Goal: Contribute content: Contribute content

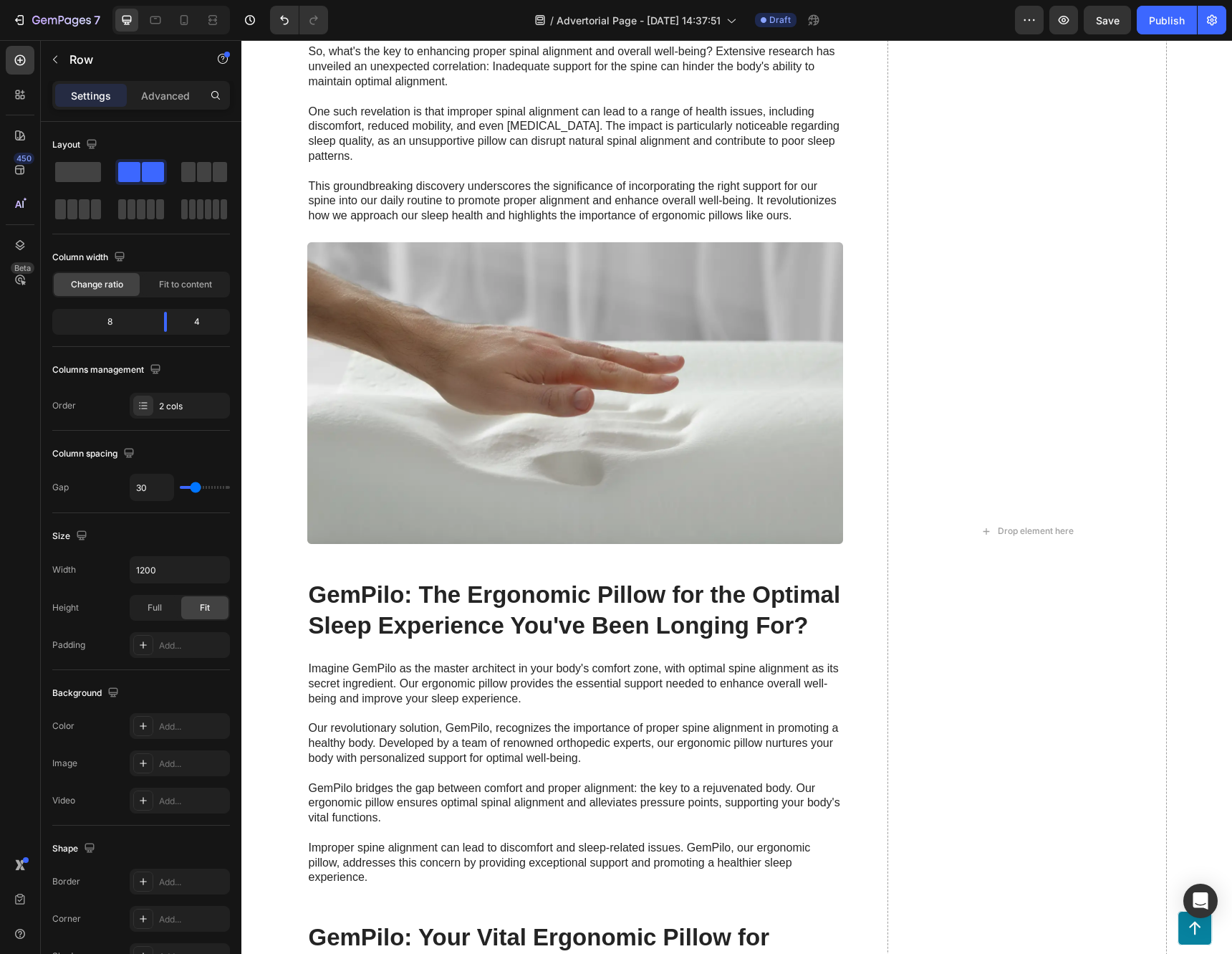
scroll to position [2651, 0]
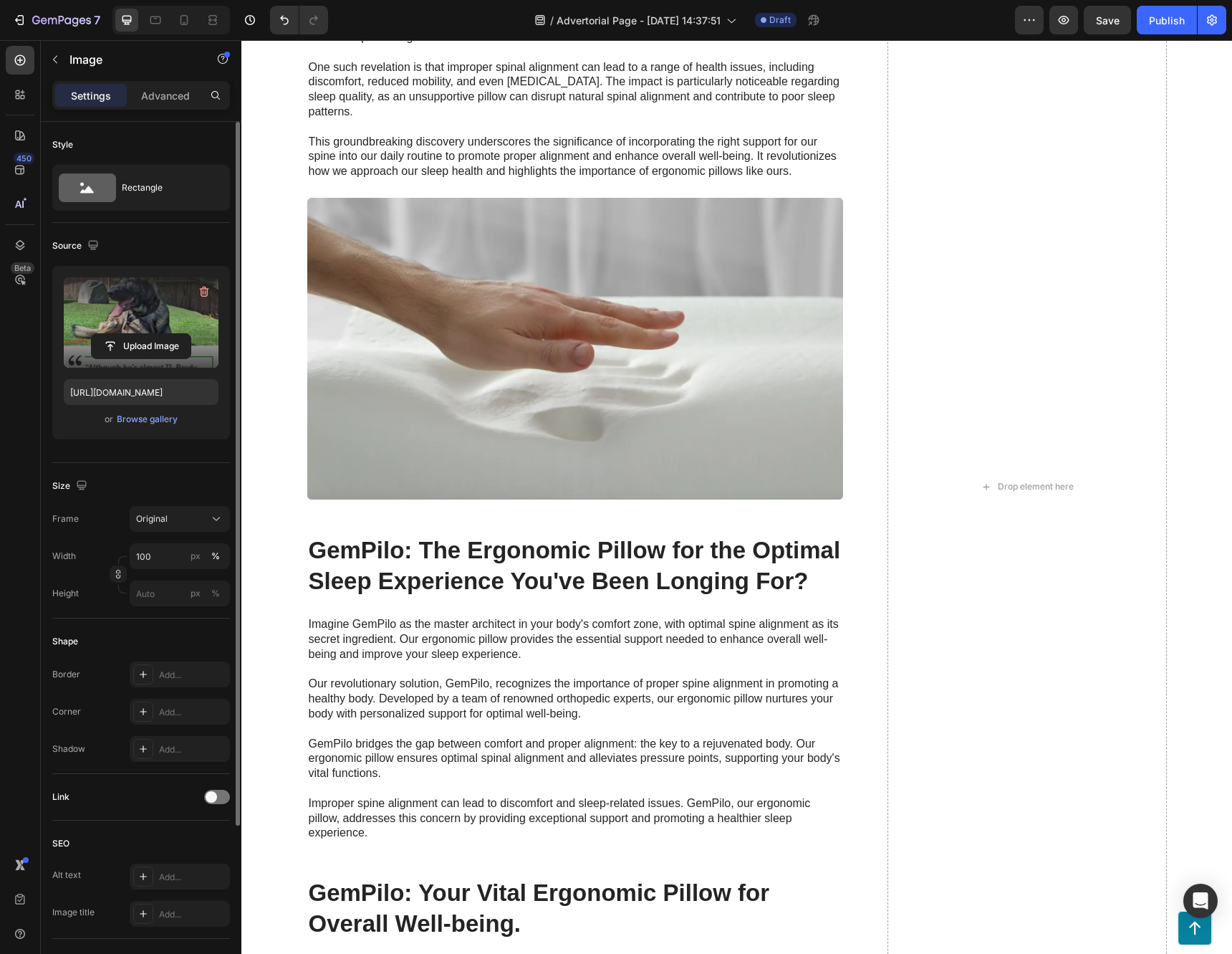
click at [147, 306] on label at bounding box center [141, 322] width 155 height 90
click at [147, 334] on input "file" at bounding box center [141, 346] width 99 height 25
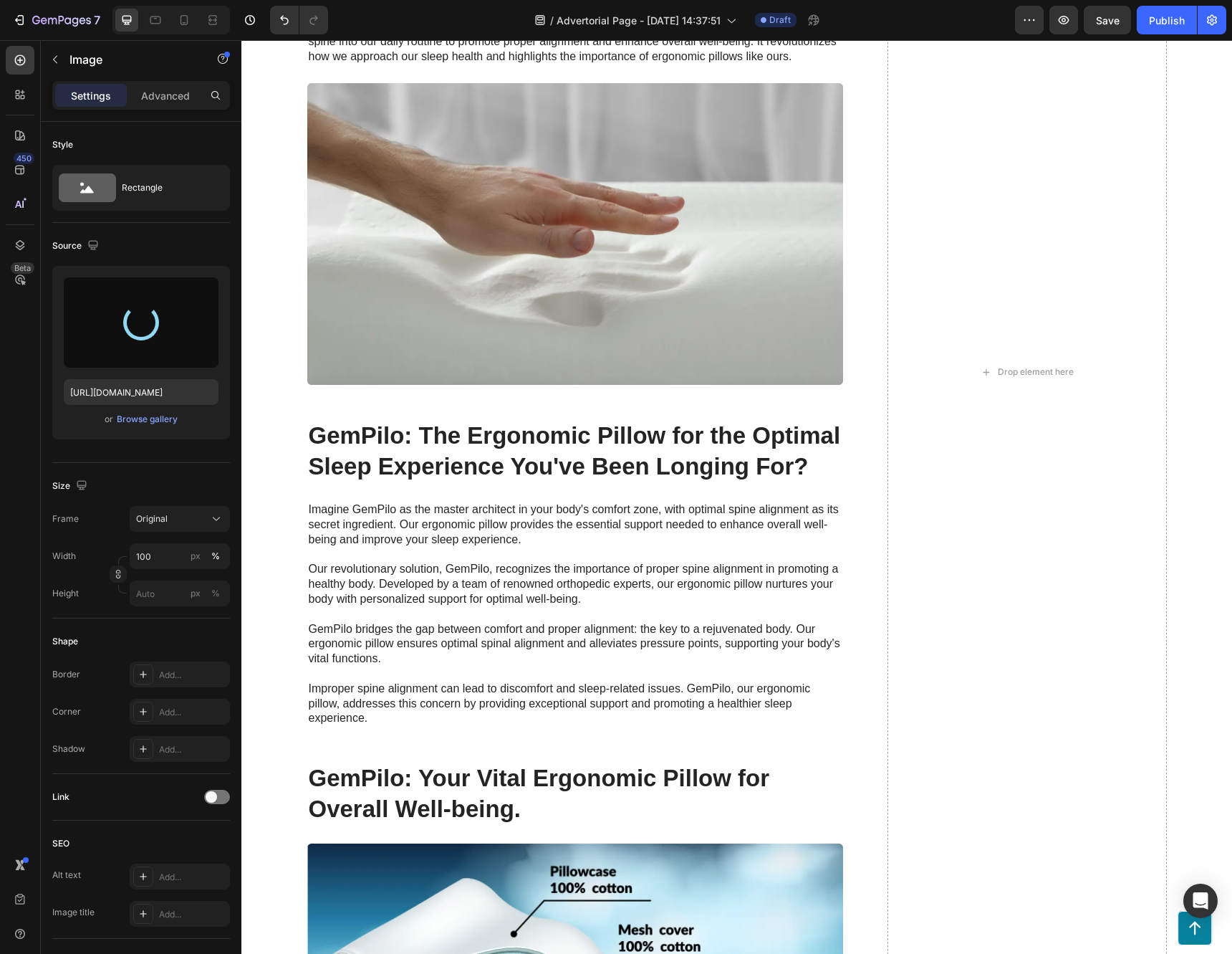
scroll to position [2794, 0]
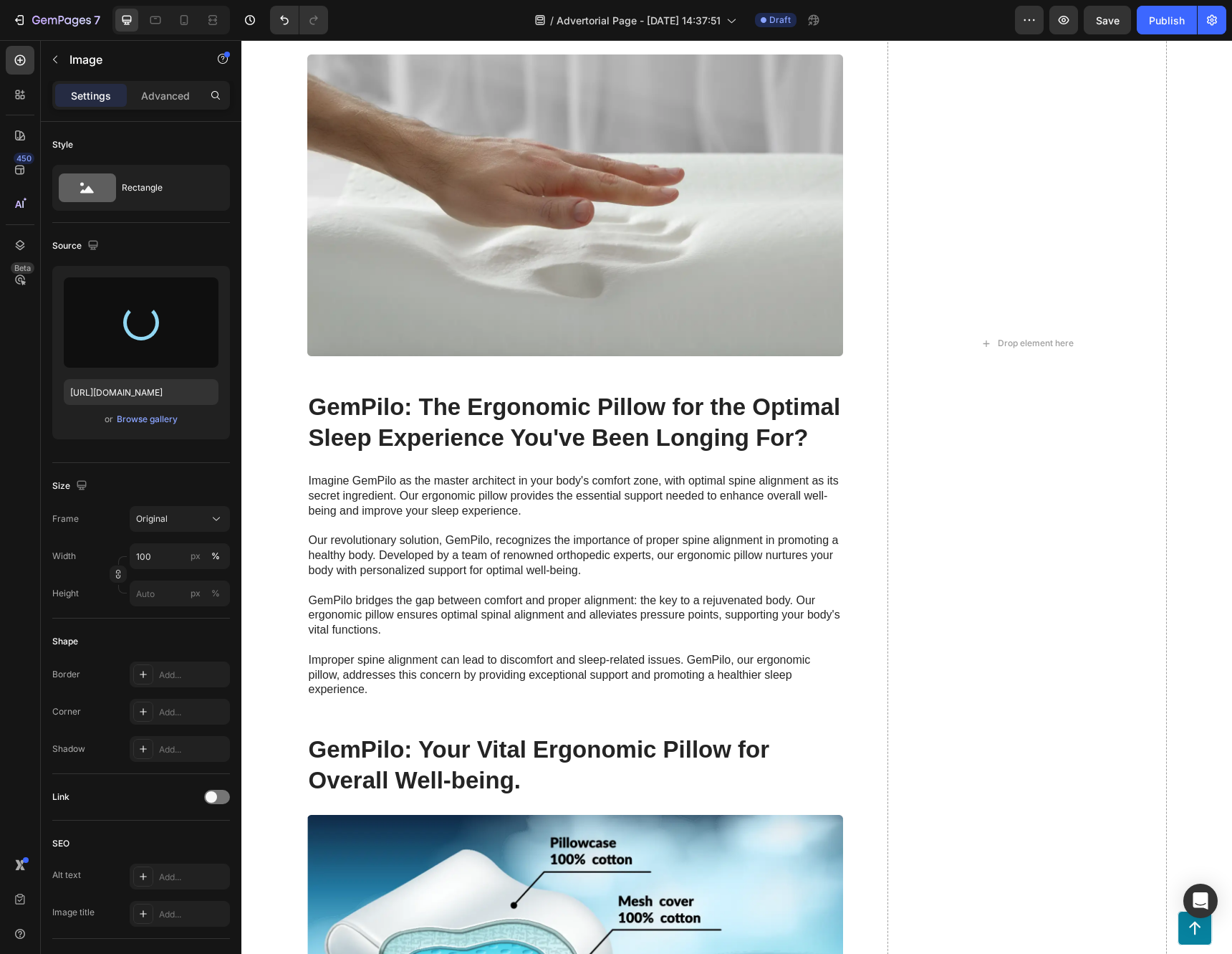
type input "[URL][DOMAIN_NAME]"
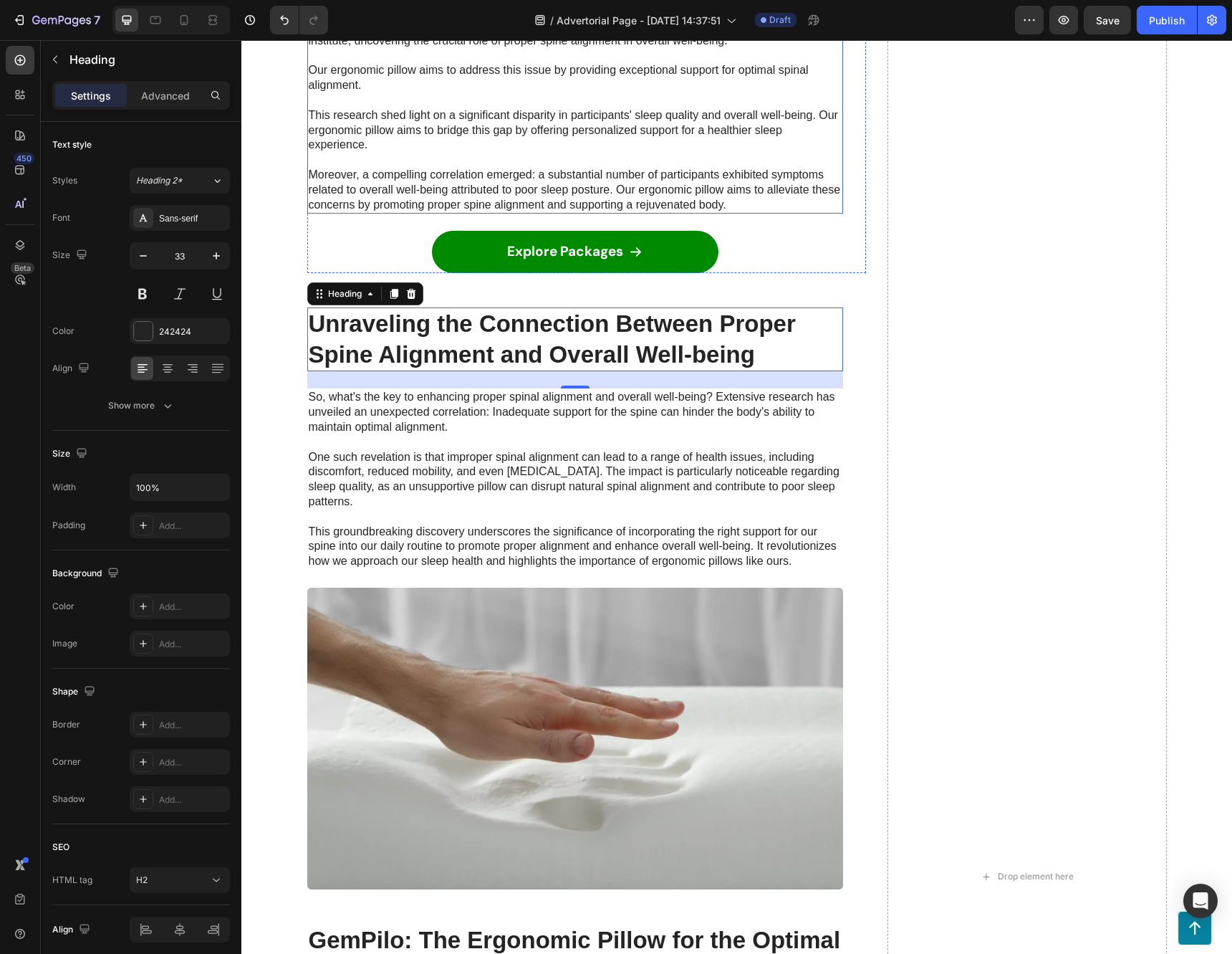
scroll to position [2293, 0]
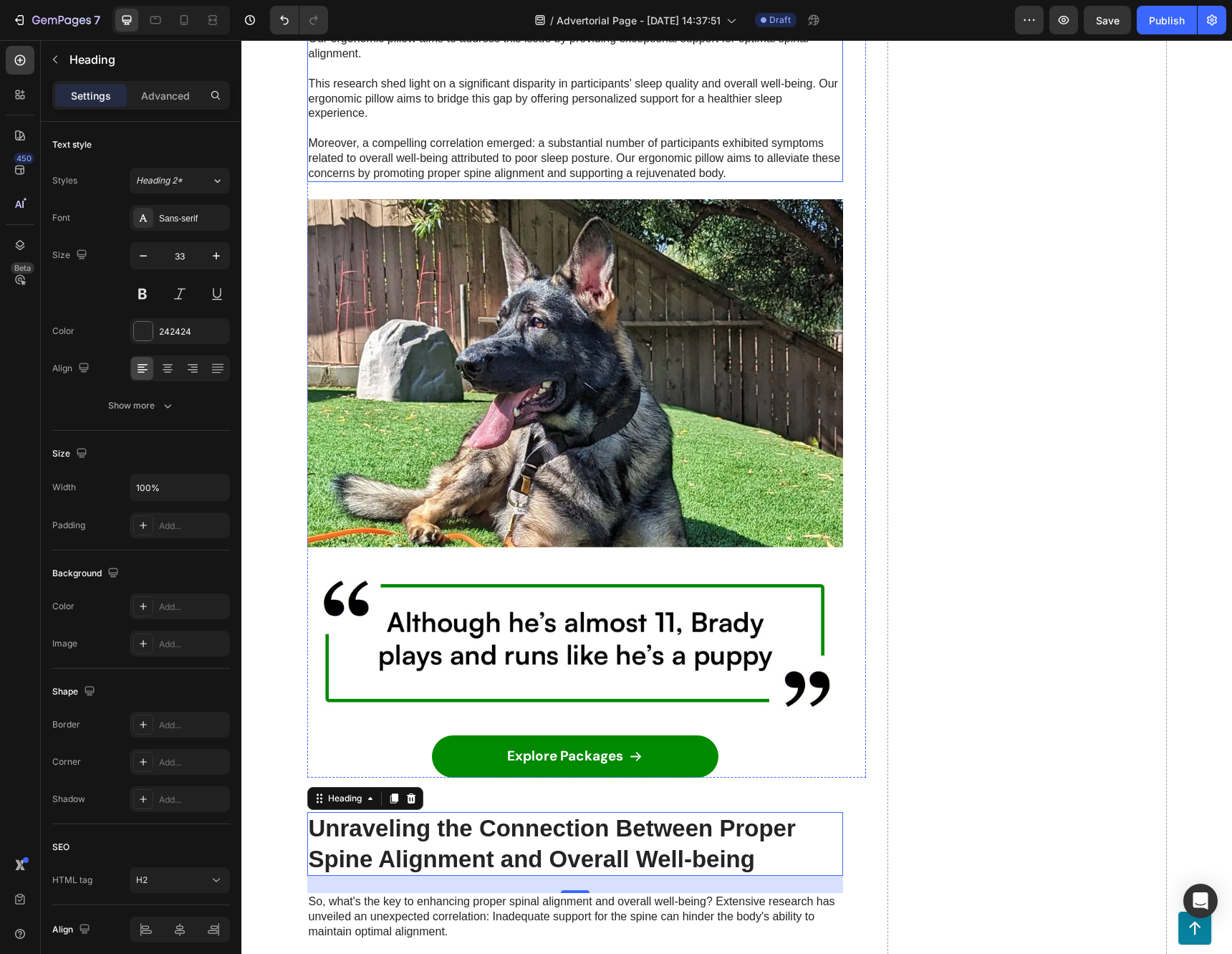
click at [774, 180] on p "Our ergonomic pillow draws inspiration from groundbreaking research conducted a…" at bounding box center [575, 84] width 533 height 193
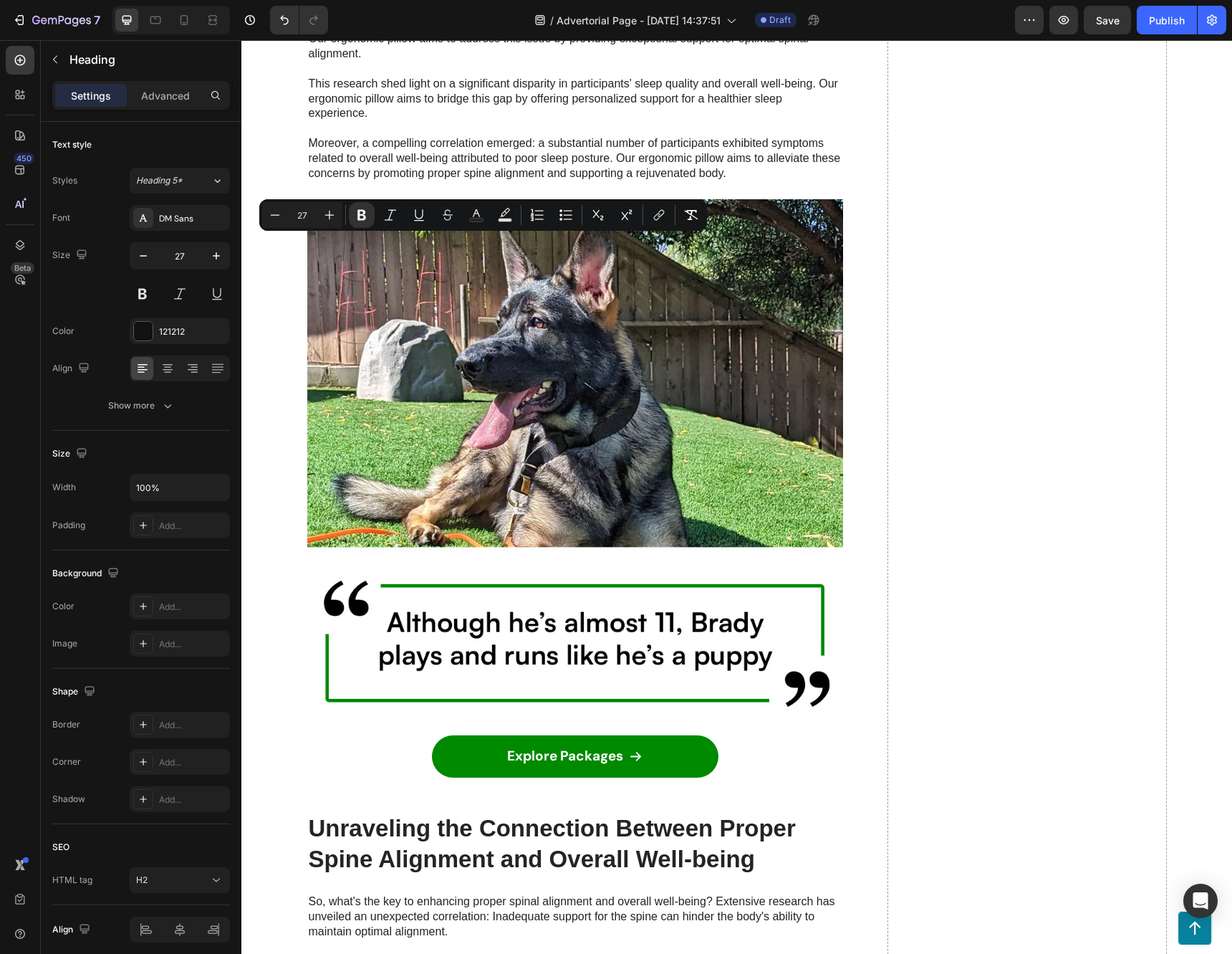
drag, startPoint x: 595, startPoint y: 254, endPoint x: 397, endPoint y: 253, distance: 198.0
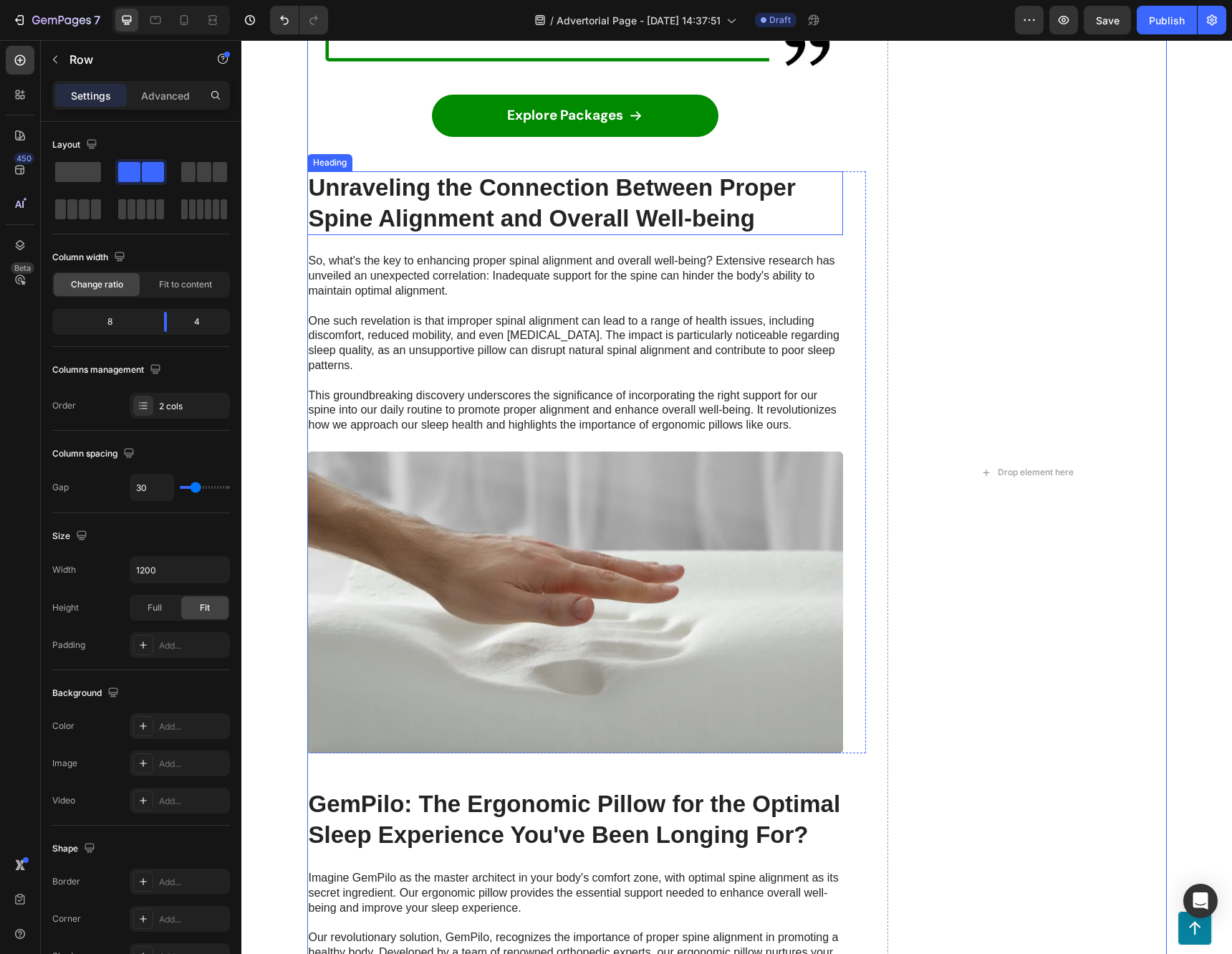
scroll to position [2938, 0]
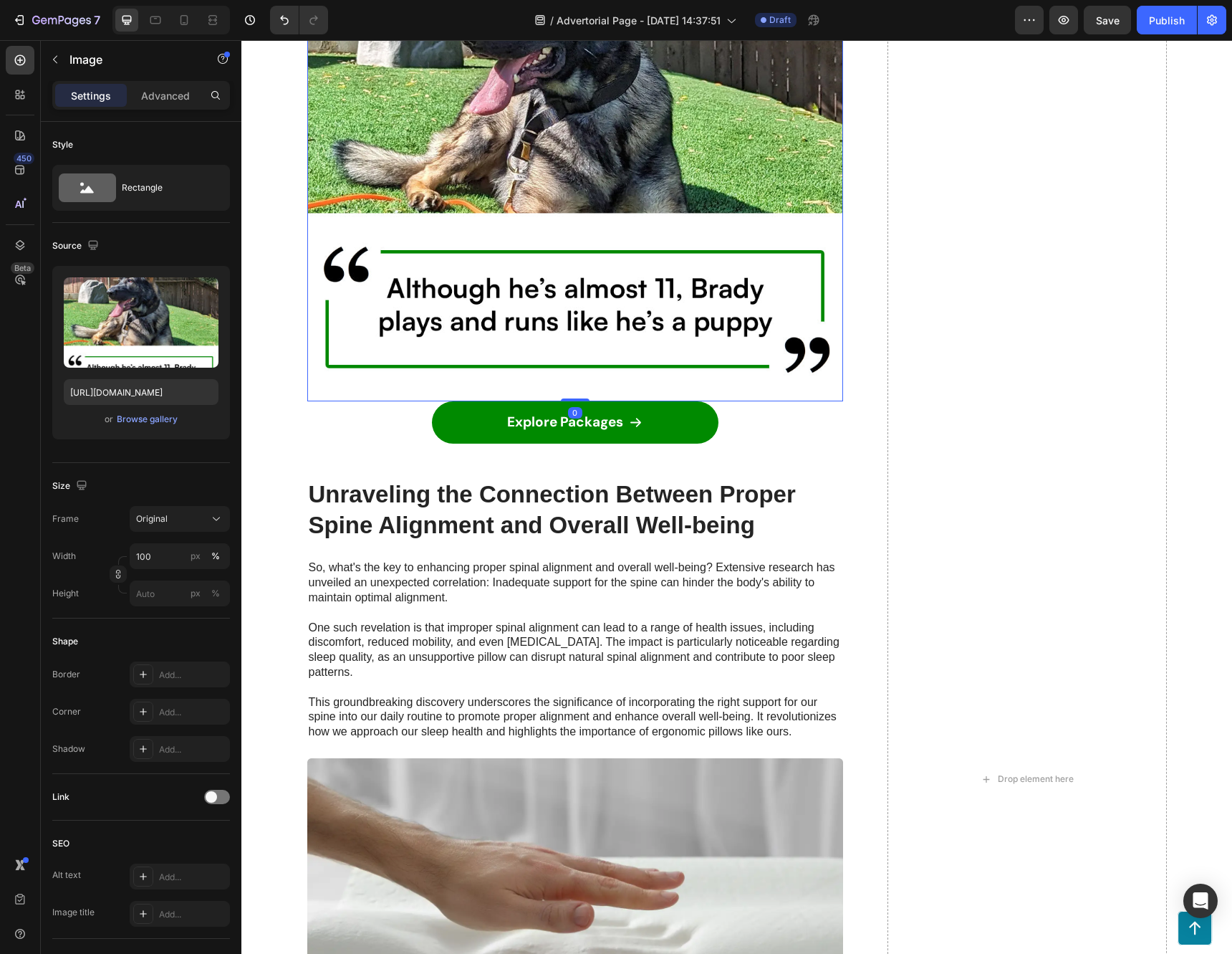
scroll to position [2579, 0]
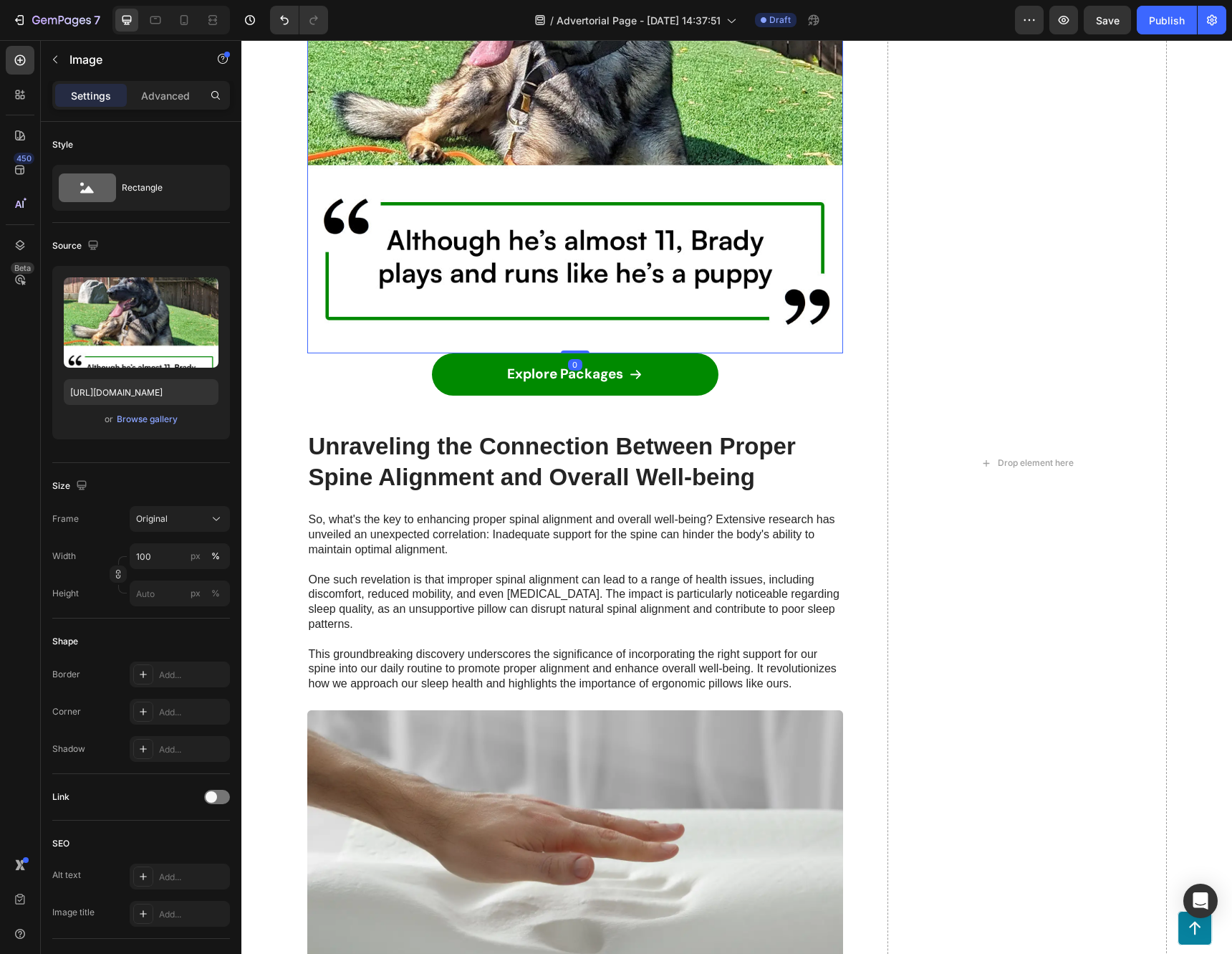
scroll to position [3233, 0]
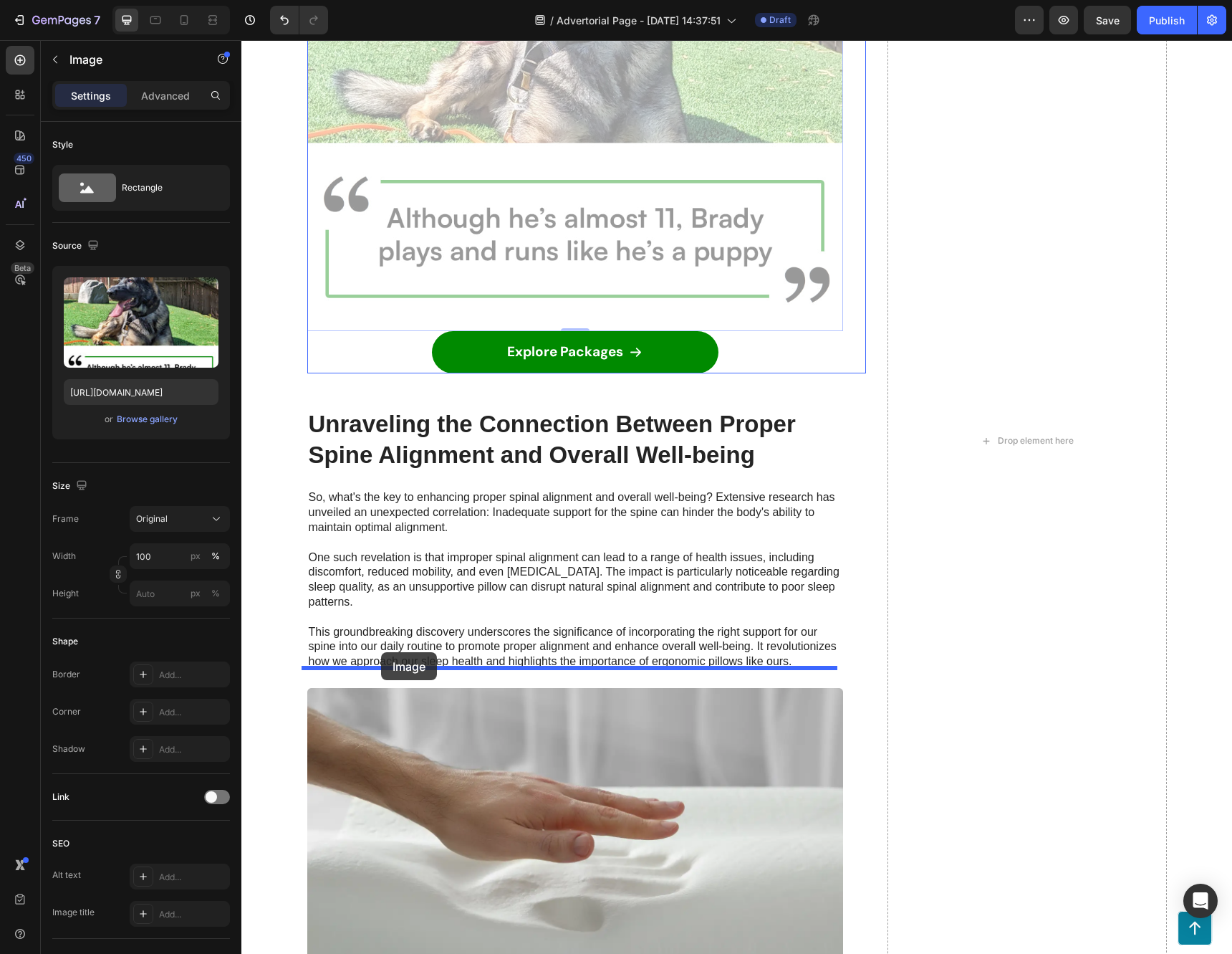
drag, startPoint x: 310, startPoint y: 76, endPoint x: 381, endPoint y: 652, distance: 580.4
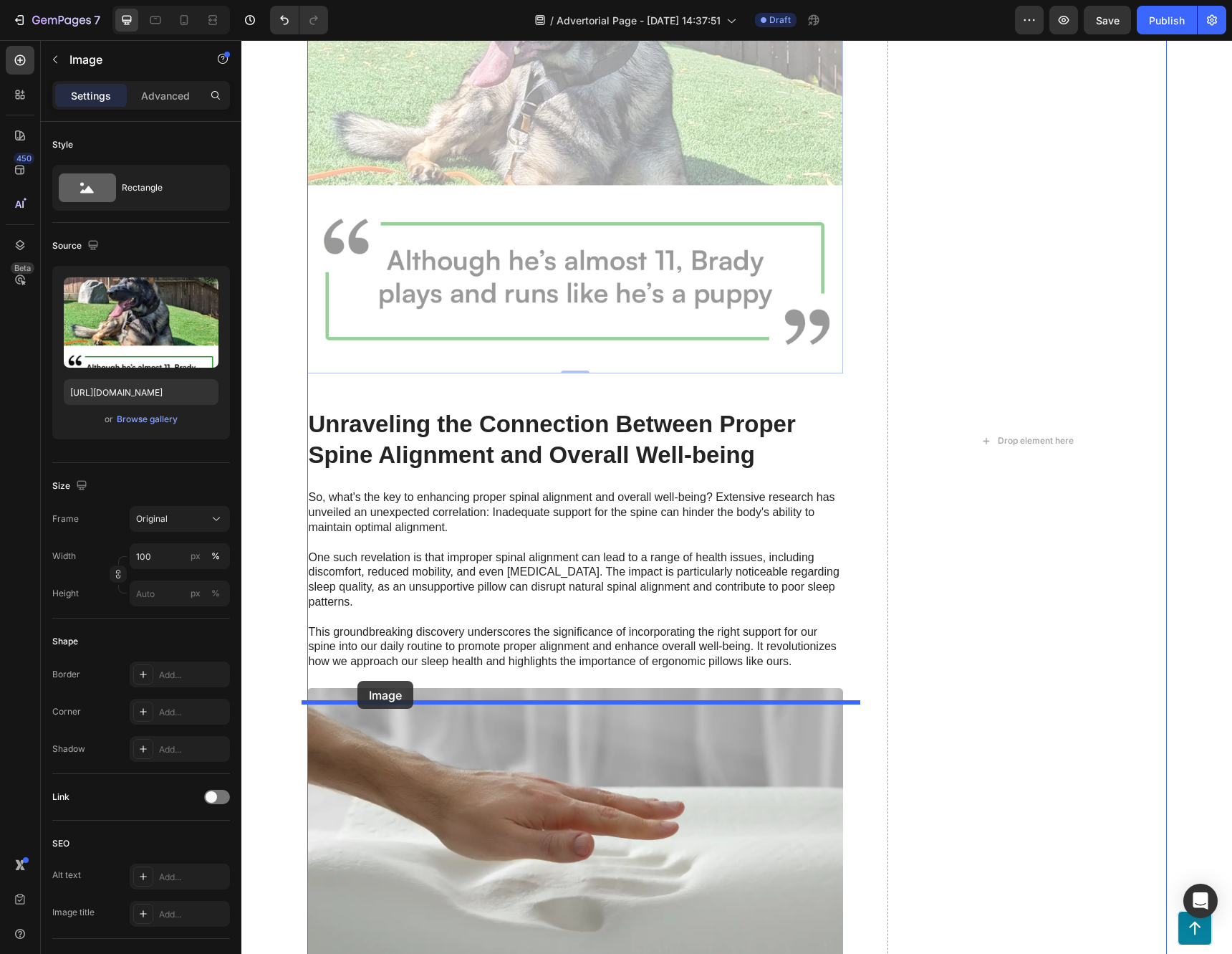
drag, startPoint x: 332, startPoint y: 119, endPoint x: 358, endPoint y: 681, distance: 562.6
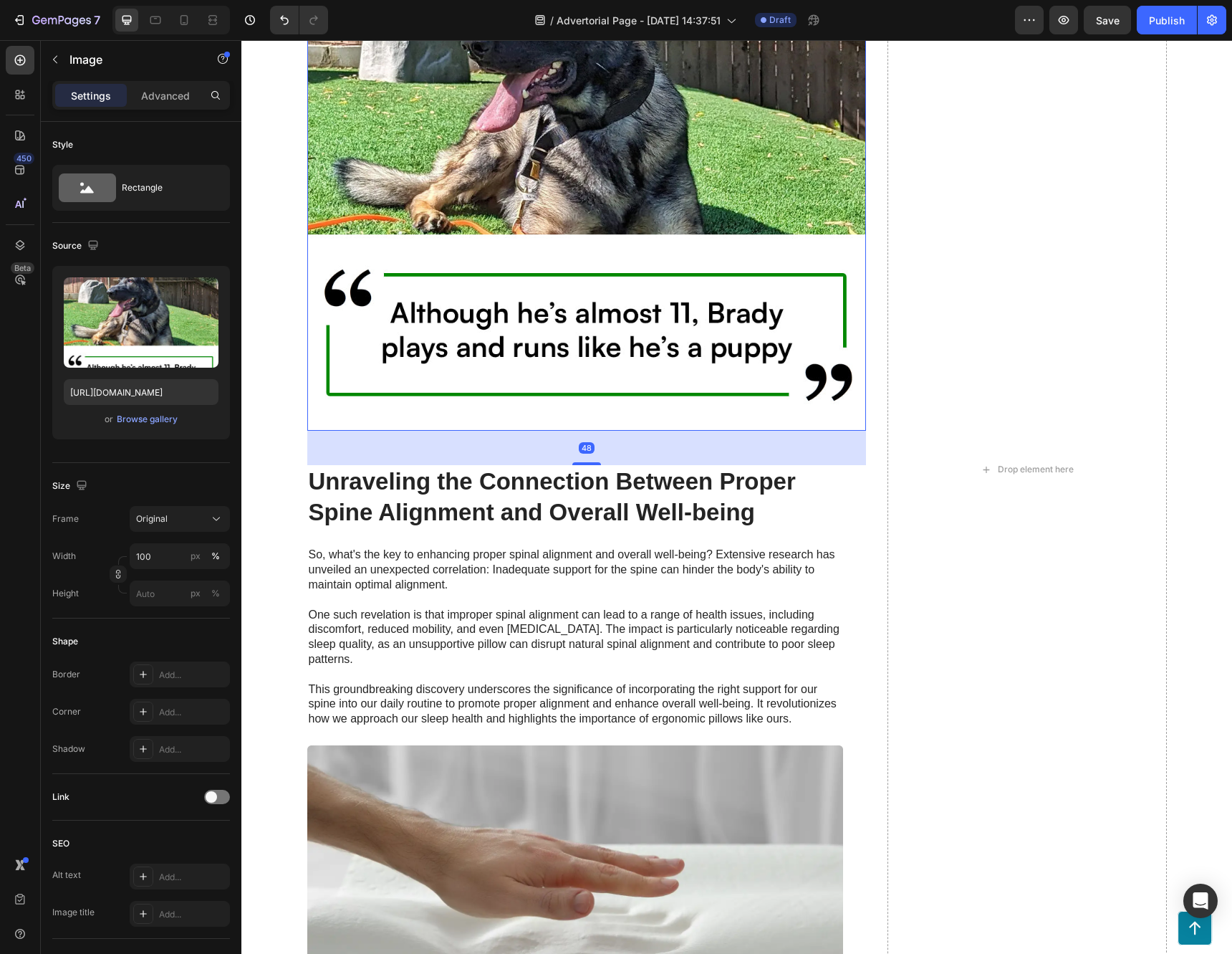
click at [557, 321] on img at bounding box center [586, 151] width 559 height 559
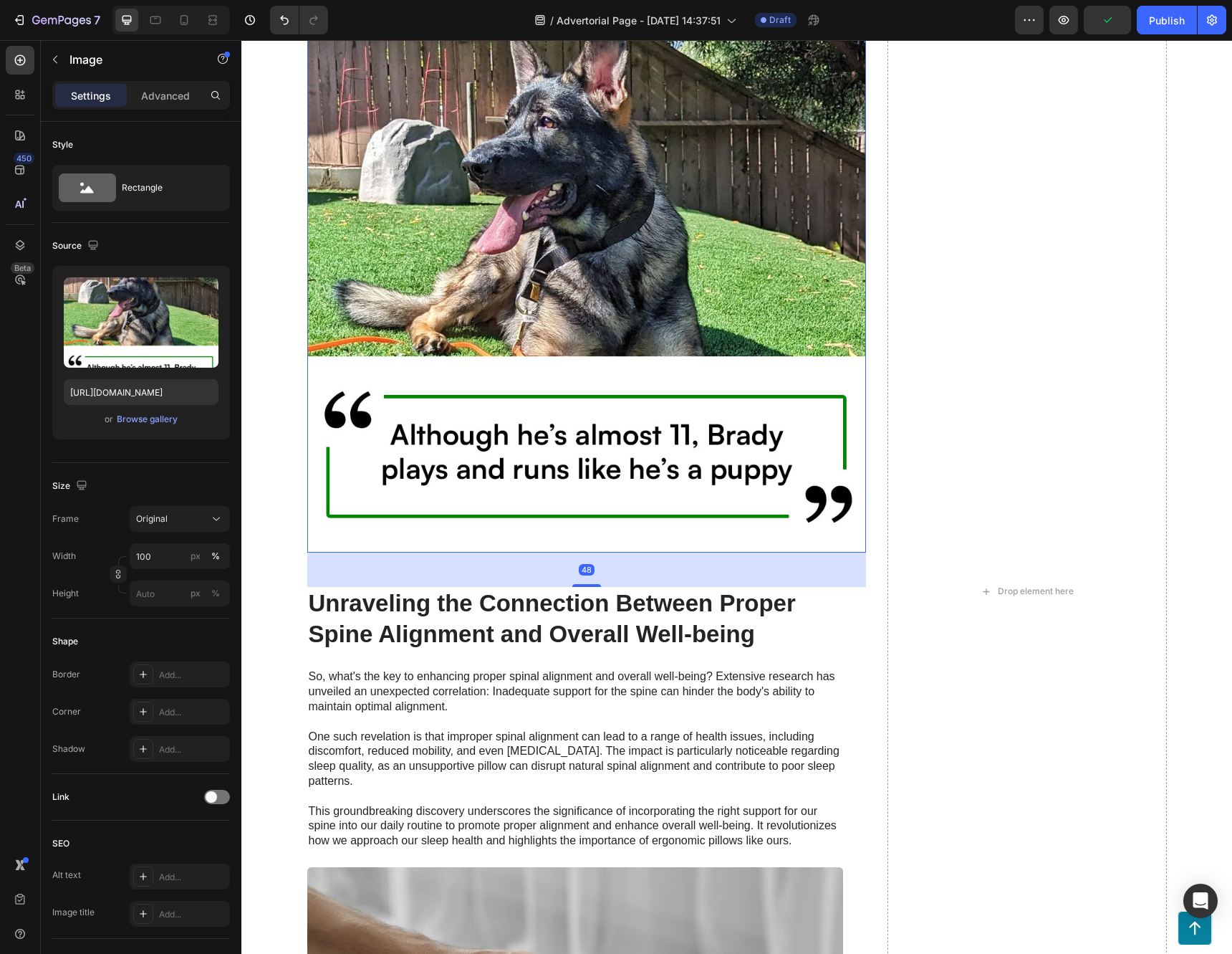
scroll to position [3090, 0]
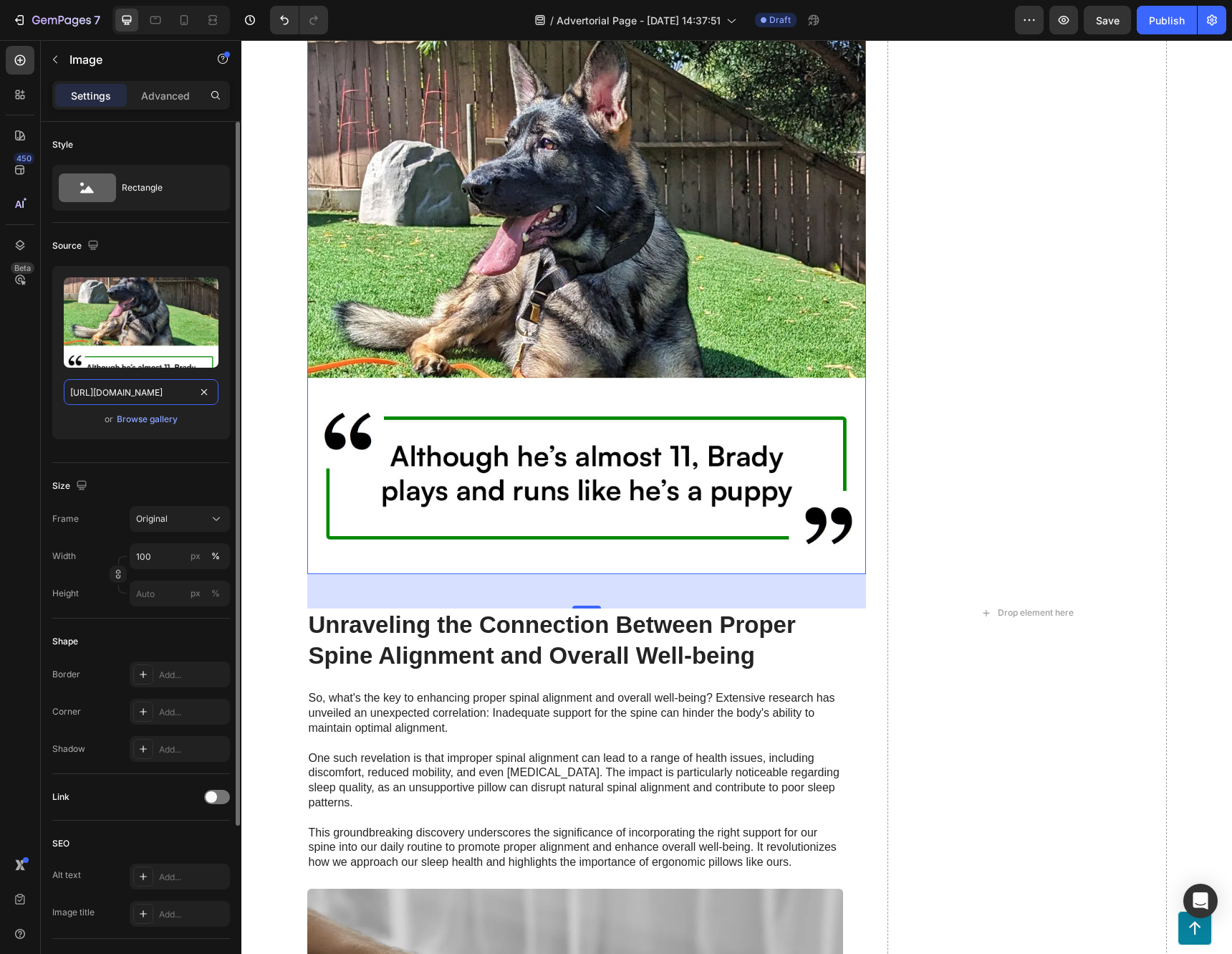
click at [161, 397] on input "https://cdn.shopify.com/s/files/1/0694/5390/6103/files/gempages_573549615115142…" at bounding box center [141, 392] width 155 height 26
paste input "vettestimonial.png?v=1753559826"
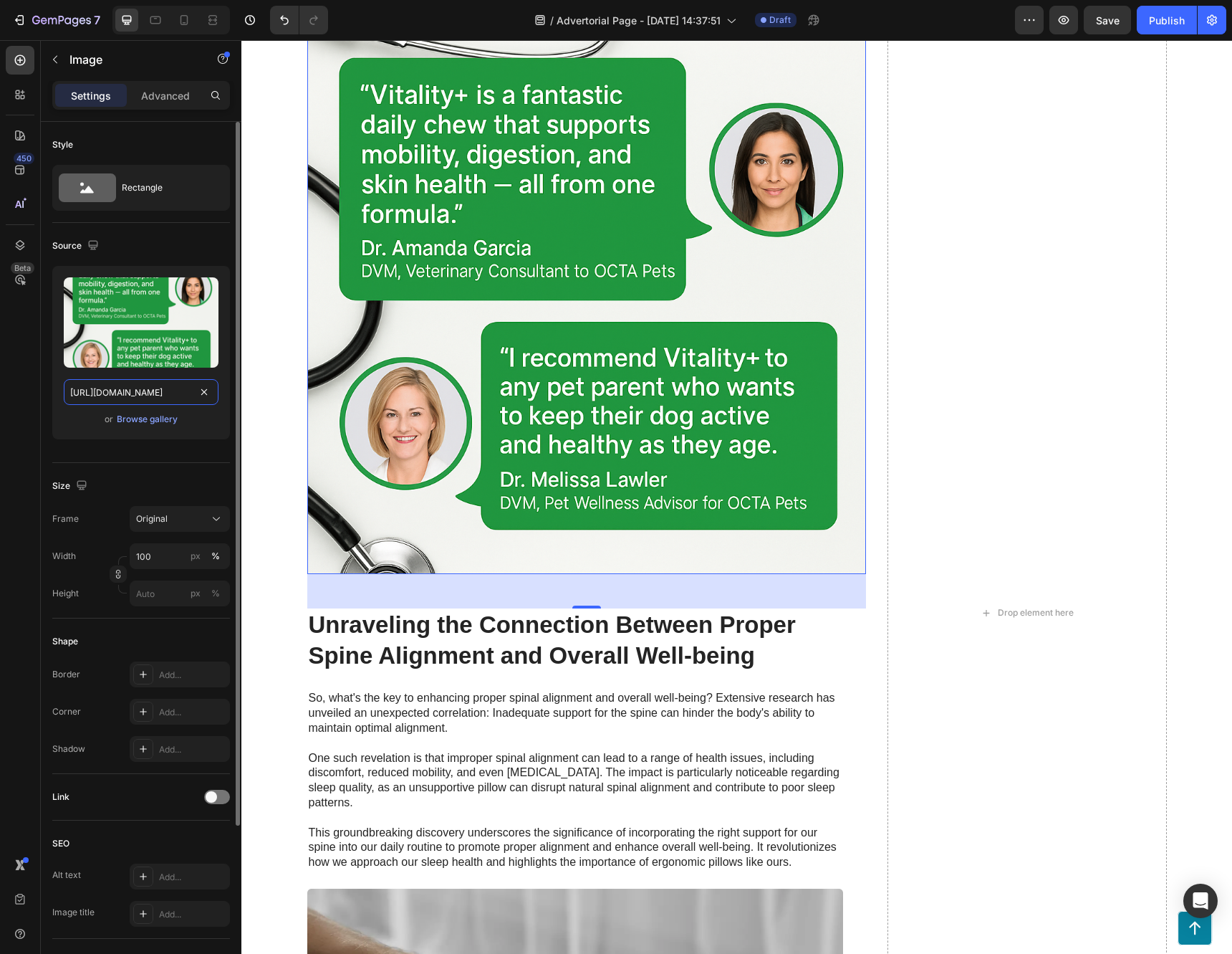
type input "https://cdn.shopify.com/s/files/1/0694/5390/6103/files/vettestimonial.png?v=175…"
click at [58, 430] on div "Upload Image https://cdn.shopify.com/s/files/1/0694/5390/6103/files/vettestimon…" at bounding box center [141, 353] width 177 height 173
click at [941, 511] on div "Drop element here" at bounding box center [1027, 613] width 280 height 4370
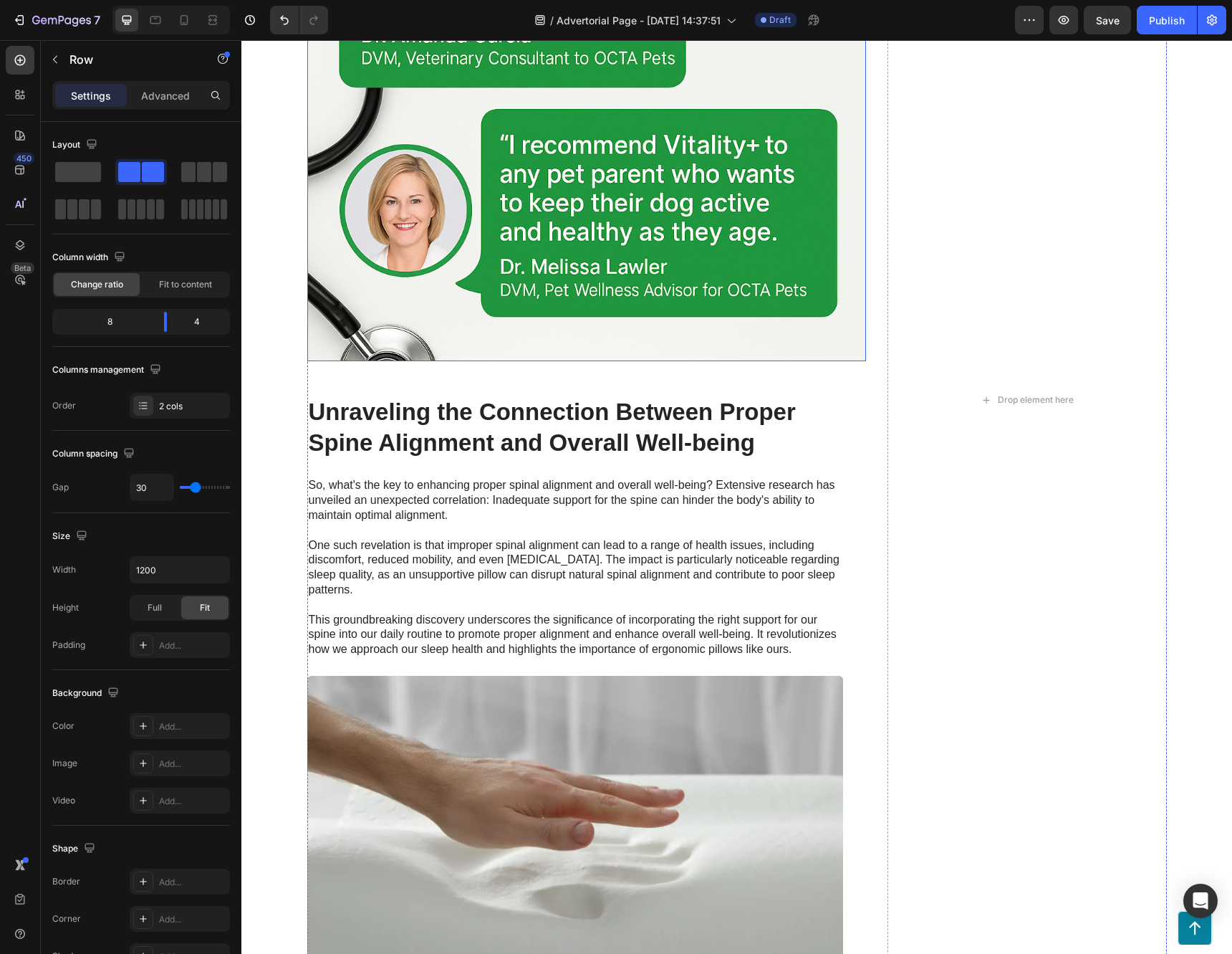
scroll to position [3305, 0]
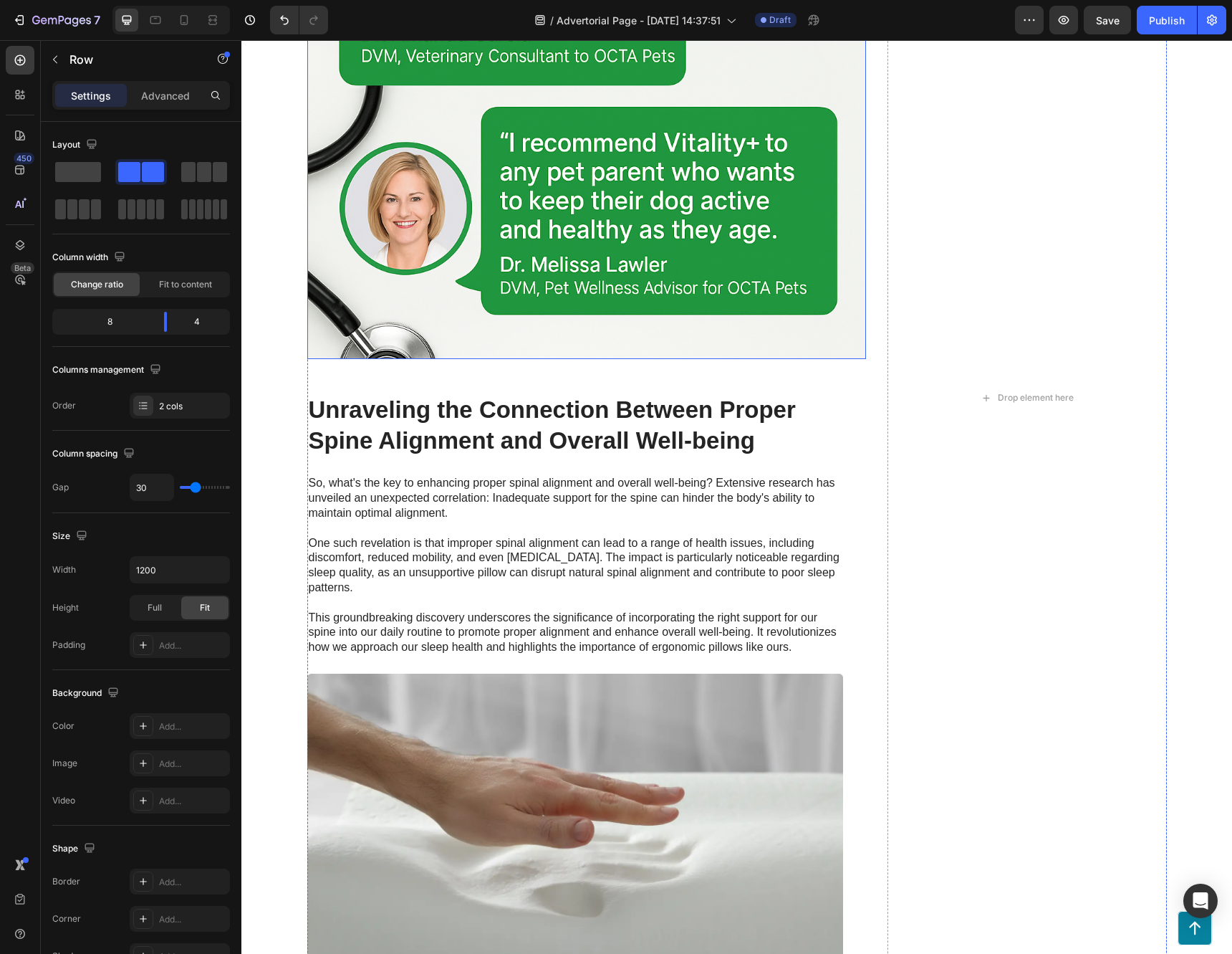
click at [536, 359] on img at bounding box center [586, 79] width 559 height 559
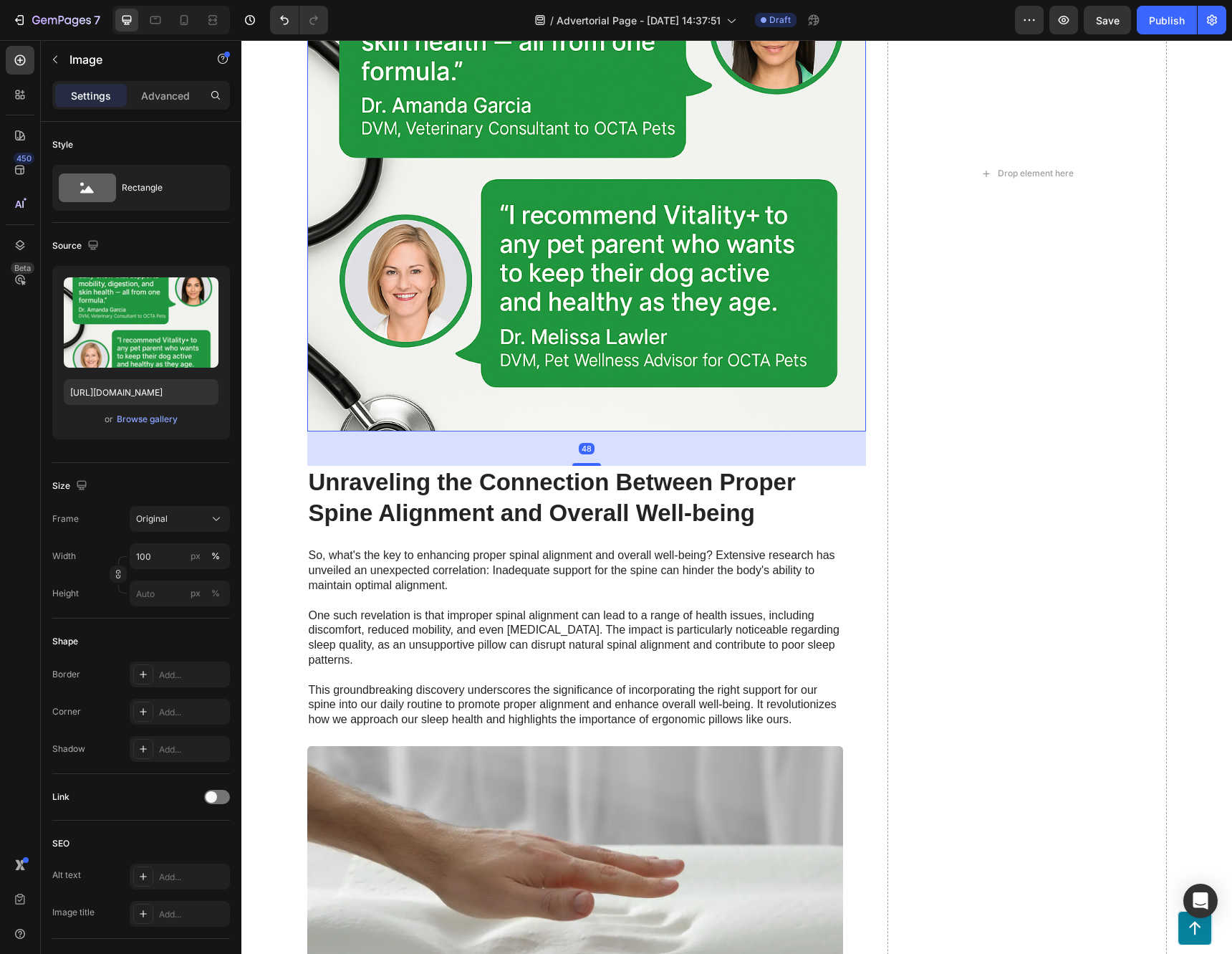
scroll to position [3902, 0]
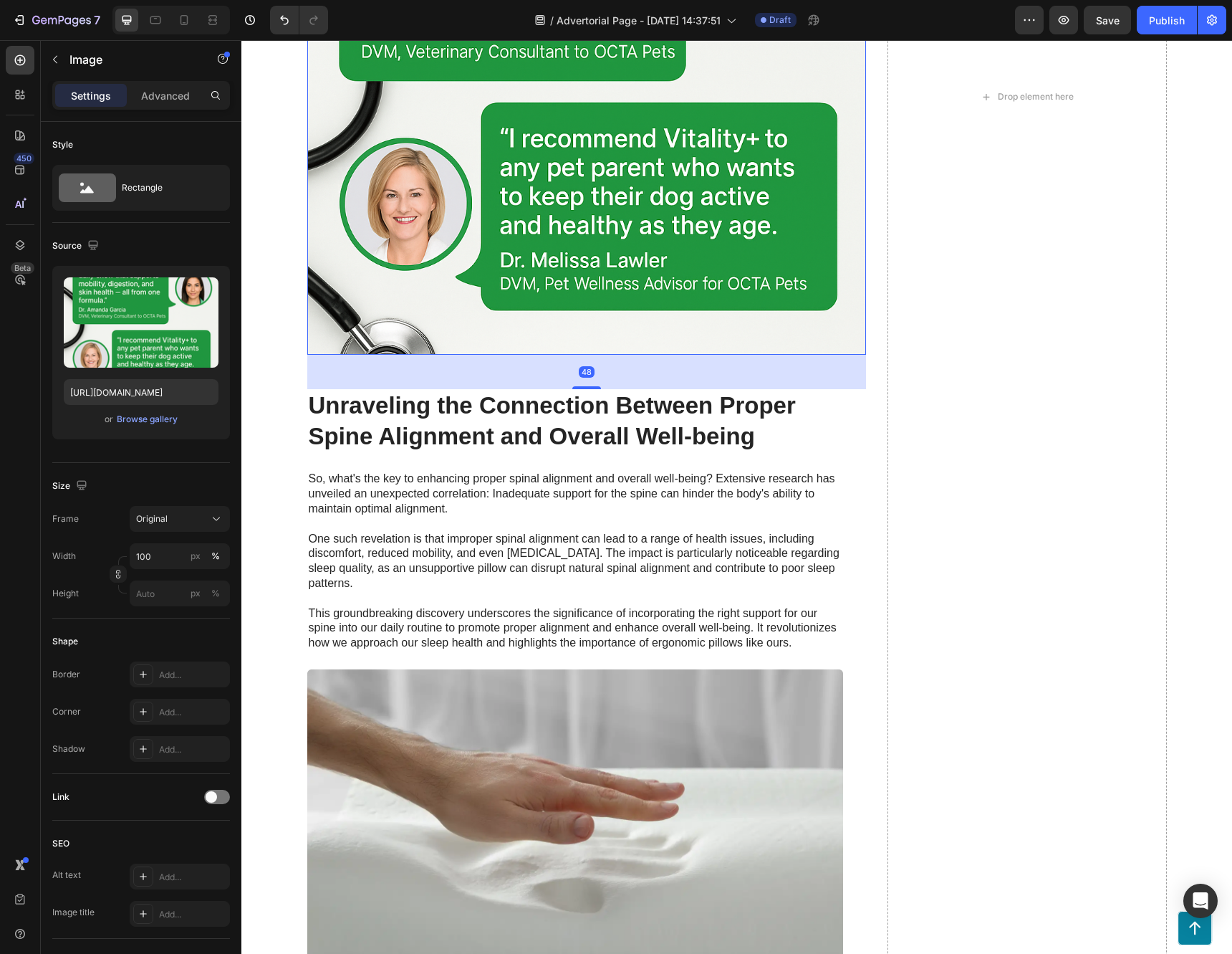
click at [518, 355] on img at bounding box center [586, 75] width 559 height 559
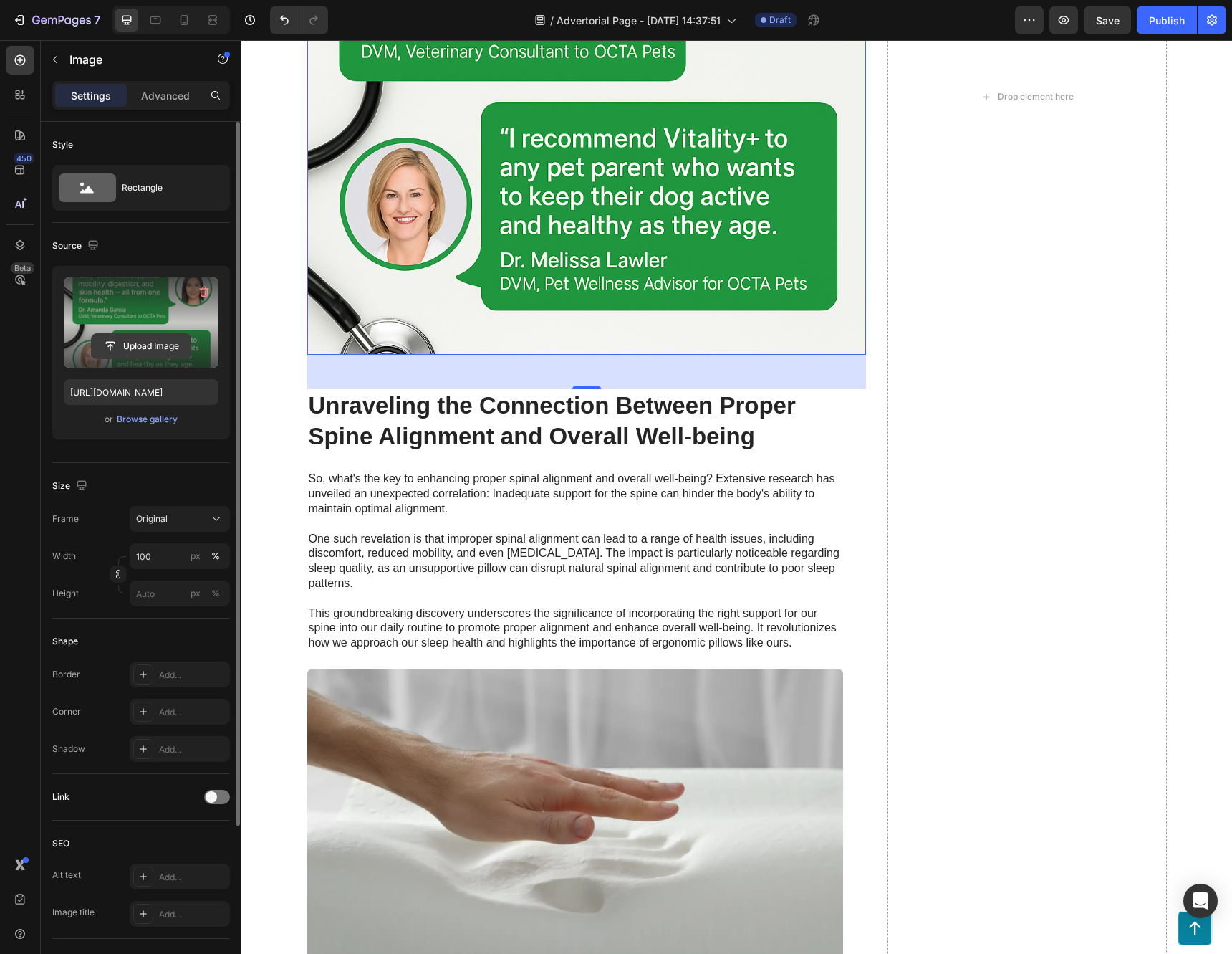
click at [152, 340] on input "file" at bounding box center [141, 346] width 99 height 25
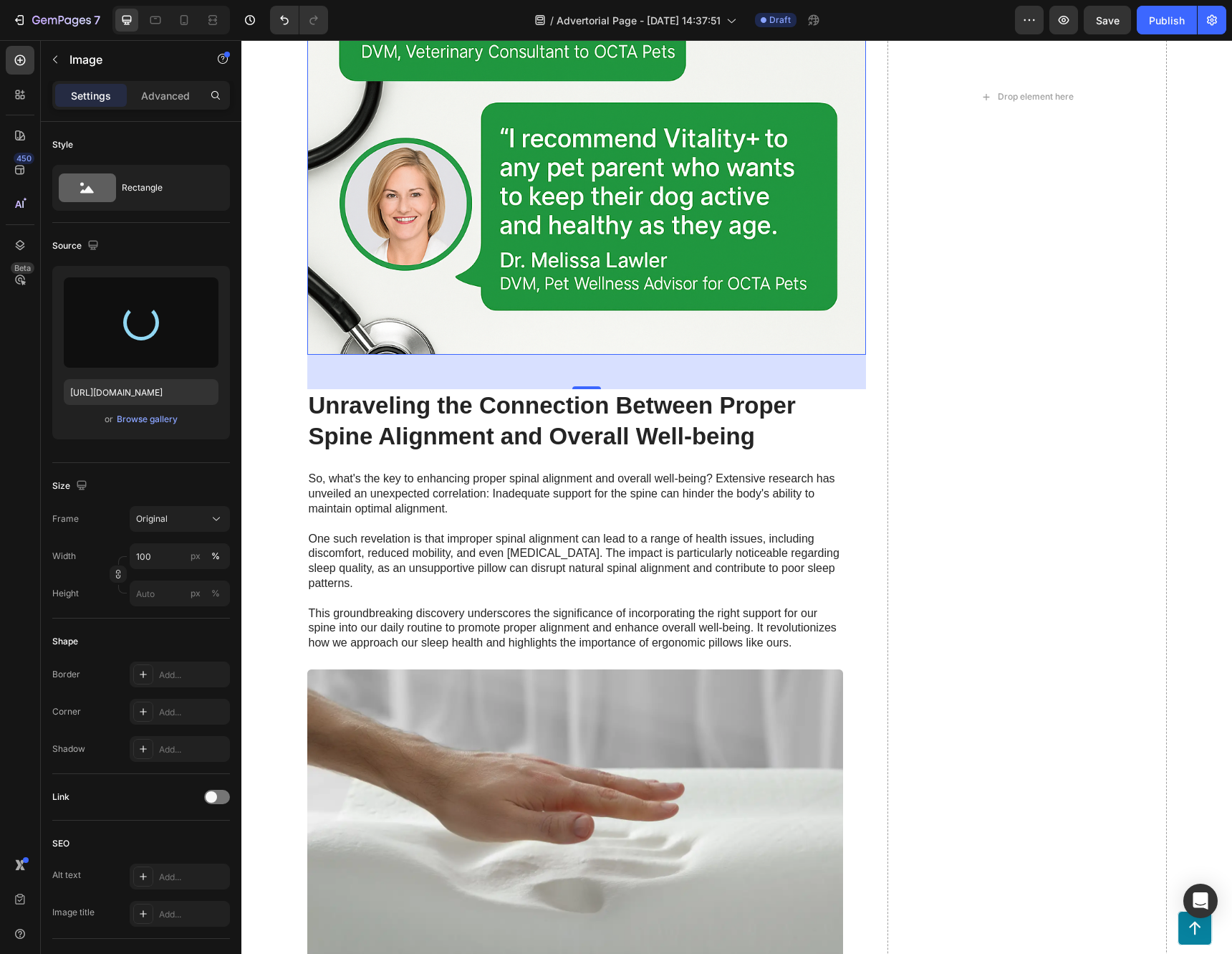
type input "https://cdn.shopify.com/s/files/1/0694/5390/6103/files/gempages_573549615115142…"
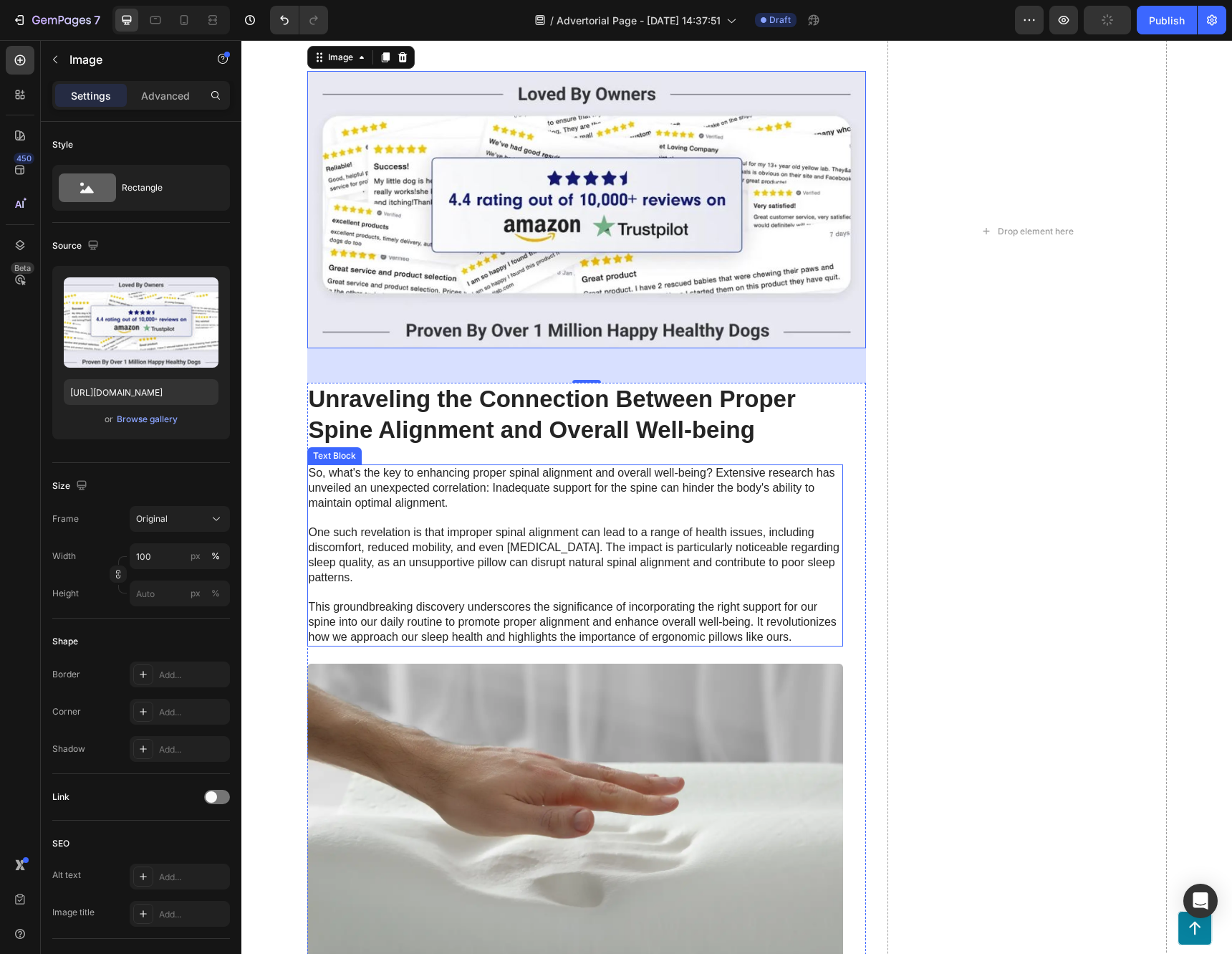
scroll to position [3616, 0]
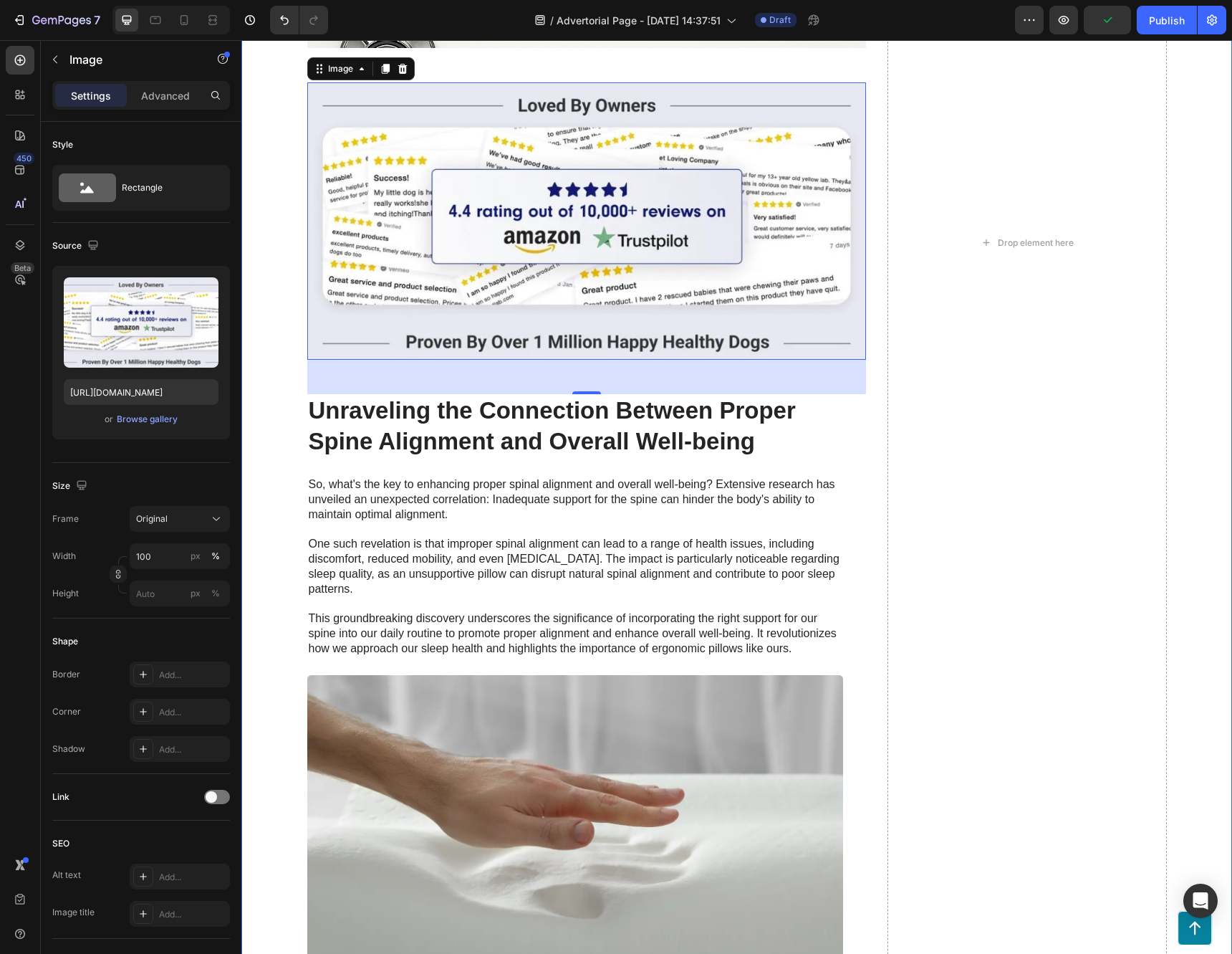
click at [1189, 316] on div "It can help restore their youthful energy Heading Image Row Low energy can fast…" at bounding box center [737, 243] width 962 height 4682
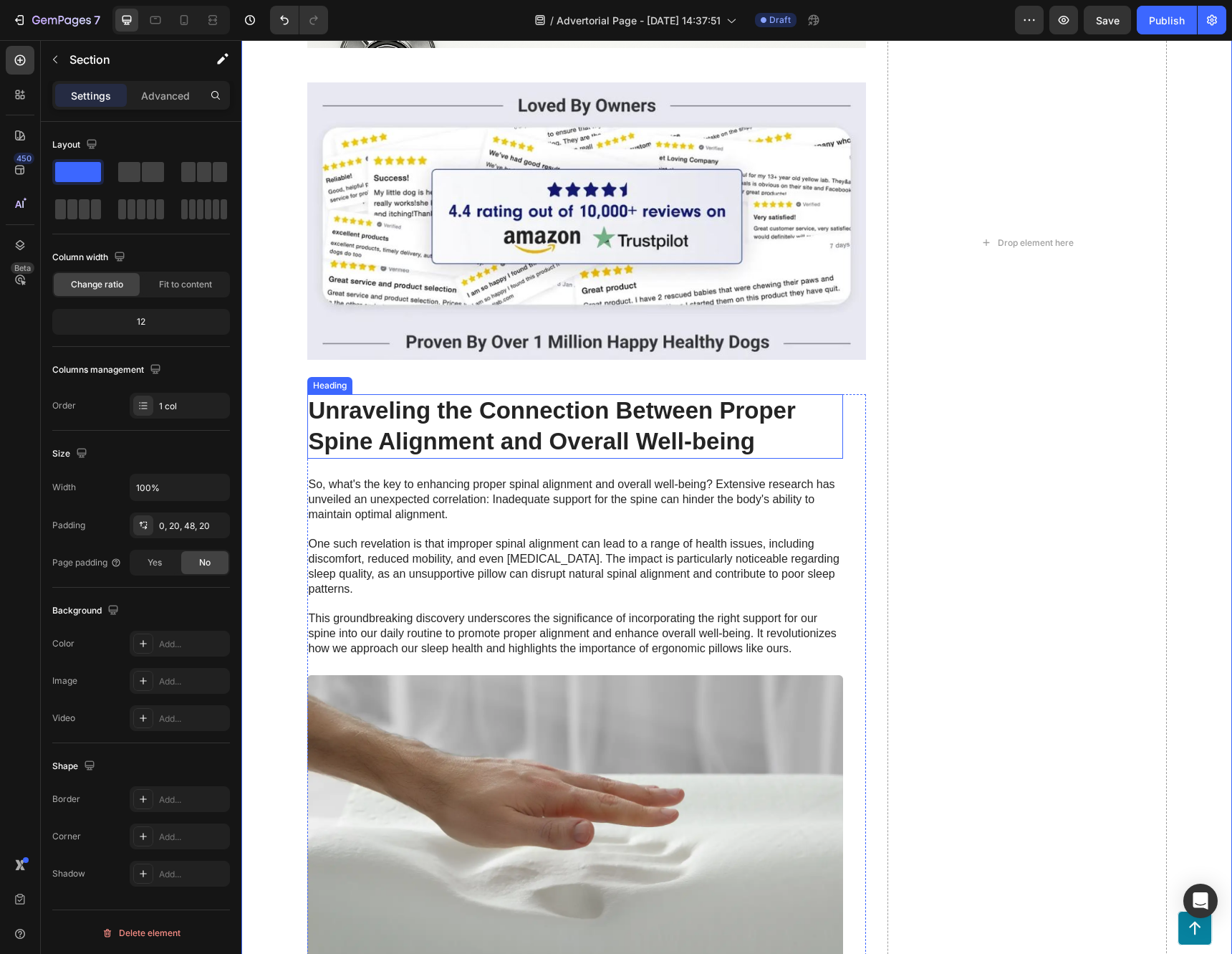
click at [495, 459] on h2 "Unraveling the Connection Between Proper Spine Alignment and Overall Well-being" at bounding box center [575, 425] width 536 height 64
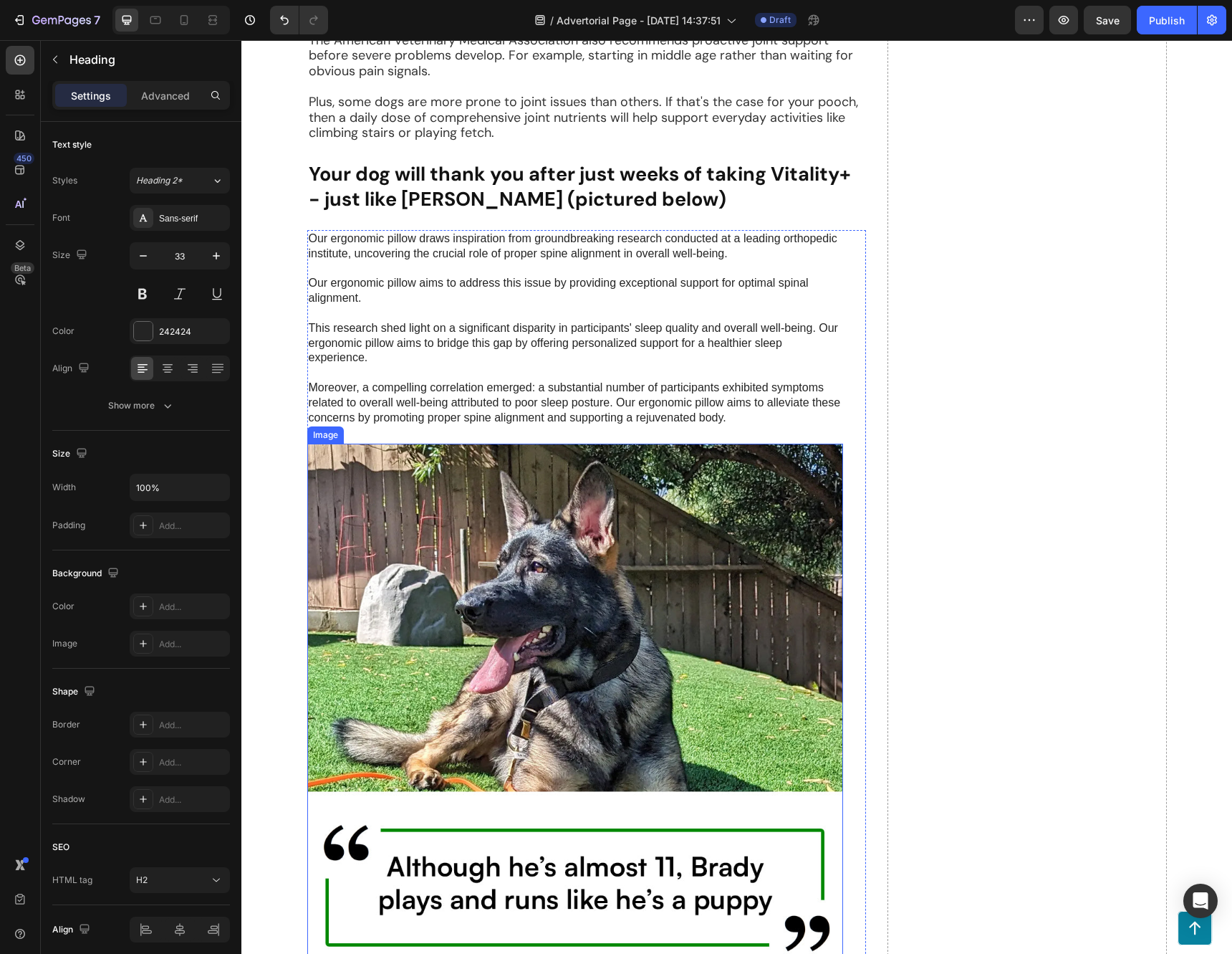
scroll to position [2039, 0]
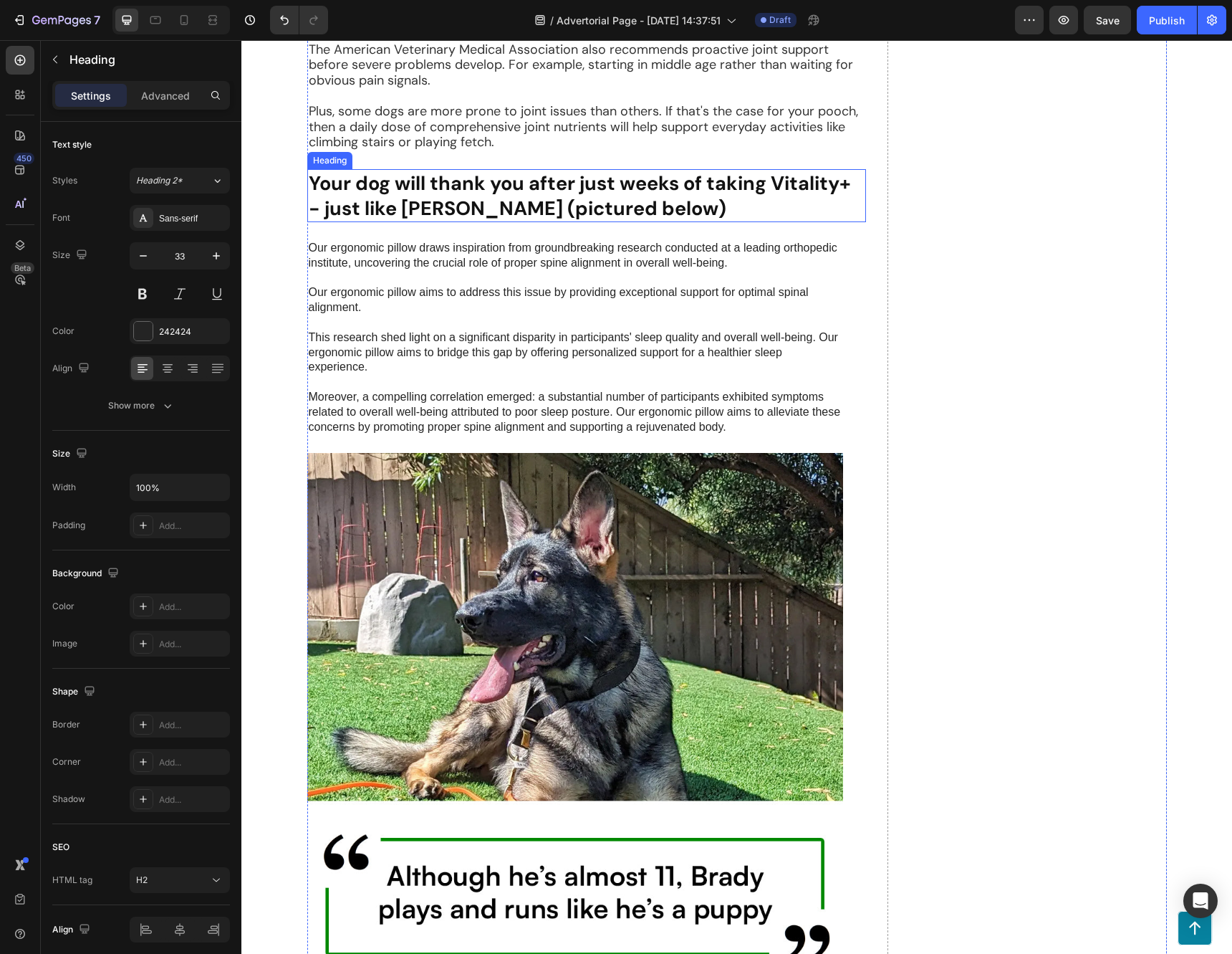
click at [487, 221] on strong "Your dog will thank you after just weeks of taking Vitality+ - just like [PERSO…" at bounding box center [580, 195] width 542 height 50
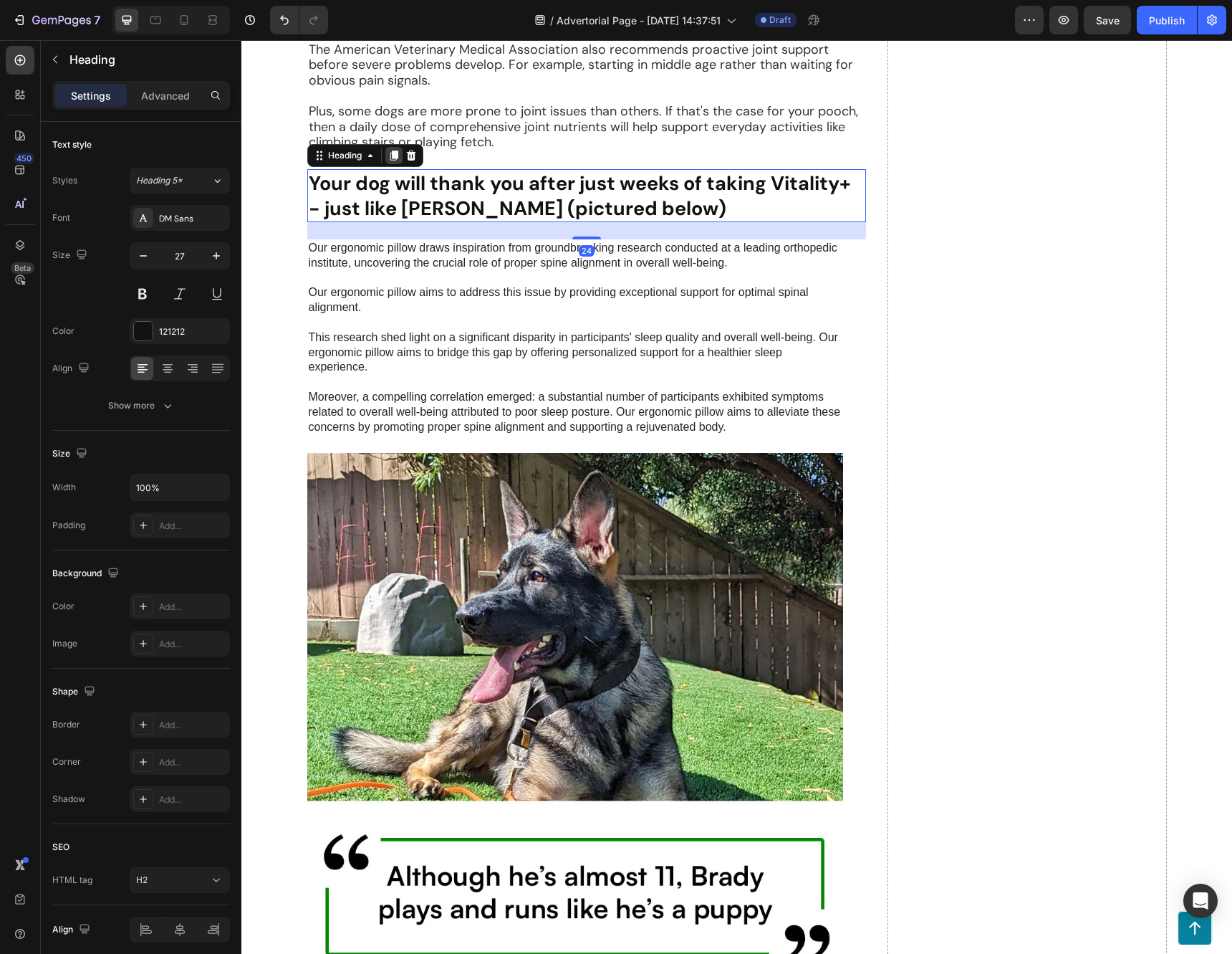
click at [390, 161] on icon at bounding box center [394, 156] width 8 height 10
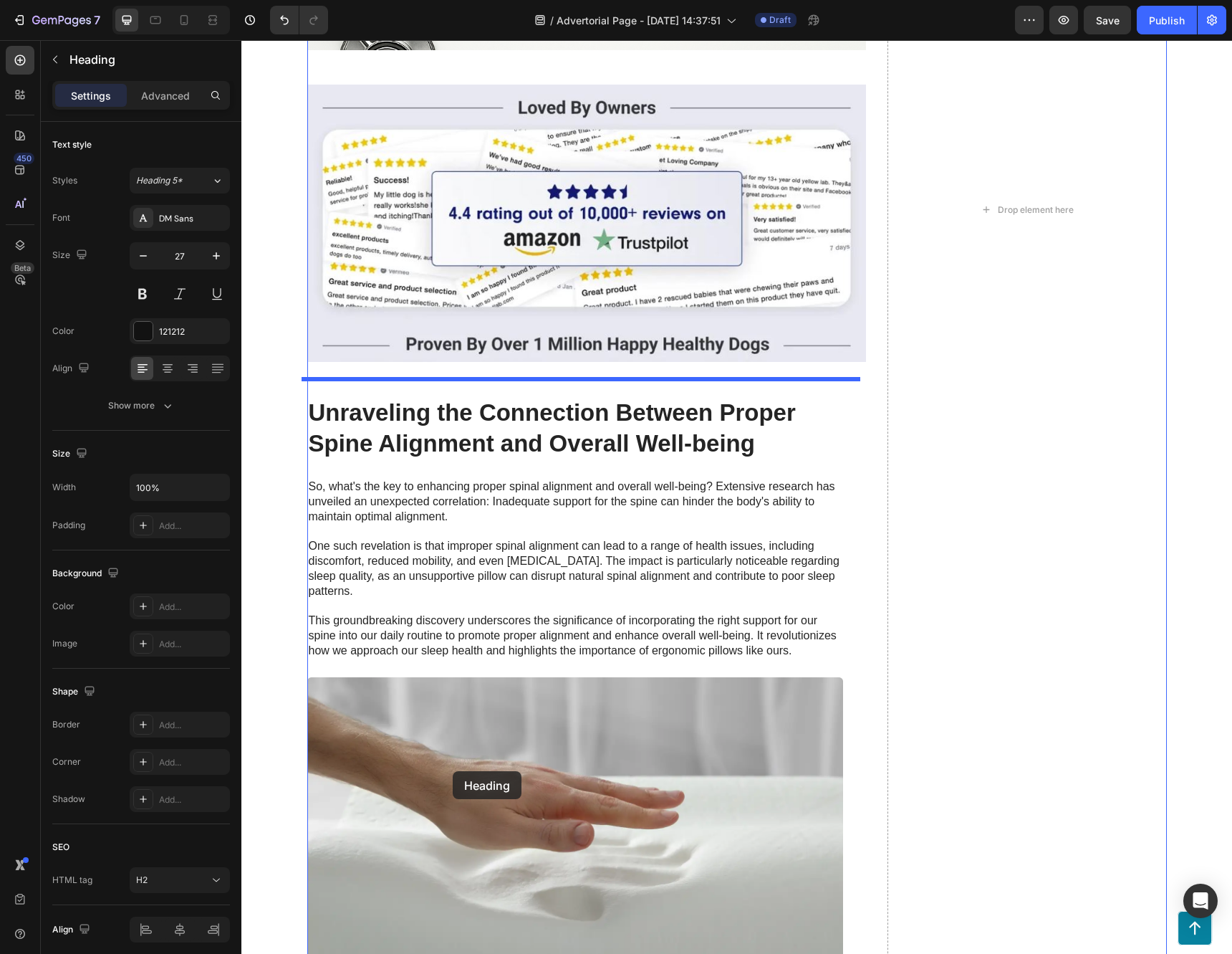
scroll to position [3954, 0]
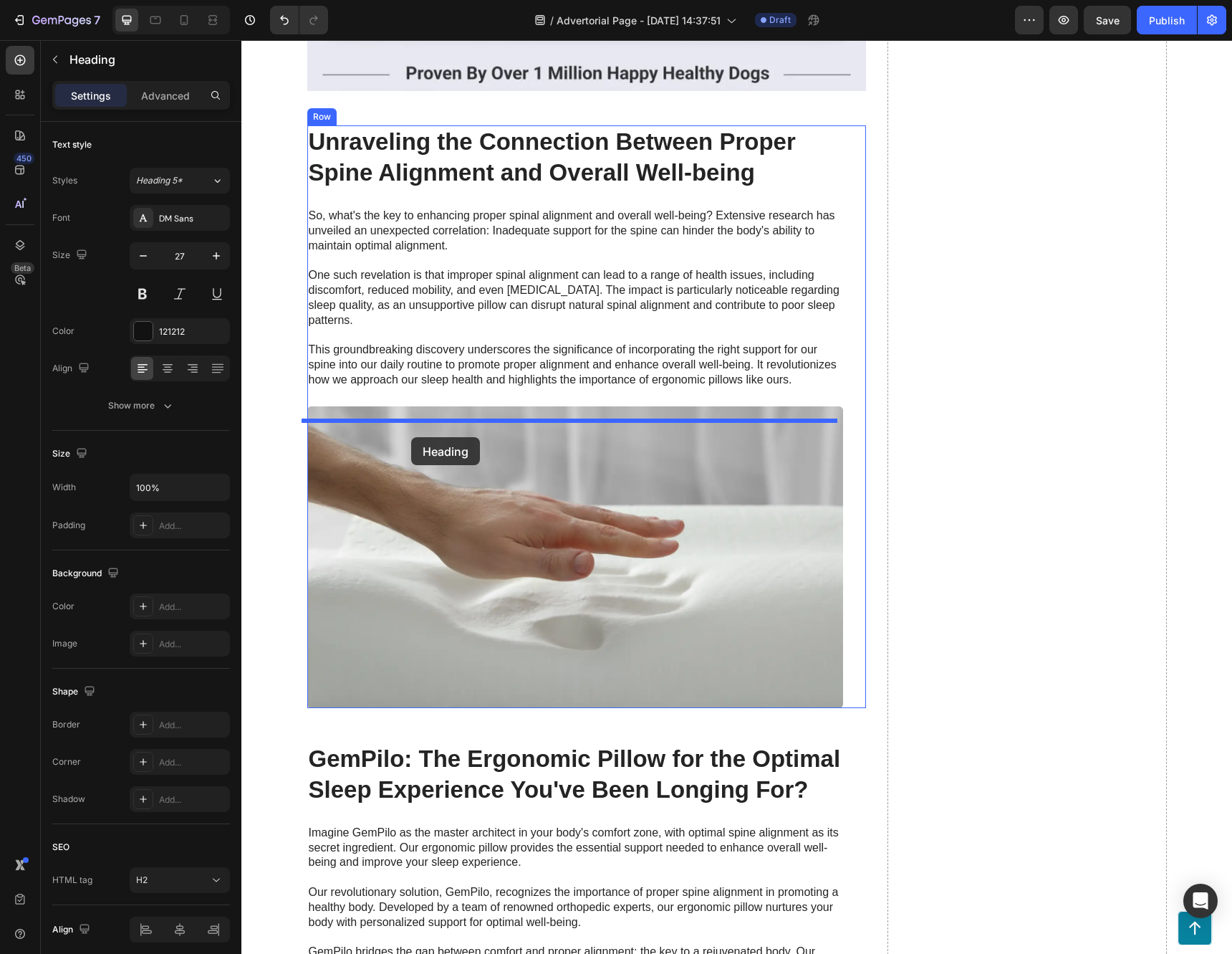
drag, startPoint x: 310, startPoint y: 525, endPoint x: 411, endPoint y: 437, distance: 134.0
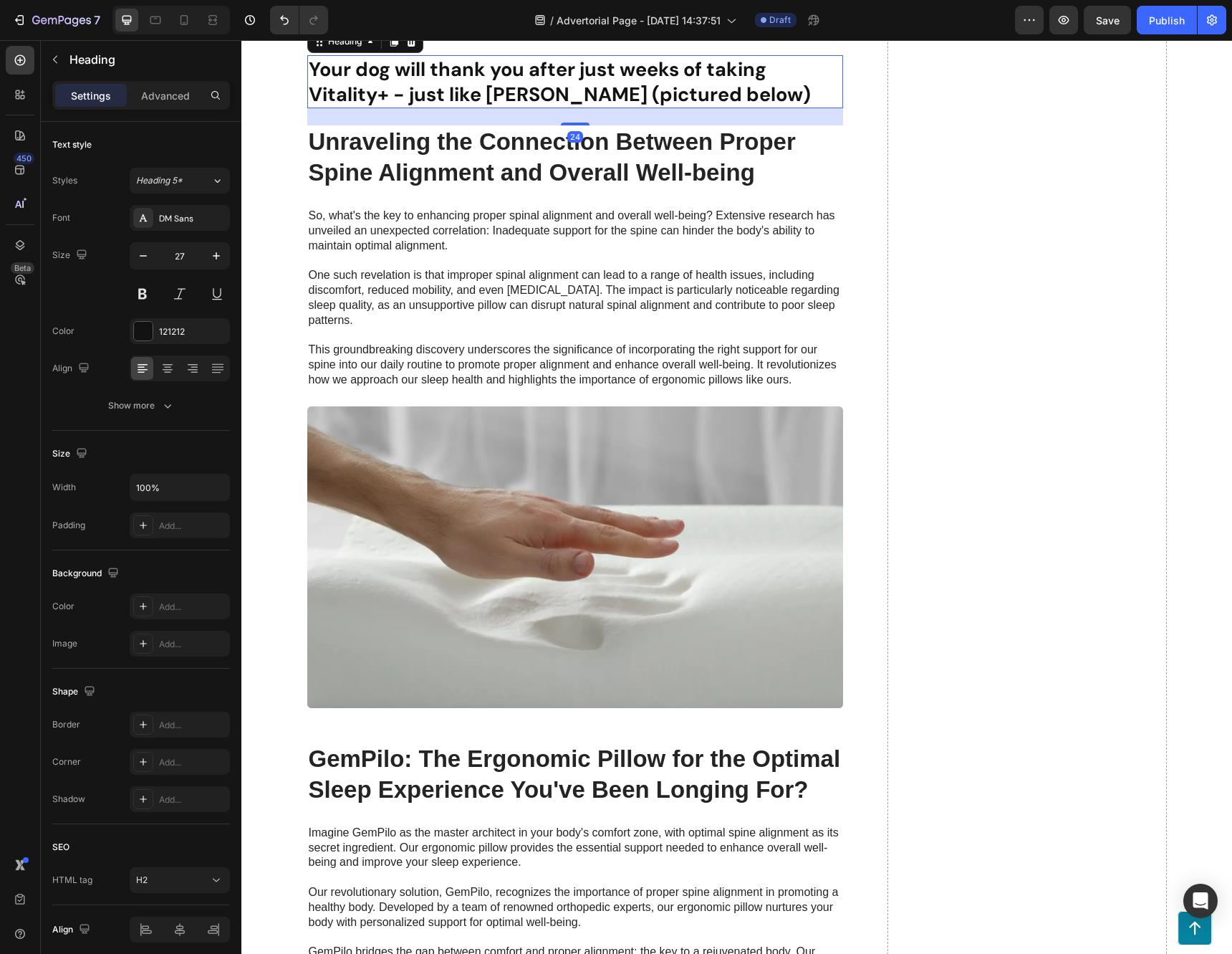
scroll to position [3884, 0]
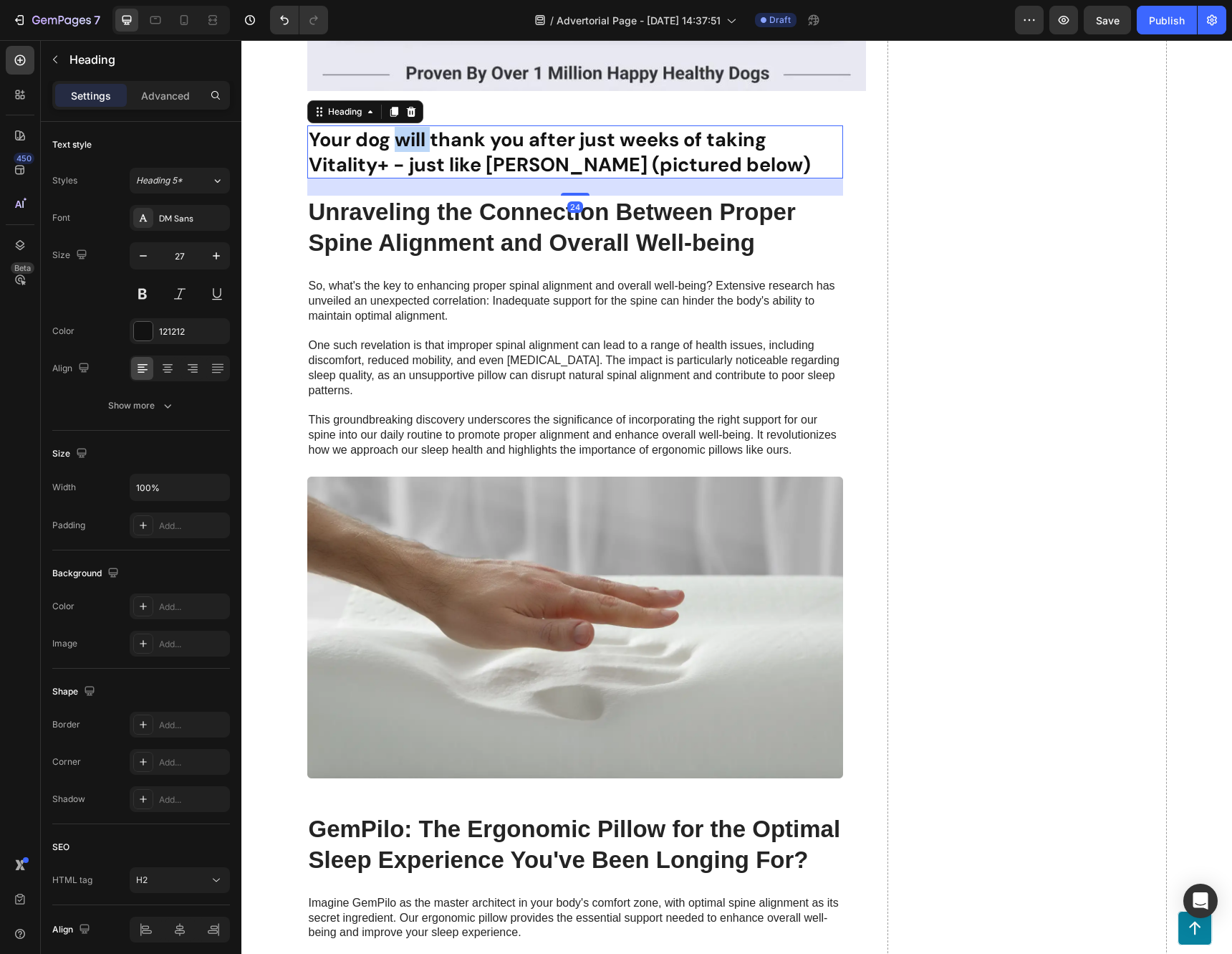
click at [418, 177] on strong "Your dog will thank you after just weeks of taking Vitality+ - just like [PERSO…" at bounding box center [559, 152] width 502 height 50
click at [523, 177] on strong "Your dog will thank you after just weeks of taking Vitality+ - just like [PERSO…" at bounding box center [559, 152] width 502 height 50
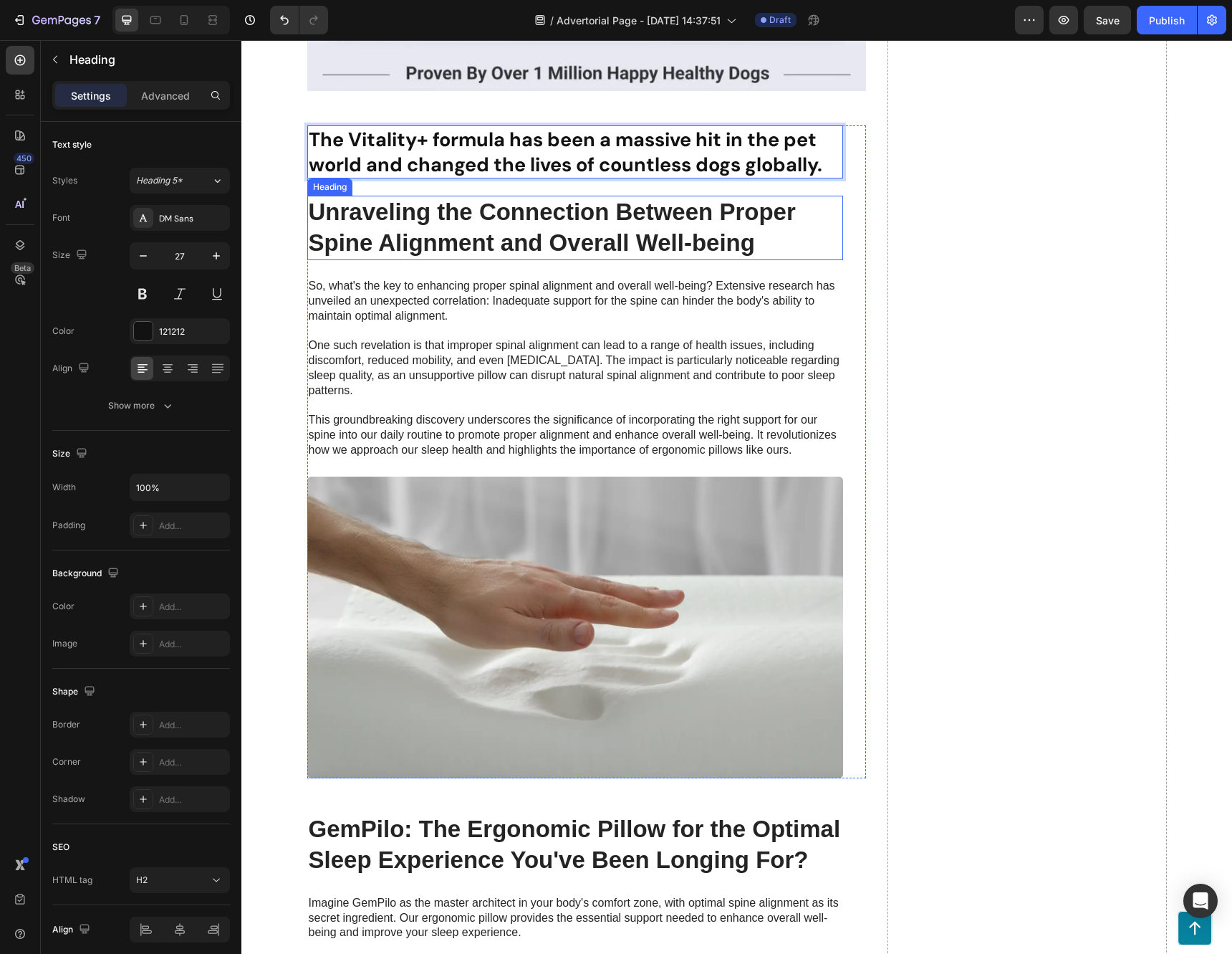
click at [552, 260] on h2 "Unraveling the Connection Between Proper Spine Alignment and Overall Well-being" at bounding box center [575, 227] width 536 height 64
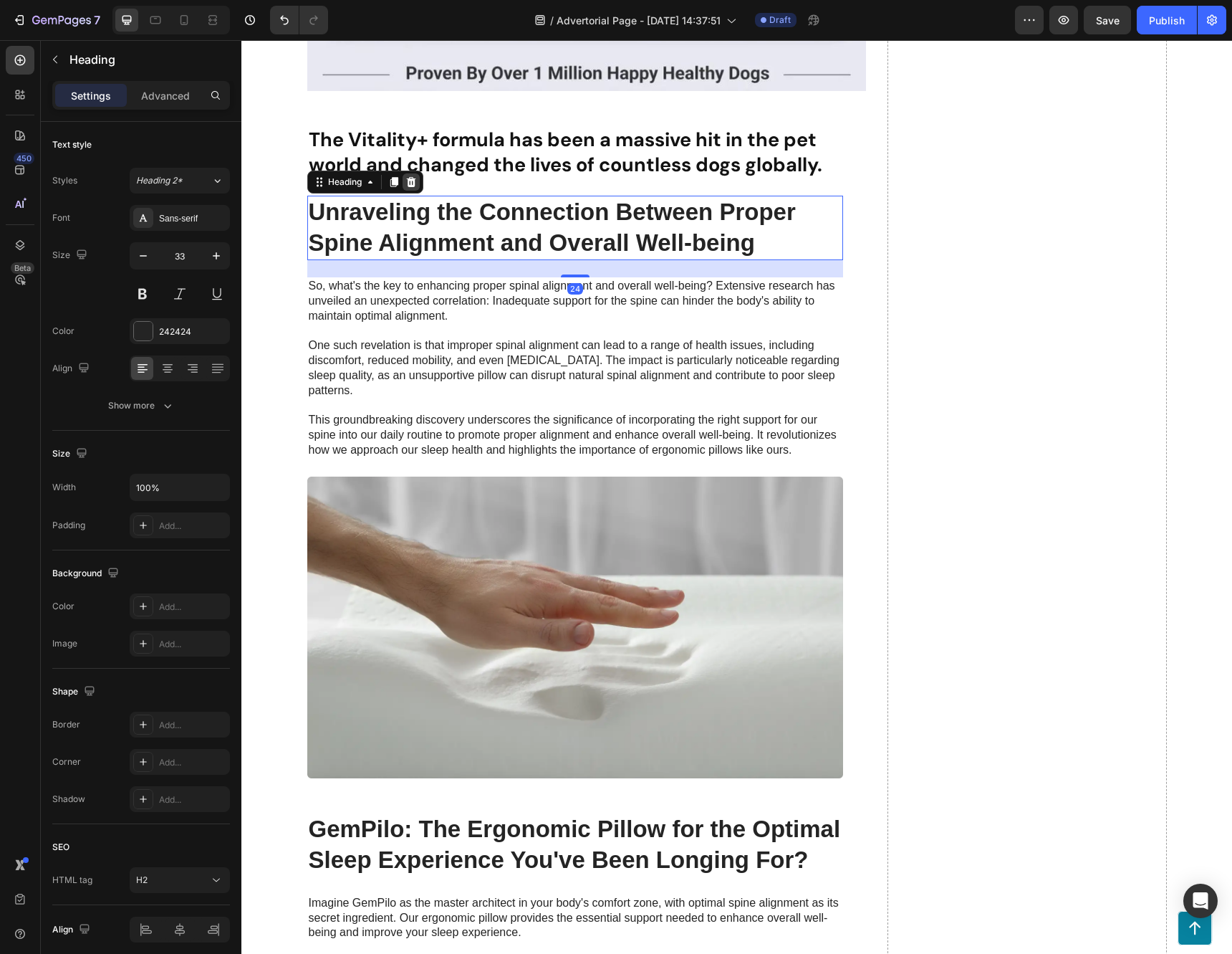
click at [407, 187] on icon at bounding box center [410, 182] width 9 height 10
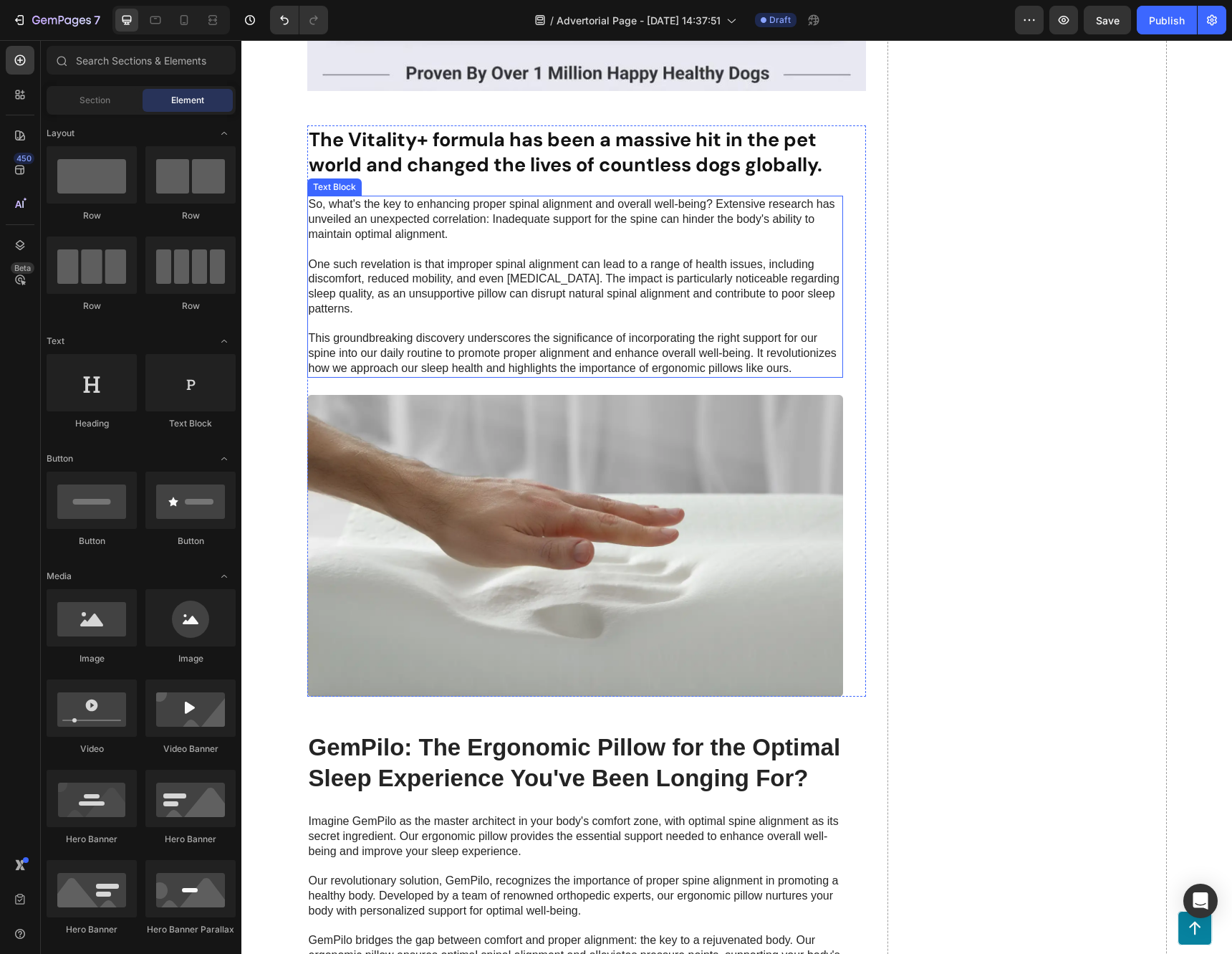
click at [400, 376] on p "So, what's the key to enhancing proper spinal alignment and overall well-being?…" at bounding box center [575, 286] width 533 height 179
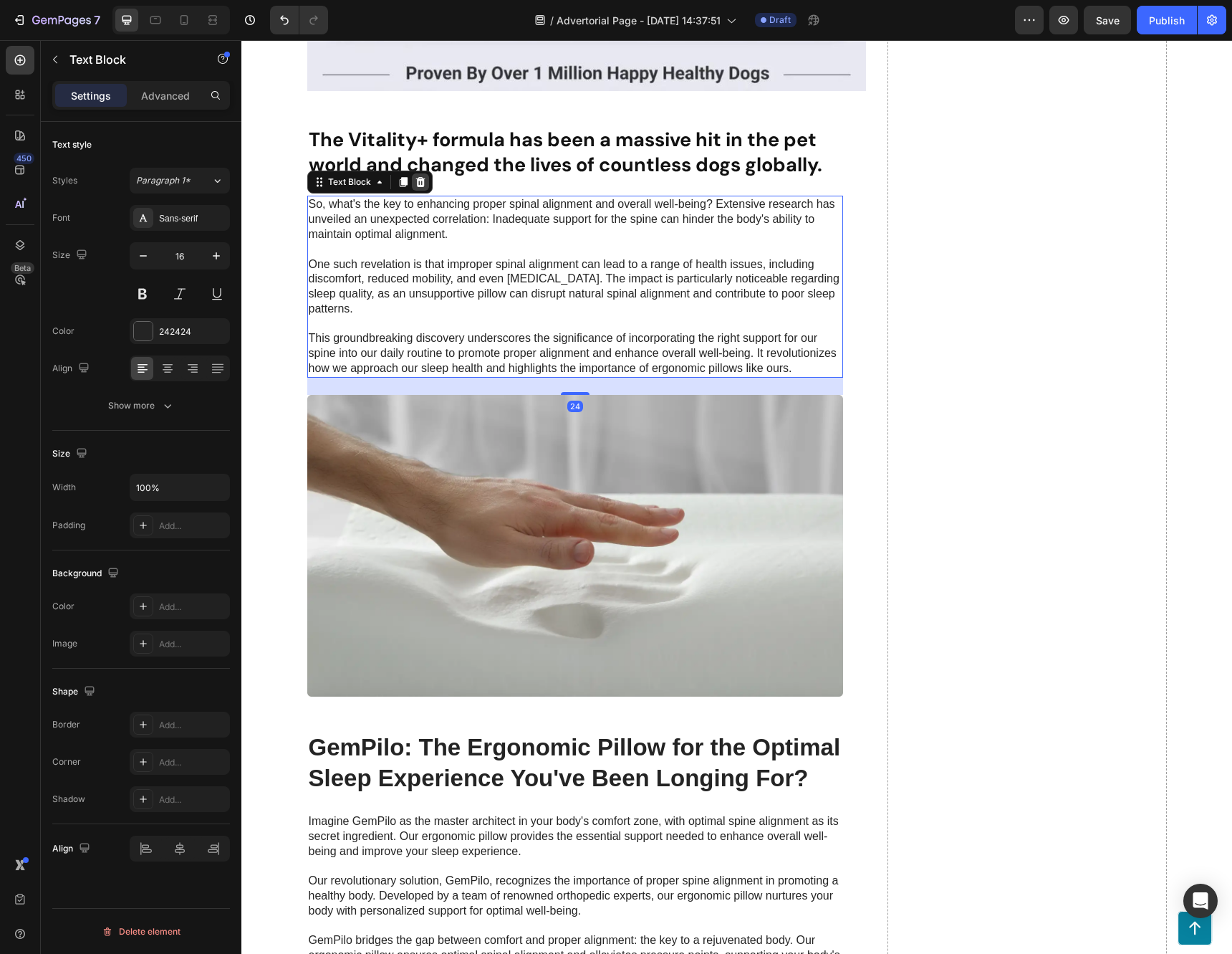
click at [421, 190] on div at bounding box center [420, 182] width 17 height 17
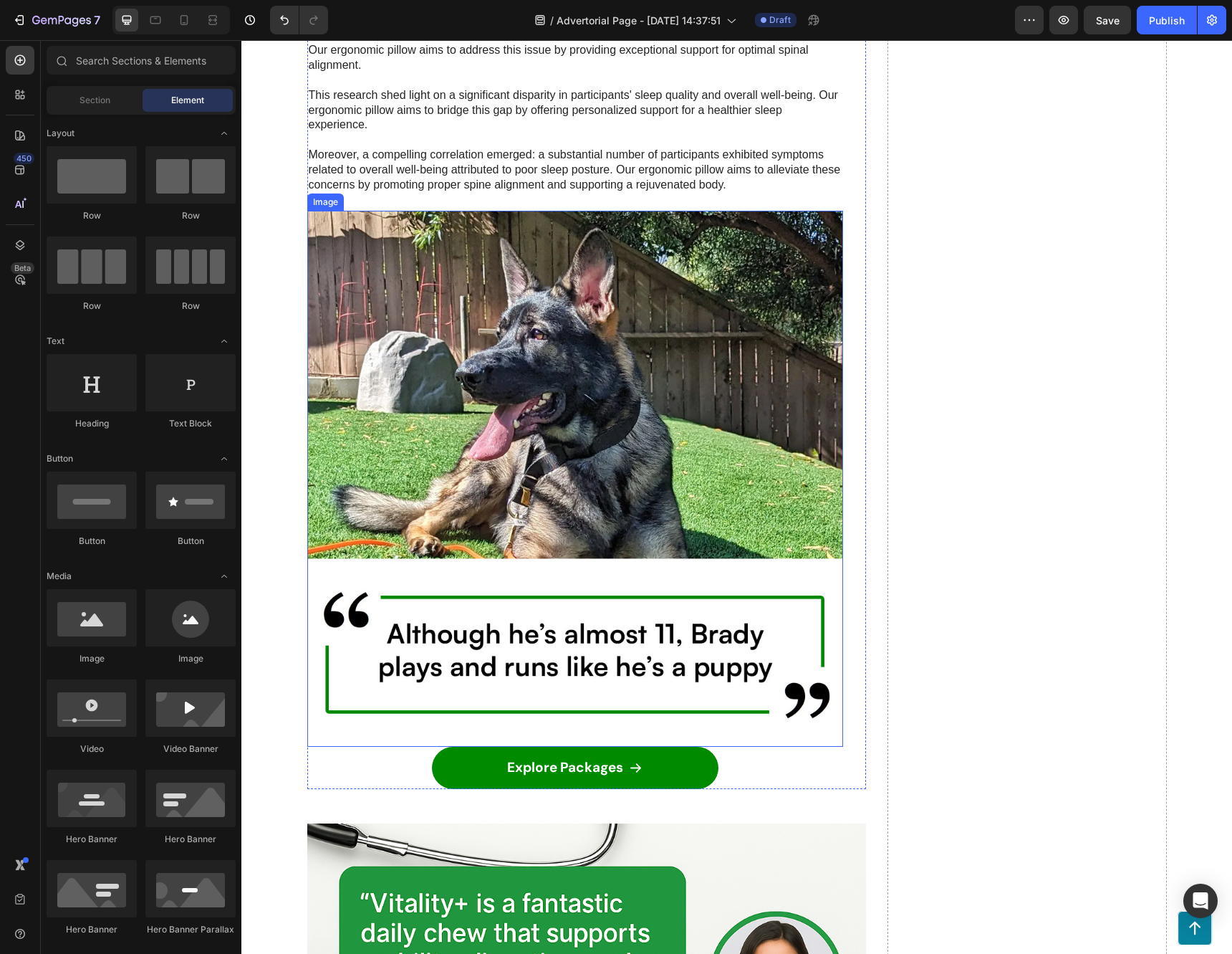
scroll to position [2236, 0]
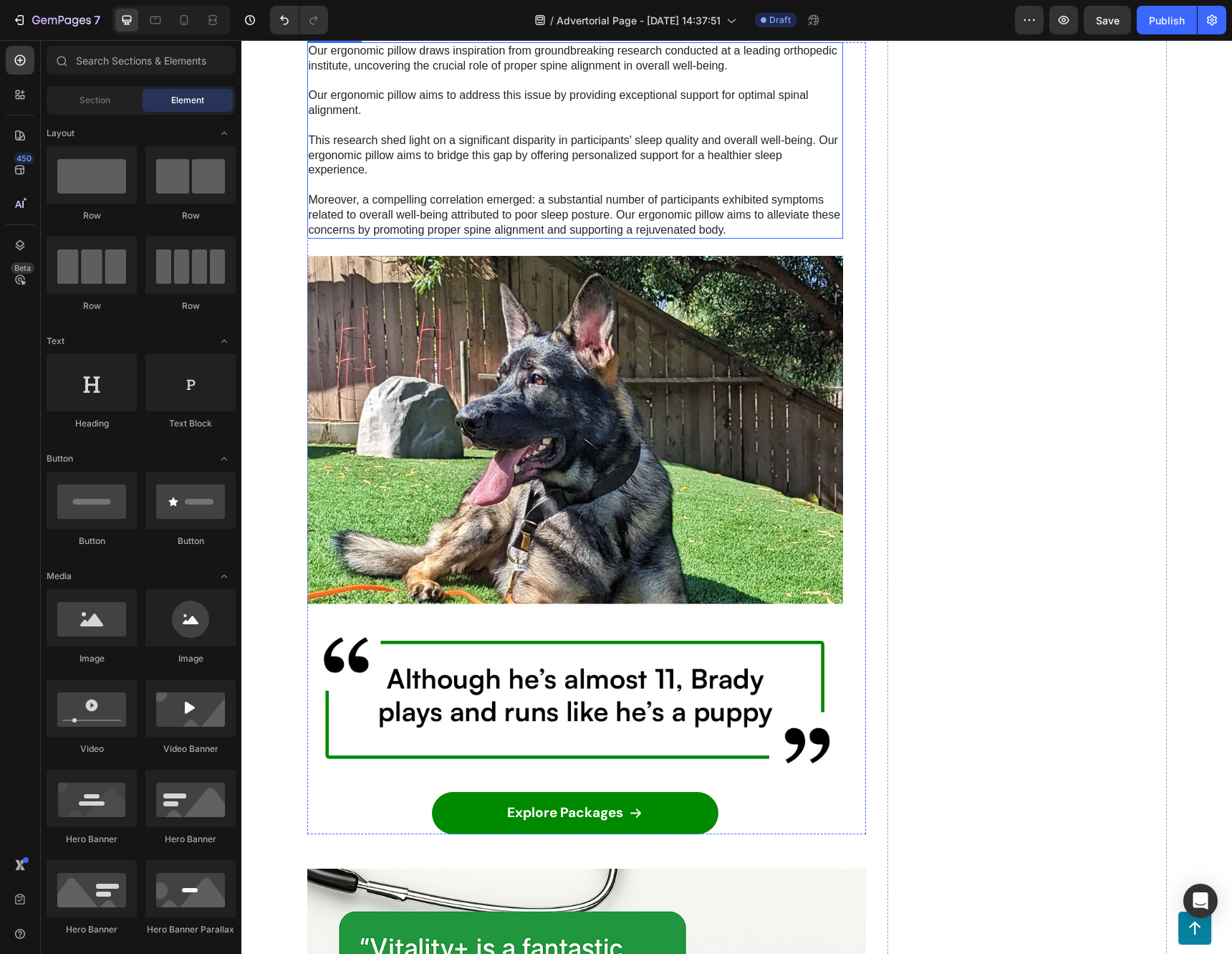
click at [479, 237] on p "Our ergonomic pillow draws inspiration from groundbreaking research conducted a…" at bounding box center [575, 141] width 533 height 193
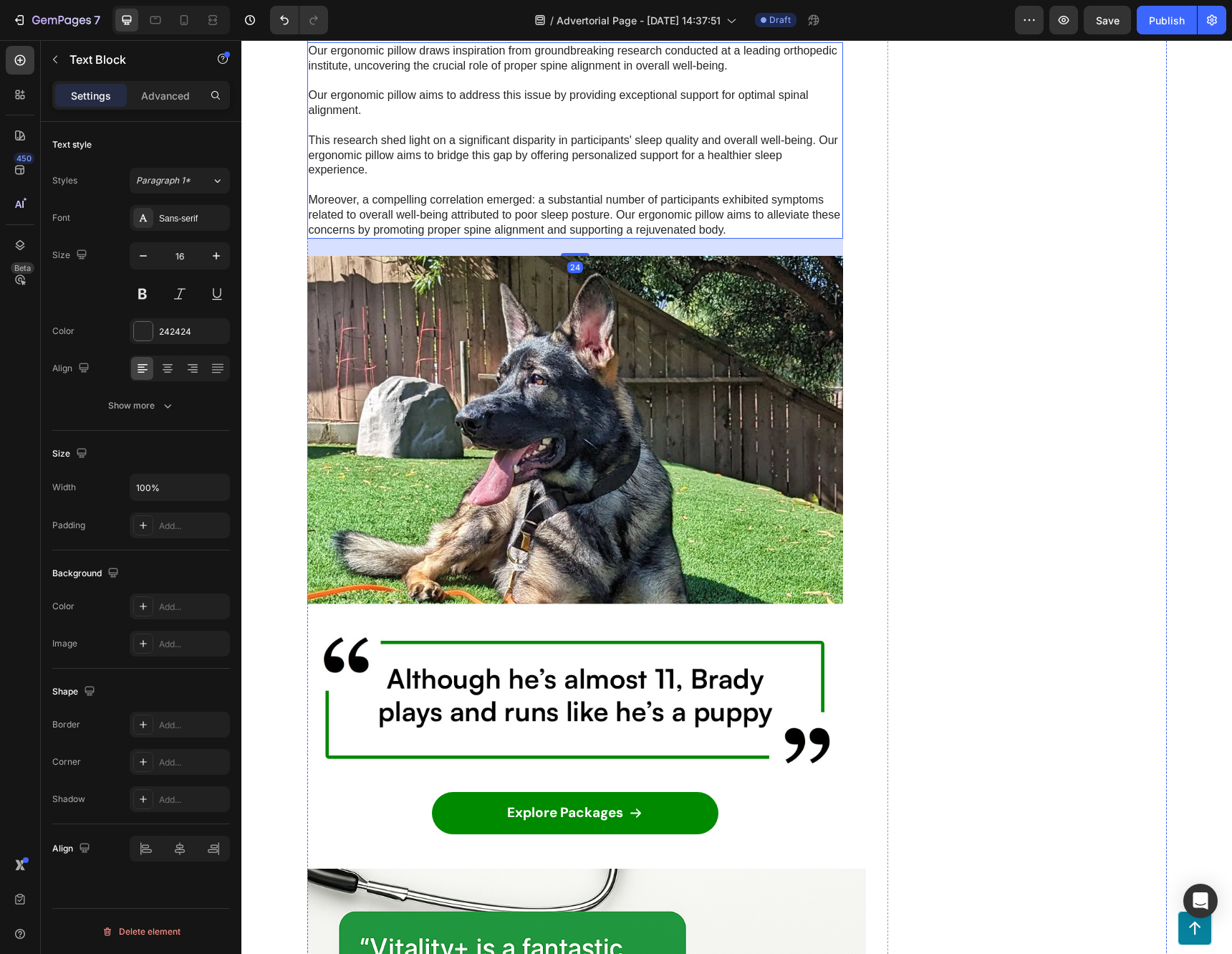
scroll to position [2021, 0]
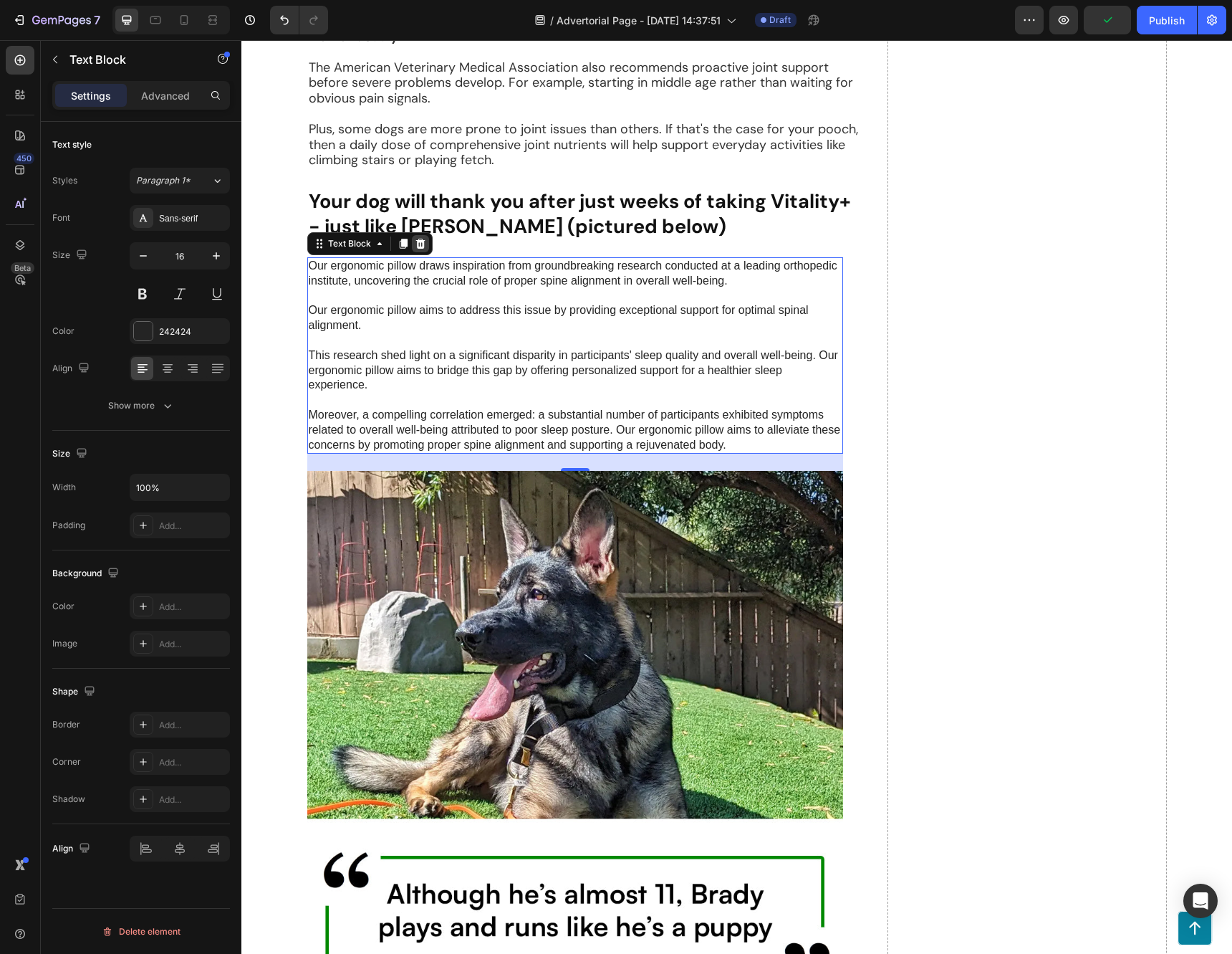
click at [418, 249] on icon at bounding box center [420, 244] width 12 height 12
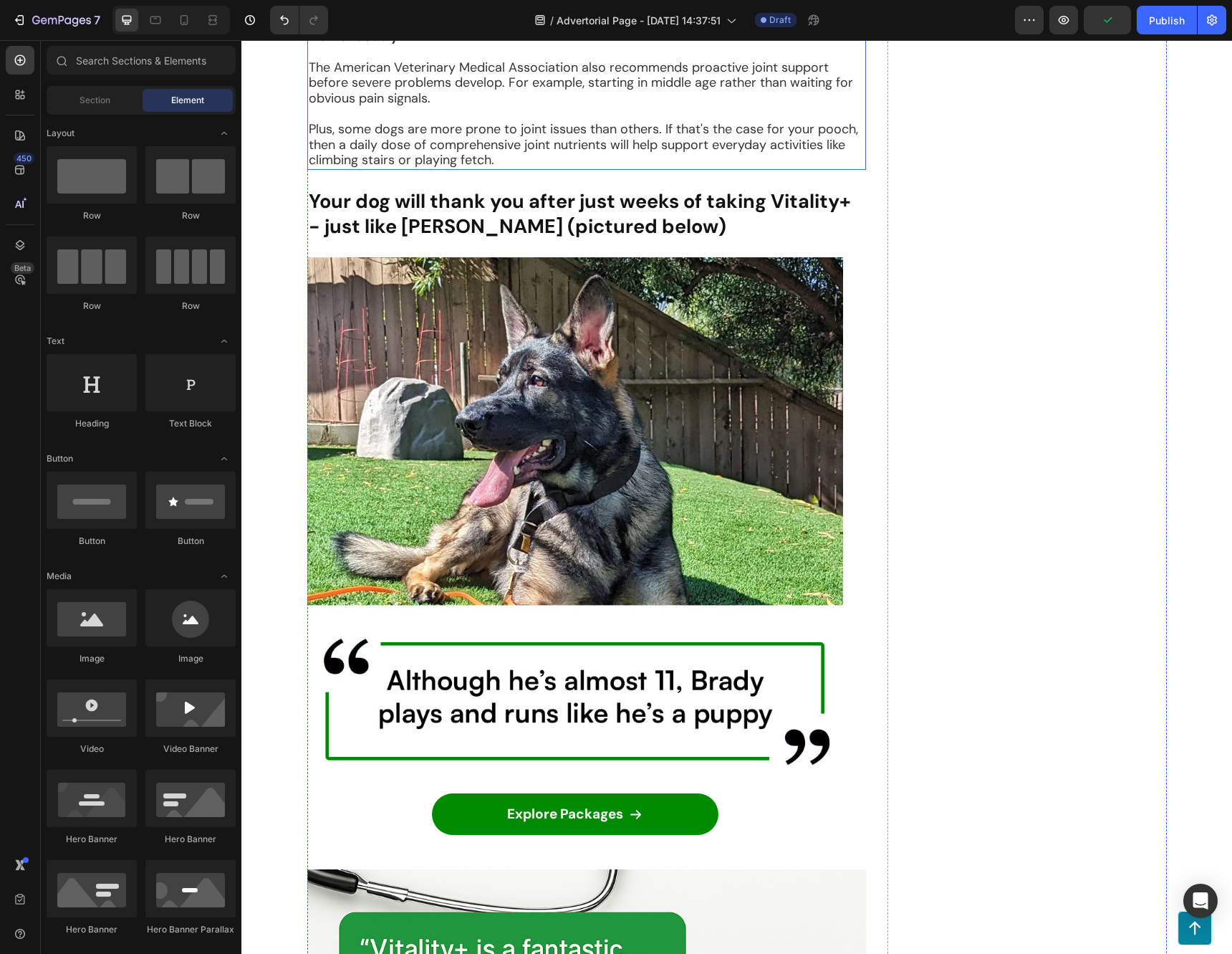
click at [431, 107] on p "The American Veterinary Medical Association also recommends proactive joint sup…" at bounding box center [586, 83] width 556 height 47
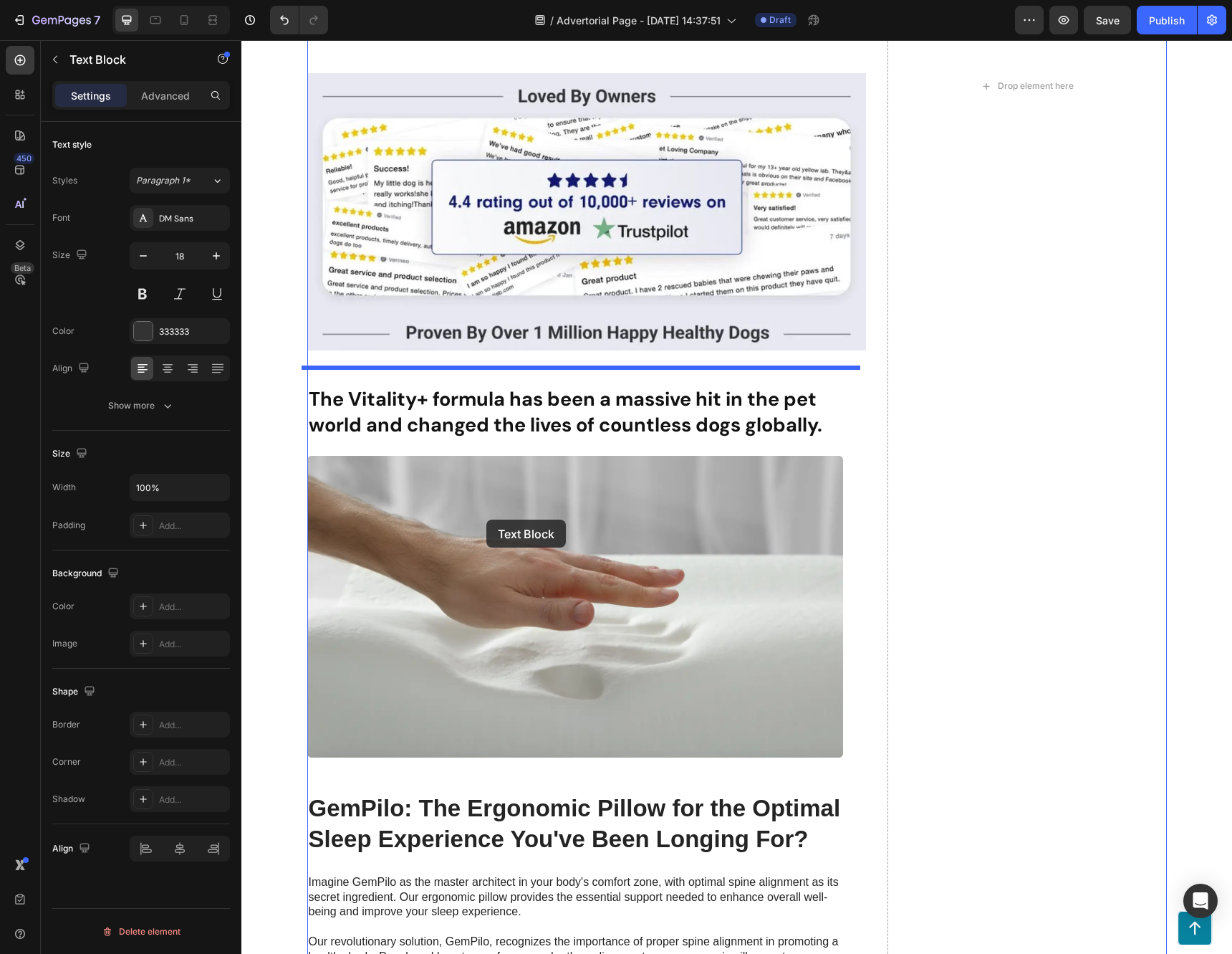
scroll to position [3926, 0]
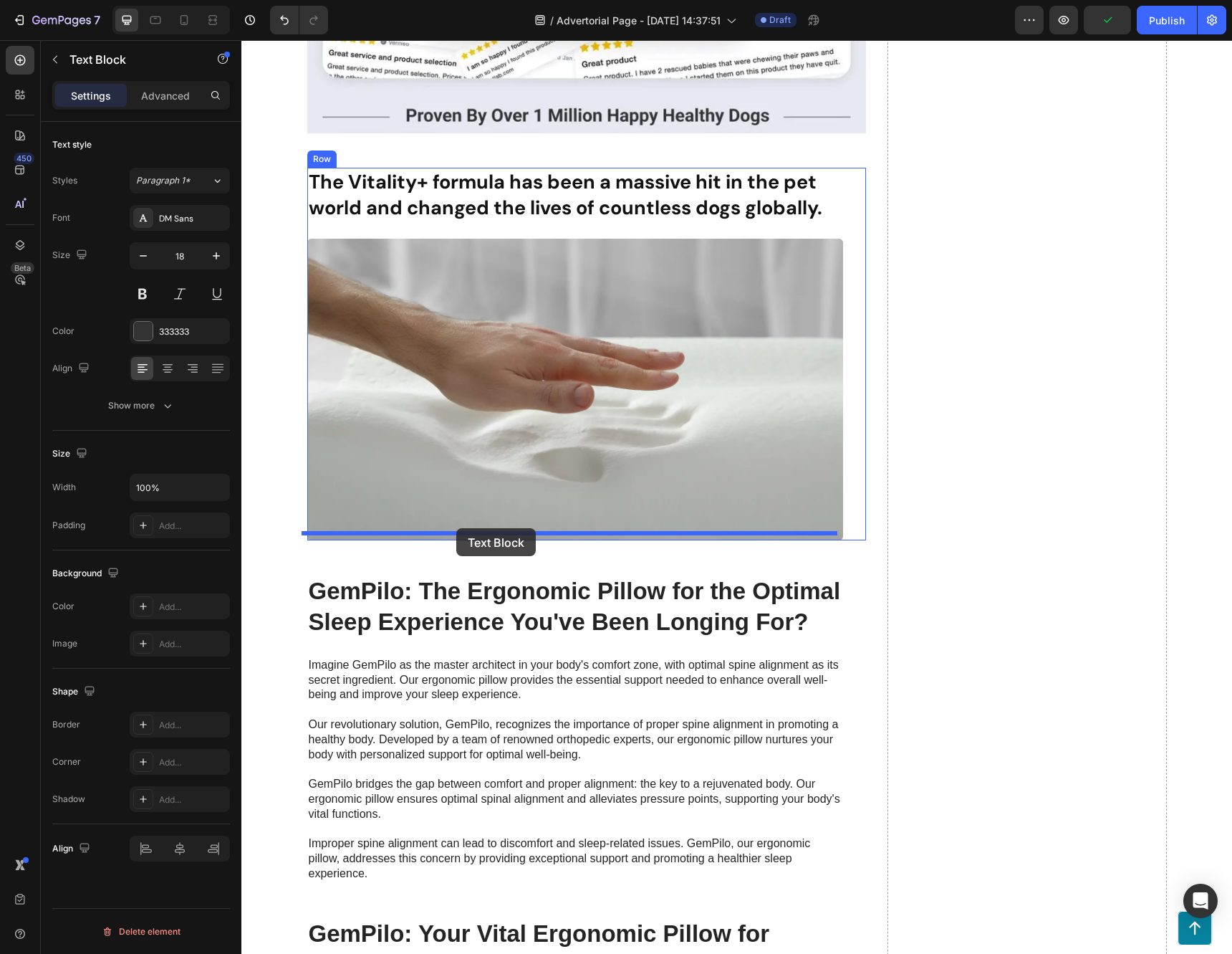
drag, startPoint x: 316, startPoint y: 468, endPoint x: 456, endPoint y: 528, distance: 152.3
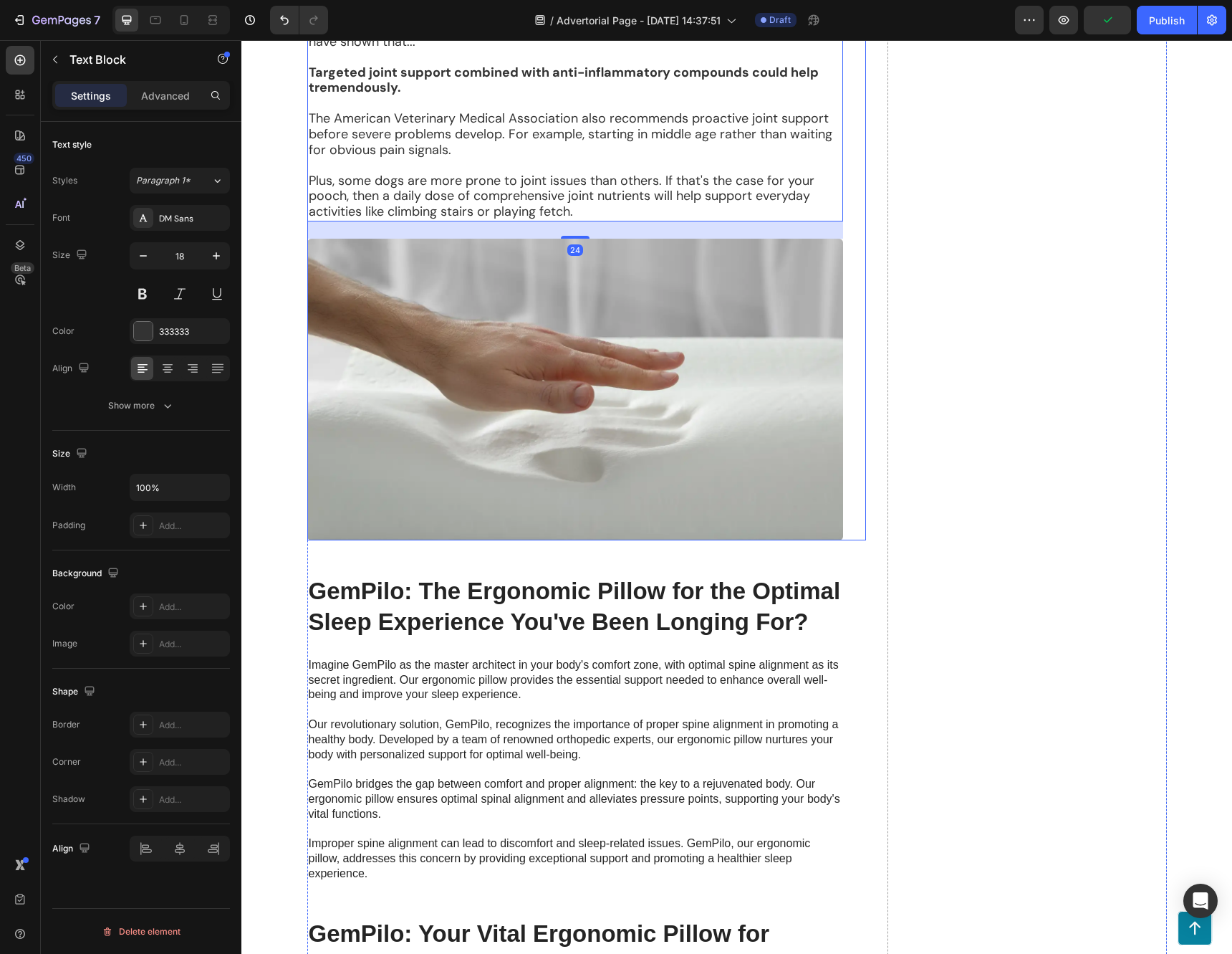
scroll to position [3629, 0]
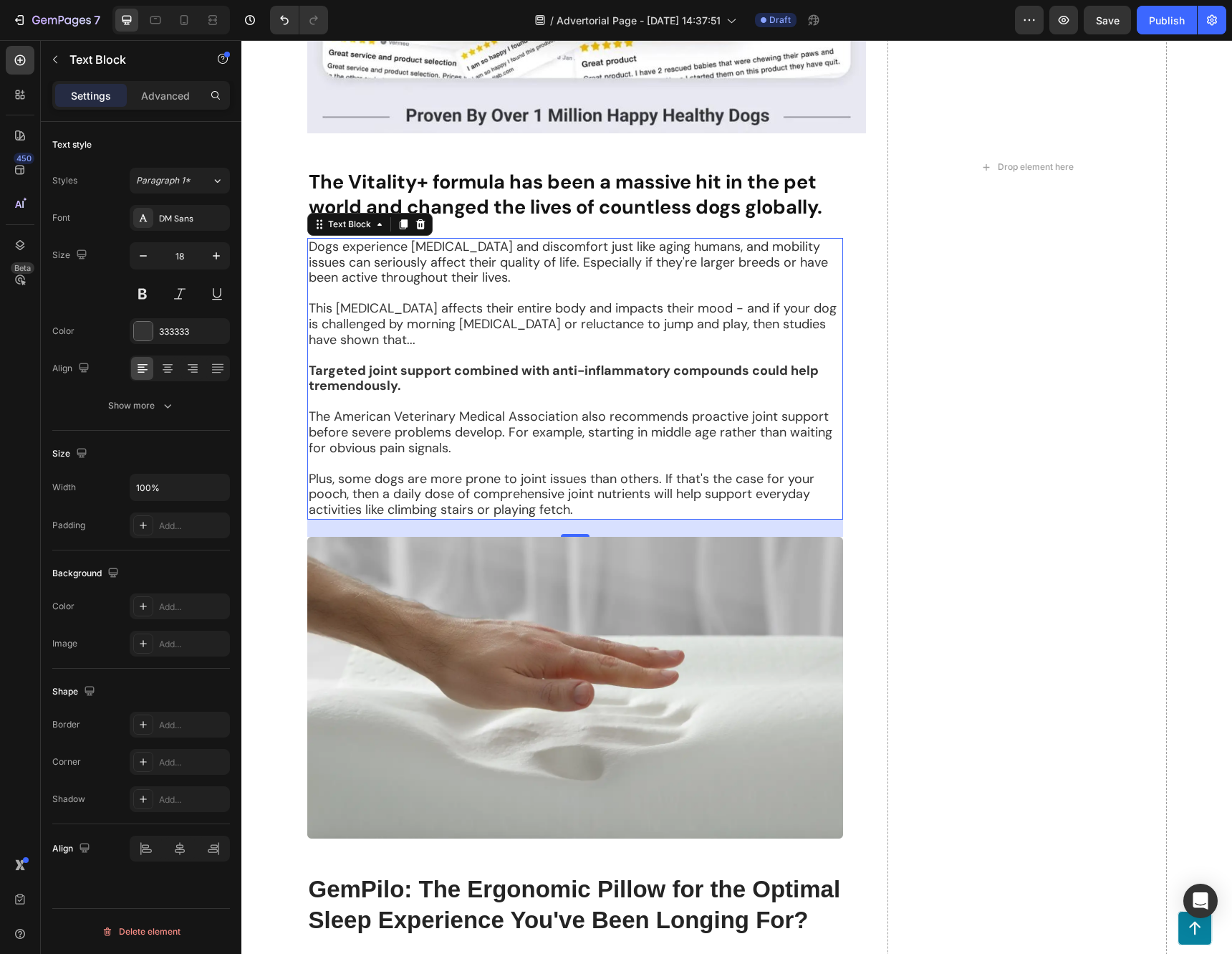
click at [583, 394] on strong "Targeted joint support combined with anti-inflammatory compounds could help tre…" at bounding box center [563, 379] width 510 height 33
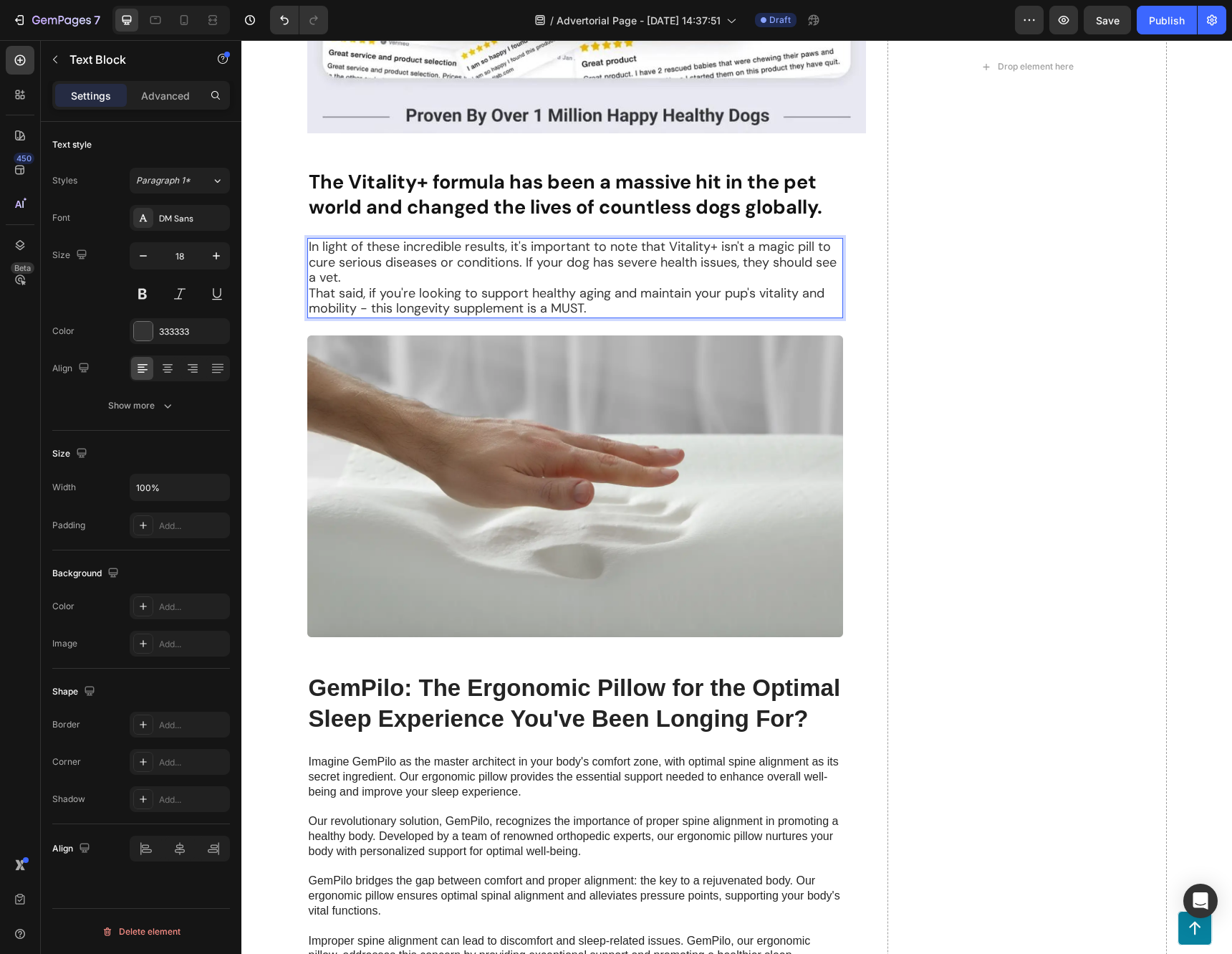
click at [372, 286] on p "In light of these incredible results, it's important to note that Vitality+ isn…" at bounding box center [575, 262] width 533 height 47
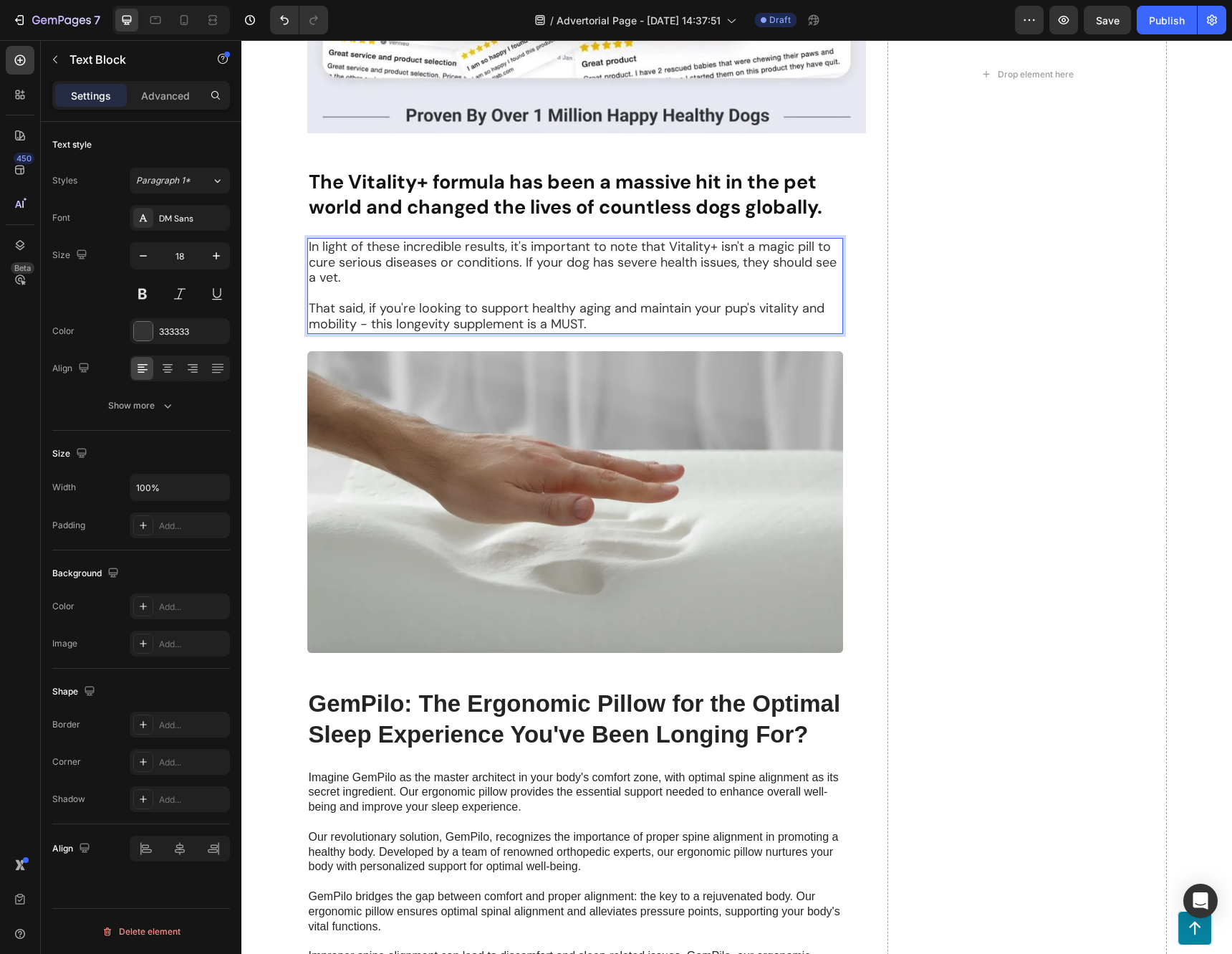
click at [619, 332] on p "That said, if you're looking to support healthy aging and maintain your pup's v…" at bounding box center [575, 316] width 533 height 31
drag, startPoint x: 584, startPoint y: 619, endPoint x: 367, endPoint y: 624, distance: 217.1
click at [367, 332] on p "That said, if you're looking to support healthy aging and maintain your pup's v…" at bounding box center [575, 316] width 533 height 31
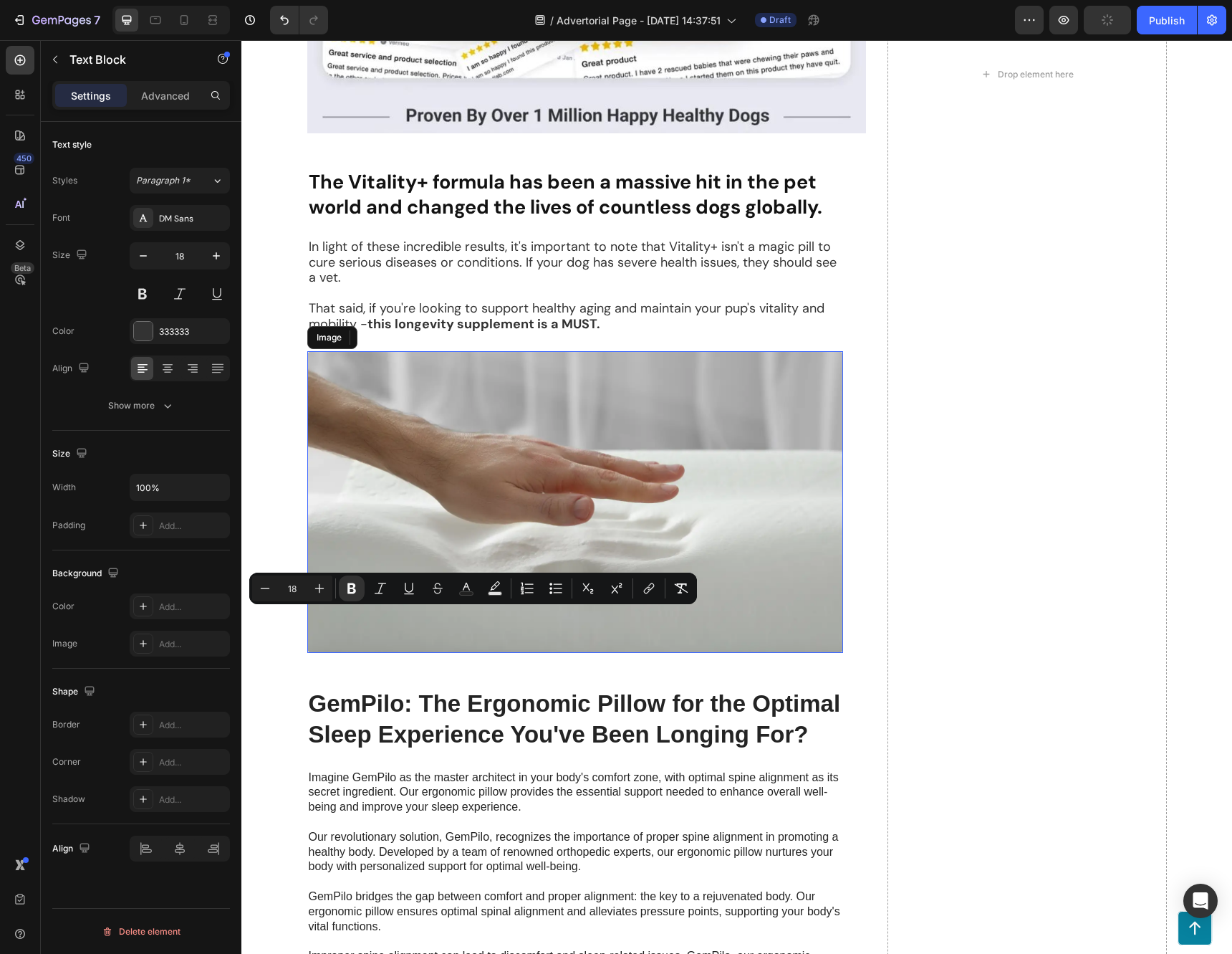
click at [737, 647] on img at bounding box center [575, 502] width 536 height 301
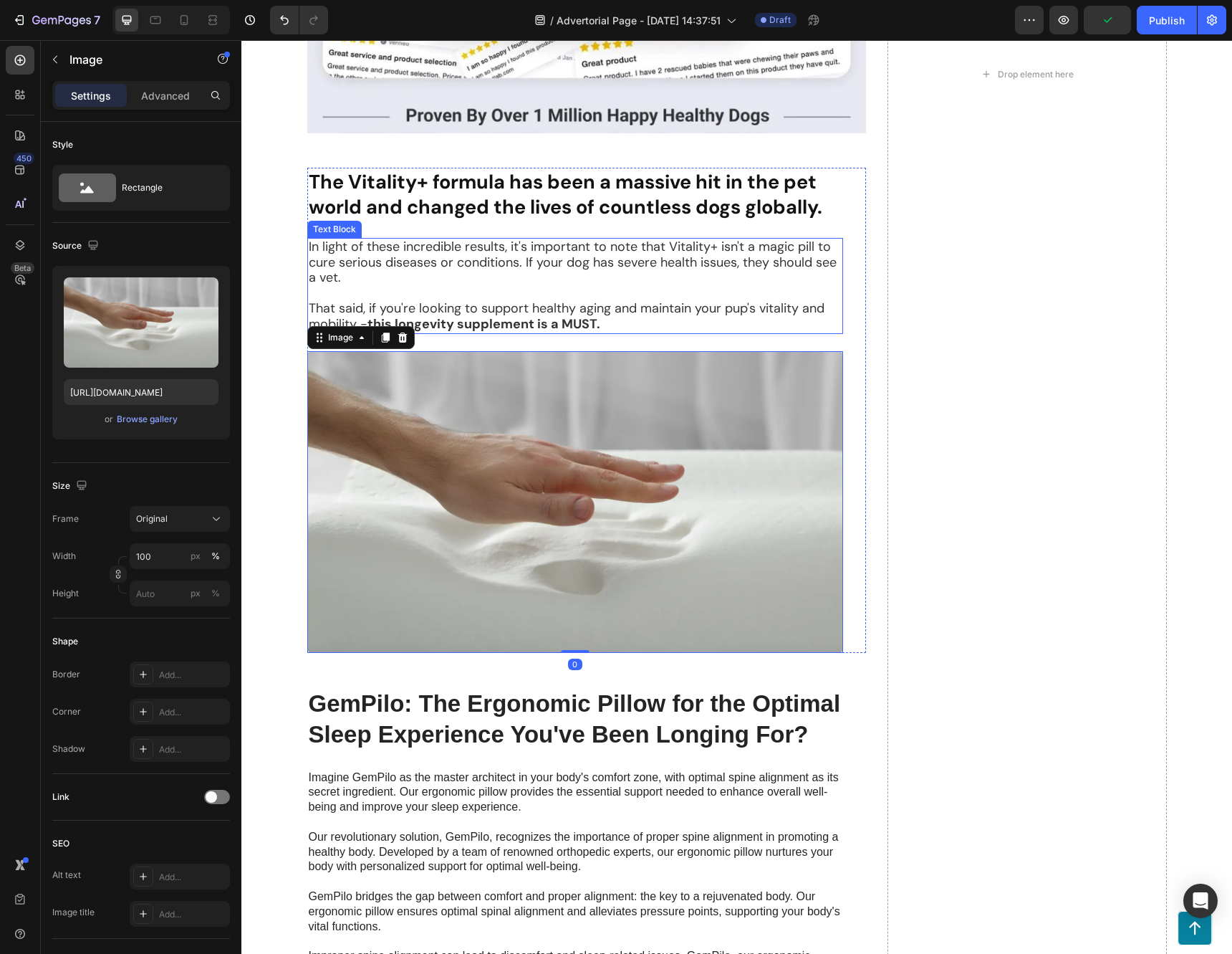
click at [707, 301] on p "Rich Text Editor. Editing area: main" at bounding box center [575, 293] width 533 height 16
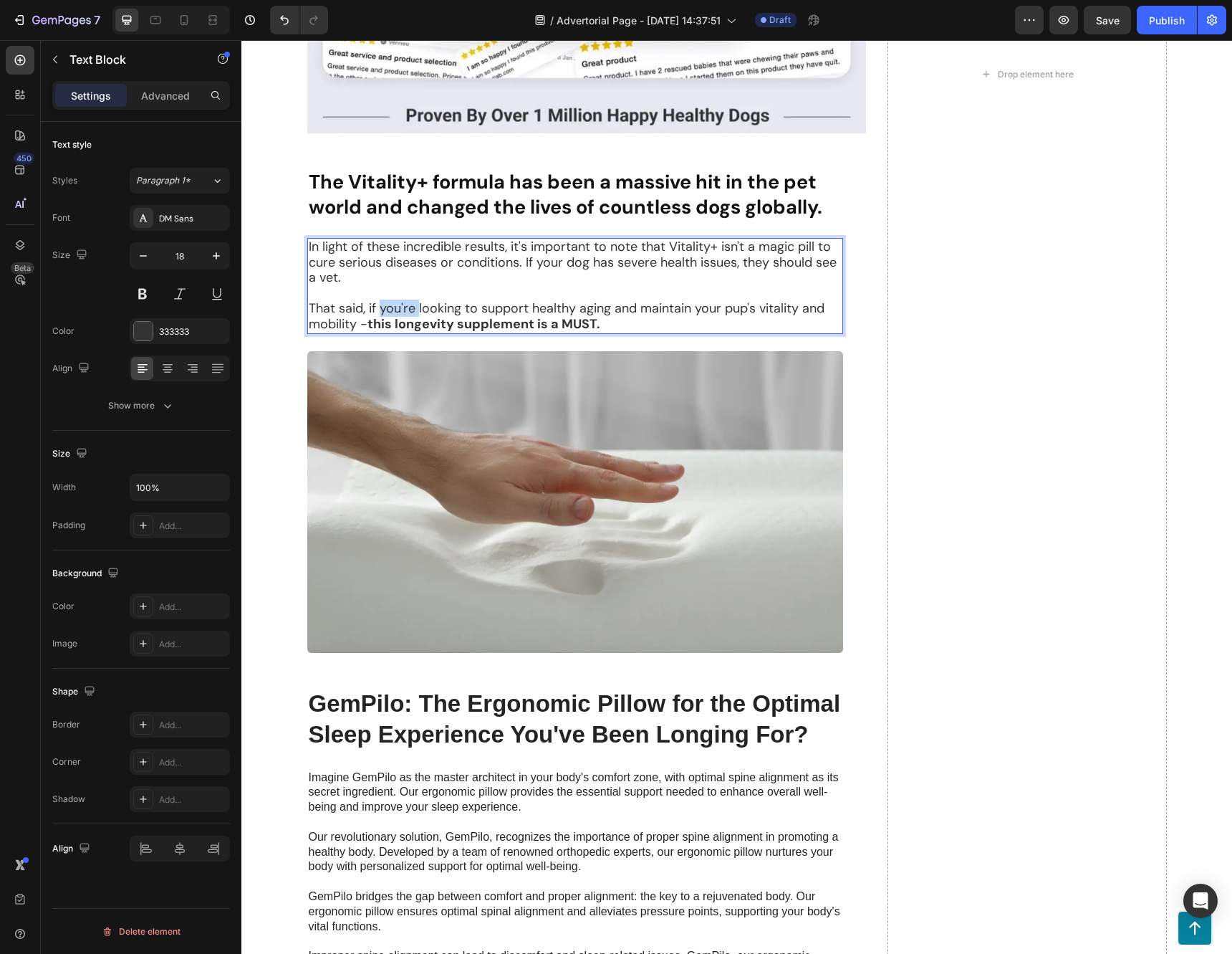
click at [394, 332] on p "That said, if you're looking to support healthy aging and maintain your pup's v…" at bounding box center [575, 316] width 533 height 31
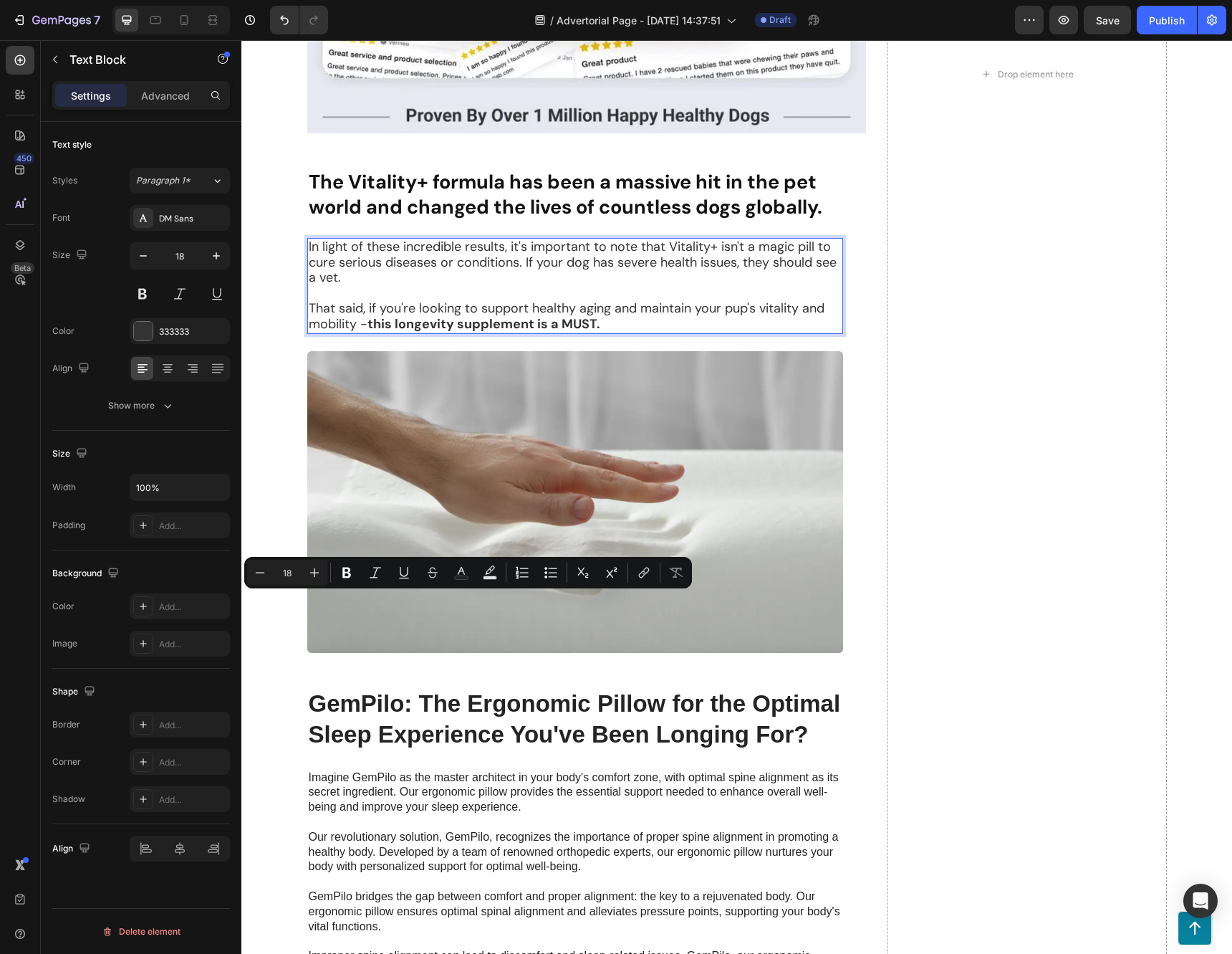
click at [363, 332] on p "That said, if you're looking to support healthy aging and maintain your pup's v…" at bounding box center [575, 316] width 533 height 31
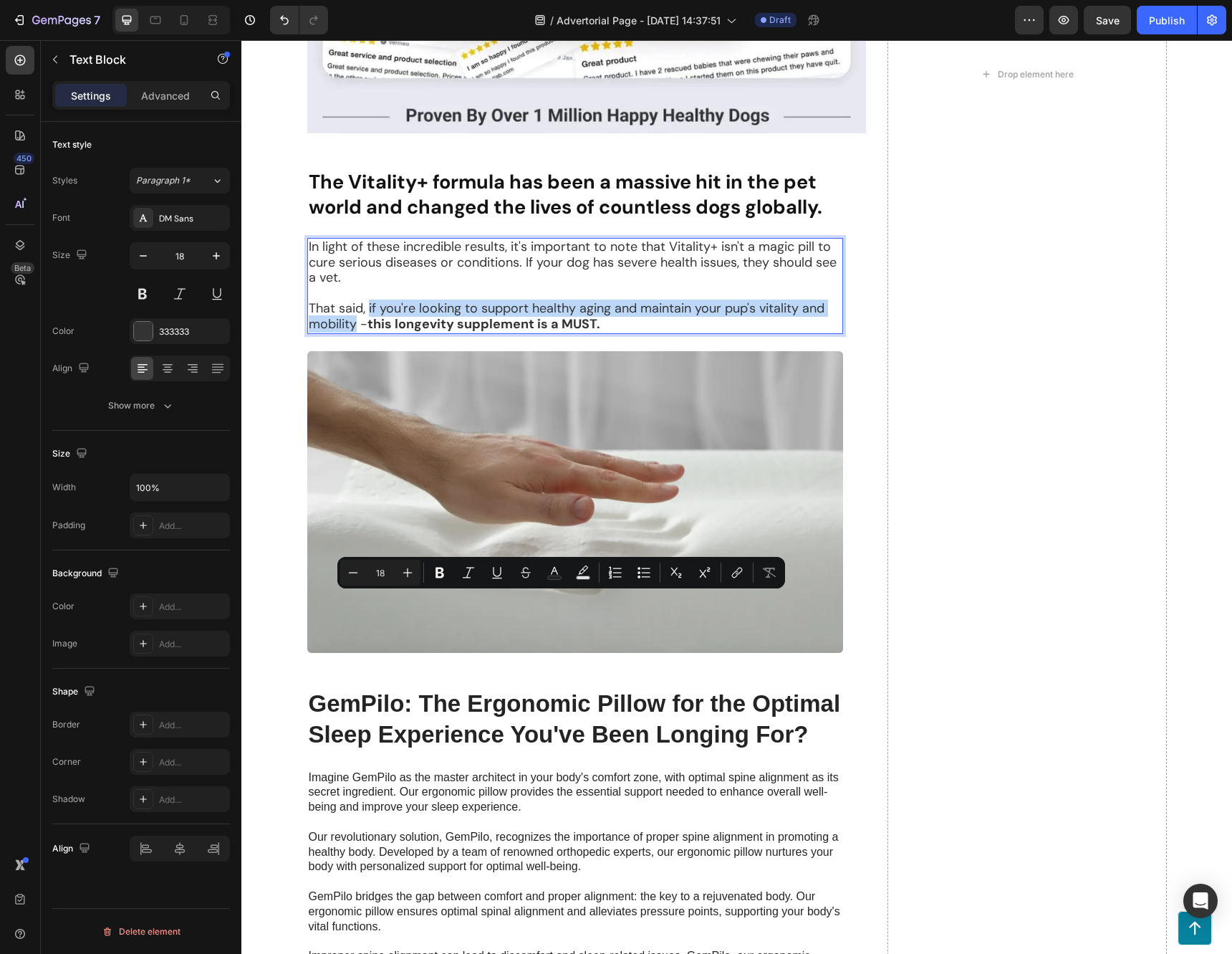
drag, startPoint x: 363, startPoint y: 601, endPoint x: 353, endPoint y: 621, distance: 22.4
click at [353, 332] on p "That said, if you're looking to support healthy aging and maintain your pup's v…" at bounding box center [575, 316] width 533 height 31
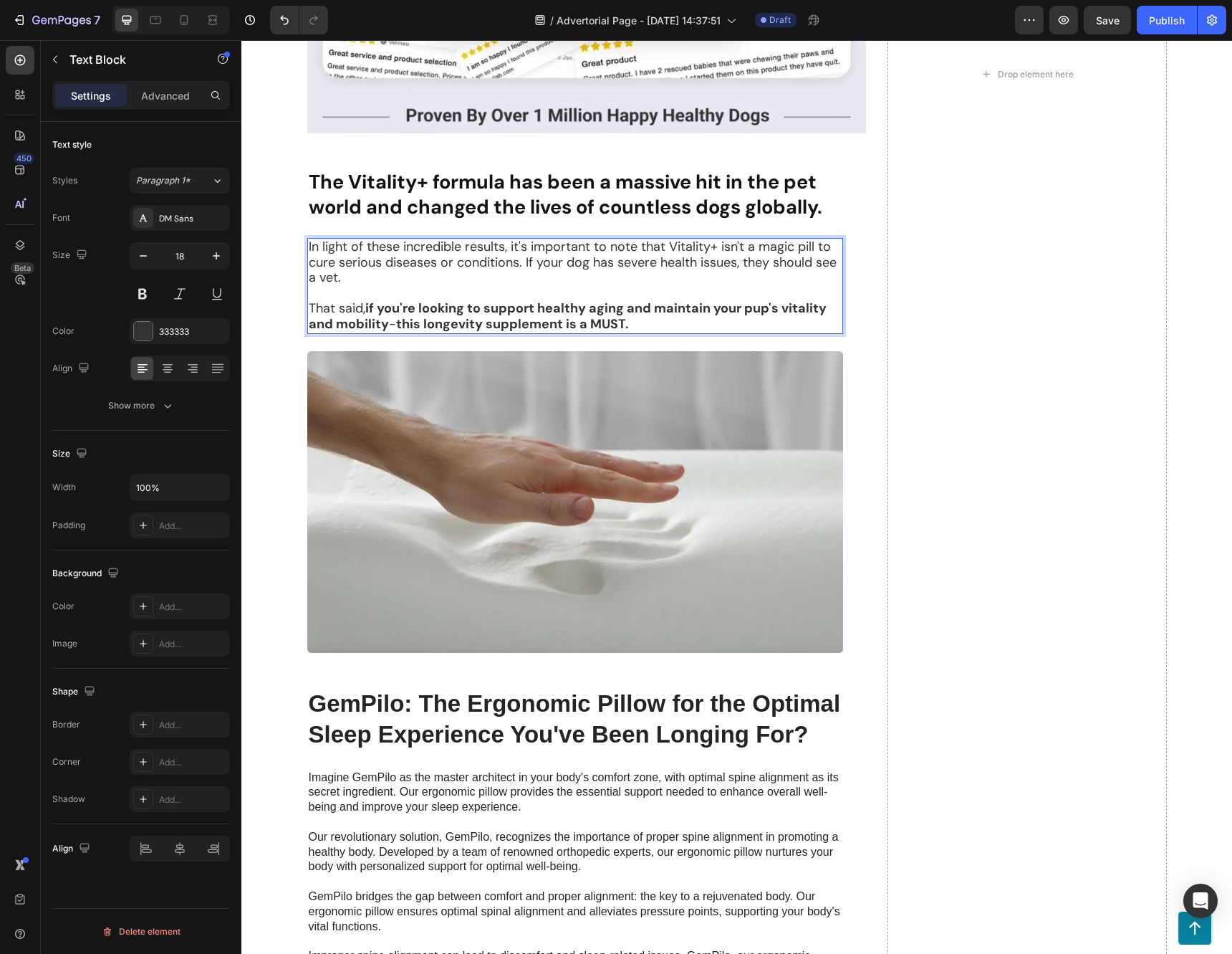
click at [386, 332] on p "That said, if you're looking to support healthy aging and maintain your pup's v…" at bounding box center [575, 316] width 533 height 31
click at [422, 332] on strong "this longevity supplement is a MUST." at bounding box center [519, 324] width 233 height 17
click at [1023, 645] on div "Drop element here" at bounding box center [1027, 75] width 280 height 4371
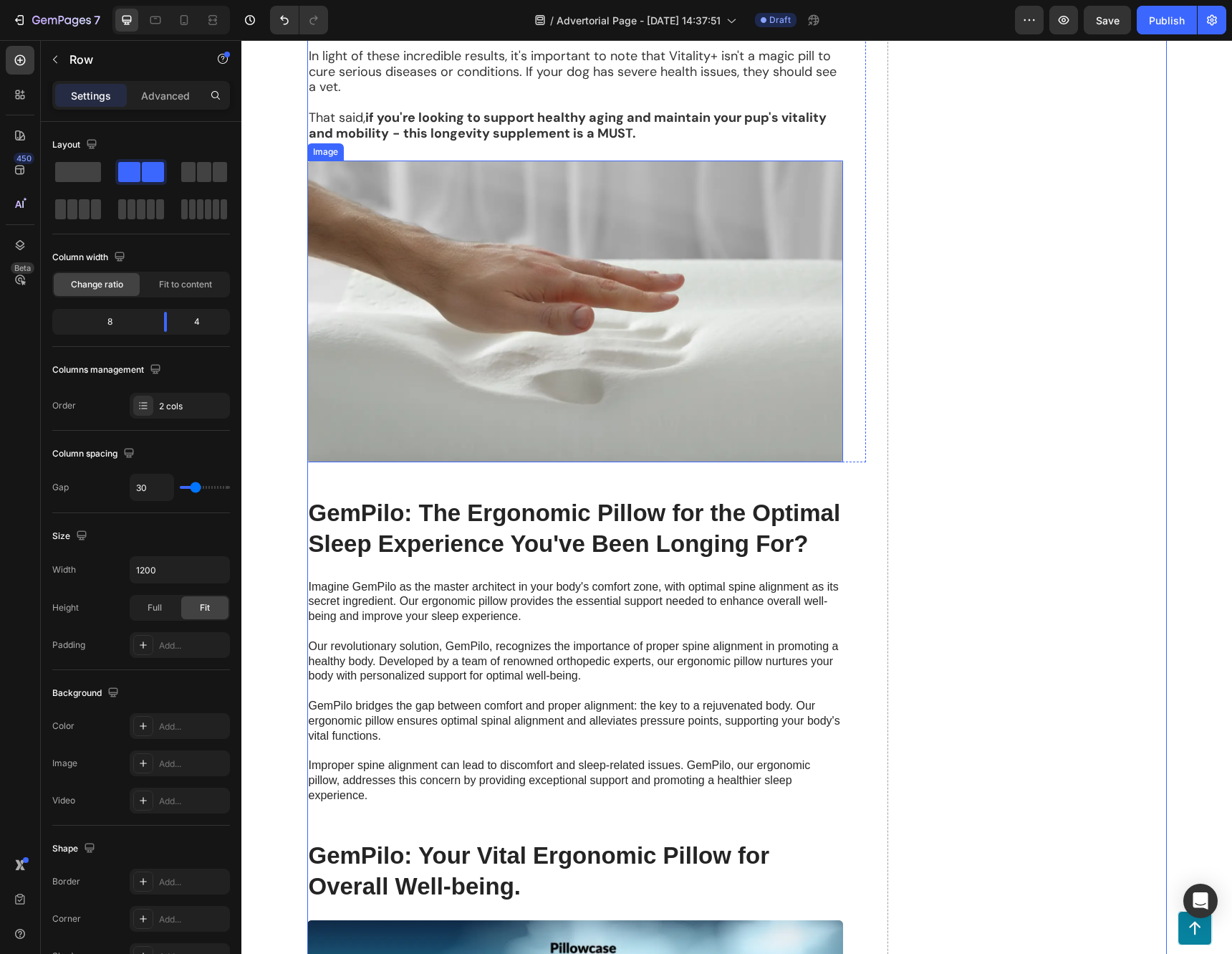
scroll to position [4130, 0]
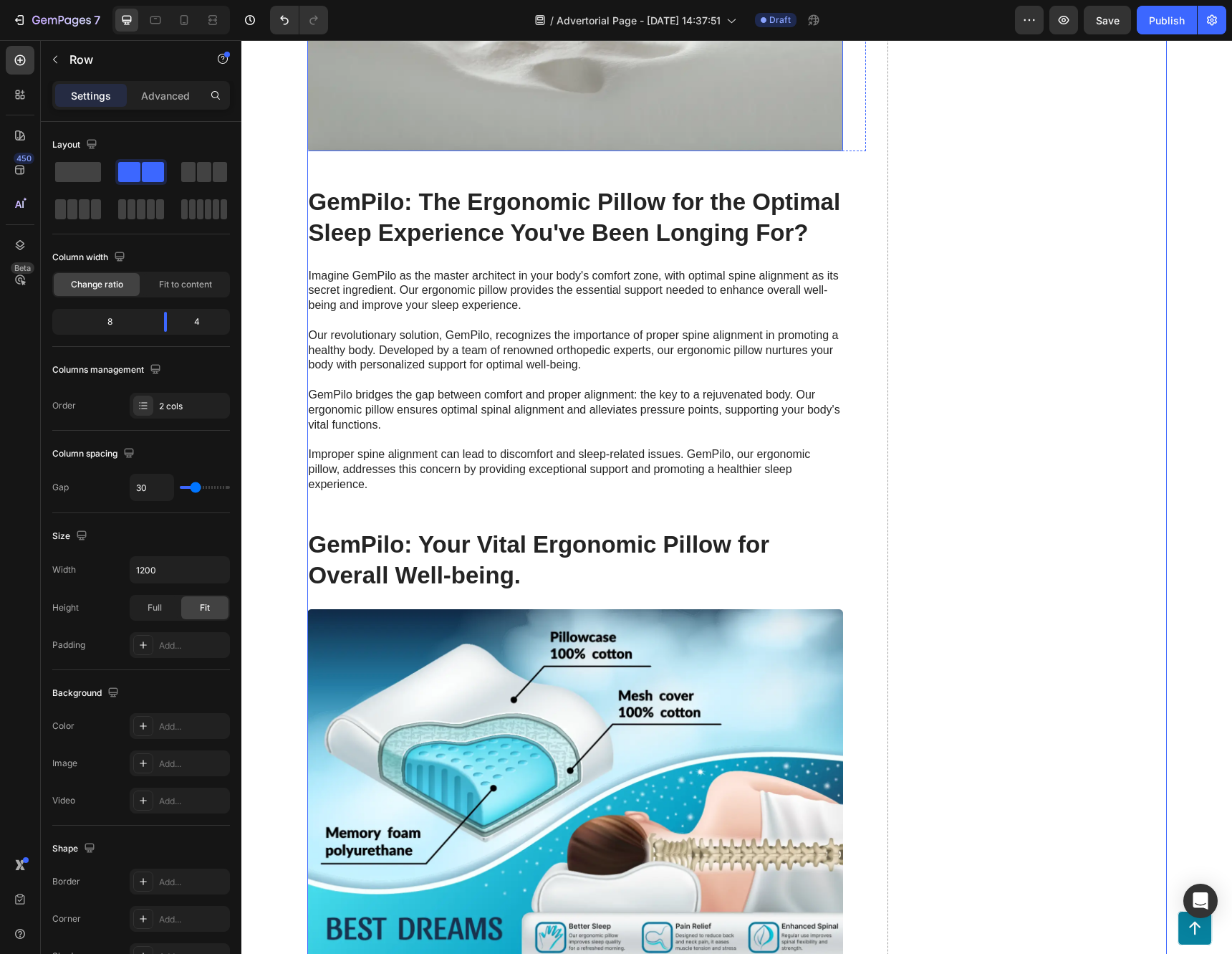
click at [748, 151] on img at bounding box center [575, 0] width 536 height 301
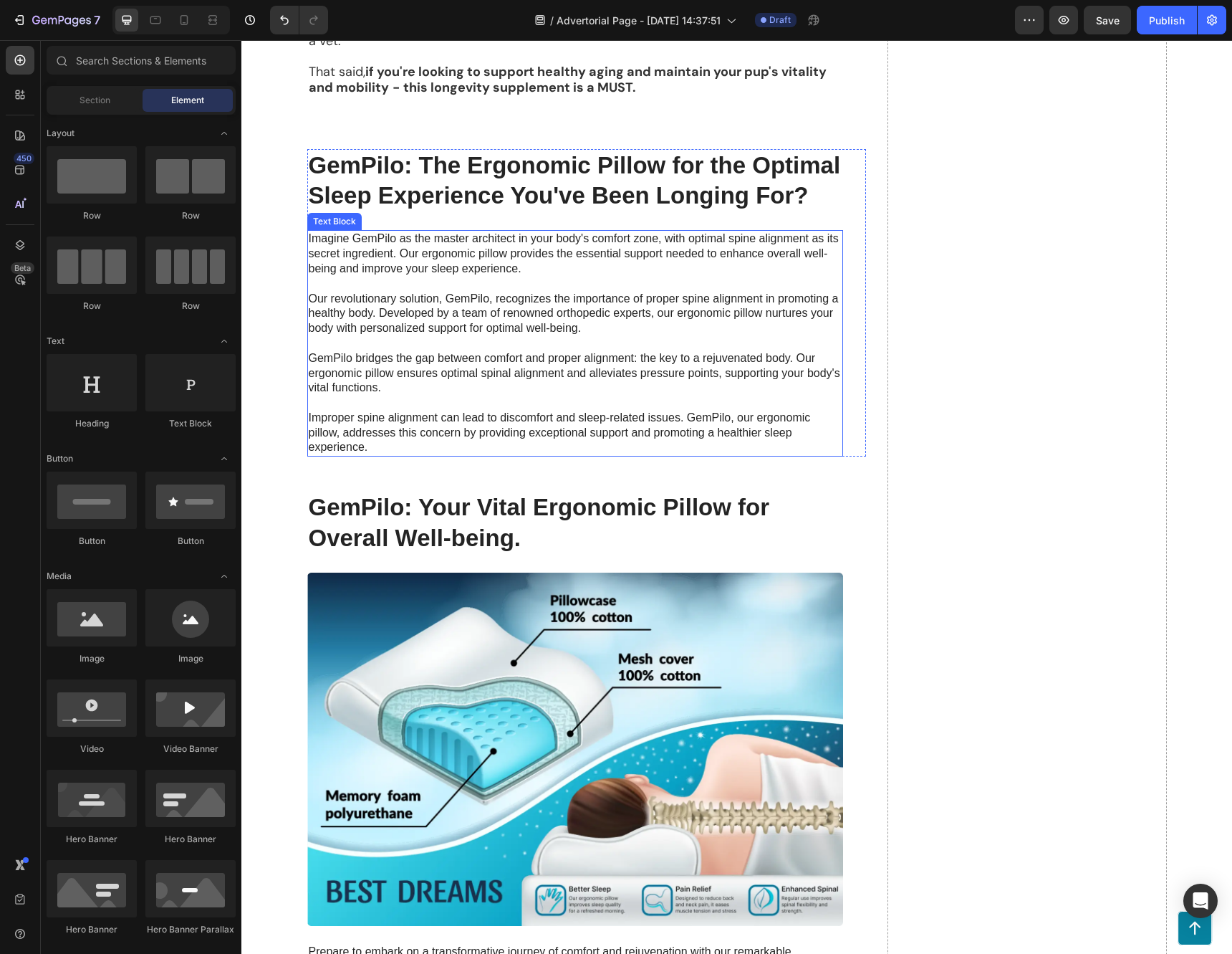
scroll to position [3771, 0]
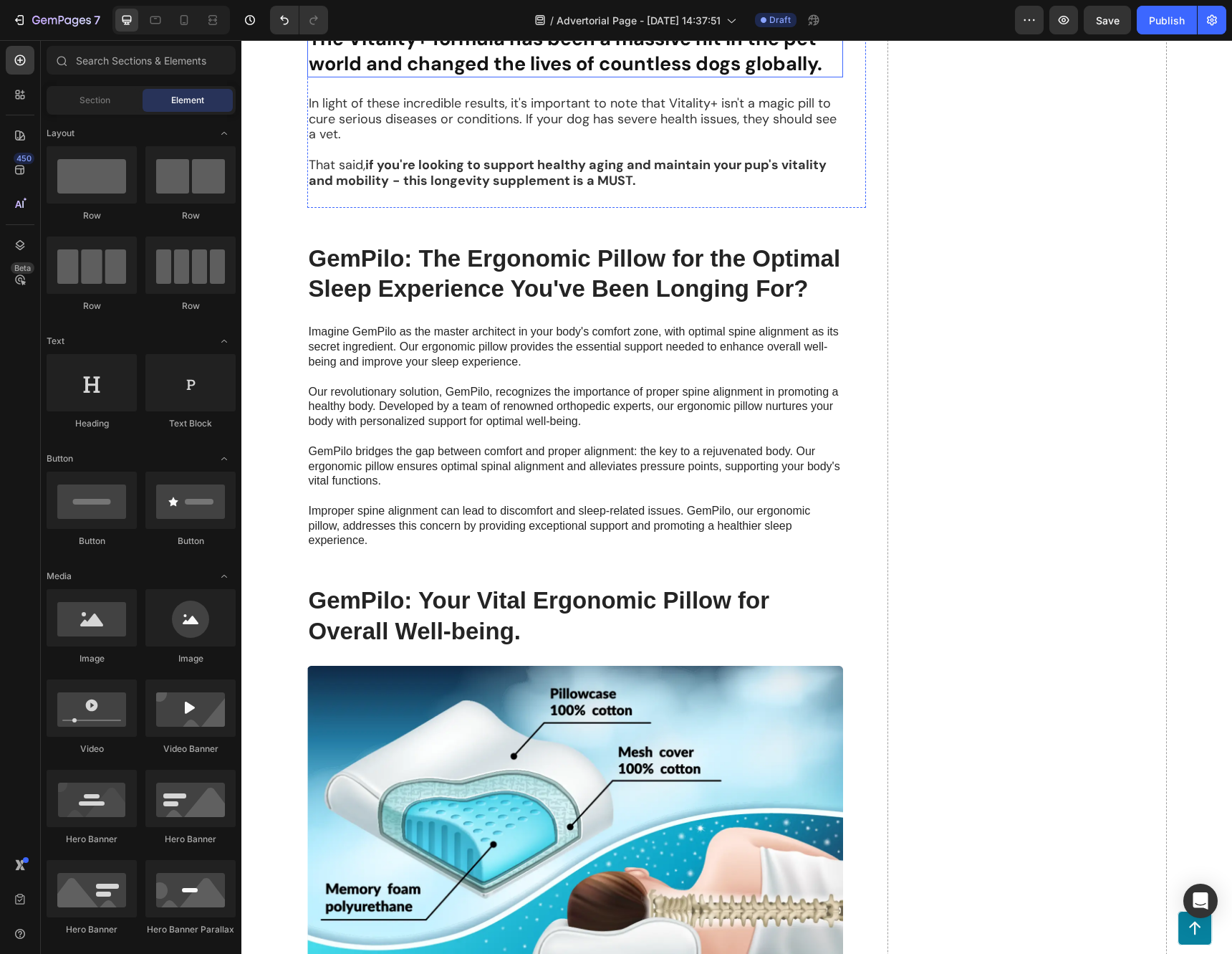
click at [595, 76] on strong "The Vitality+ formula has been a massive hit in the pet world and changed the l…" at bounding box center [565, 51] width 513 height 50
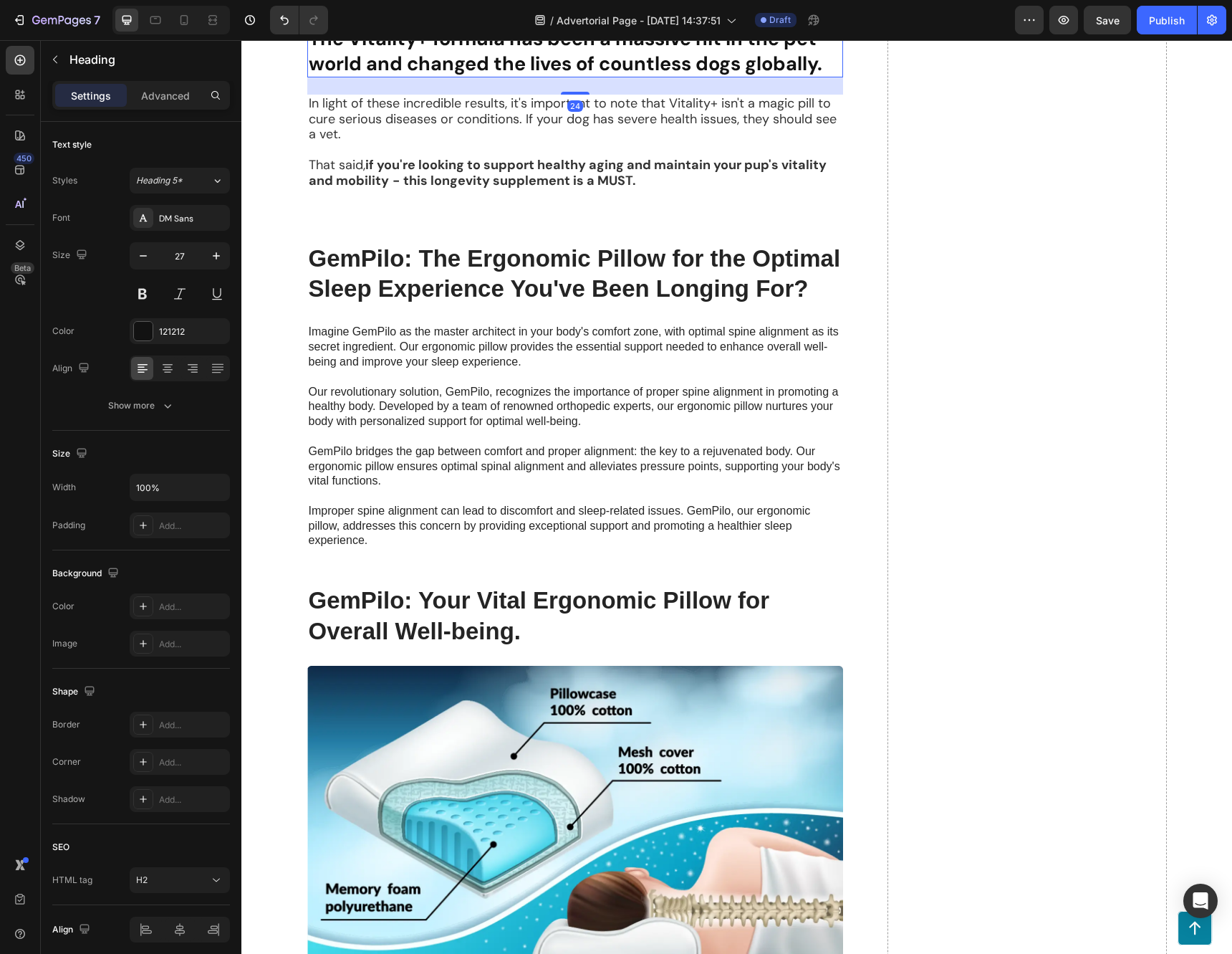
click at [390, 16] on icon at bounding box center [394, 11] width 8 height 10
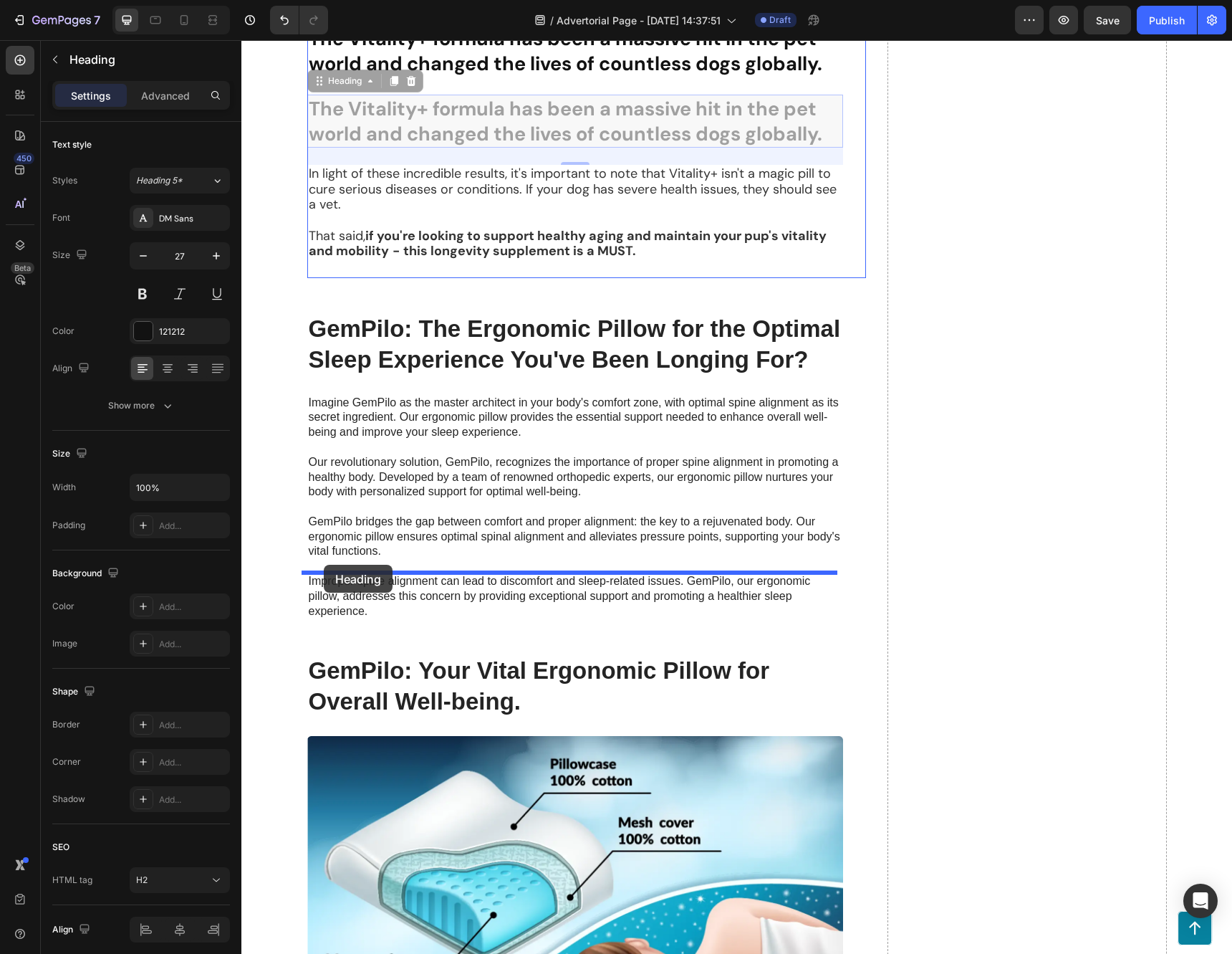
drag, startPoint x: 316, startPoint y: 374, endPoint x: 324, endPoint y: 565, distance: 191.2
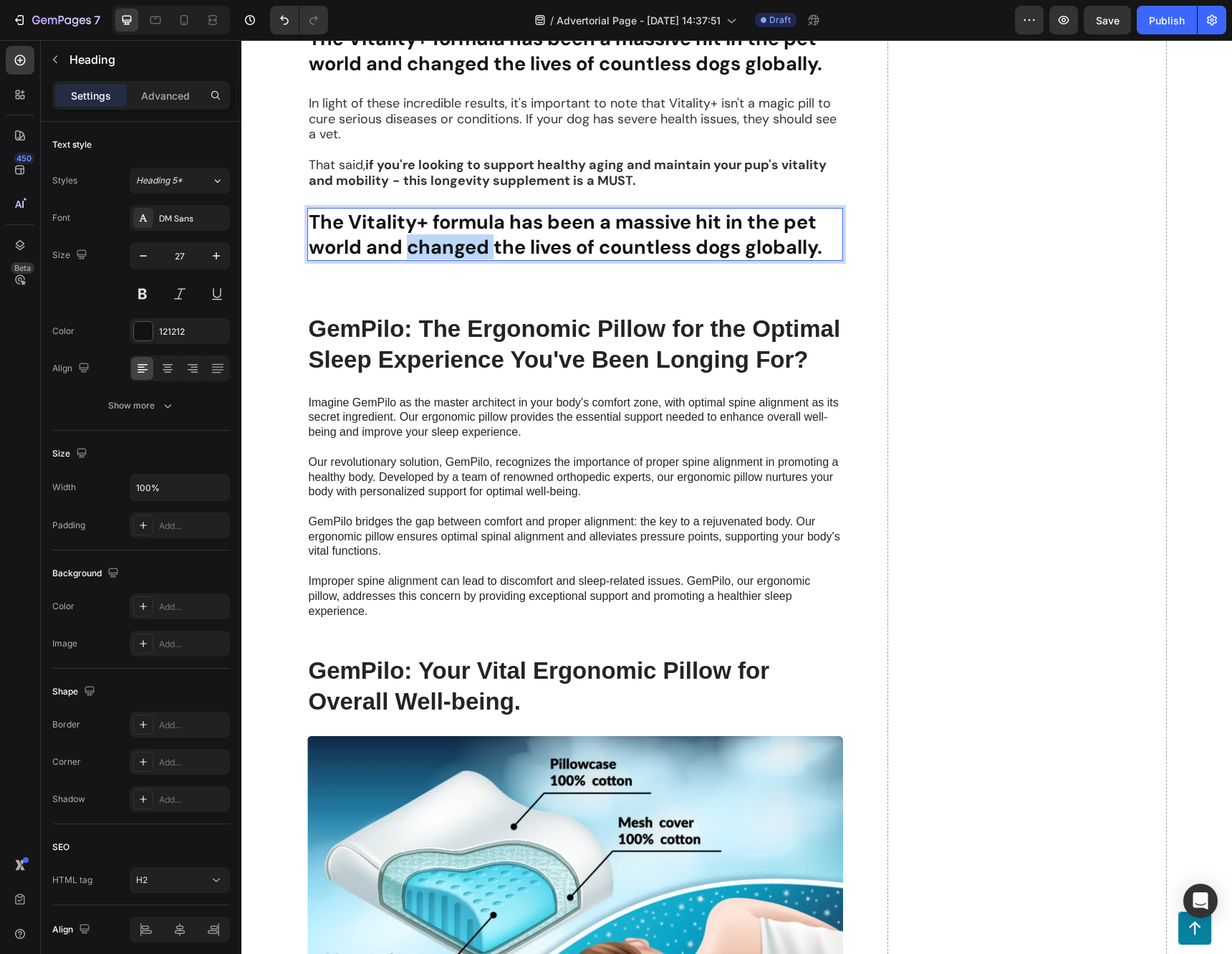
click at [449, 260] on strong "The Vitality+ formula has been a massive hit in the pet world and changed the l…" at bounding box center [565, 234] width 513 height 50
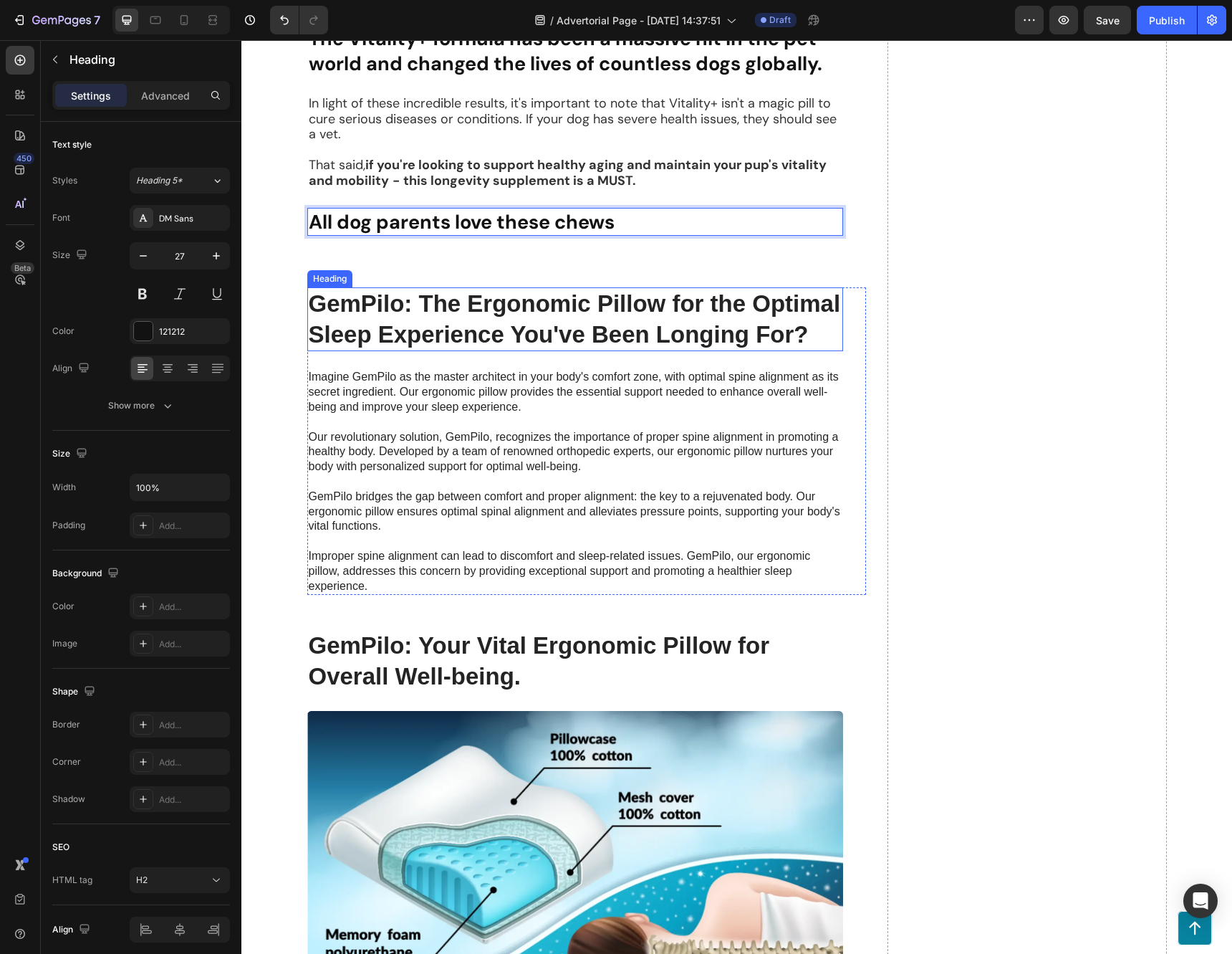
click at [462, 352] on h2 "GemPilo: The Ergonomic Pillow for the Optimal Sleep Experience You've Been Long…" at bounding box center [575, 319] width 536 height 64
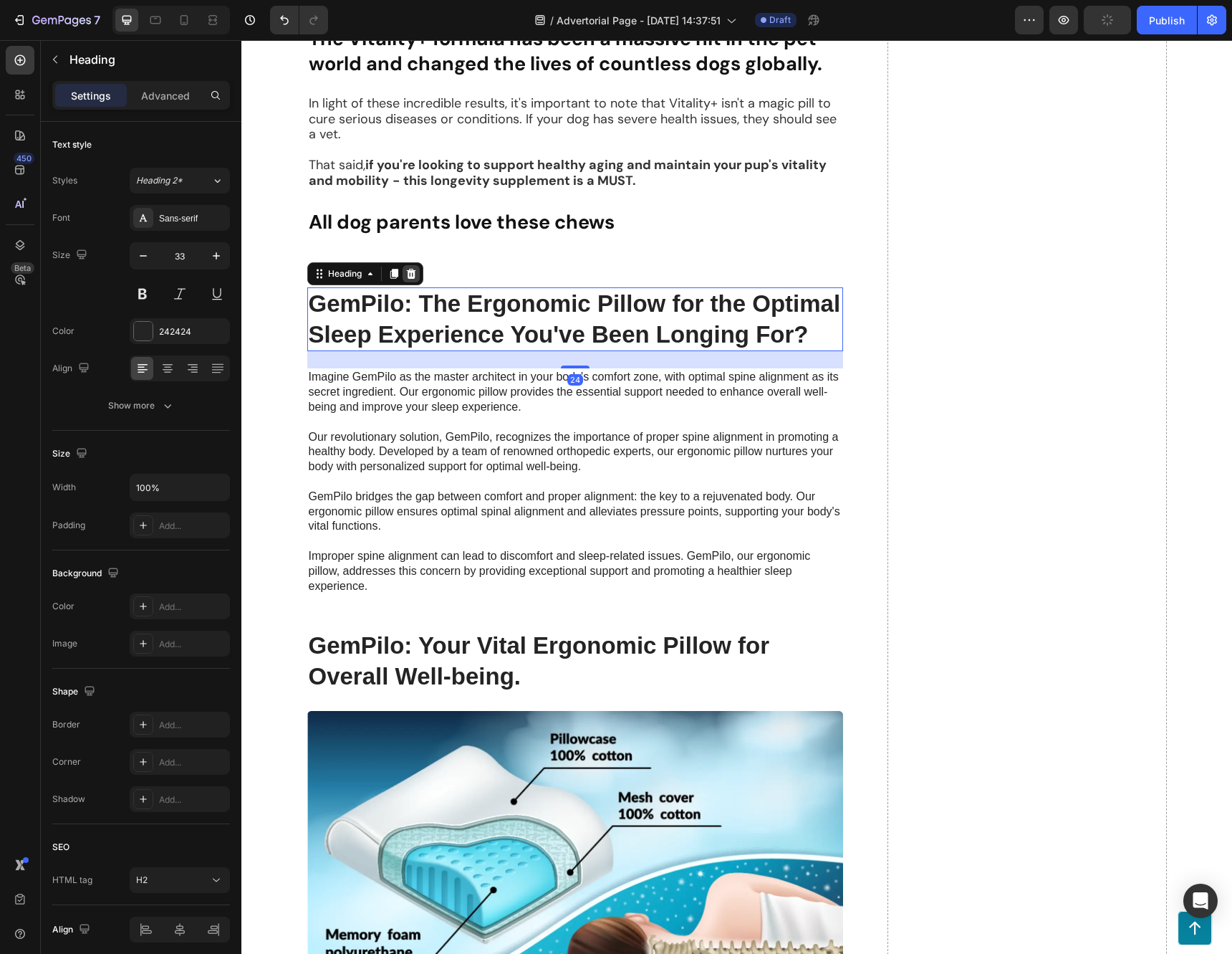
click at [406, 278] on icon at bounding box center [410, 273] width 9 height 10
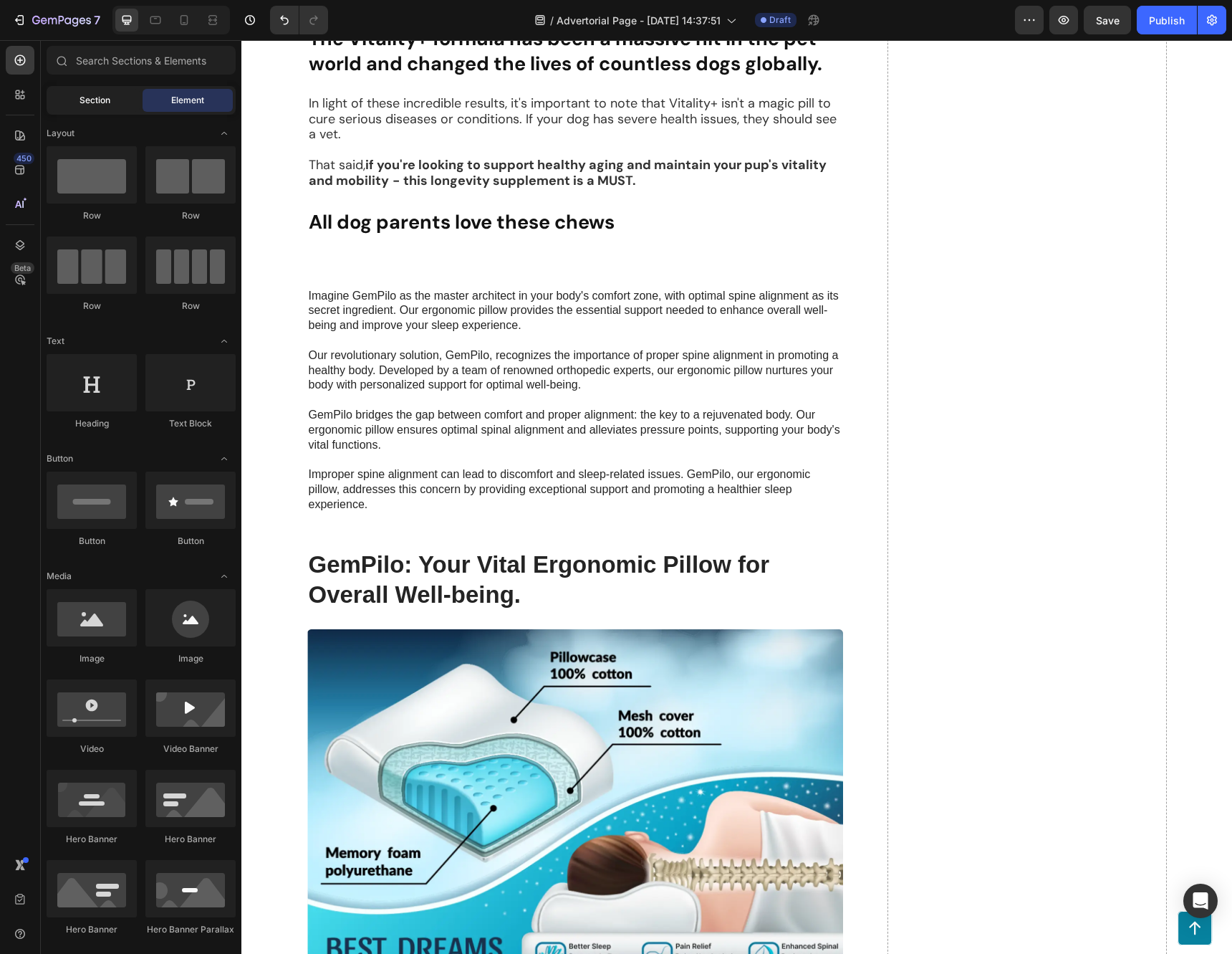
click at [89, 98] on span "Section" at bounding box center [94, 100] width 31 height 13
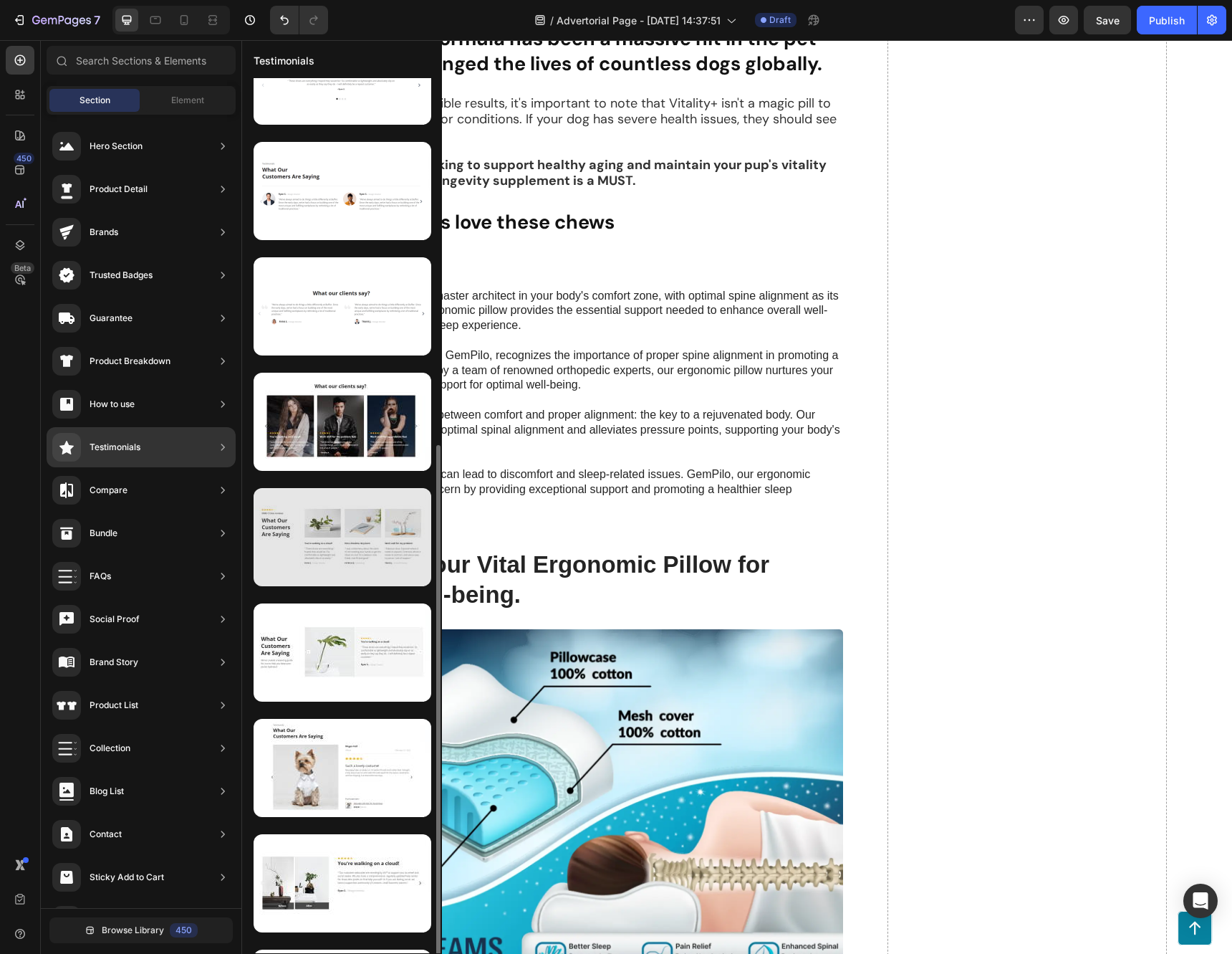
scroll to position [386, 0]
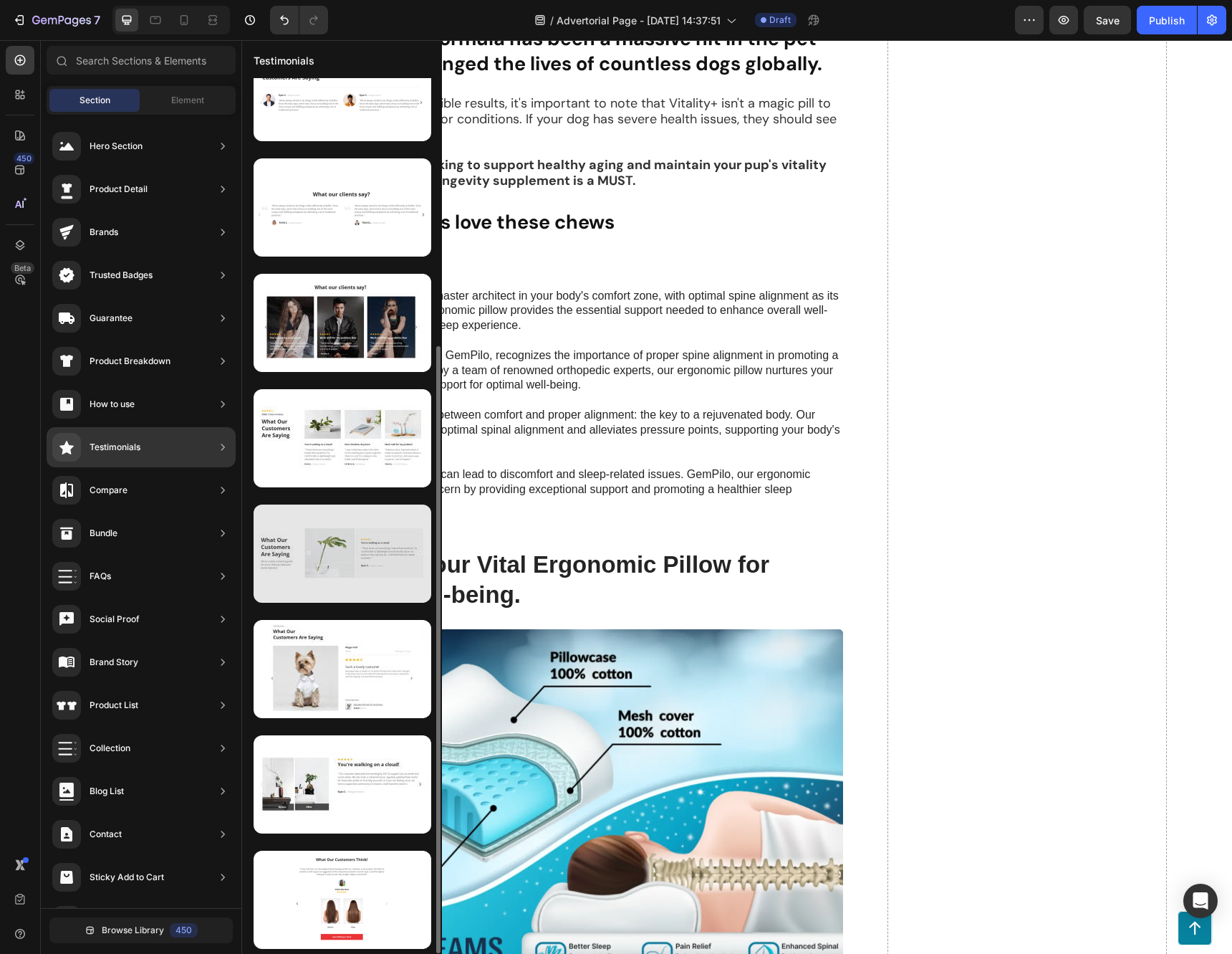
click at [344, 580] on div at bounding box center [342, 554] width 177 height 98
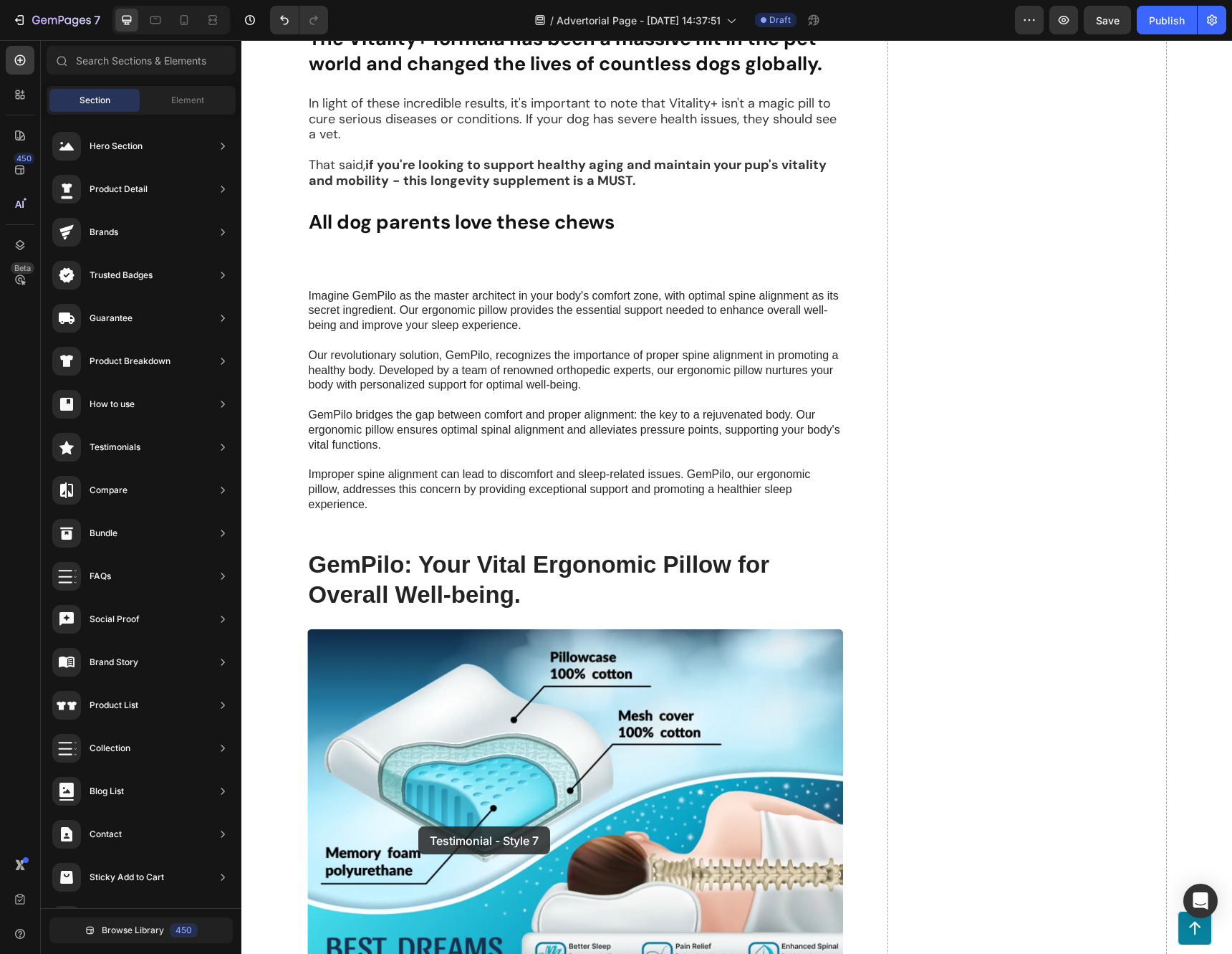
drag, startPoint x: 585, startPoint y: 619, endPoint x: 417, endPoint y: 825, distance: 265.8
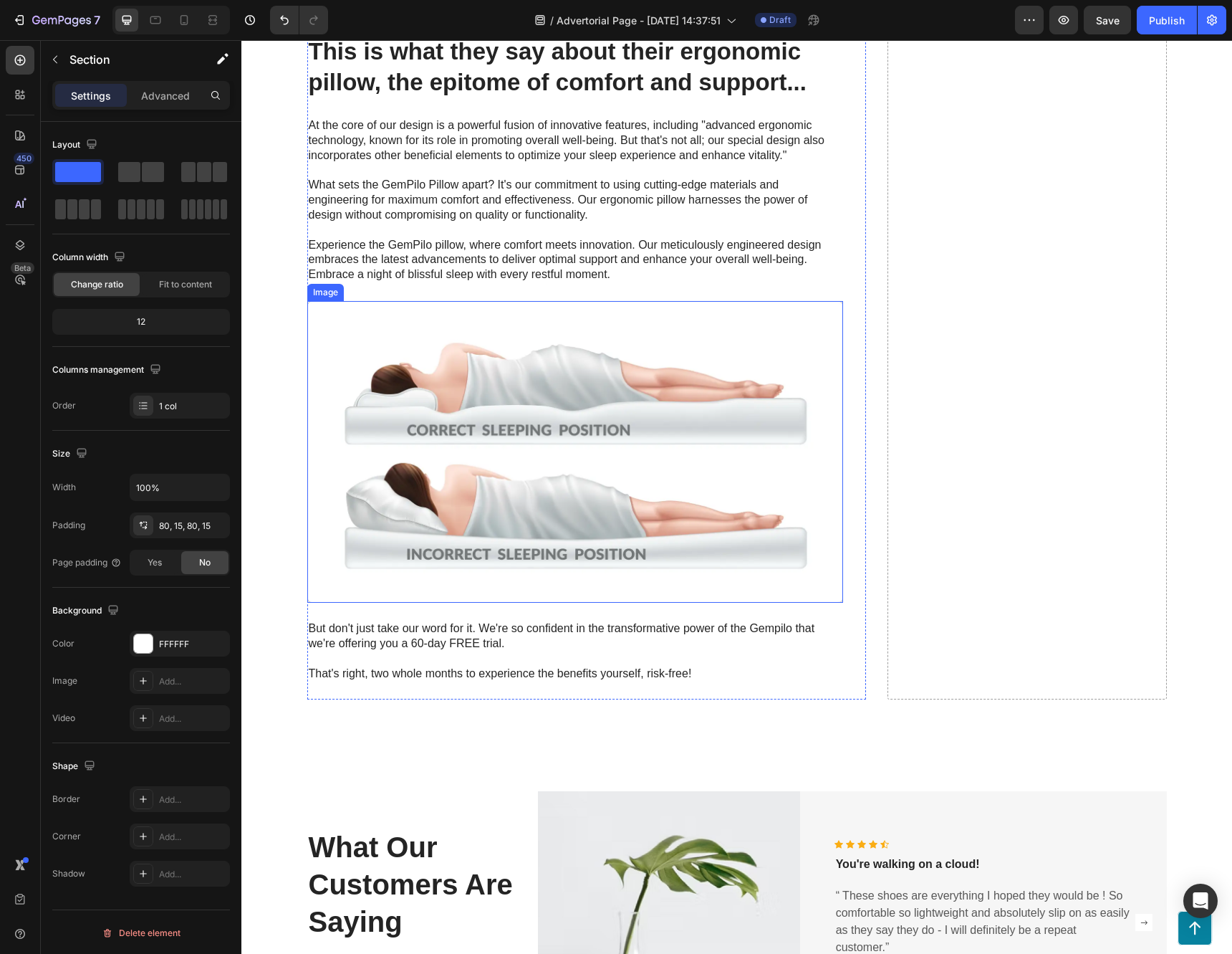
scroll to position [6091, 0]
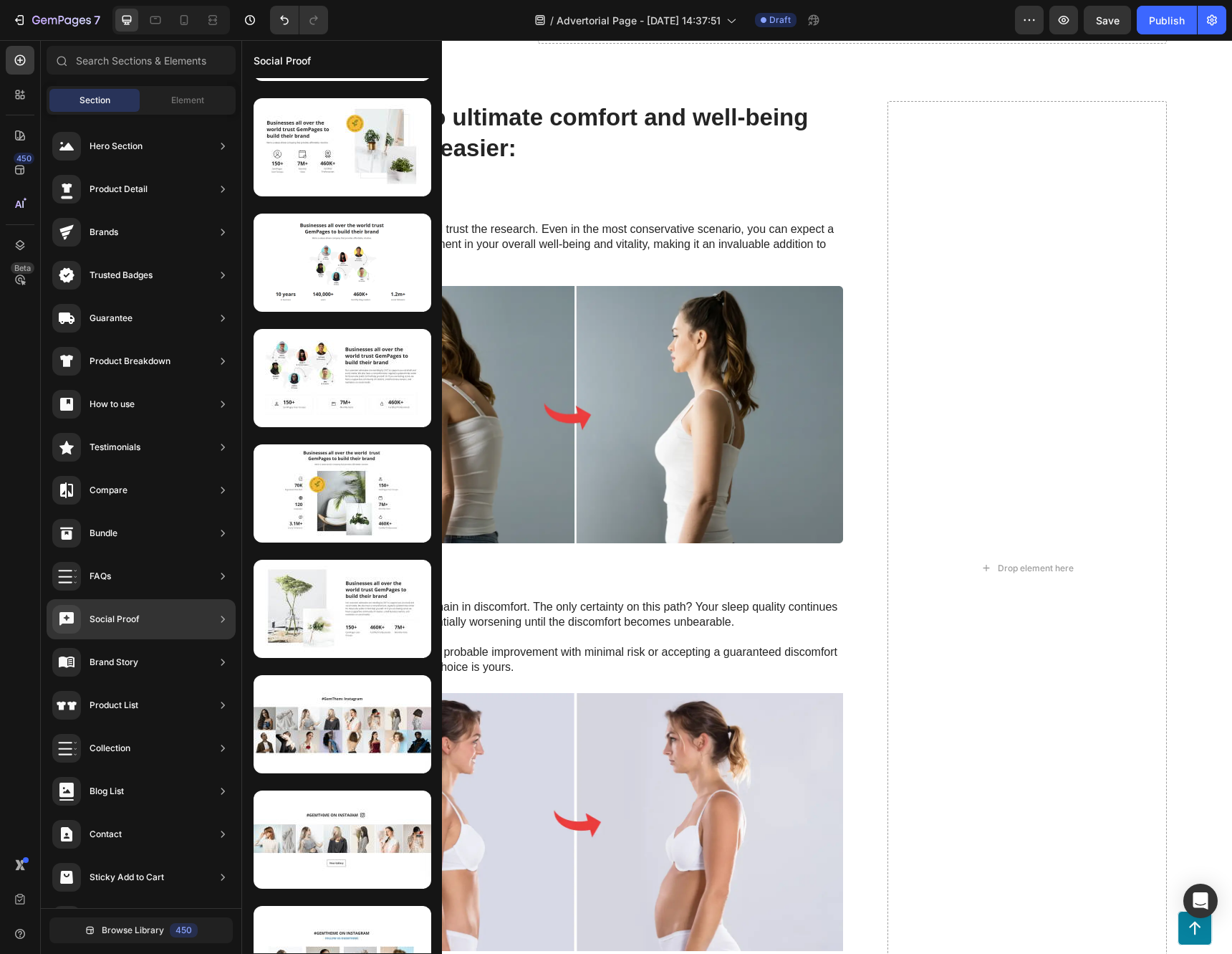
scroll to position [0, 0]
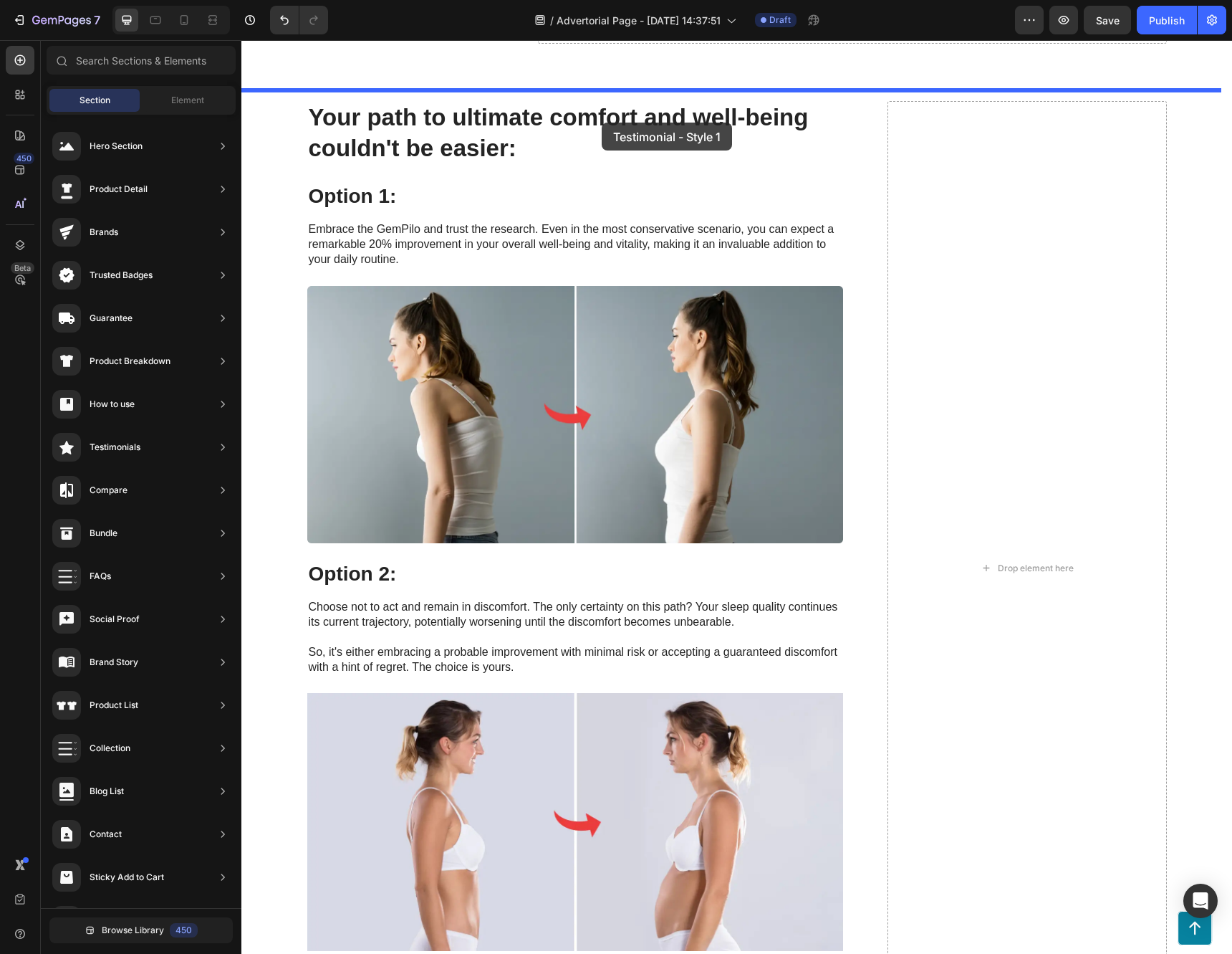
drag, startPoint x: 594, startPoint y: 177, endPoint x: 602, endPoint y: 123, distance: 54.6
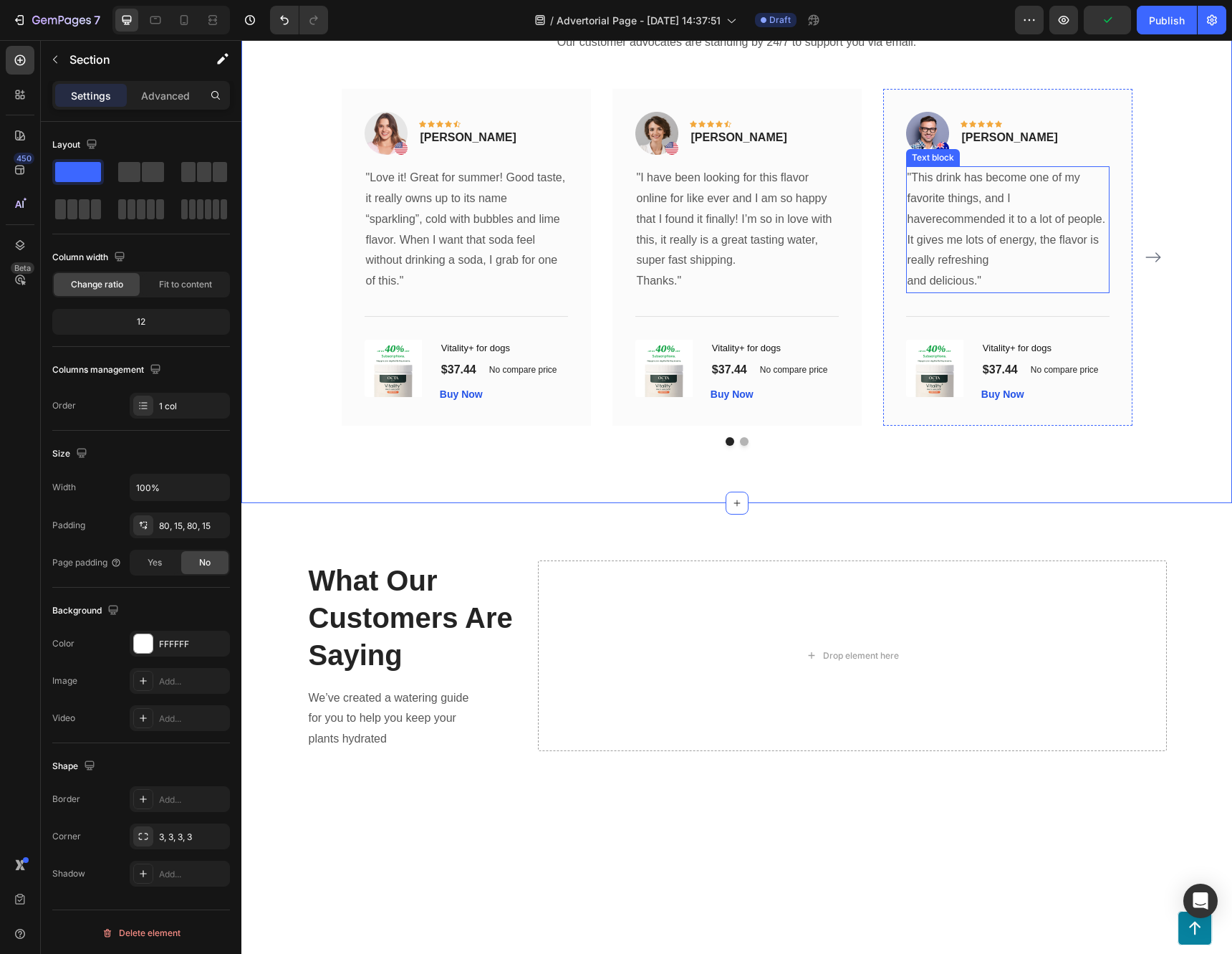
scroll to position [5804, 0]
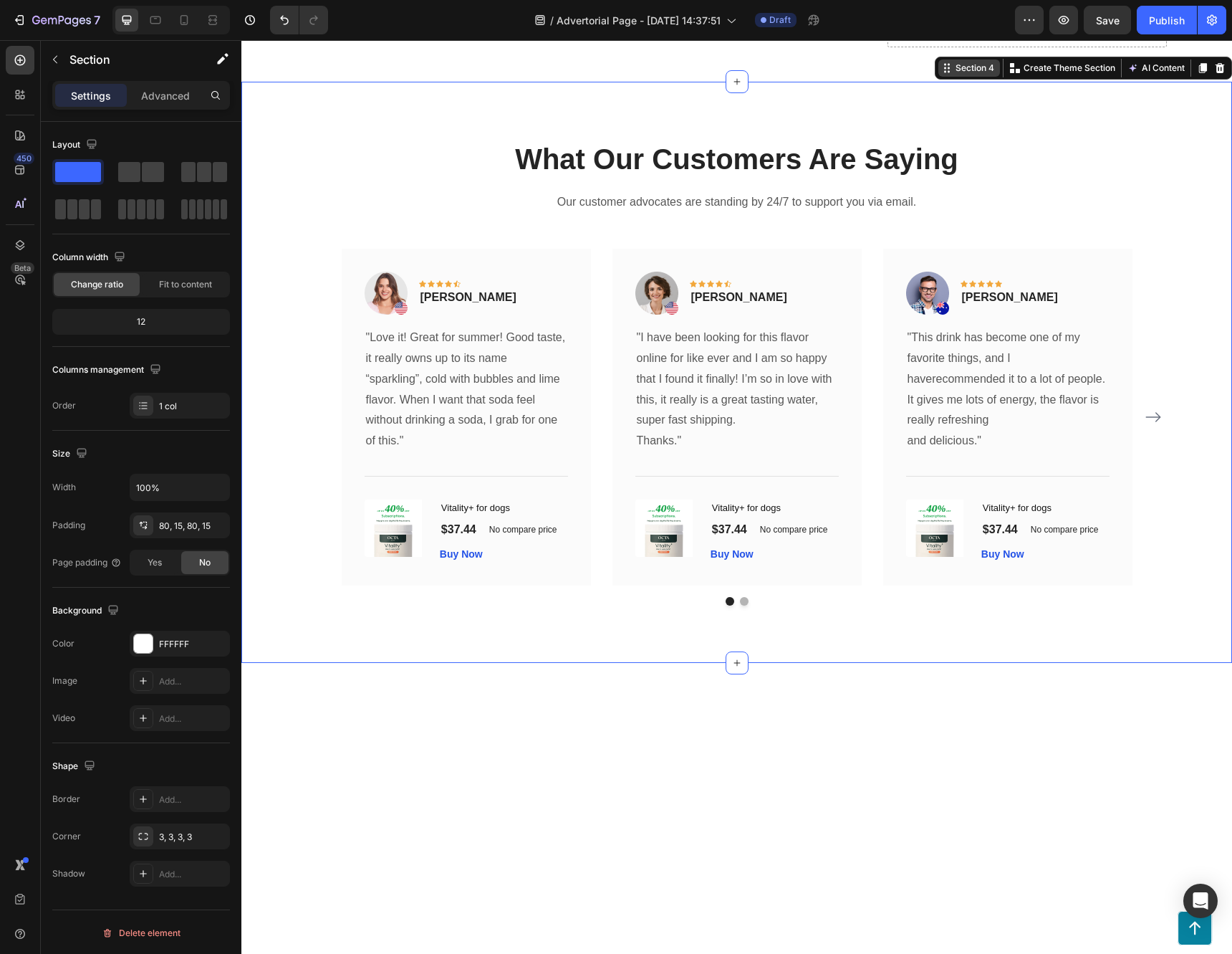
drag, startPoint x: 937, startPoint y: 367, endPoint x: 934, endPoint y: 361, distance: 6.7
drag, startPoint x: 934, startPoint y: 361, endPoint x: 750, endPoint y: 399, distance: 187.9
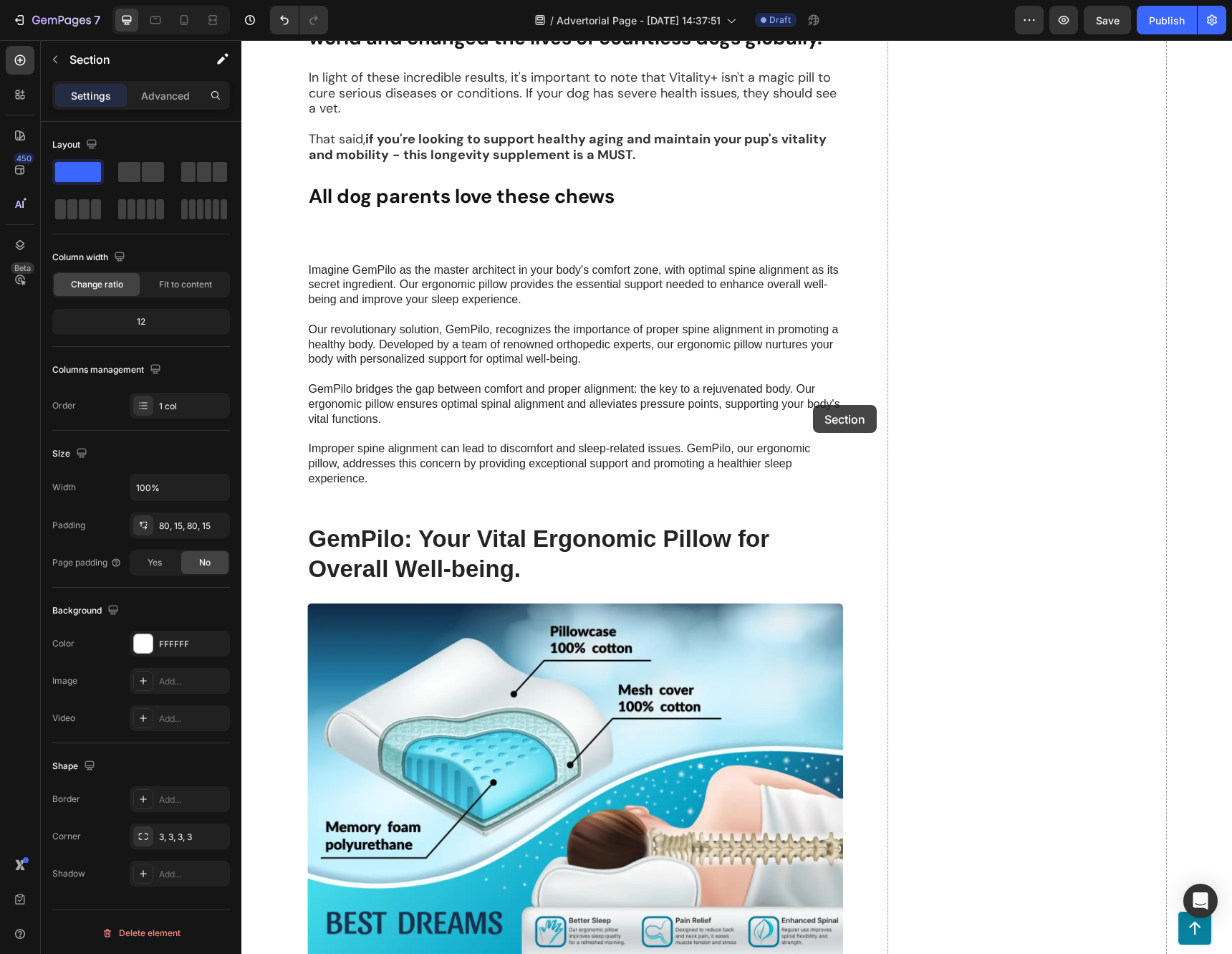
scroll to position [3798, 0]
drag, startPoint x: 934, startPoint y: 576, endPoint x: 577, endPoint y: 521, distance: 361.2
click at [579, 522] on div "Header Button Sticky It can help restore their youthful energy Heading Image Ro…" at bounding box center [737, 322] width 991 height 8161
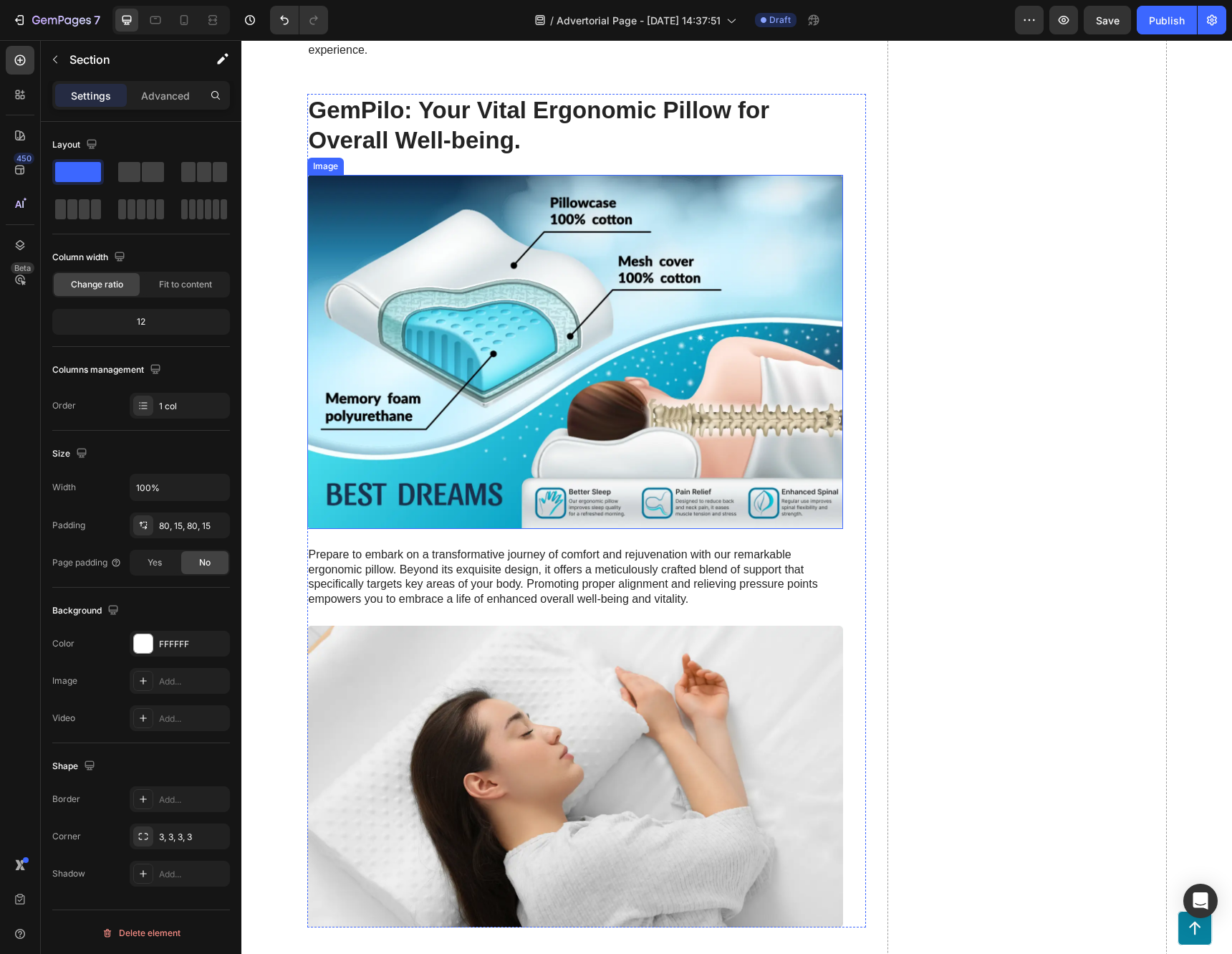
scroll to position [4013, 0]
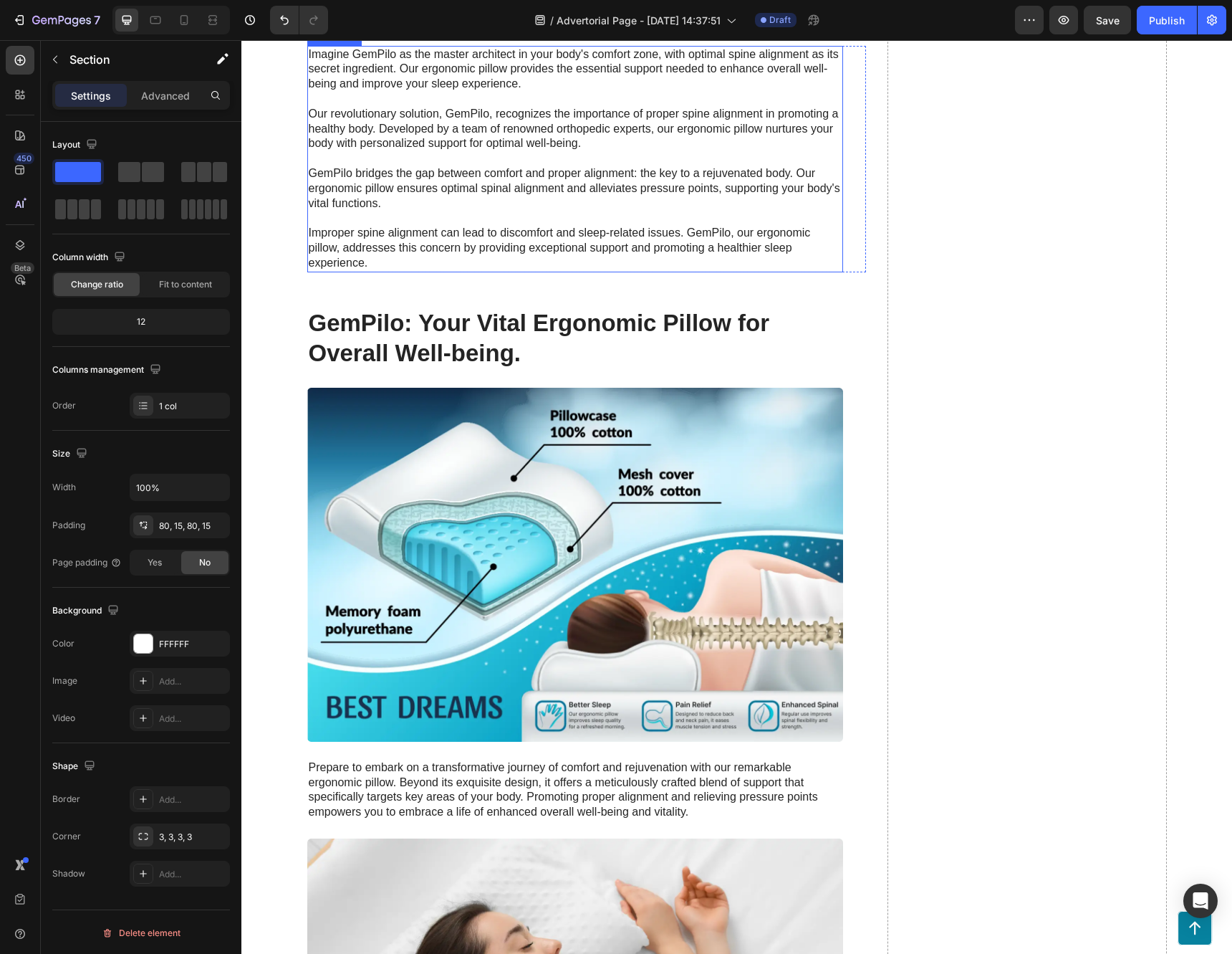
click at [587, 271] on p "Imagine GemPilo as the master architect in your body's comfort zone, with optim…" at bounding box center [575, 159] width 533 height 224
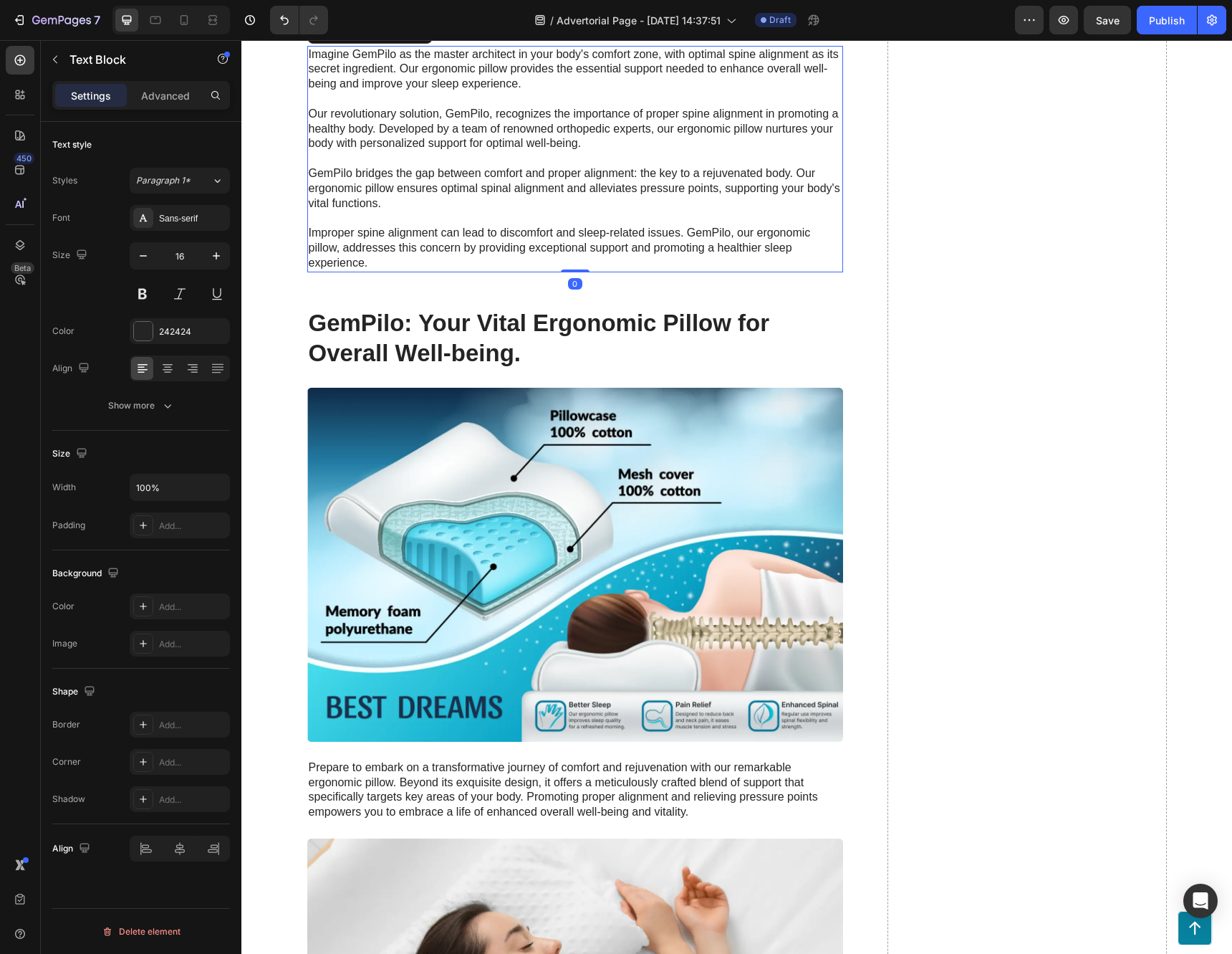
click at [415, 37] on icon at bounding box center [420, 32] width 9 height 10
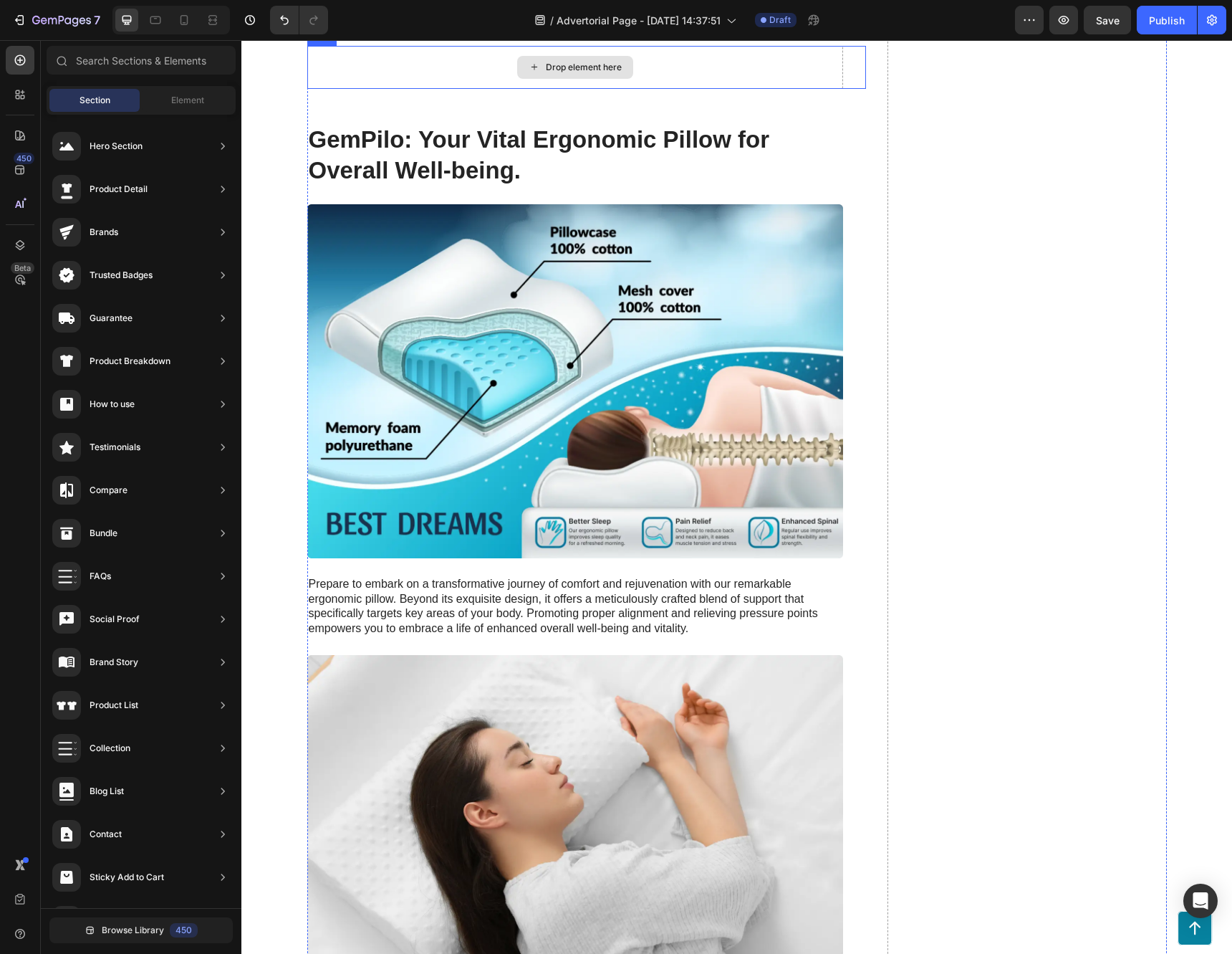
click at [367, 89] on div "Drop element here" at bounding box center [575, 68] width 536 height 43
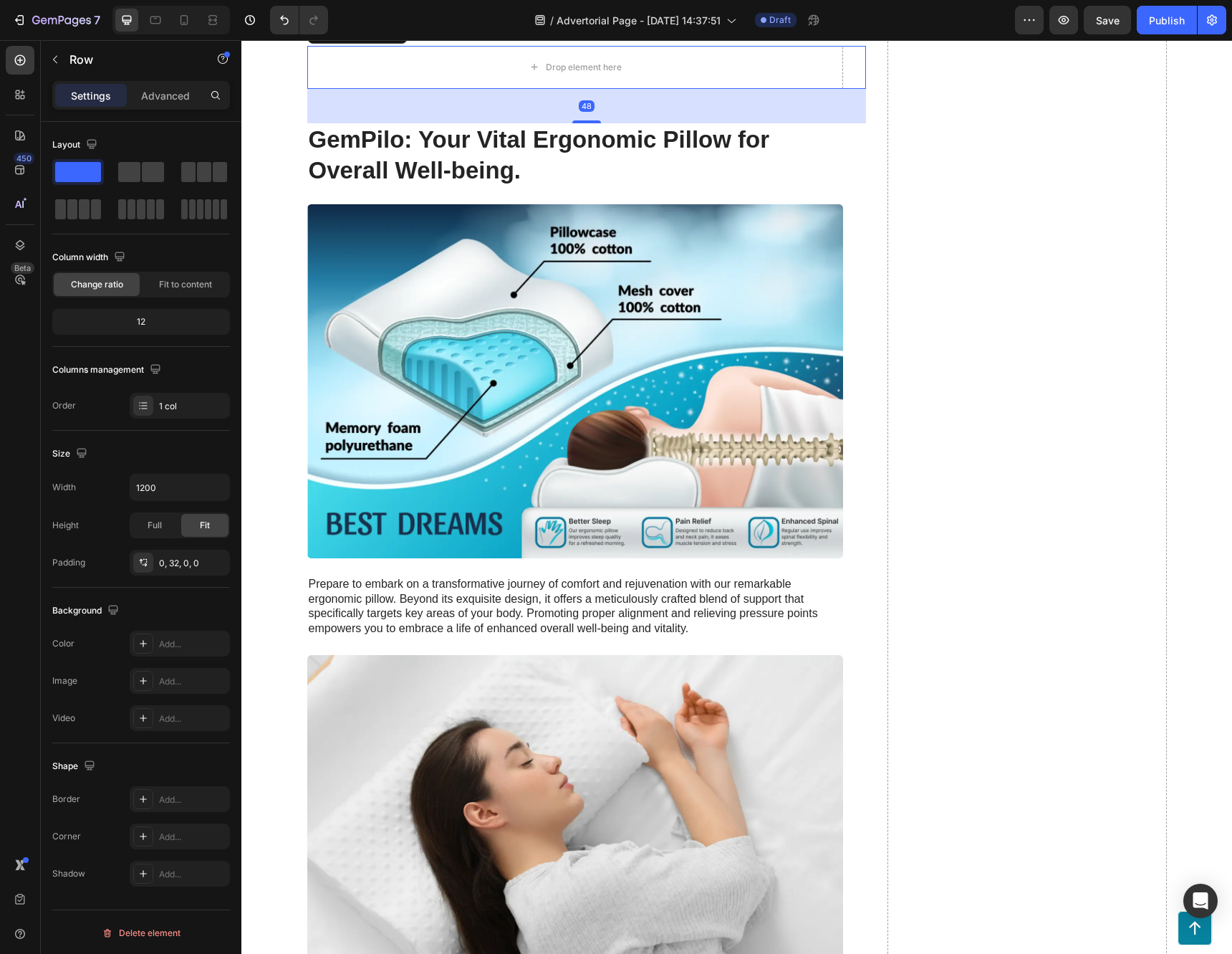
click at [394, 38] on icon at bounding box center [396, 32] width 12 height 12
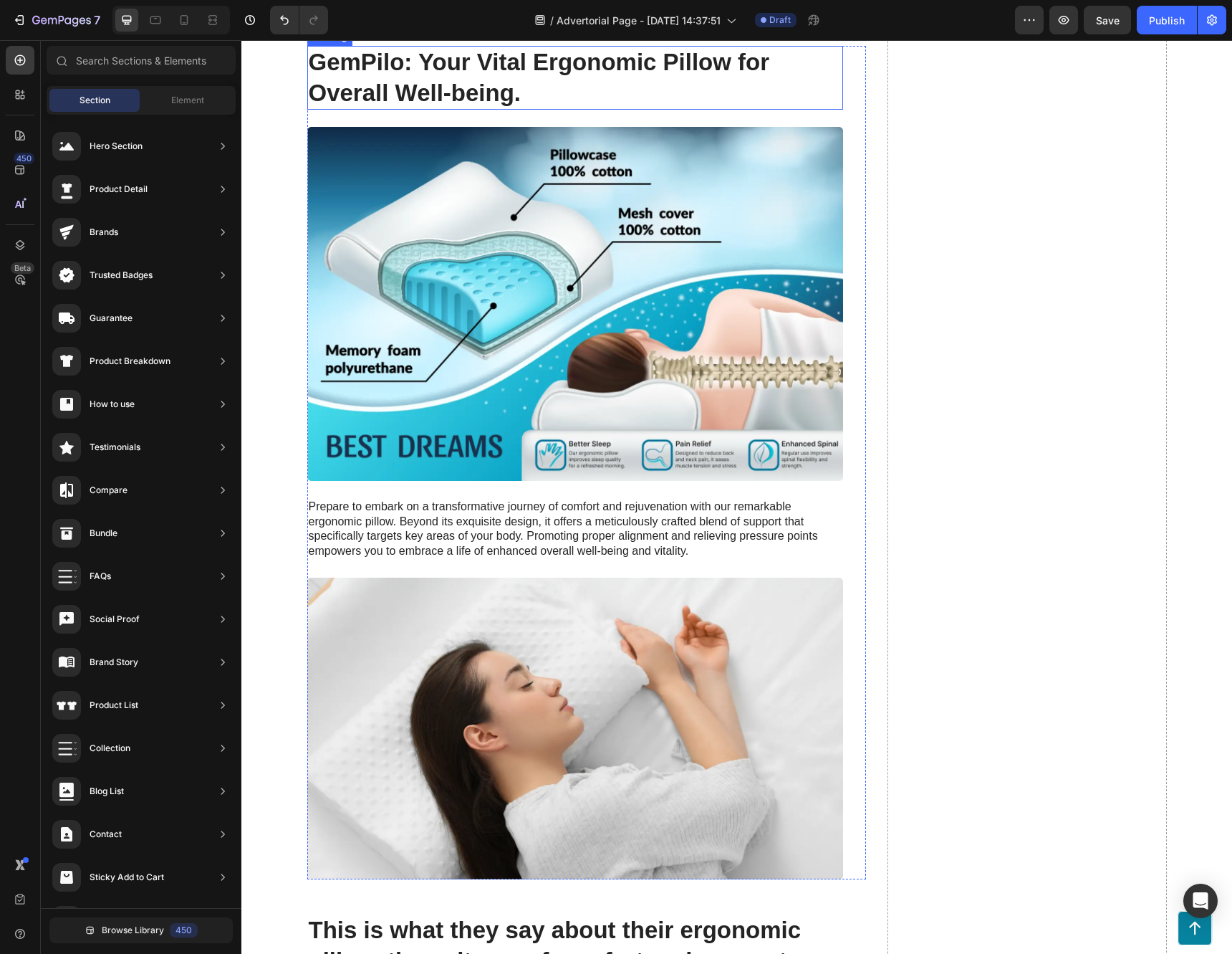
click at [401, 110] on h2 "GemPilo: Your Vital Ergonomic Pillow for Overall Well-being." at bounding box center [575, 78] width 536 height 64
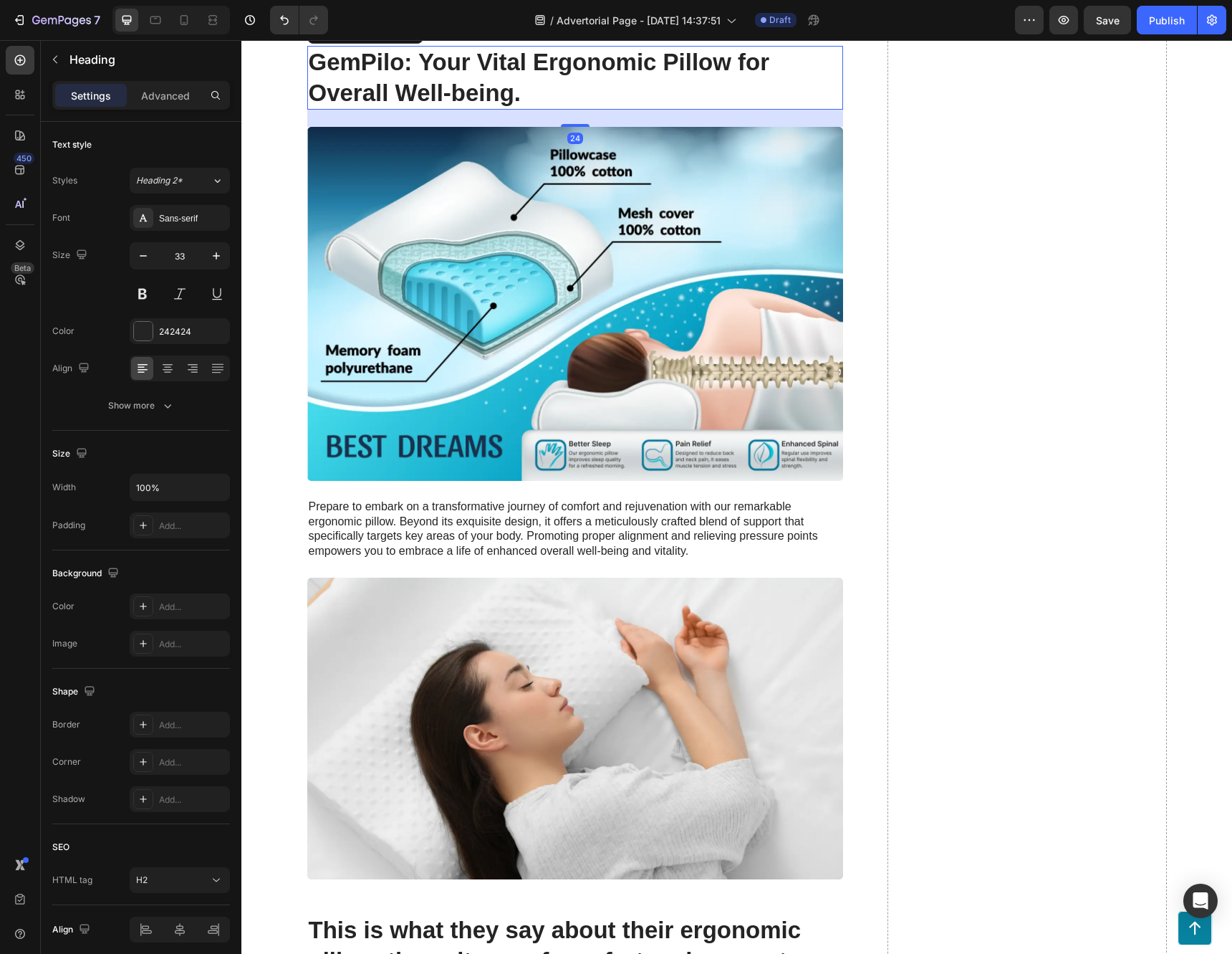
click at [406, 37] on icon at bounding box center [410, 32] width 9 height 10
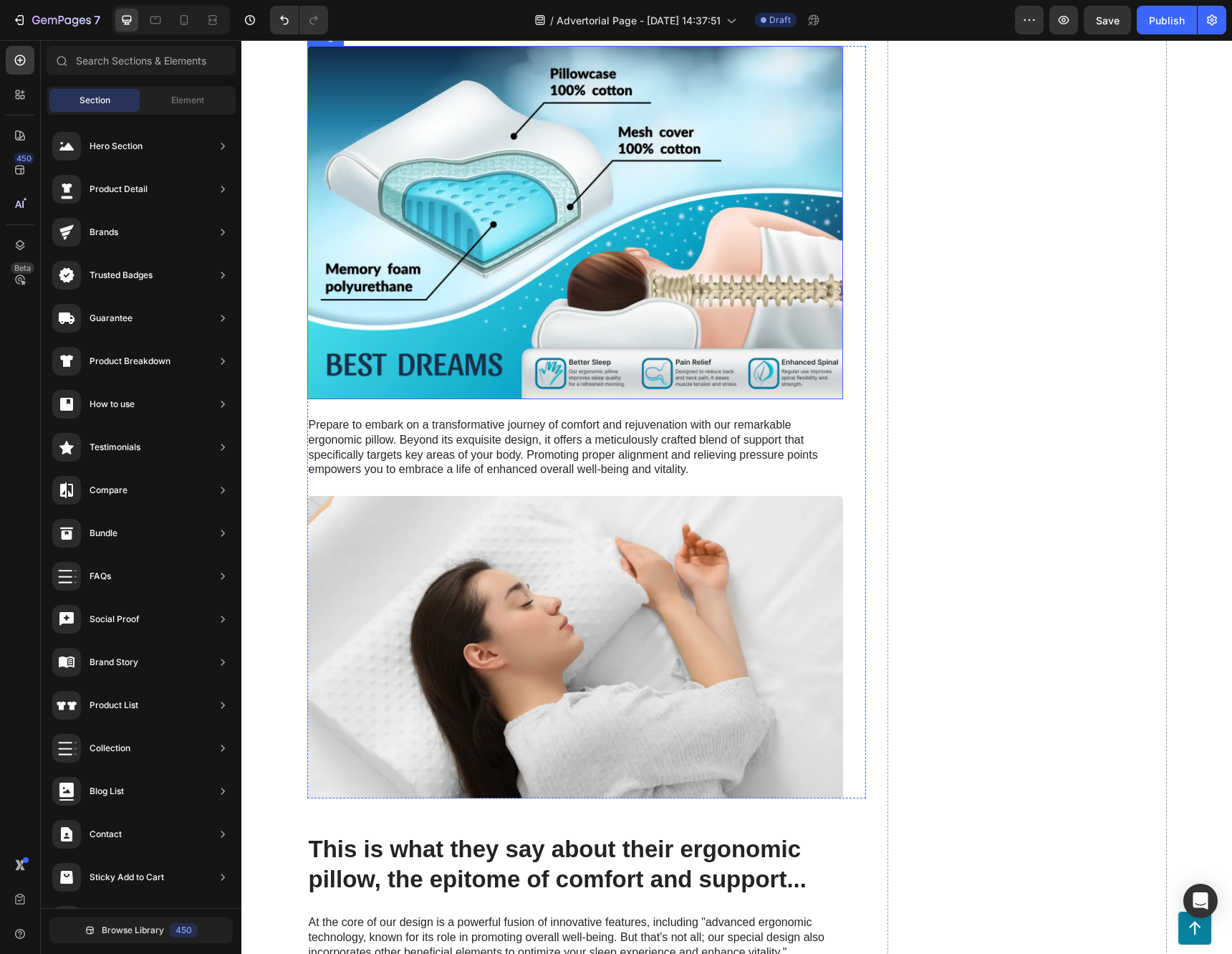
click at [399, 368] on img at bounding box center [575, 223] width 536 height 353
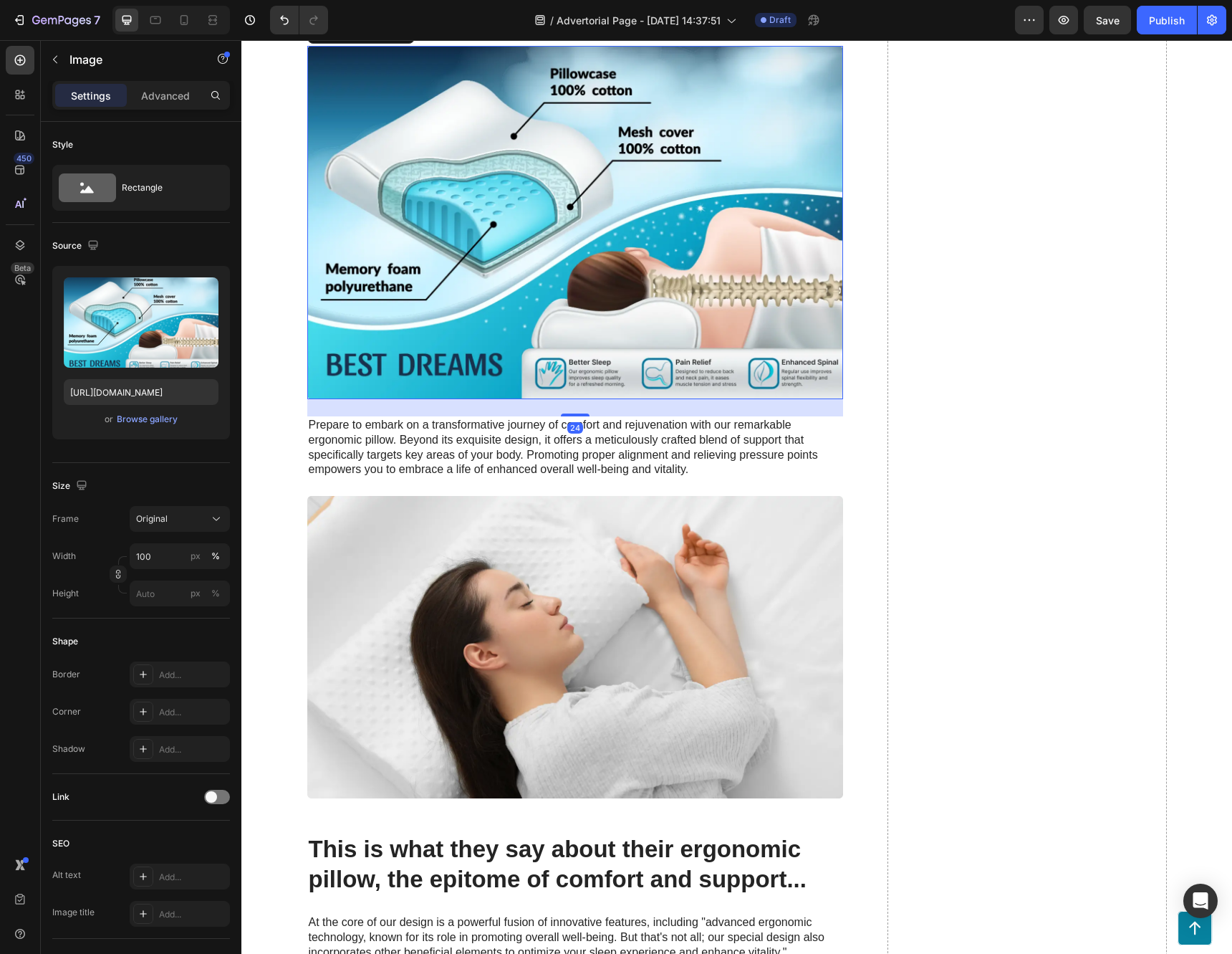
click at [397, 37] on icon at bounding box center [402, 32] width 9 height 10
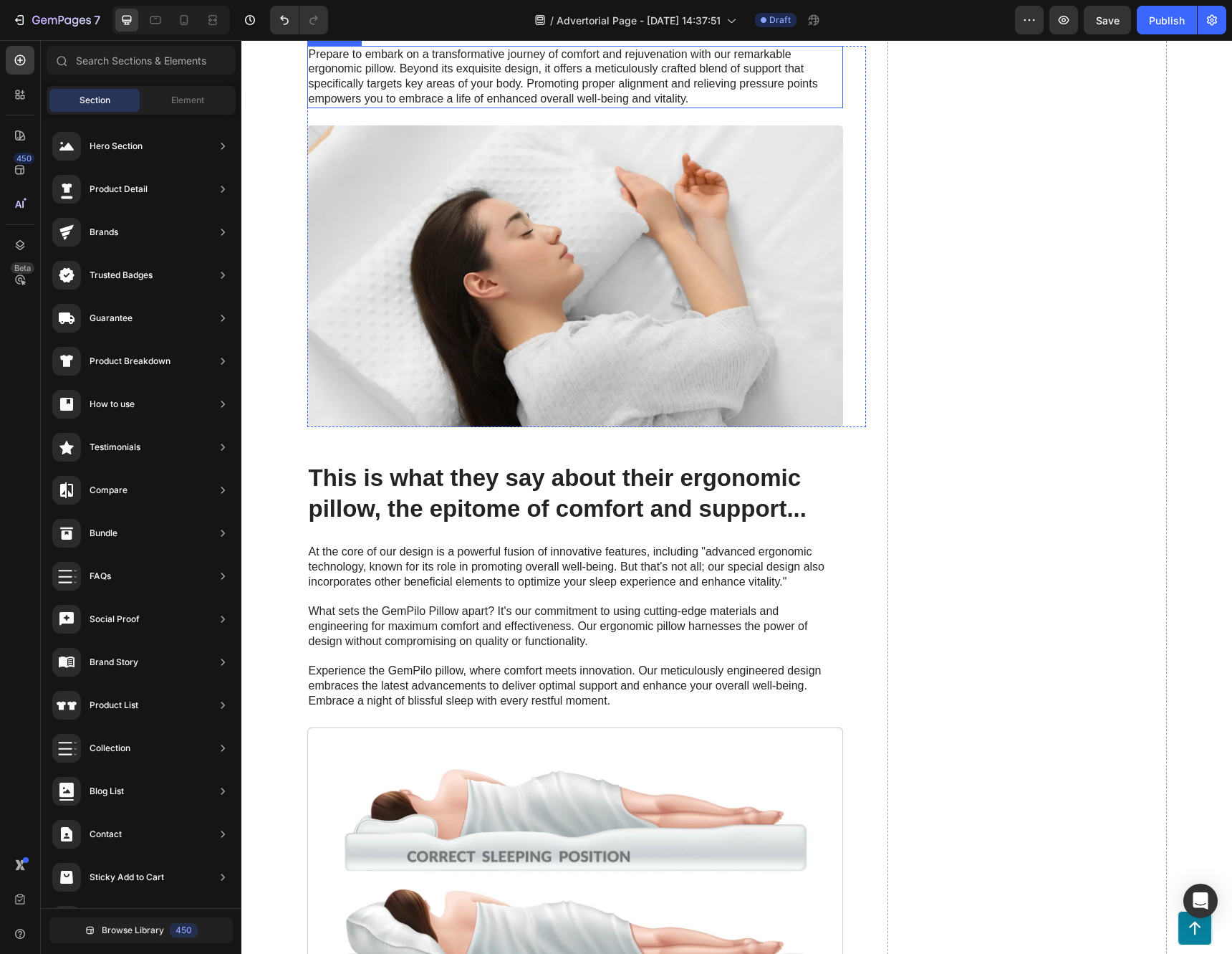
click at [430, 107] on p "Prepare to embark on a transformative journey of comfort and rejuvenation with …" at bounding box center [575, 77] width 533 height 59
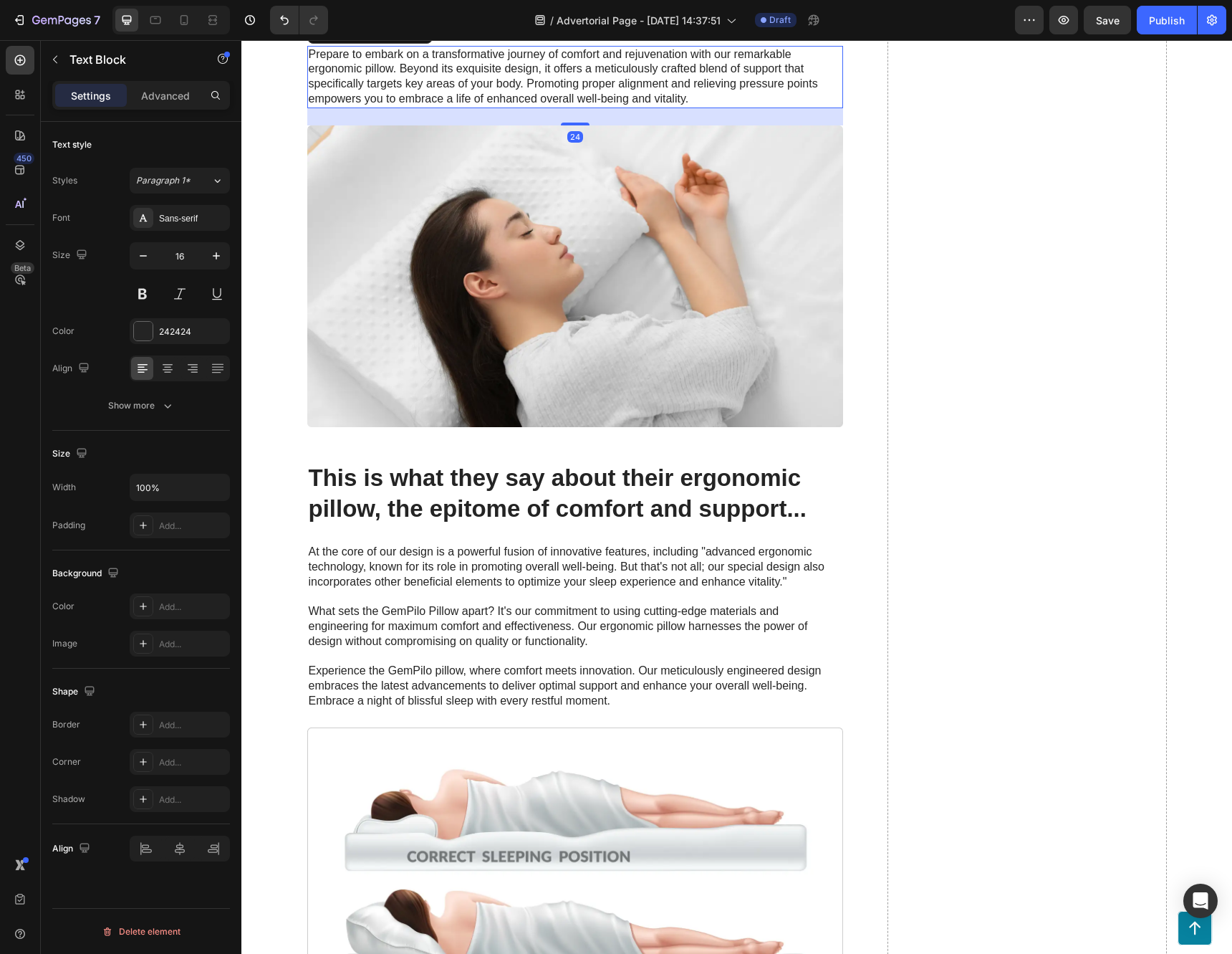
click at [415, 38] on icon at bounding box center [420, 32] width 12 height 12
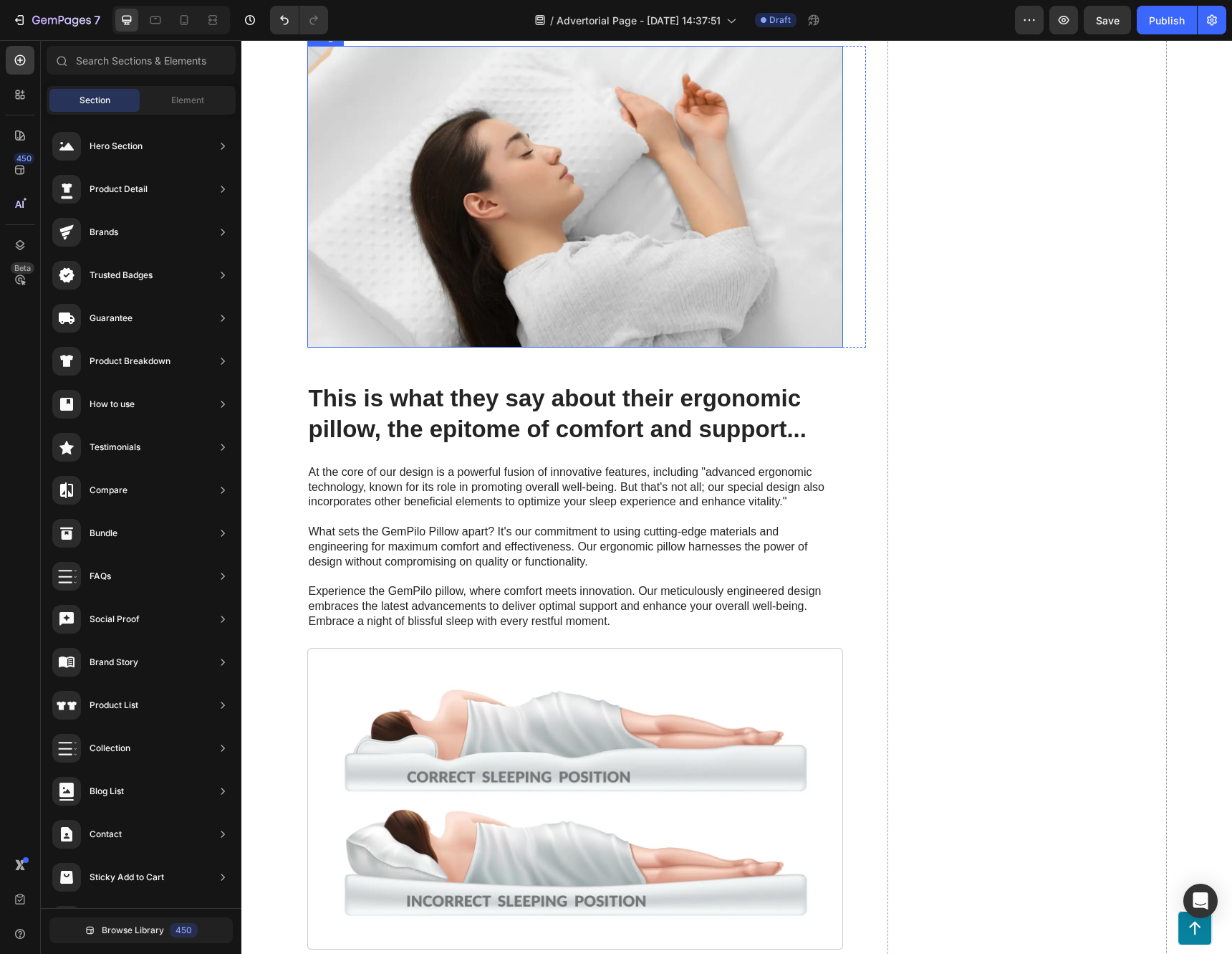
click at [420, 348] on img at bounding box center [575, 197] width 536 height 301
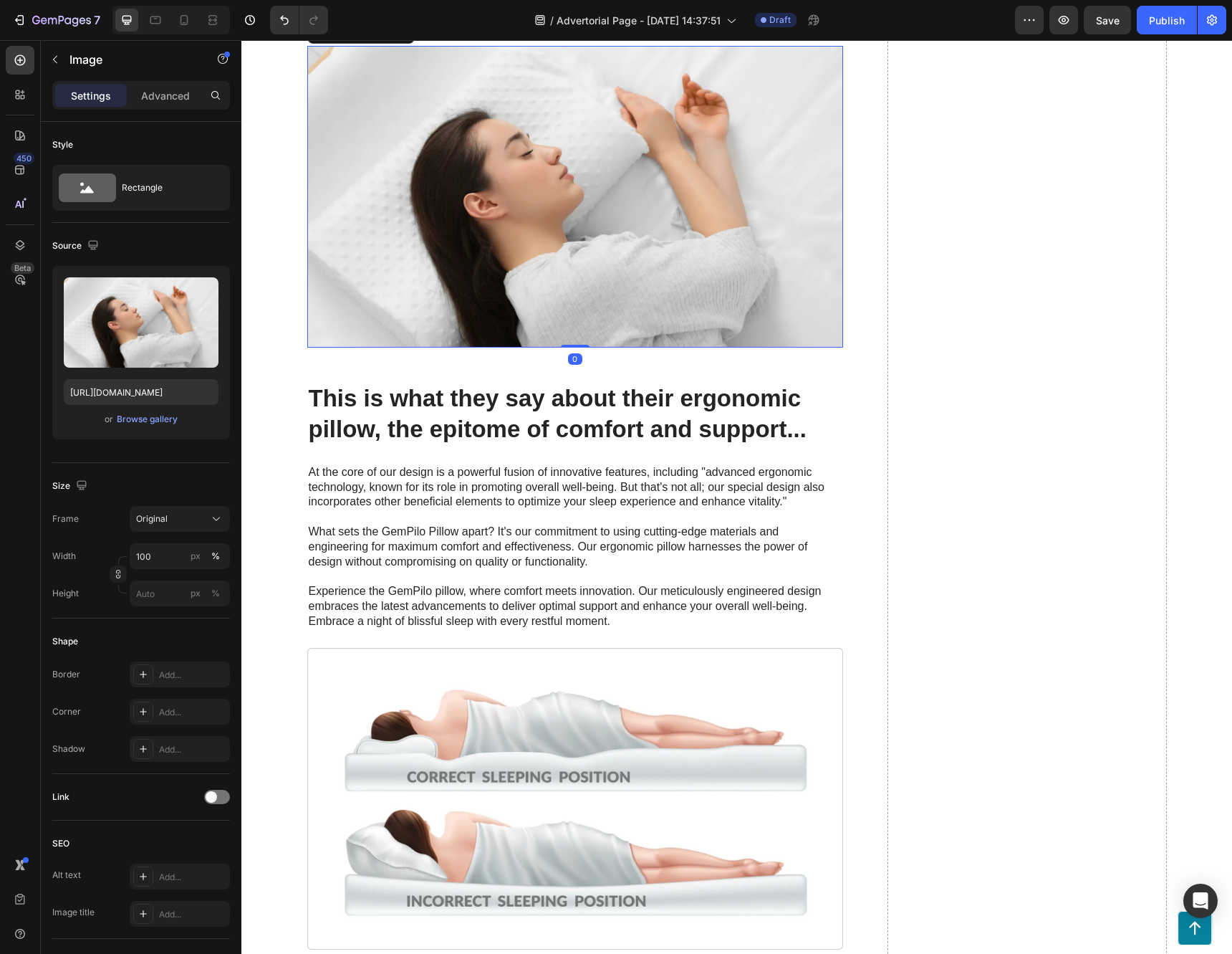
click at [398, 37] on icon at bounding box center [402, 32] width 9 height 10
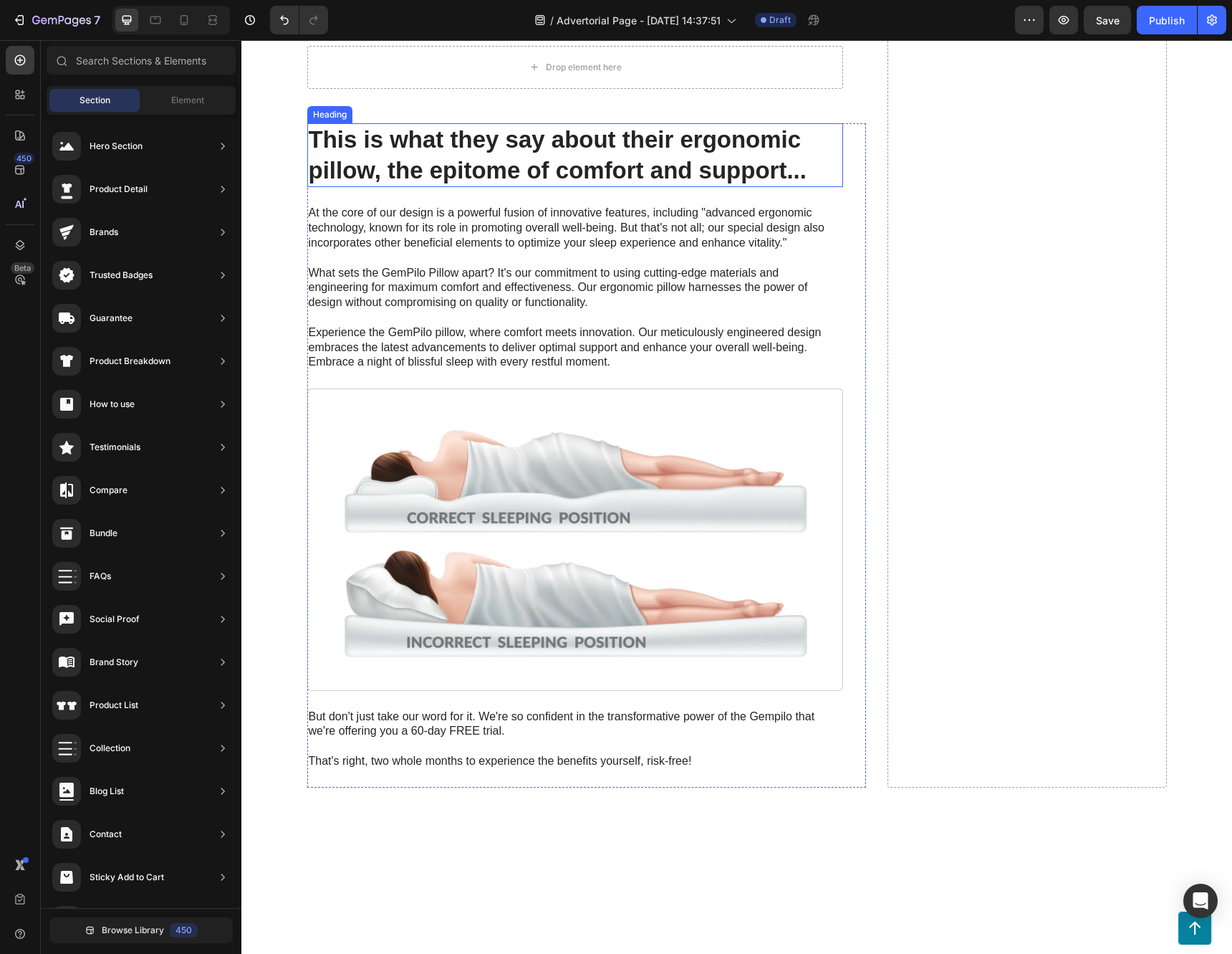
click at [412, 187] on h2 "This is what they say about their ergonomic pillow, the epitome of comfort and …" at bounding box center [575, 155] width 536 height 64
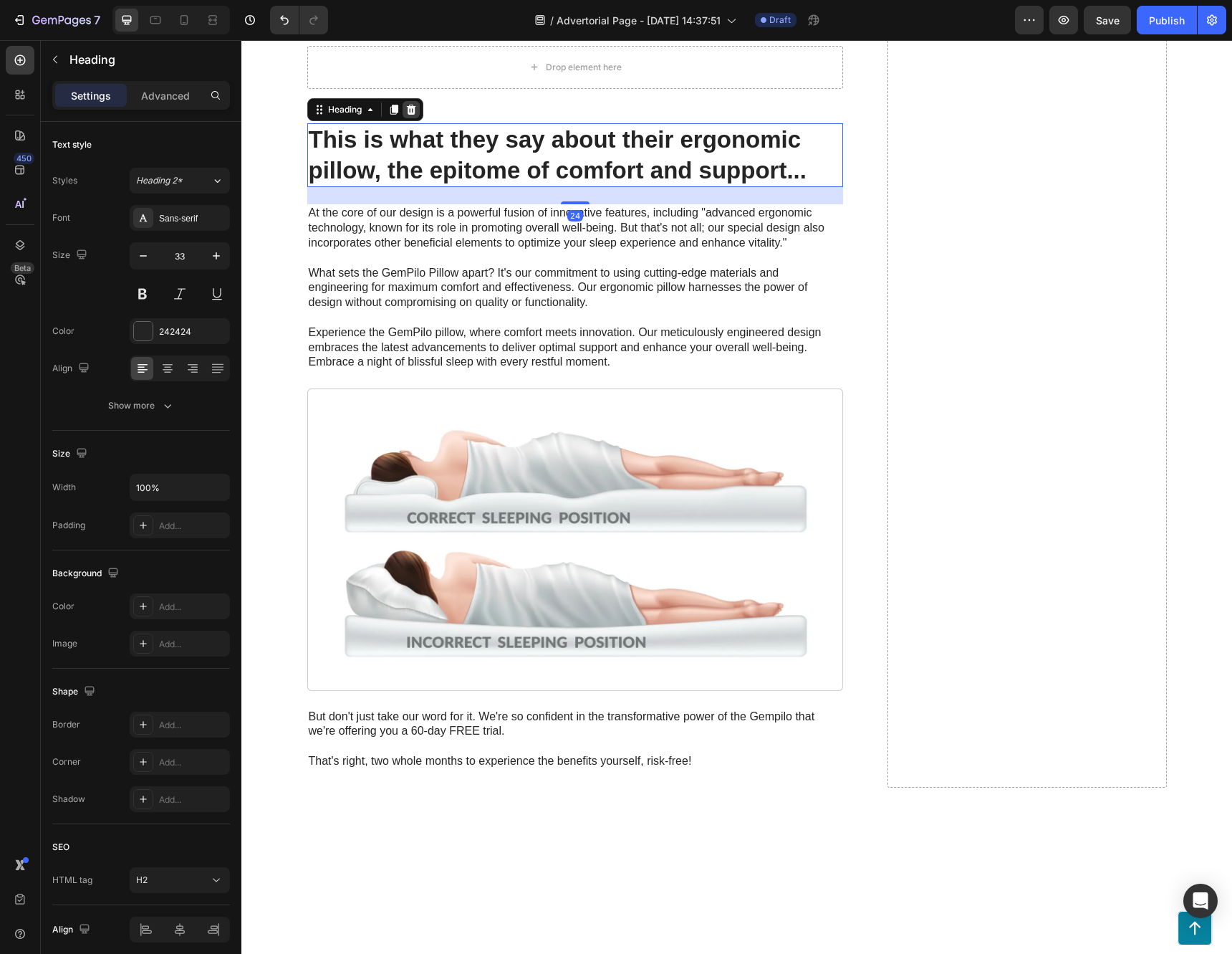
click at [412, 118] on div at bounding box center [411, 110] width 17 height 17
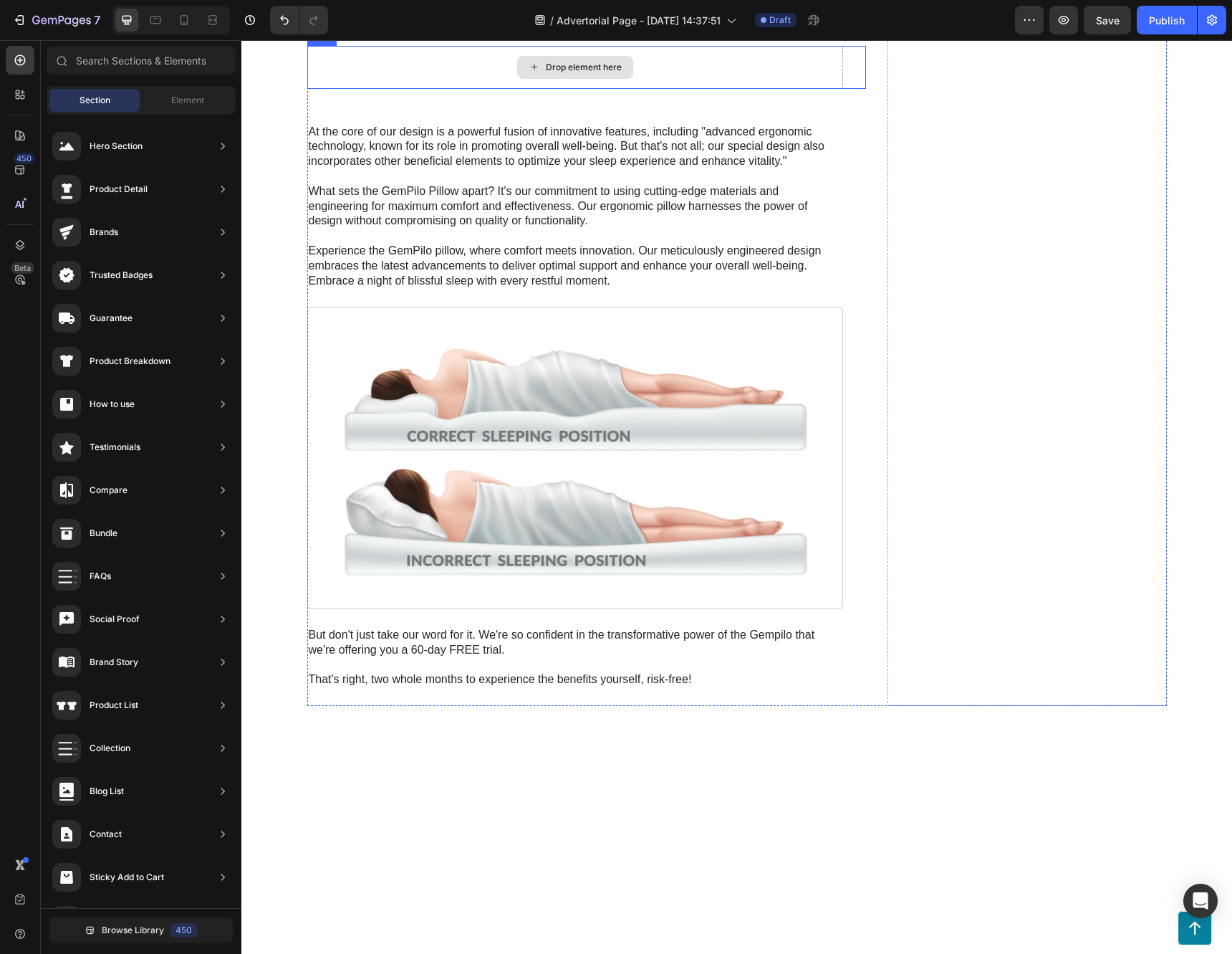
click at [409, 89] on div "Drop element here" at bounding box center [575, 68] width 536 height 43
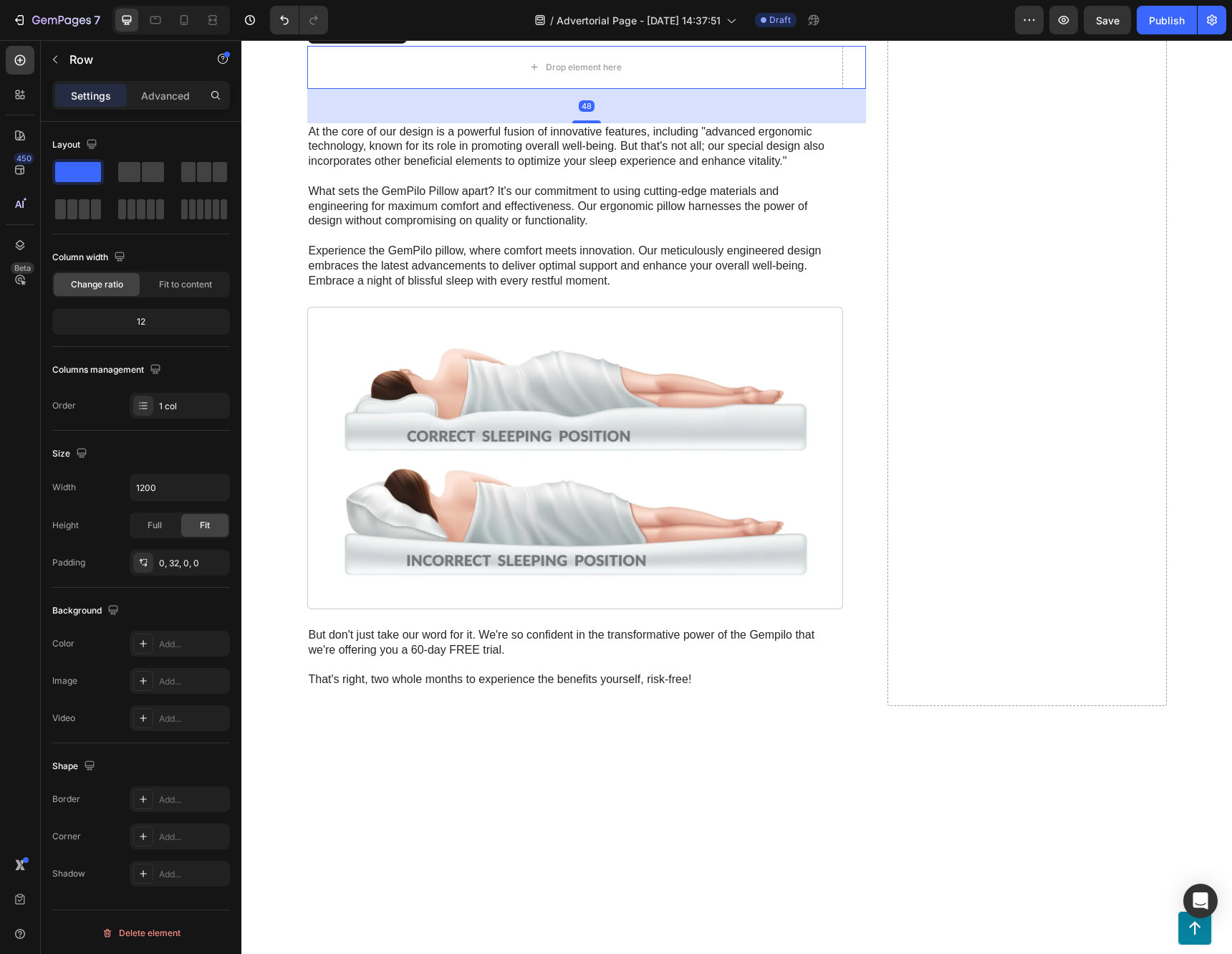
click at [393, 37] on icon at bounding box center [395, 32] width 9 height 10
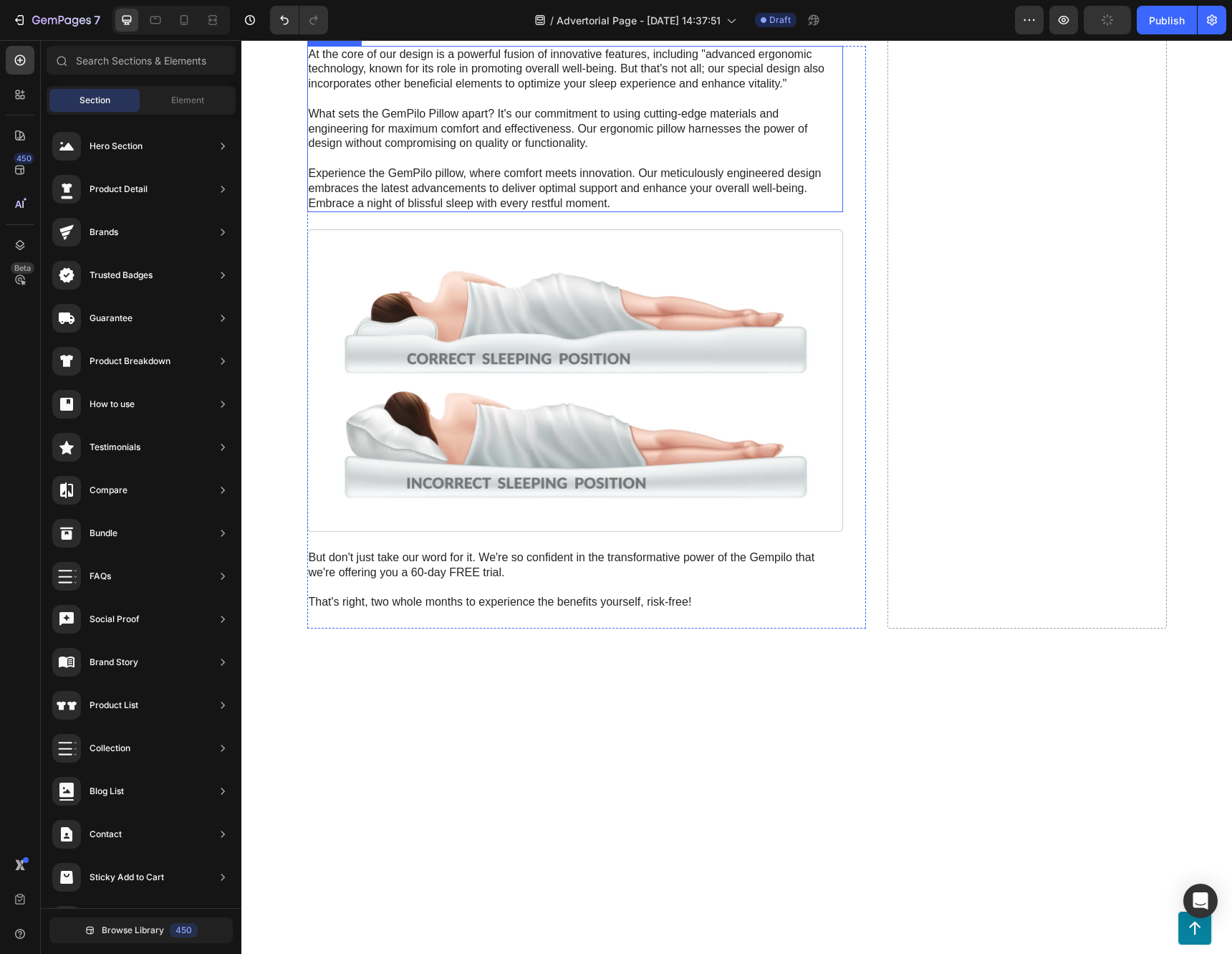
click at [389, 211] on p "At the core of our design is a powerful fusion of innovative features, includin…" at bounding box center [575, 130] width 533 height 164
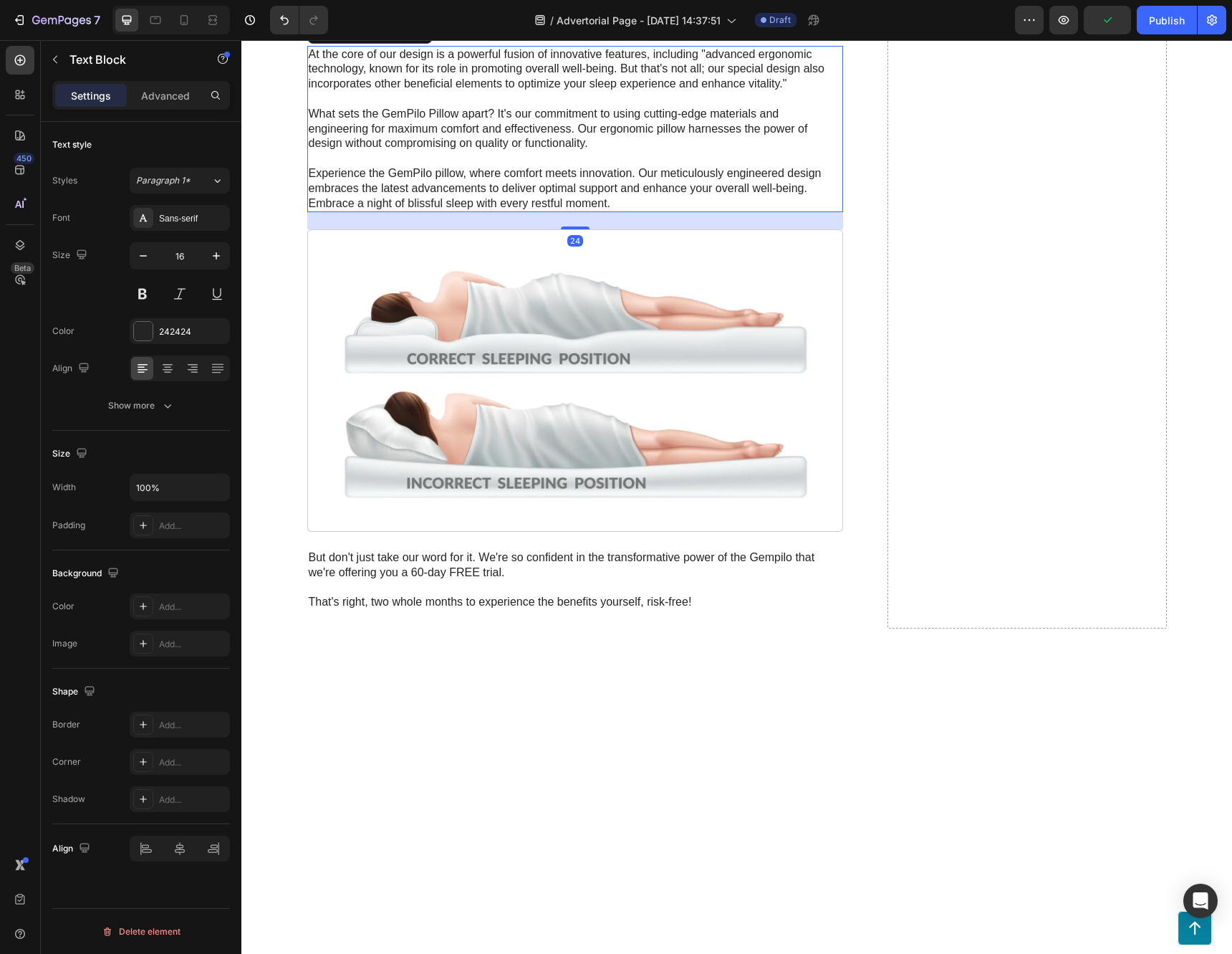
click at [415, 37] on icon at bounding box center [420, 32] width 9 height 10
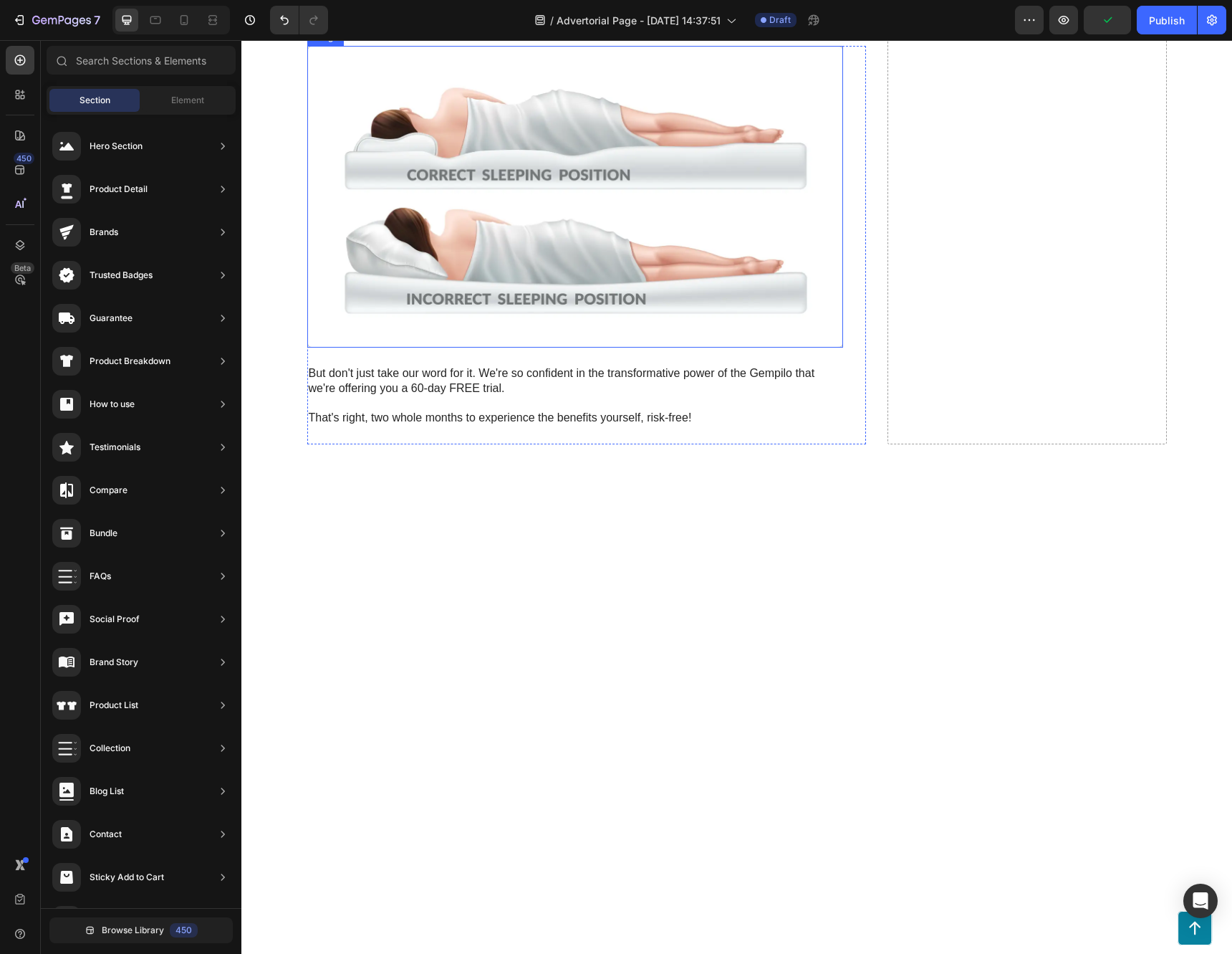
click at [396, 348] on img at bounding box center [575, 197] width 536 height 301
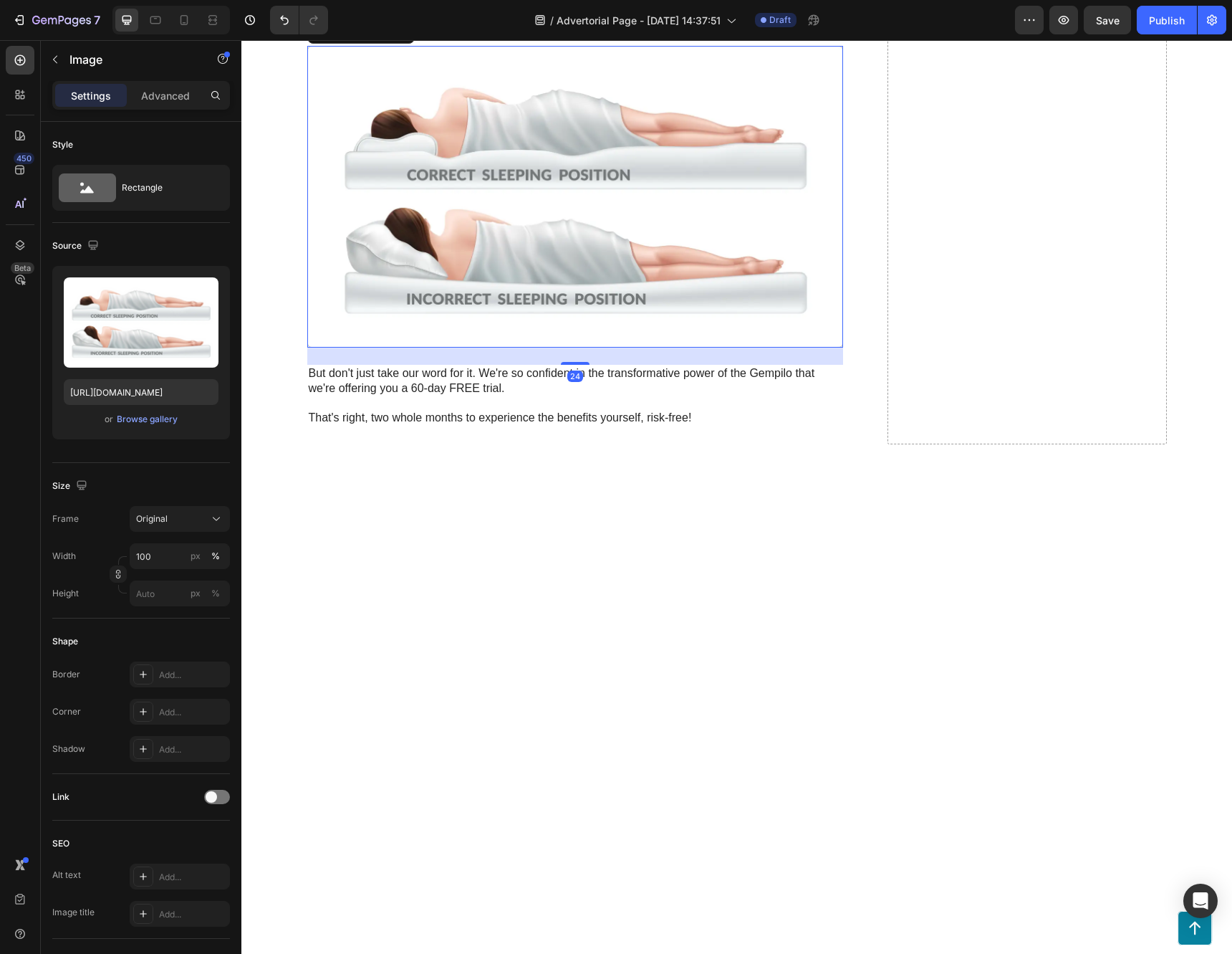
click at [397, 37] on icon at bounding box center [402, 32] width 9 height 10
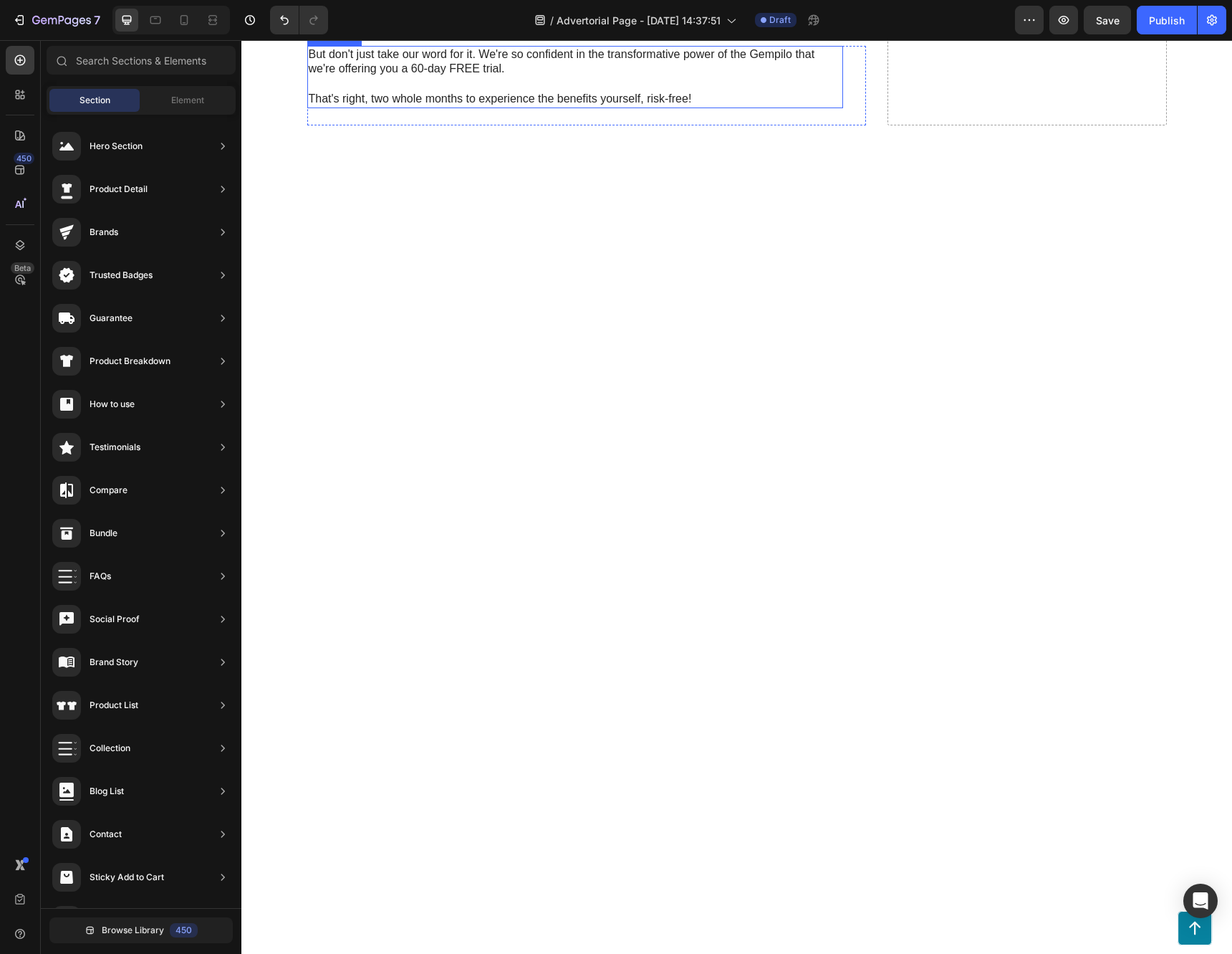
click at [415, 107] on p "But don't just take our word for it. We're so confident in the transformative p…" at bounding box center [575, 77] width 533 height 59
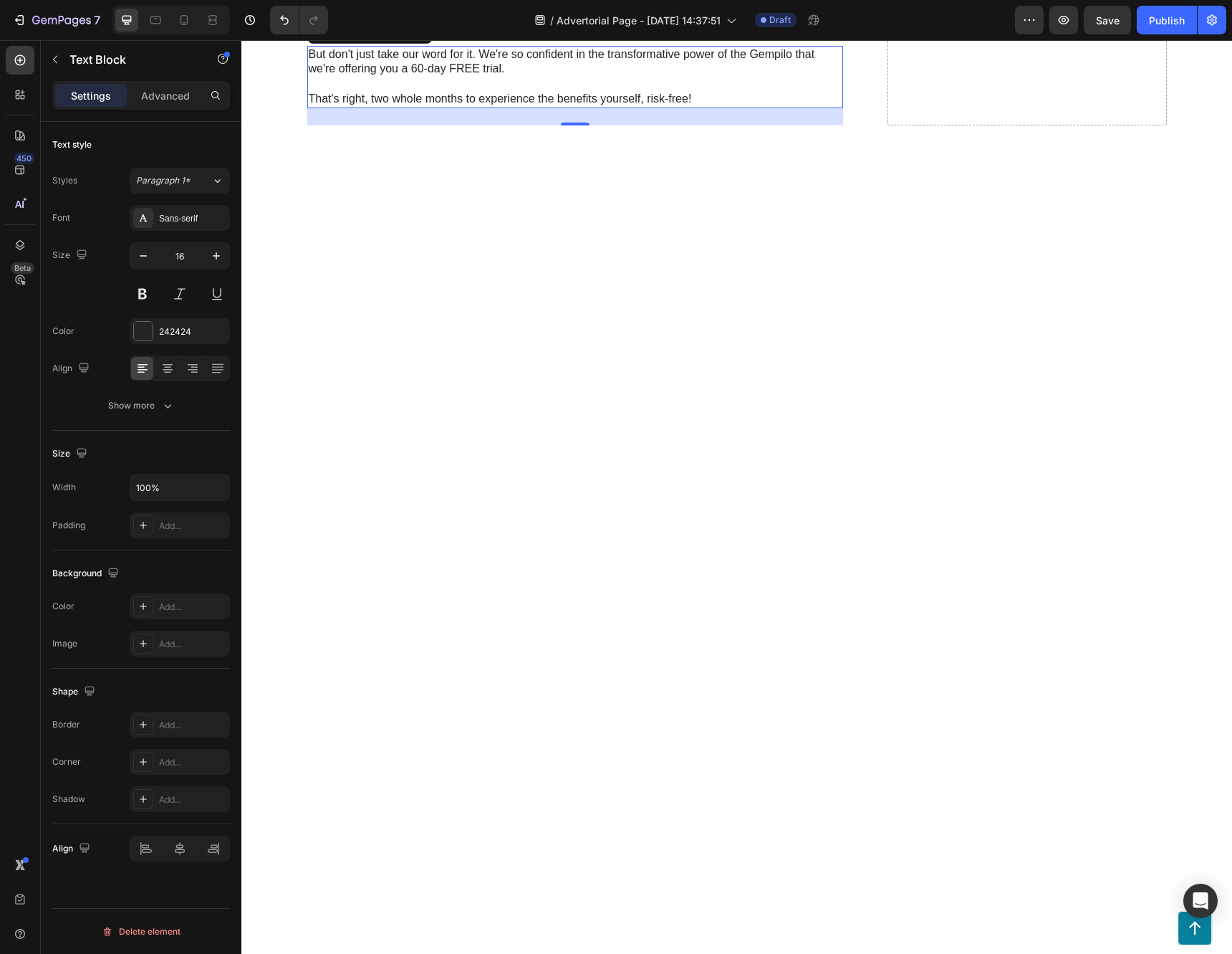
click at [415, 37] on icon at bounding box center [420, 32] width 9 height 10
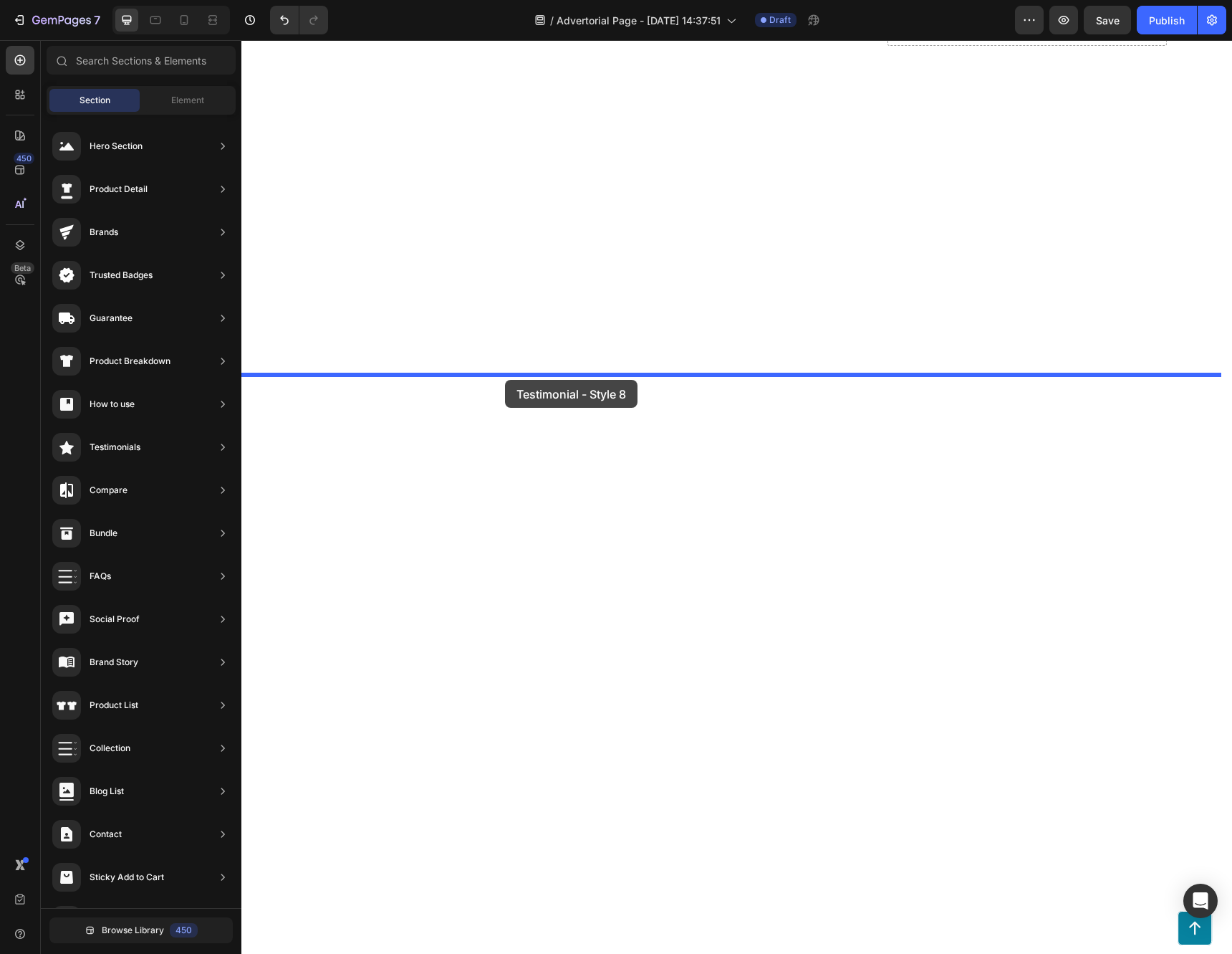
drag, startPoint x: 575, startPoint y: 525, endPoint x: 505, endPoint y: 380, distance: 161.0
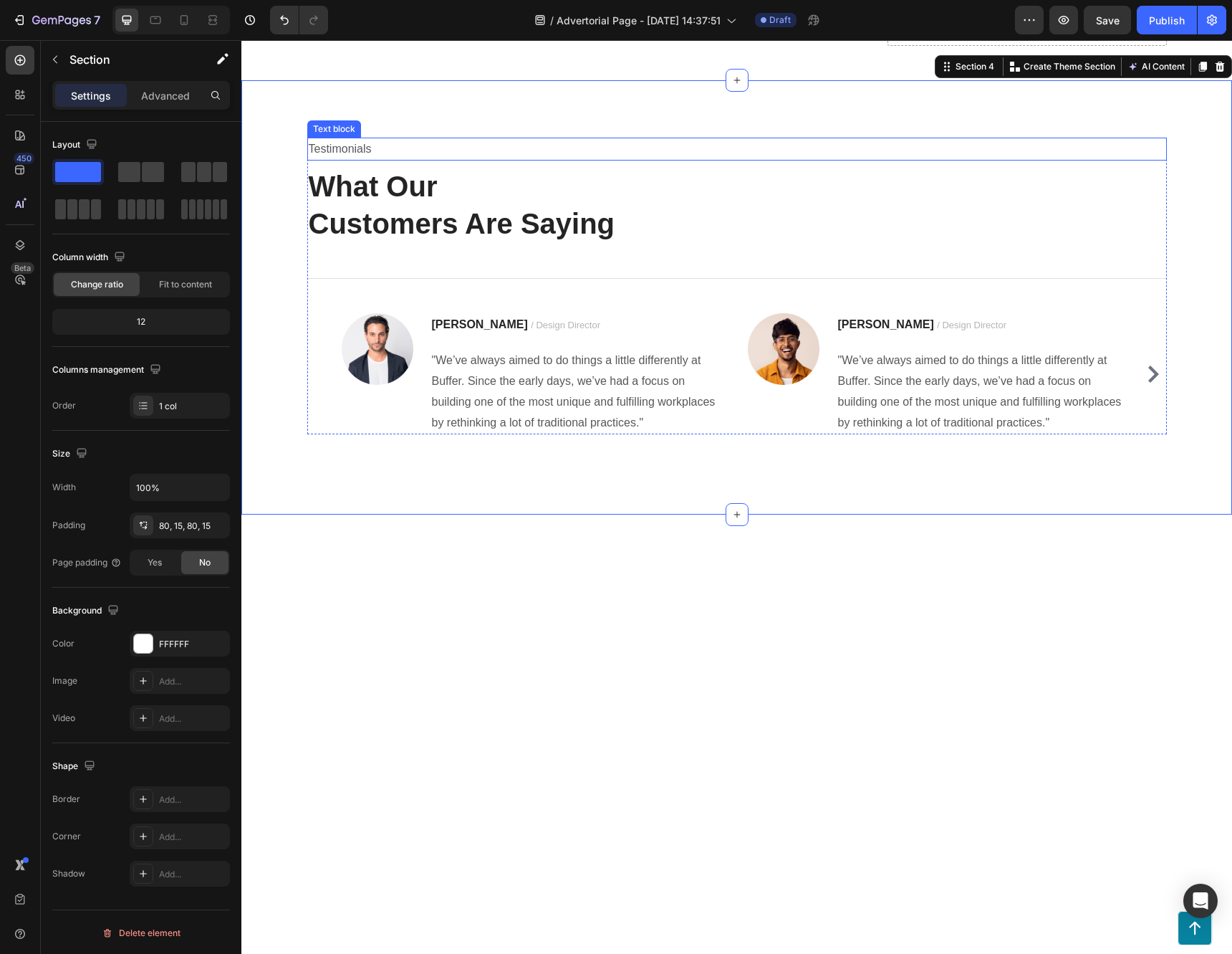
click at [479, 160] on p "Testimonials" at bounding box center [737, 149] width 856 height 21
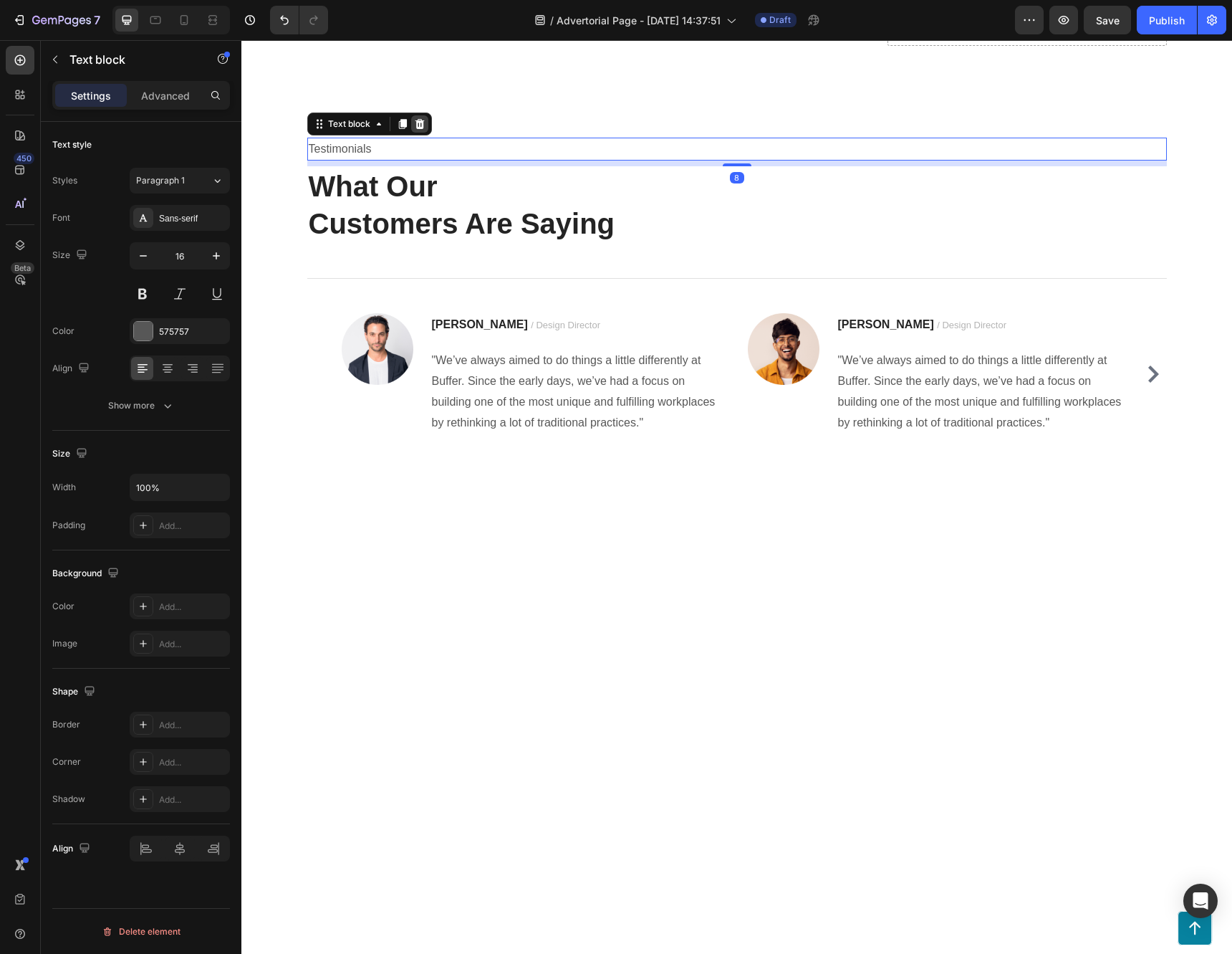
click at [419, 133] on div at bounding box center [420, 124] width 17 height 17
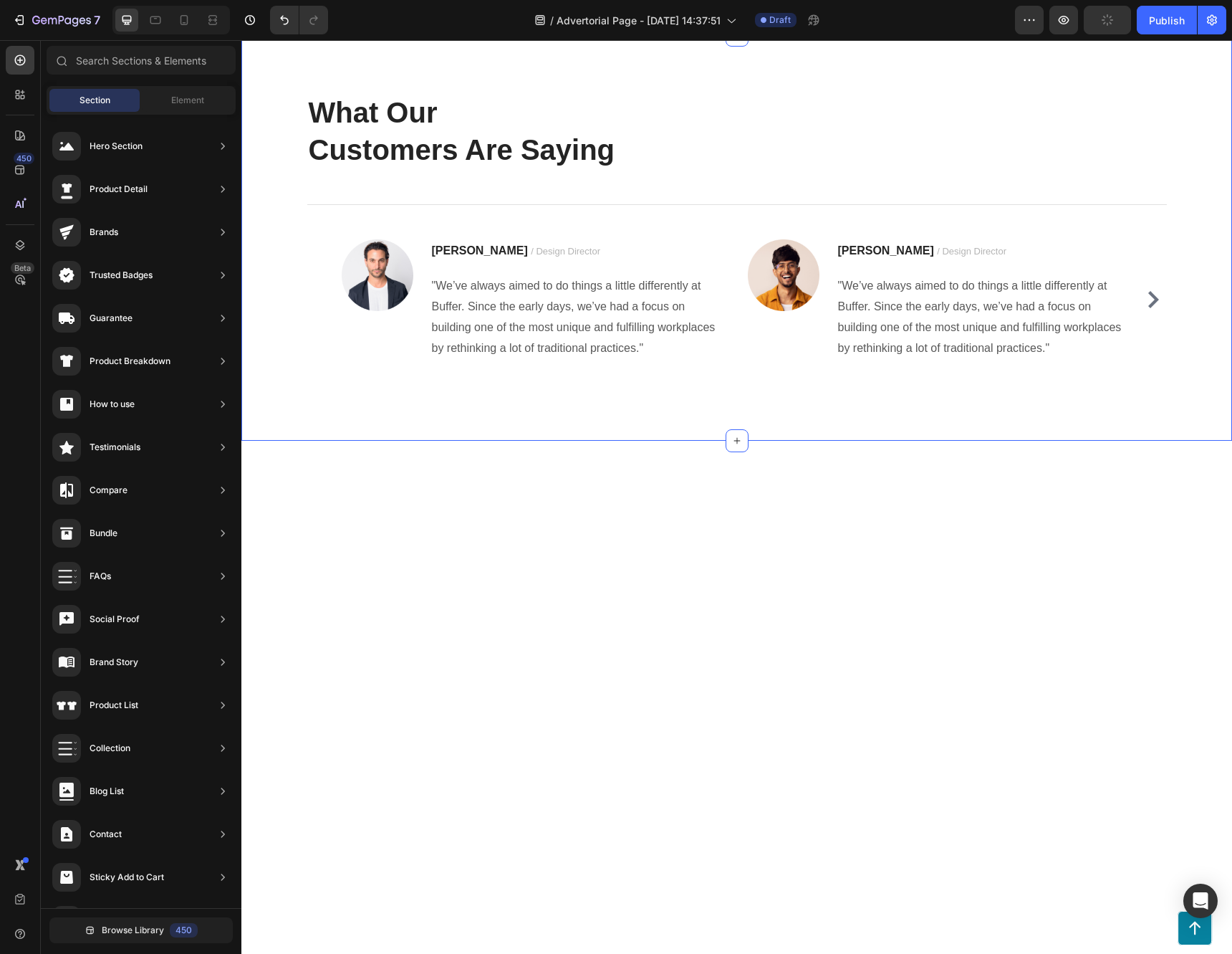
click at [591, 367] on div "What Our Customers Are Saying Heading Title Line Image Ryan S. / Design Directo…" at bounding box center [737, 238] width 991 height 405
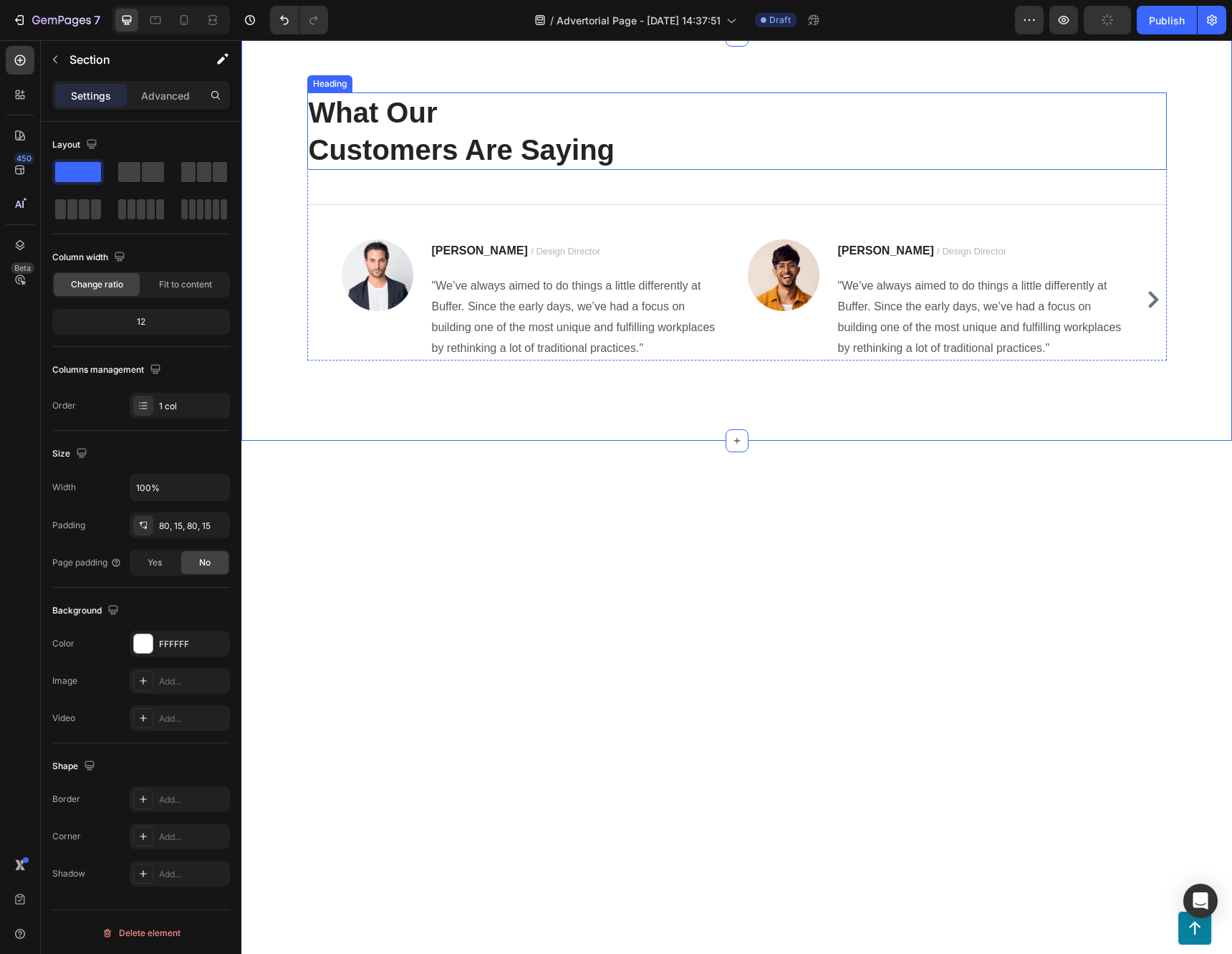
click at [443, 169] on p "What Our Customers Are Saying" at bounding box center [737, 131] width 856 height 74
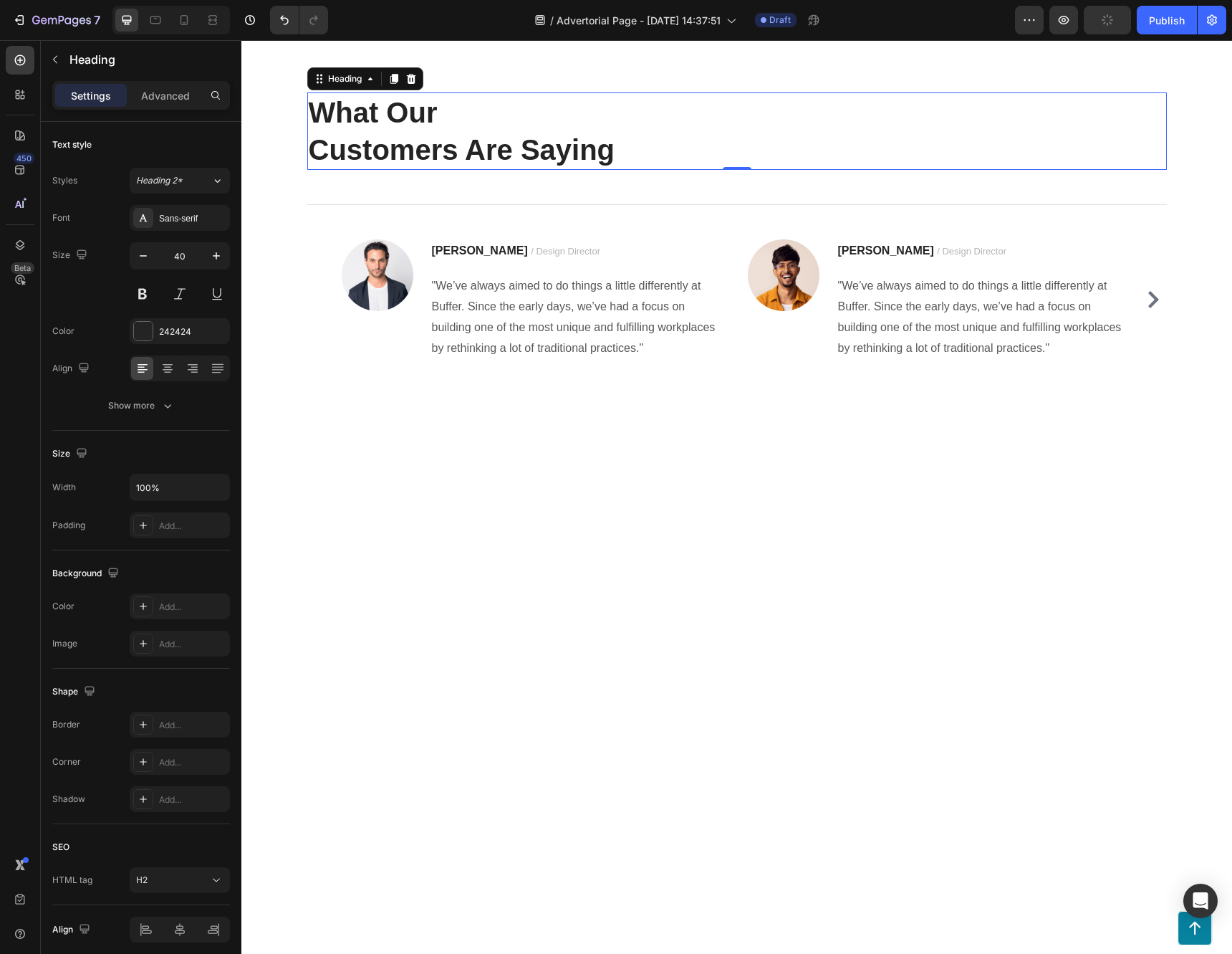
click at [443, 169] on p "What Our Customers Are Saying" at bounding box center [737, 131] width 856 height 74
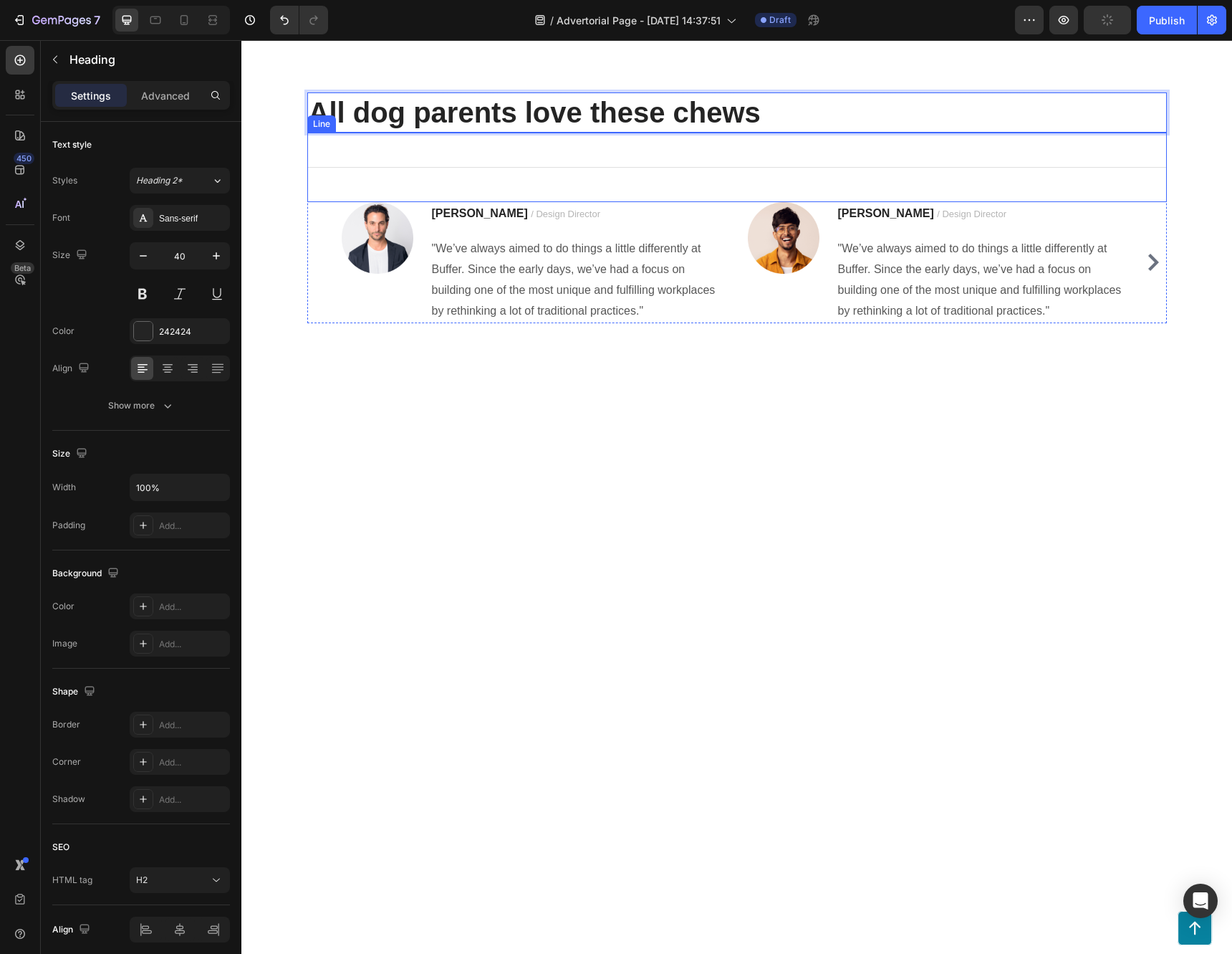
click at [487, 202] on div "Title Line" at bounding box center [737, 167] width 859 height 69
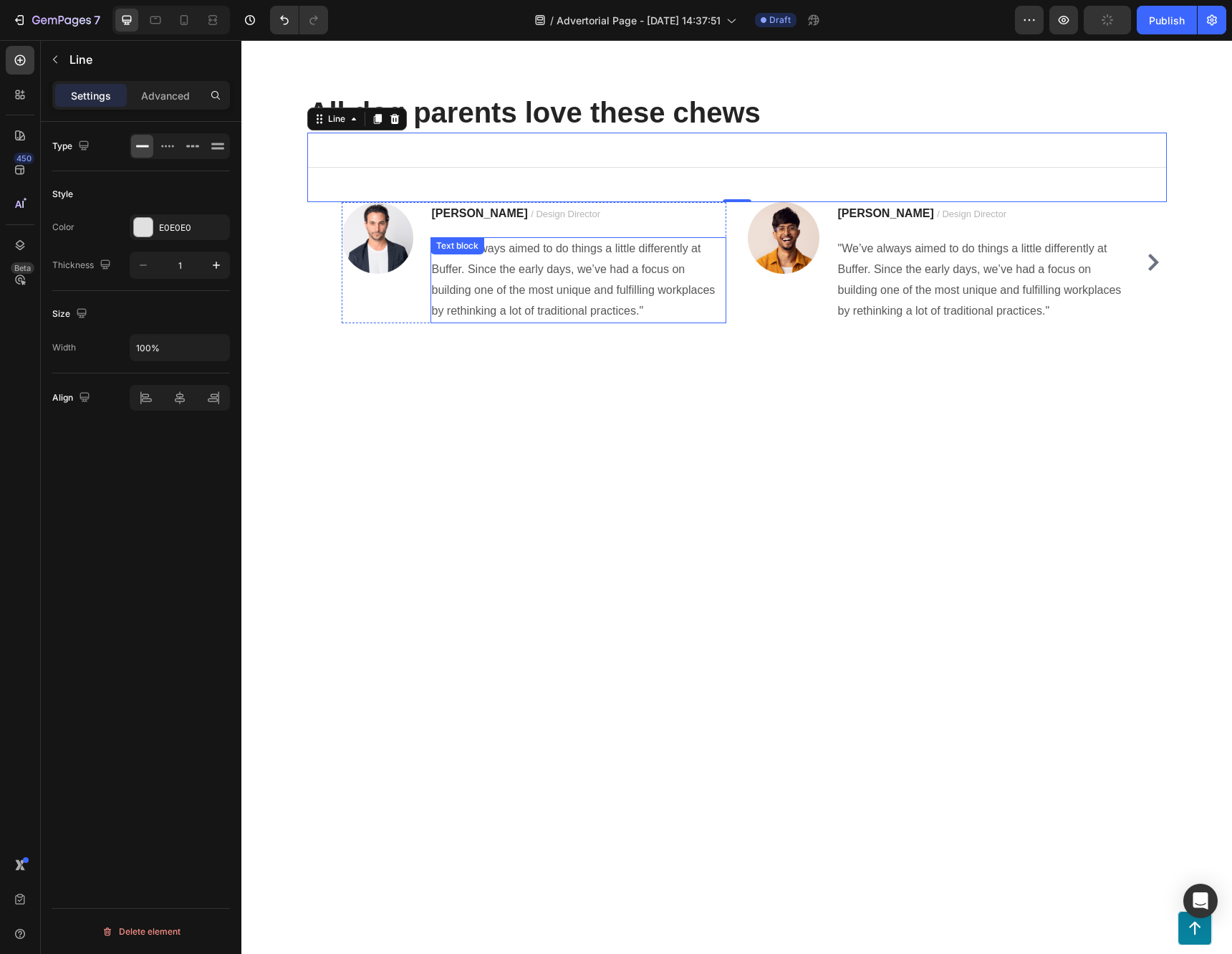
click at [512, 322] on div ""We’ve always aimed to do things a little differently at Buffer. Since the earl…" at bounding box center [578, 280] width 296 height 85
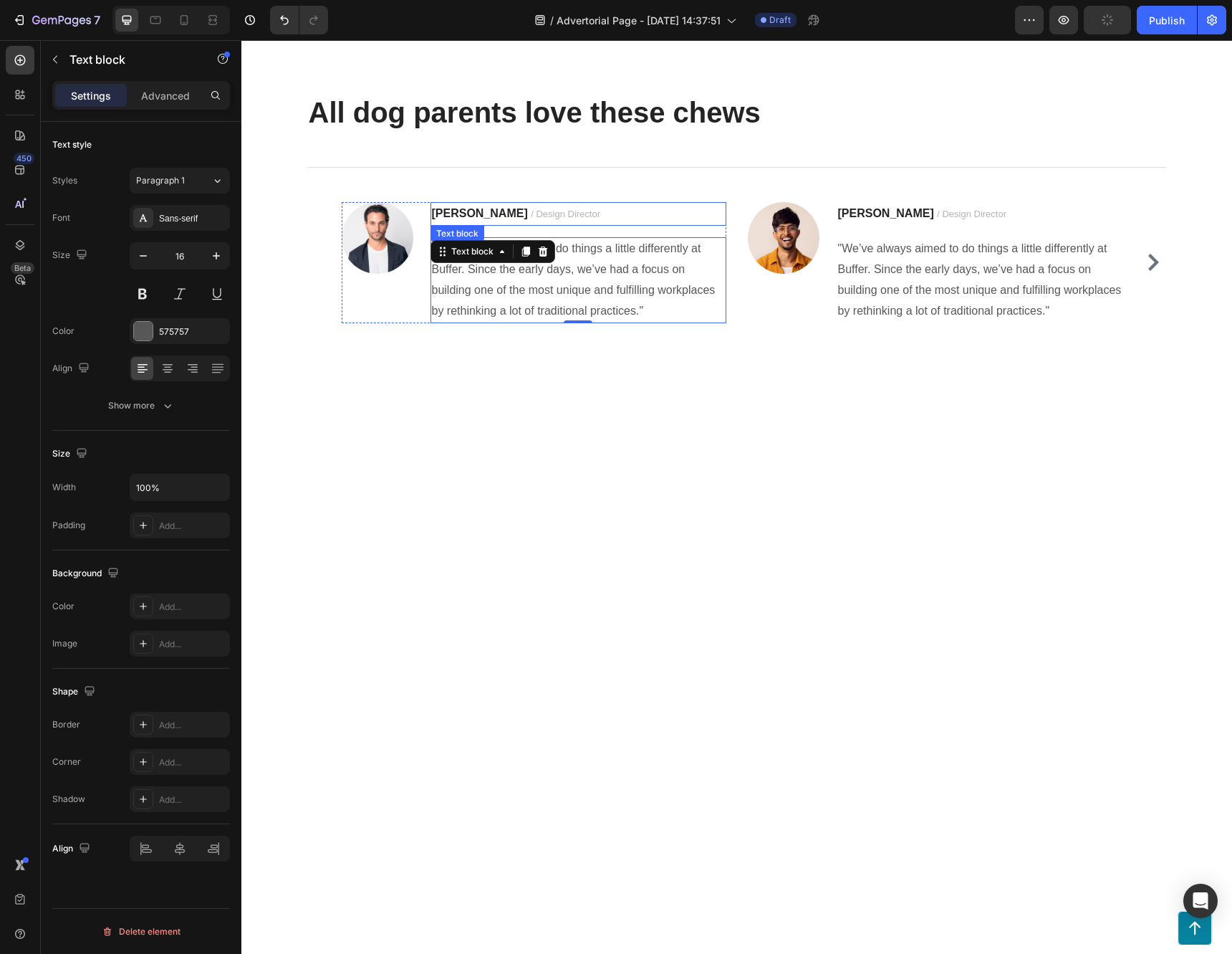
click at [382, 274] on div "Image" at bounding box center [377, 237] width 71 height 71
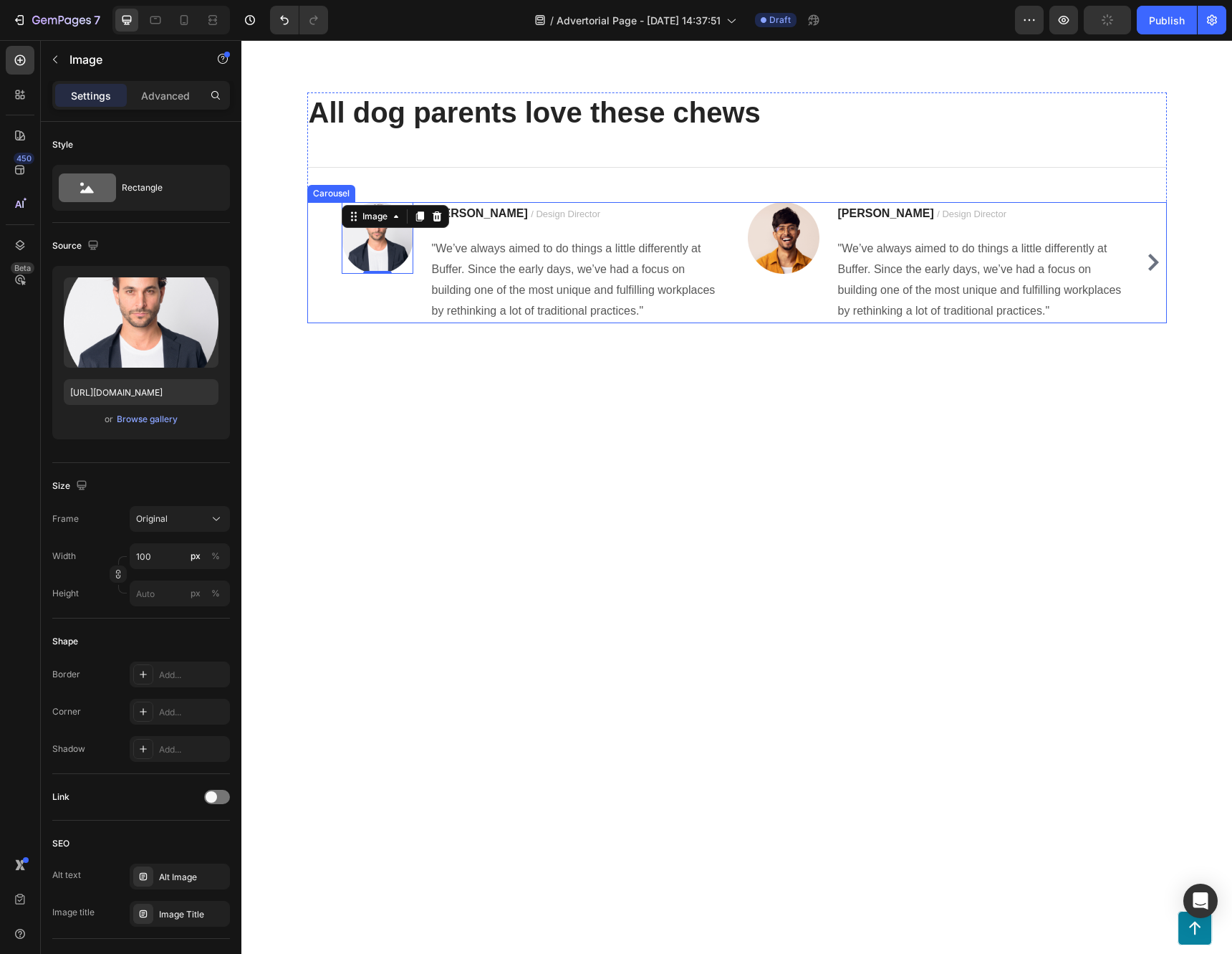
click at [1134, 323] on div "Image 0 Ryan S. / Design Director Text block "We’ve always aimed to do things a…" at bounding box center [737, 262] width 859 height 121
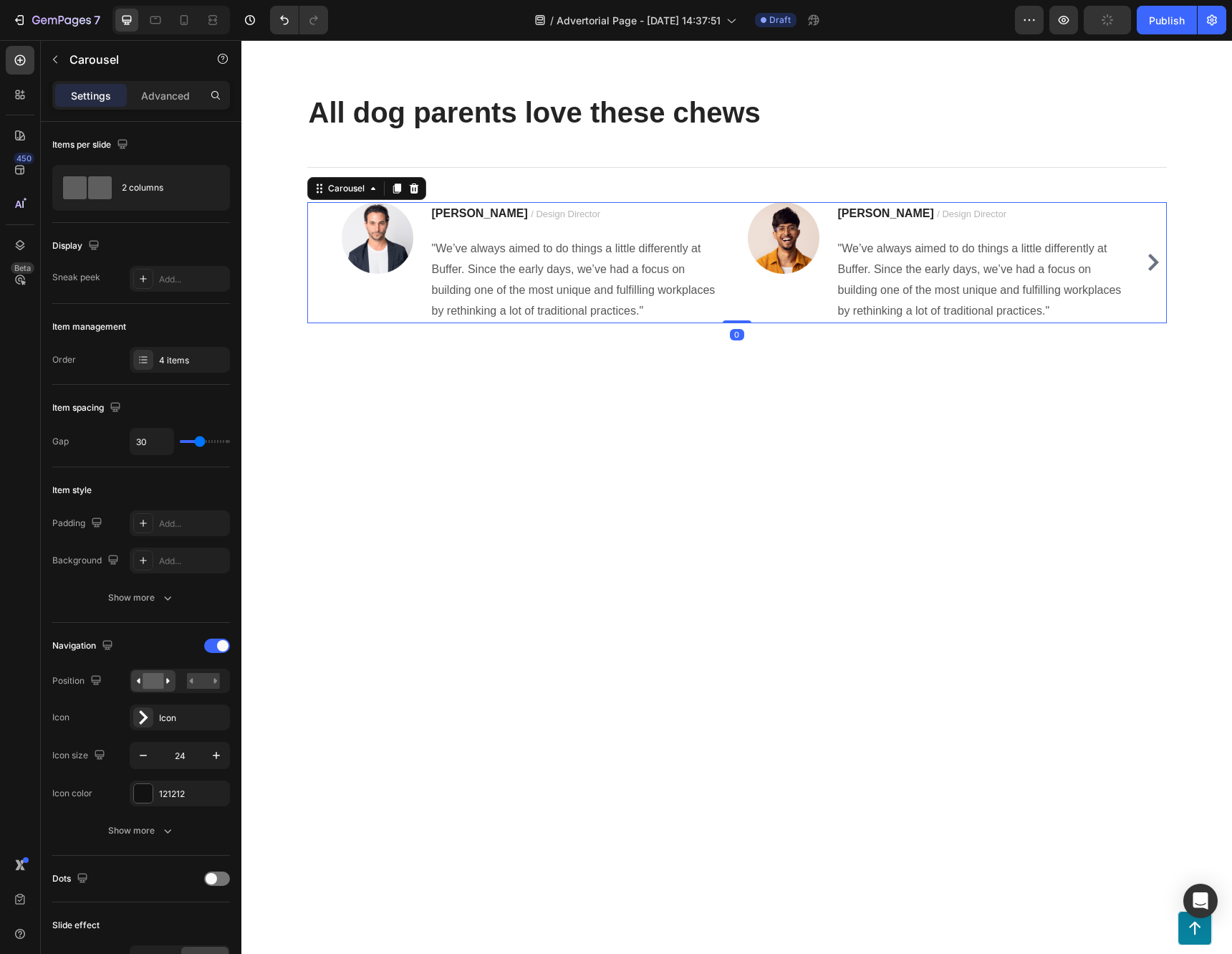
click at [1145, 271] on icon "Carousel Next Arrow" at bounding box center [1153, 262] width 17 height 17
click at [315, 271] on icon "Carousel Back Arrow" at bounding box center [321, 262] width 17 height 17
click at [454, 219] on strong "[PERSON_NAME]" at bounding box center [479, 213] width 96 height 12
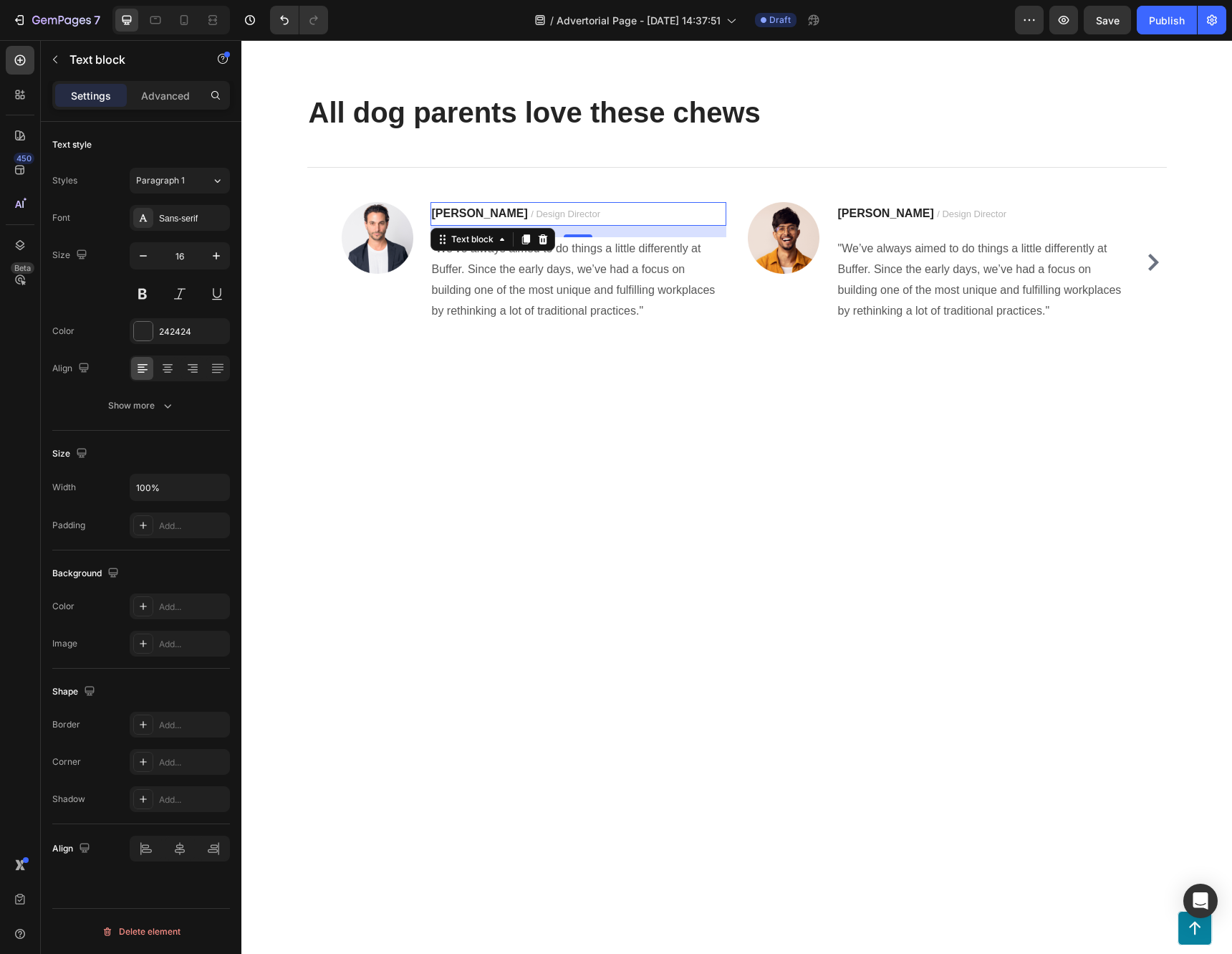
click at [466, 219] on strong "[PERSON_NAME]" at bounding box center [479, 213] width 96 height 12
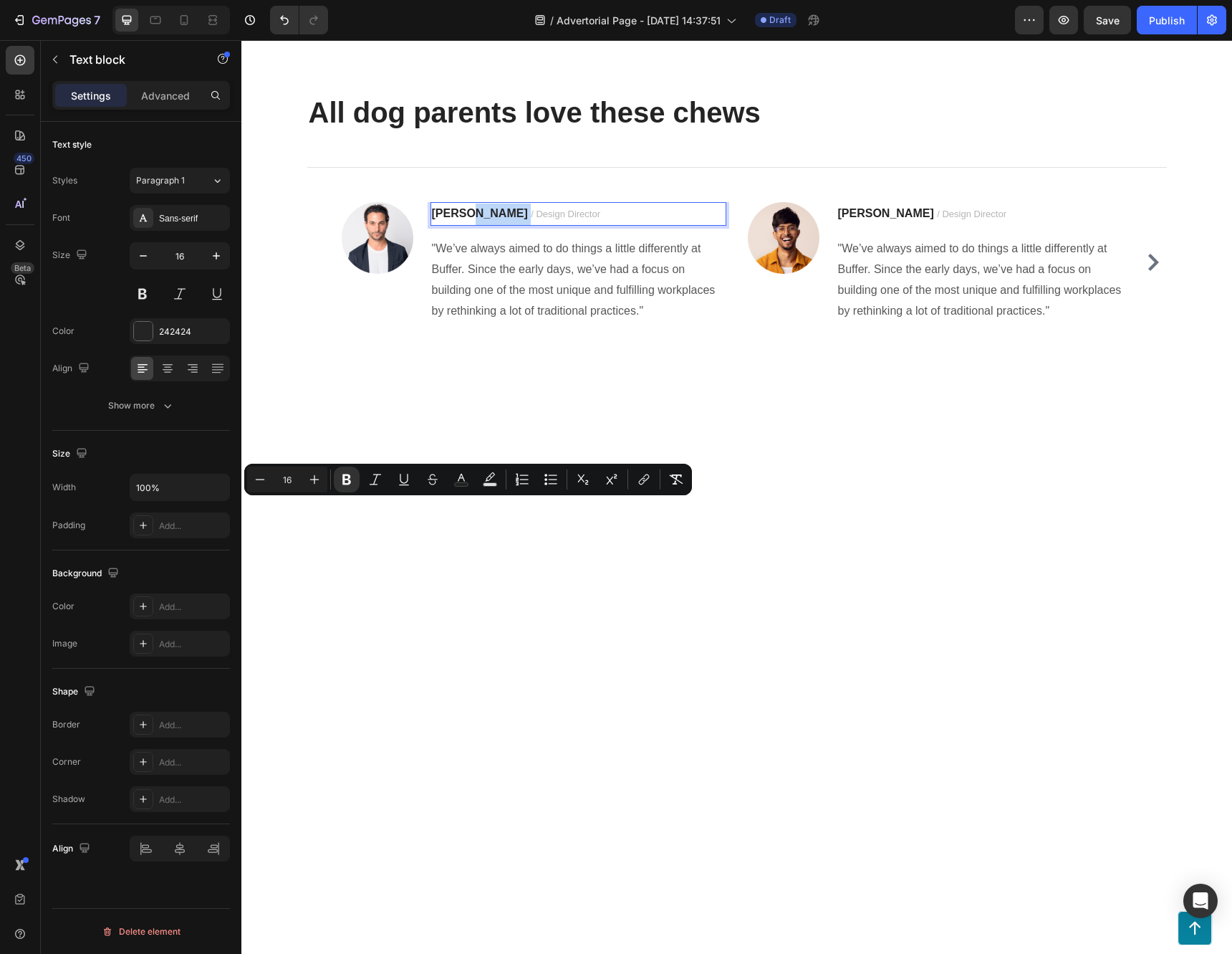
click at [464, 219] on strong "[PERSON_NAME]" at bounding box center [479, 213] width 96 height 12
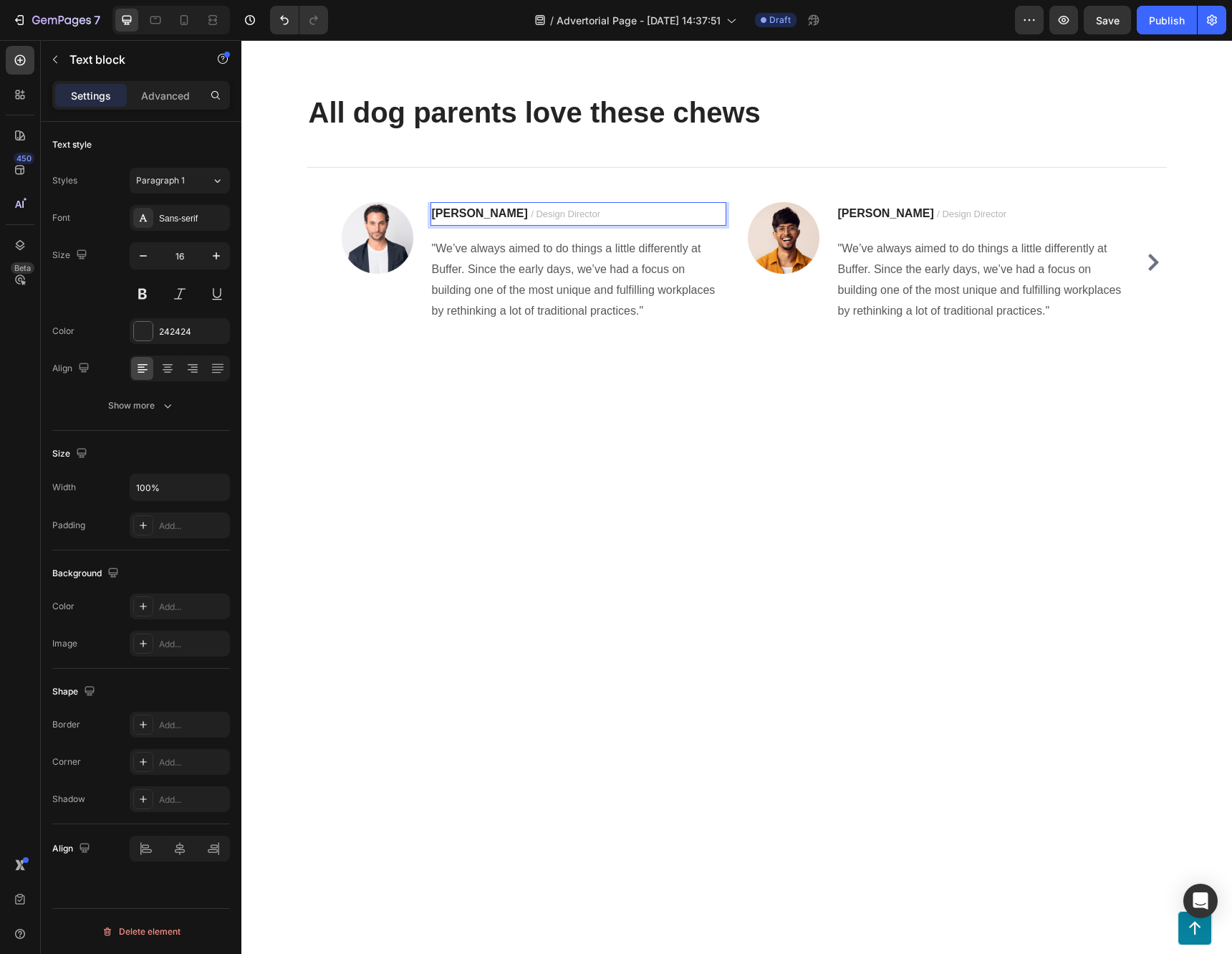
click at [566, 225] on p "Jennifer S. / Design Director" at bounding box center [578, 214] width 293 height 22
click at [603, 321] on p ""We’ve always aimed to do things a little differently at Buffer. Since the earl…" at bounding box center [578, 280] width 293 height 82
click at [583, 225] on p "Jennifer S. / Verified Review" at bounding box center [578, 214] width 293 height 22
click at [582, 225] on p "Jennifer S. / Verified Review" at bounding box center [578, 214] width 293 height 22
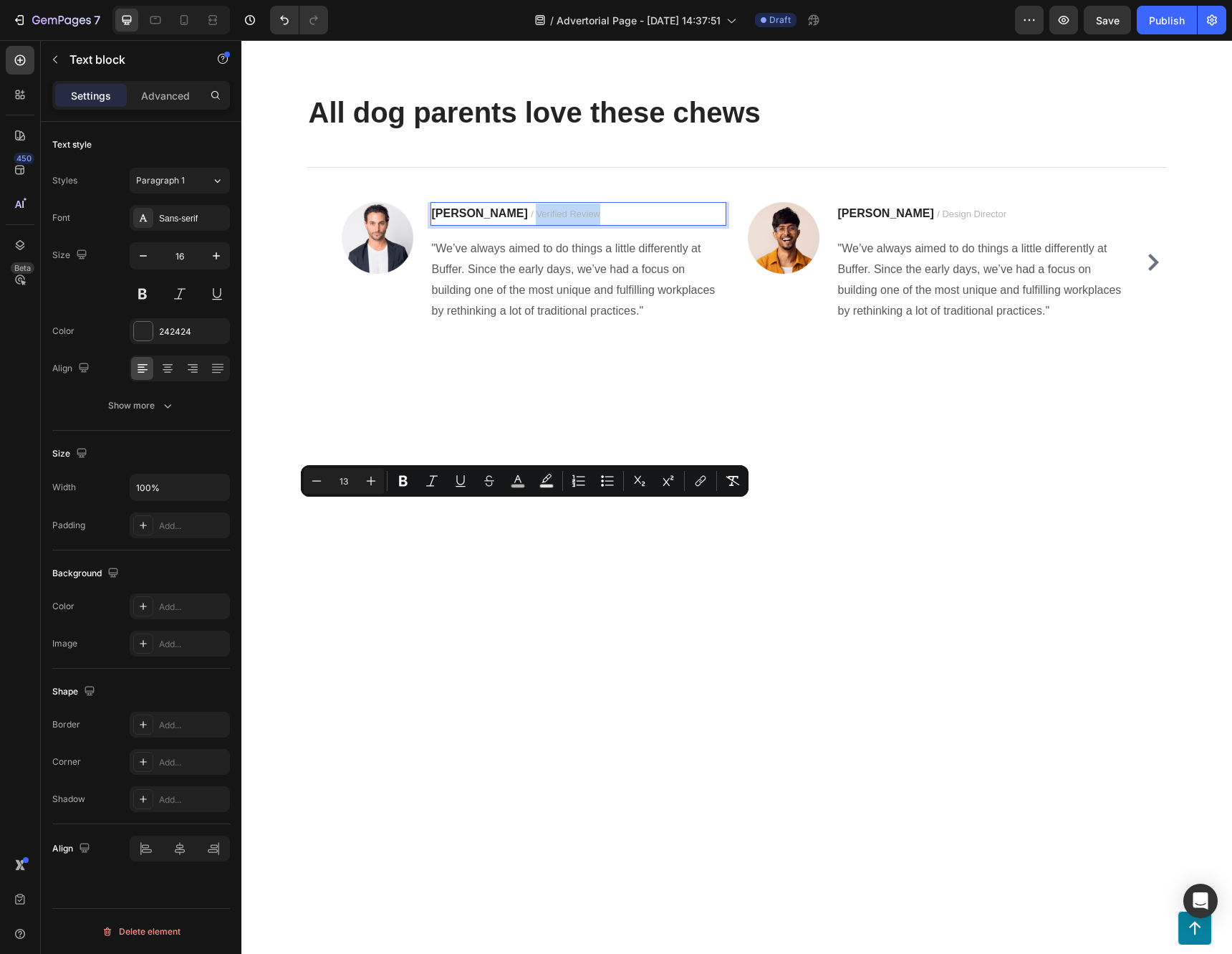
drag, startPoint x: 574, startPoint y: 508, endPoint x: 496, endPoint y: 513, distance: 78.2
click at [496, 225] on p "Jennifer S. / Verified Review" at bounding box center [578, 214] width 293 height 22
click at [146, 327] on div at bounding box center [143, 331] width 19 height 19
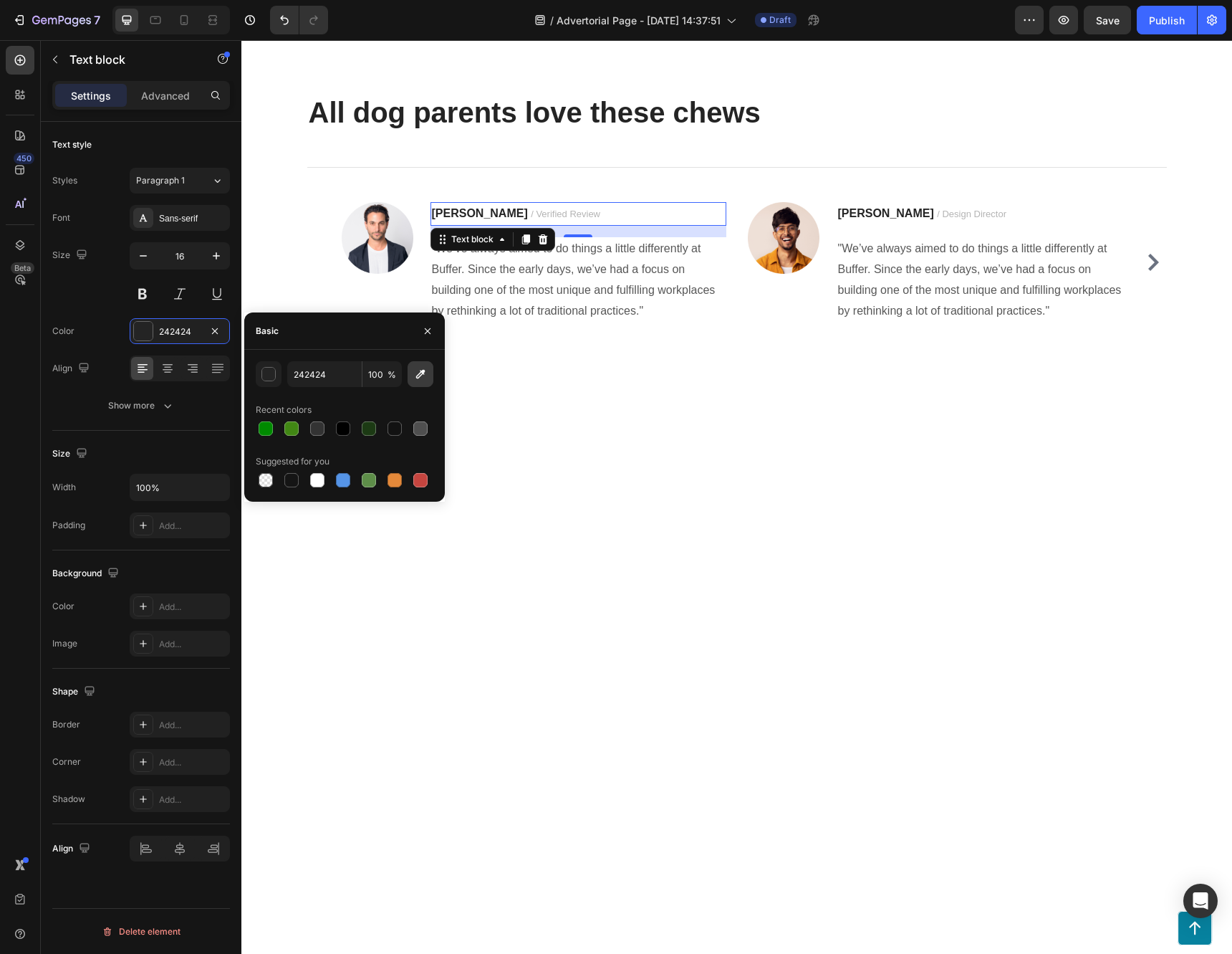
click at [415, 372] on icon "button" at bounding box center [420, 374] width 14 height 14
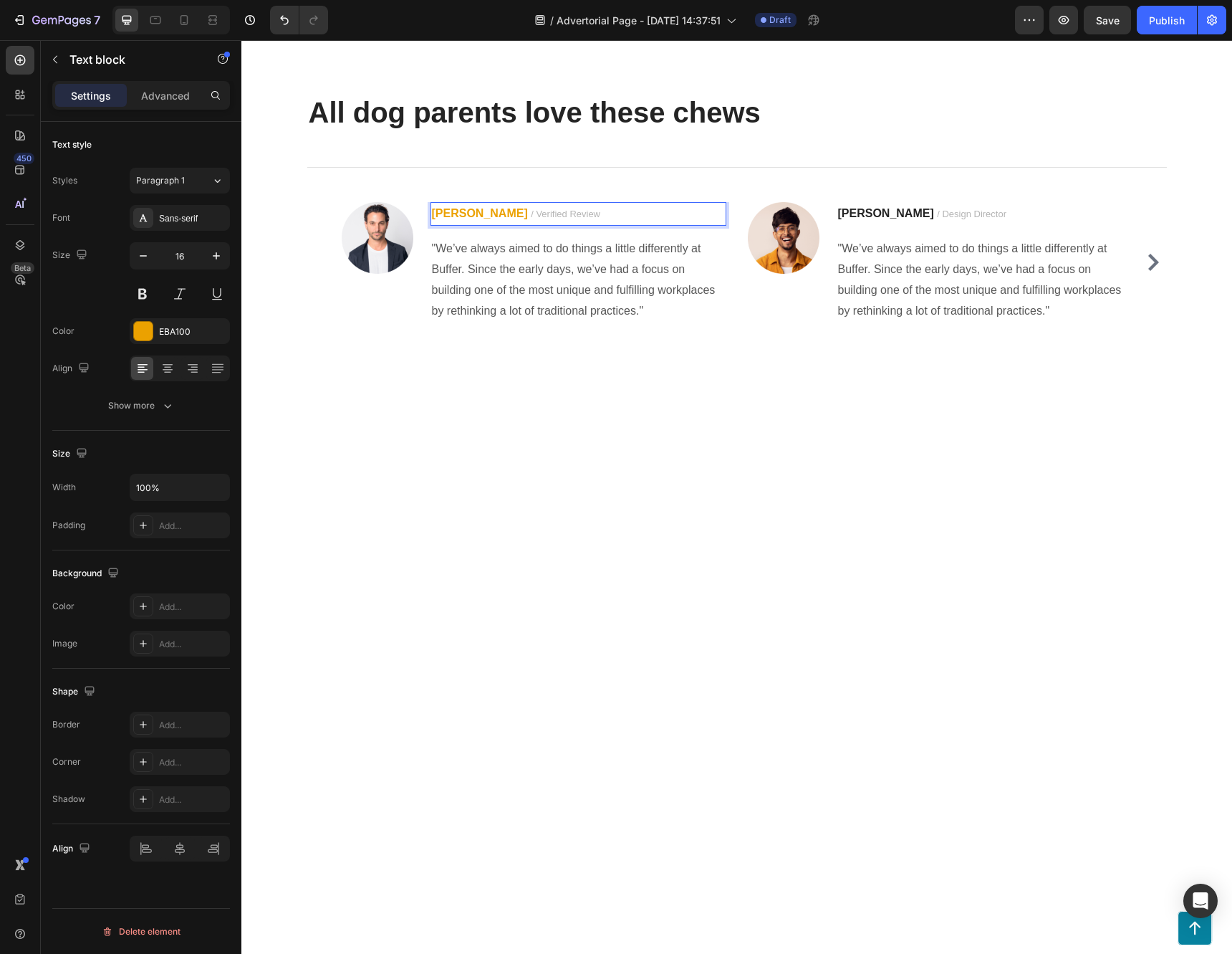
click at [556, 219] on span "/ Verified Review" at bounding box center [565, 213] width 69 height 11
click at [531, 219] on span "/ Verified Review" at bounding box center [565, 213] width 69 height 11
click at [471, 219] on strong "[PERSON_NAME]" at bounding box center [479, 213] width 96 height 12
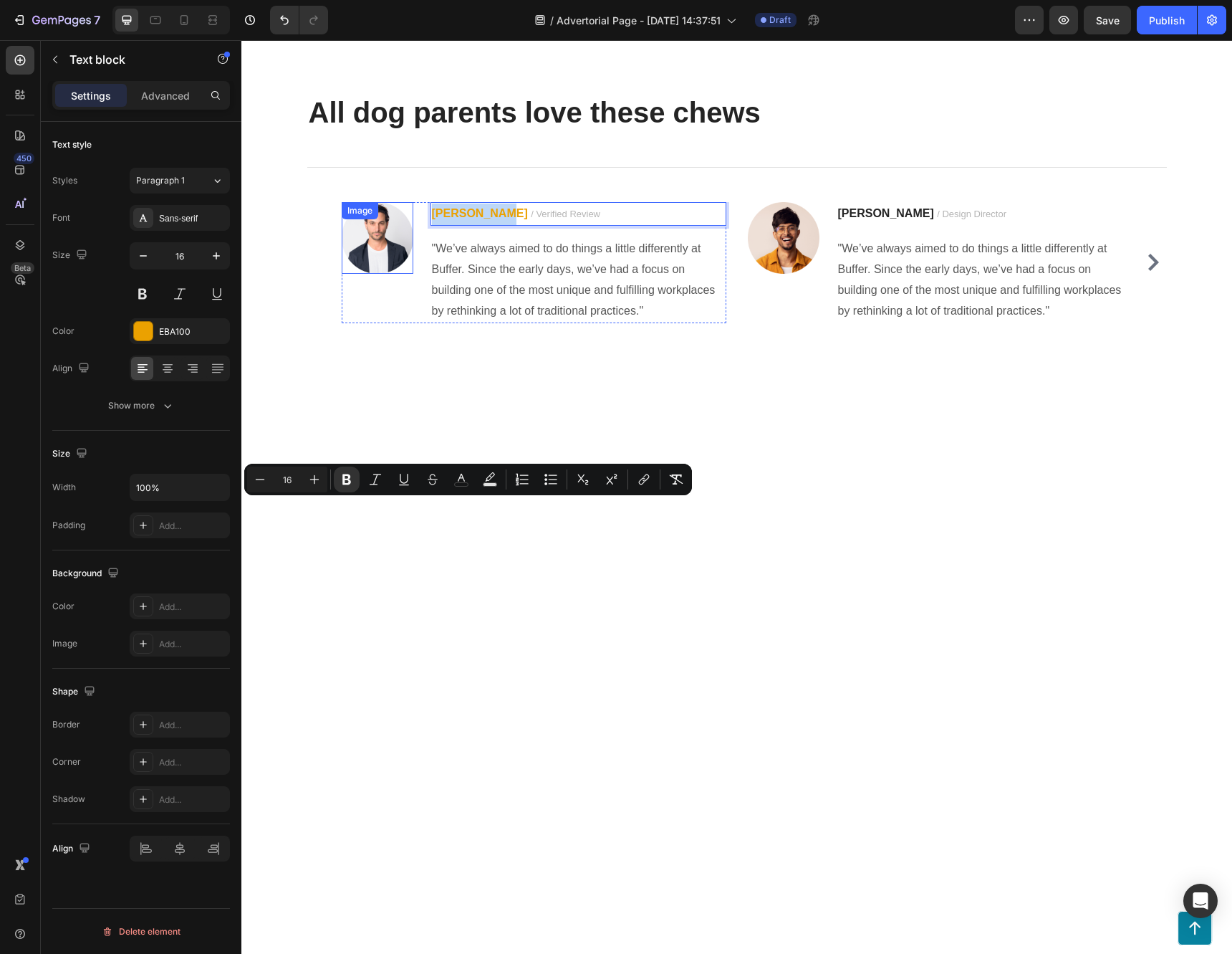
drag, startPoint x: 487, startPoint y: 508, endPoint x: 356, endPoint y: 506, distance: 131.0
click at [356, 323] on div "Image Jennifer S. / Verified Review Text block 16 "We’ve always aimed to do thi…" at bounding box center [534, 262] width 385 height 121
click at [174, 332] on div "EBA100" at bounding box center [180, 332] width 42 height 13
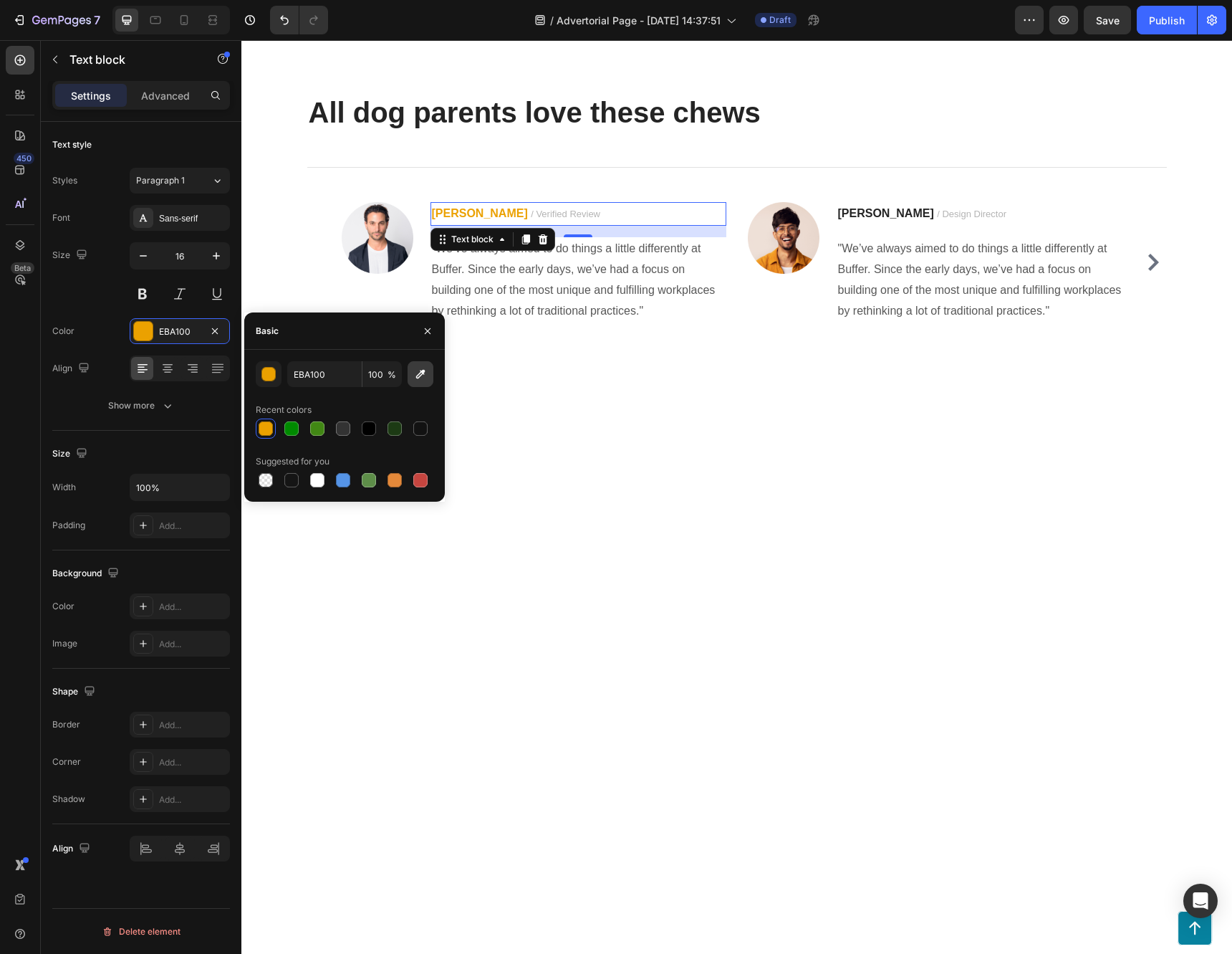
click at [426, 371] on icon "button" at bounding box center [420, 374] width 14 height 14
type input "242424"
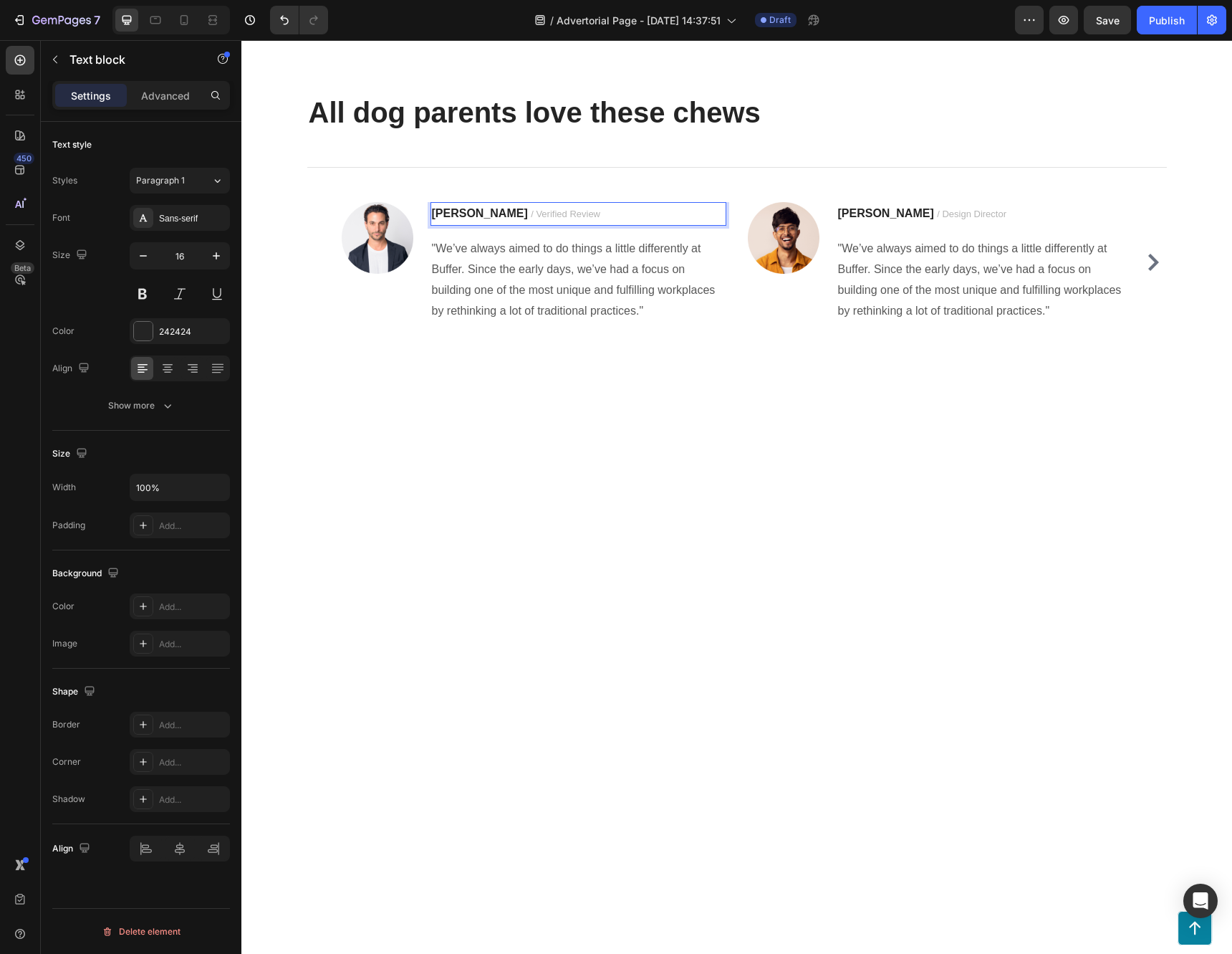
click at [564, 225] on p "Jennifer S. / Verified Review" at bounding box center [578, 214] width 293 height 22
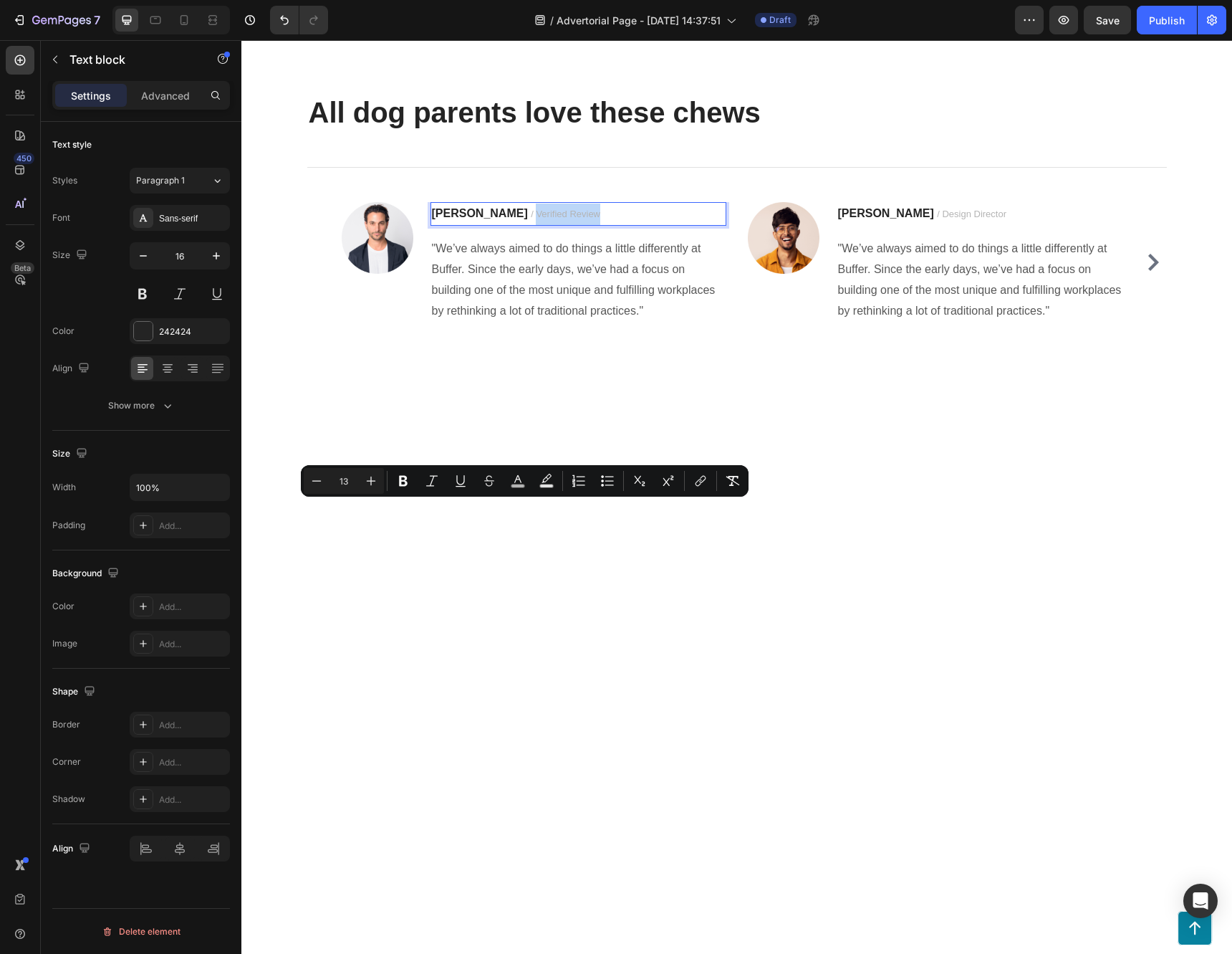
drag, startPoint x: 565, startPoint y: 506, endPoint x: 496, endPoint y: 517, distance: 69.9
click at [496, 225] on p "Jennifer S. / Verified Review" at bounding box center [578, 214] width 293 height 22
click at [521, 481] on icon "Editor contextual toolbar" at bounding box center [518, 481] width 14 height 14
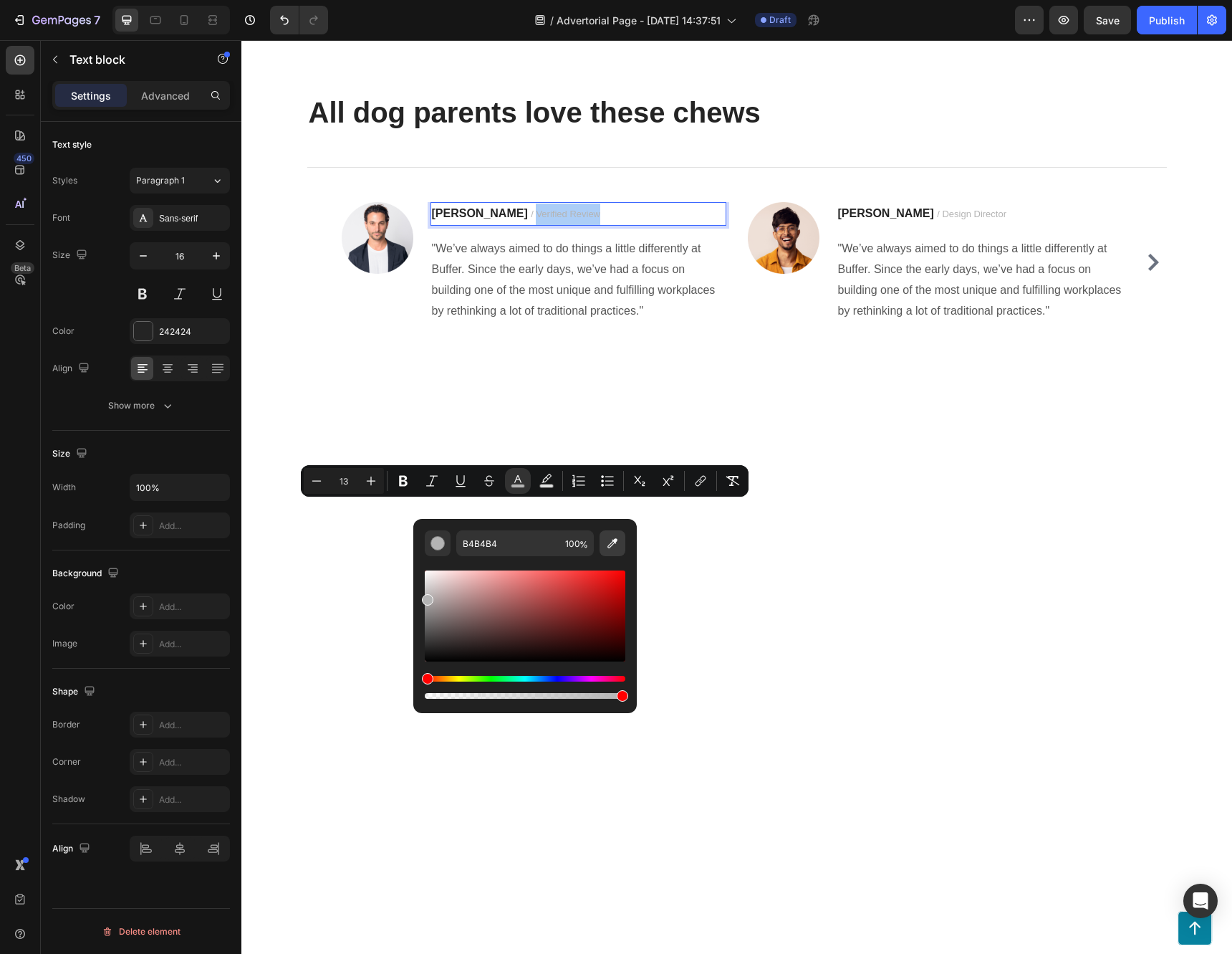
click at [608, 538] on icon "Editor contextual toolbar" at bounding box center [613, 543] width 14 height 14
type input "EBA100"
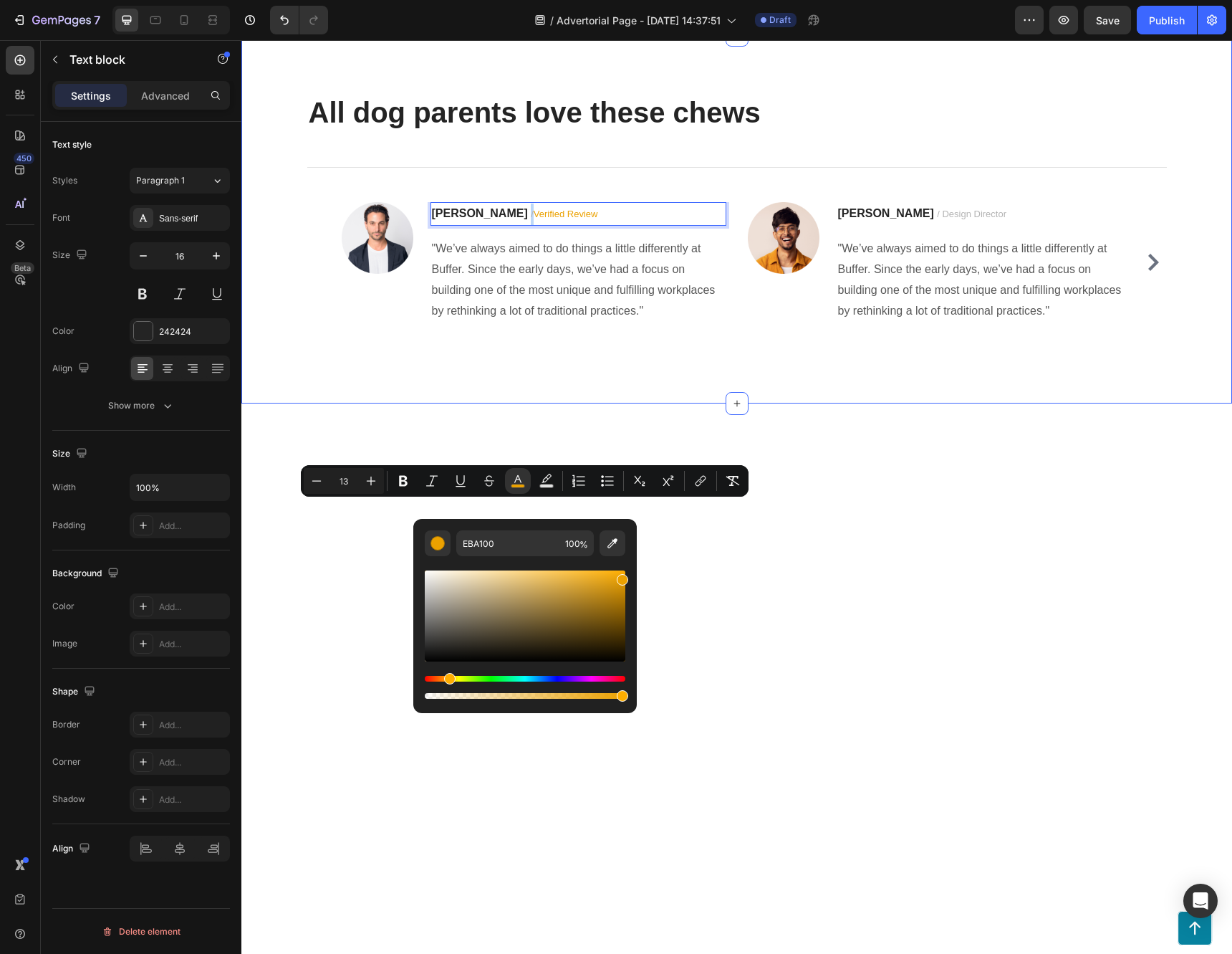
click at [745, 346] on div "⁠⁠⁠⁠⁠⁠⁠ All dog parents love these chews Heading Title Line Image Jennifer S. /…" at bounding box center [737, 219] width 969 height 254
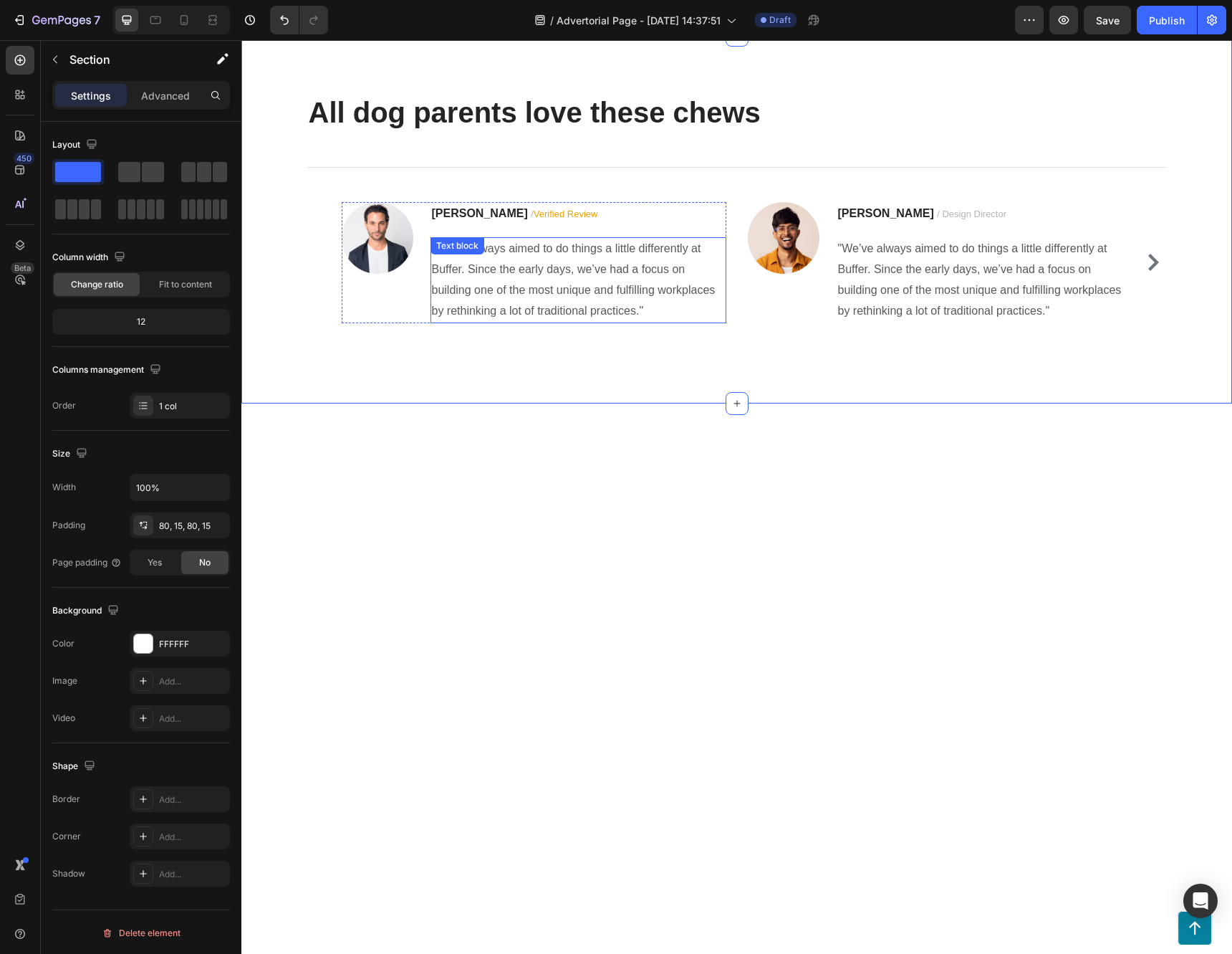
click at [508, 322] on div ""We’ve always aimed to do things a little differently at Buffer. Since the earl…" at bounding box center [578, 280] width 296 height 85
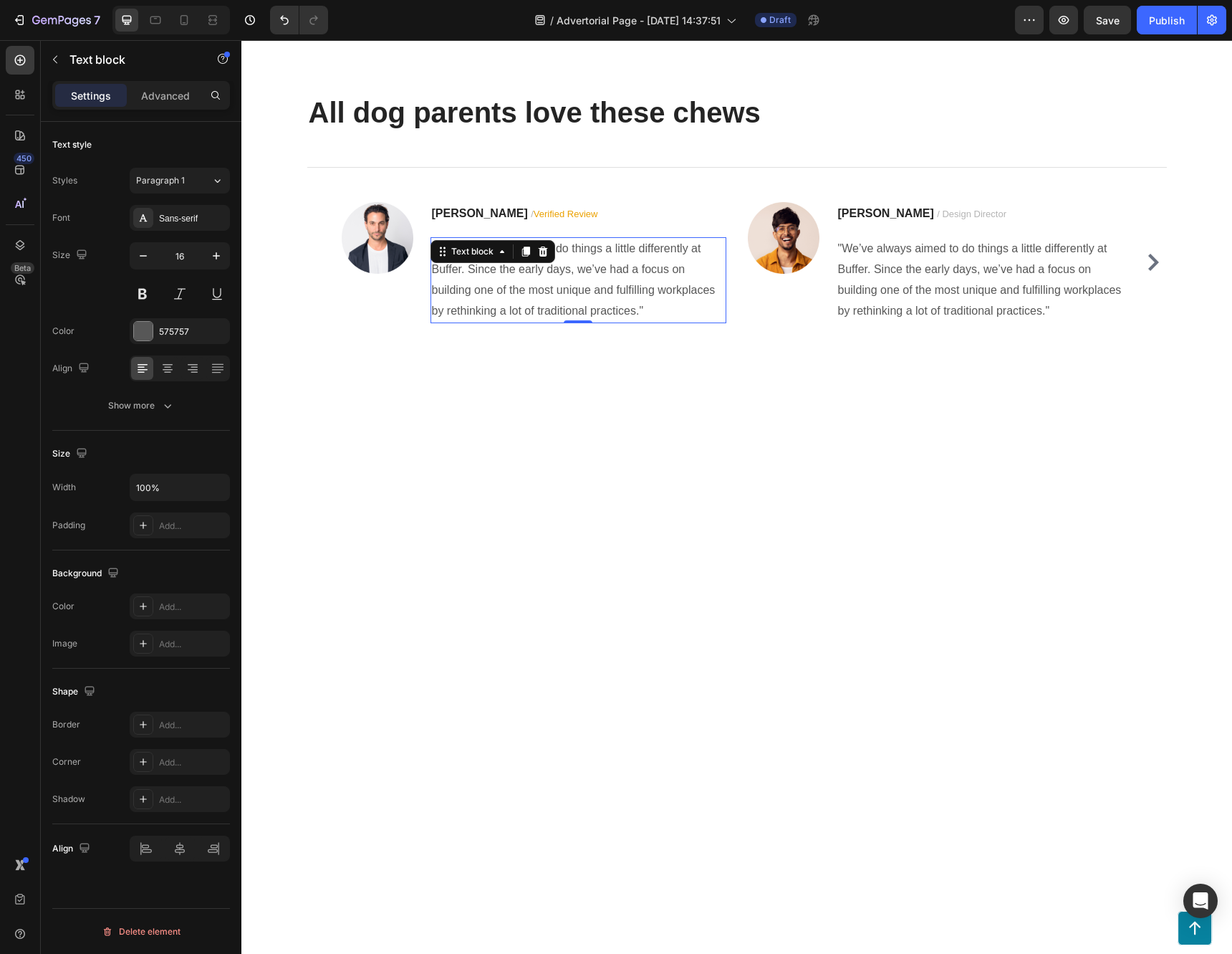
click at [508, 263] on div "Text block" at bounding box center [492, 252] width 125 height 23
click at [635, 321] on p ""We’ve always aimed to do things a little differently at Buffer. Since the earl…" at bounding box center [578, 280] width 293 height 82
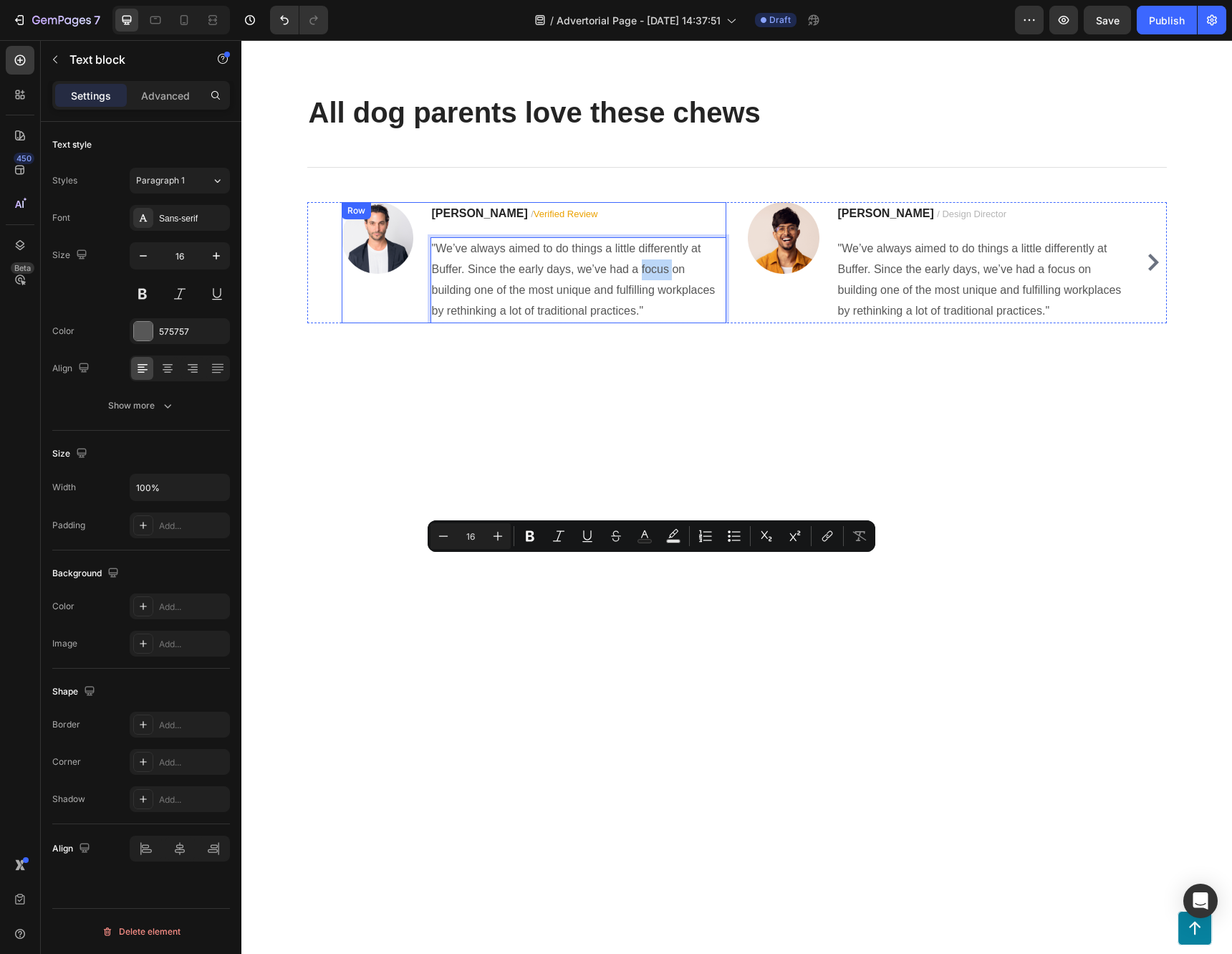
click at [419, 323] on div "Image Jennifer S. / Verified Review Text block "We’ve always aimed to do things…" at bounding box center [534, 262] width 385 height 121
click at [462, 403] on div "⁠⁠⁠⁠⁠⁠⁠ All dog parents love these chews Heading Title Line Image Jennifer S. /…" at bounding box center [737, 219] width 991 height 368
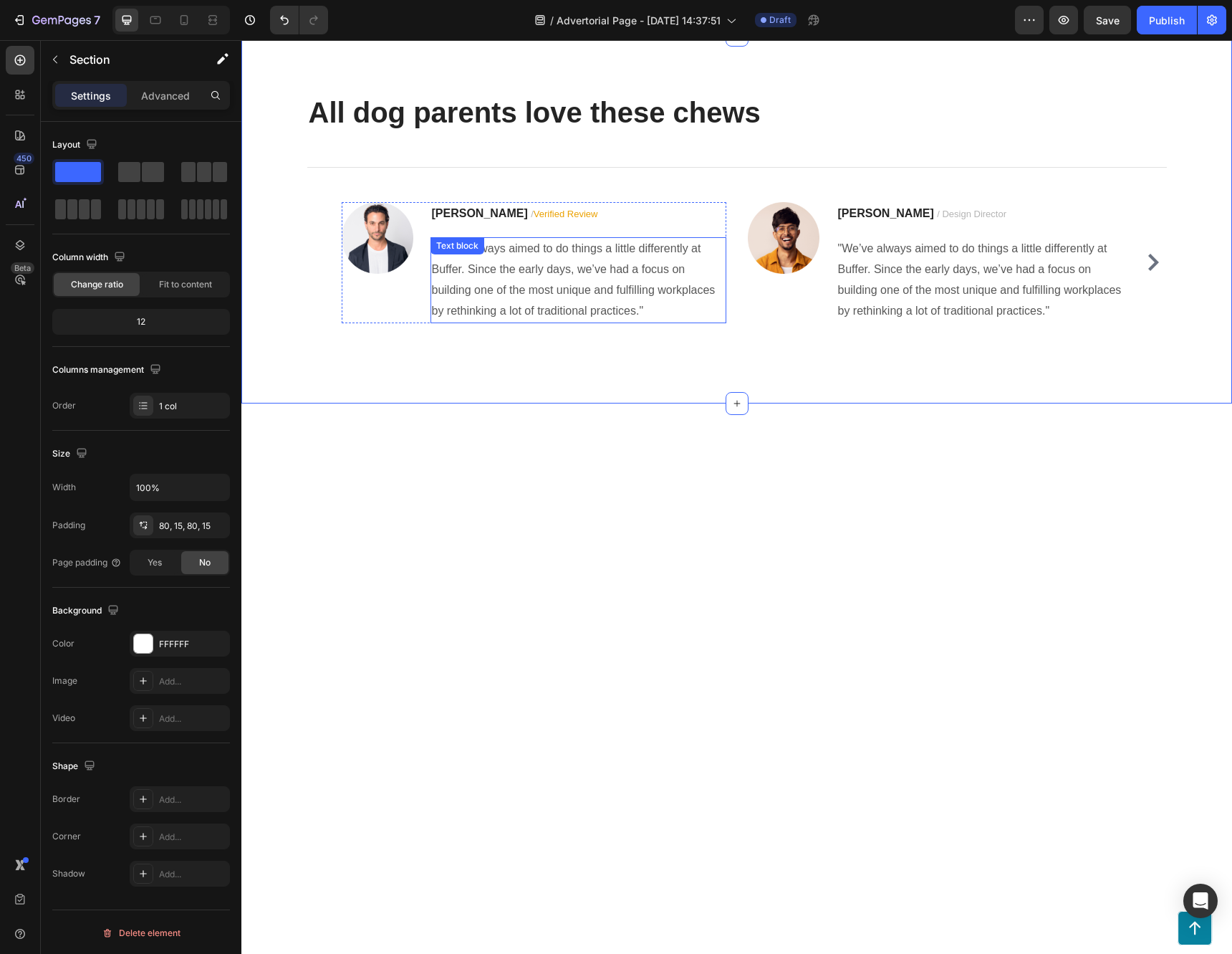
click at [528, 321] on p ""We’ve always aimed to do things a little differently at Buffer. Since the earl…" at bounding box center [578, 280] width 293 height 82
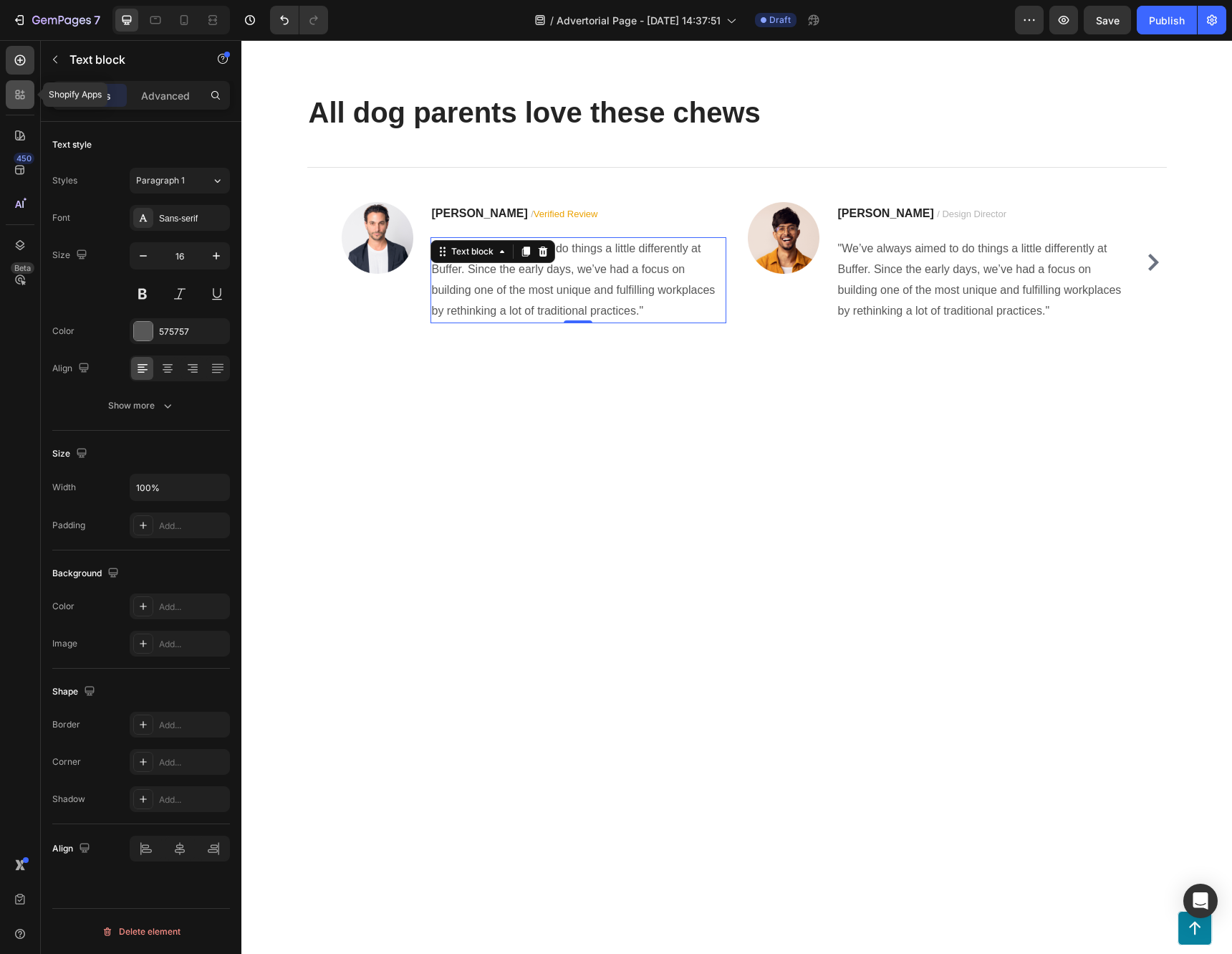
click at [12, 89] on div at bounding box center [20, 94] width 29 height 29
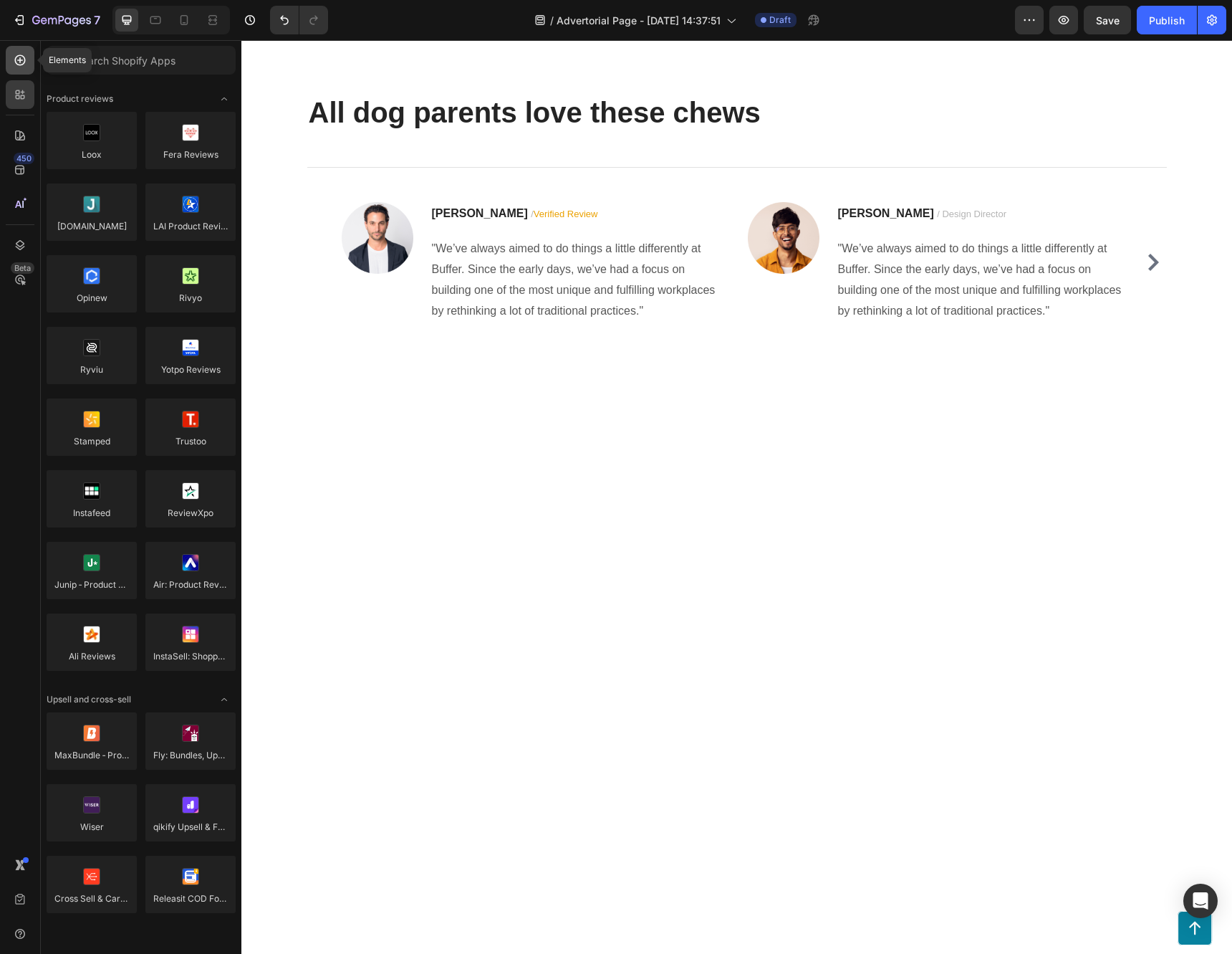
click at [17, 65] on icon at bounding box center [20, 61] width 14 height 14
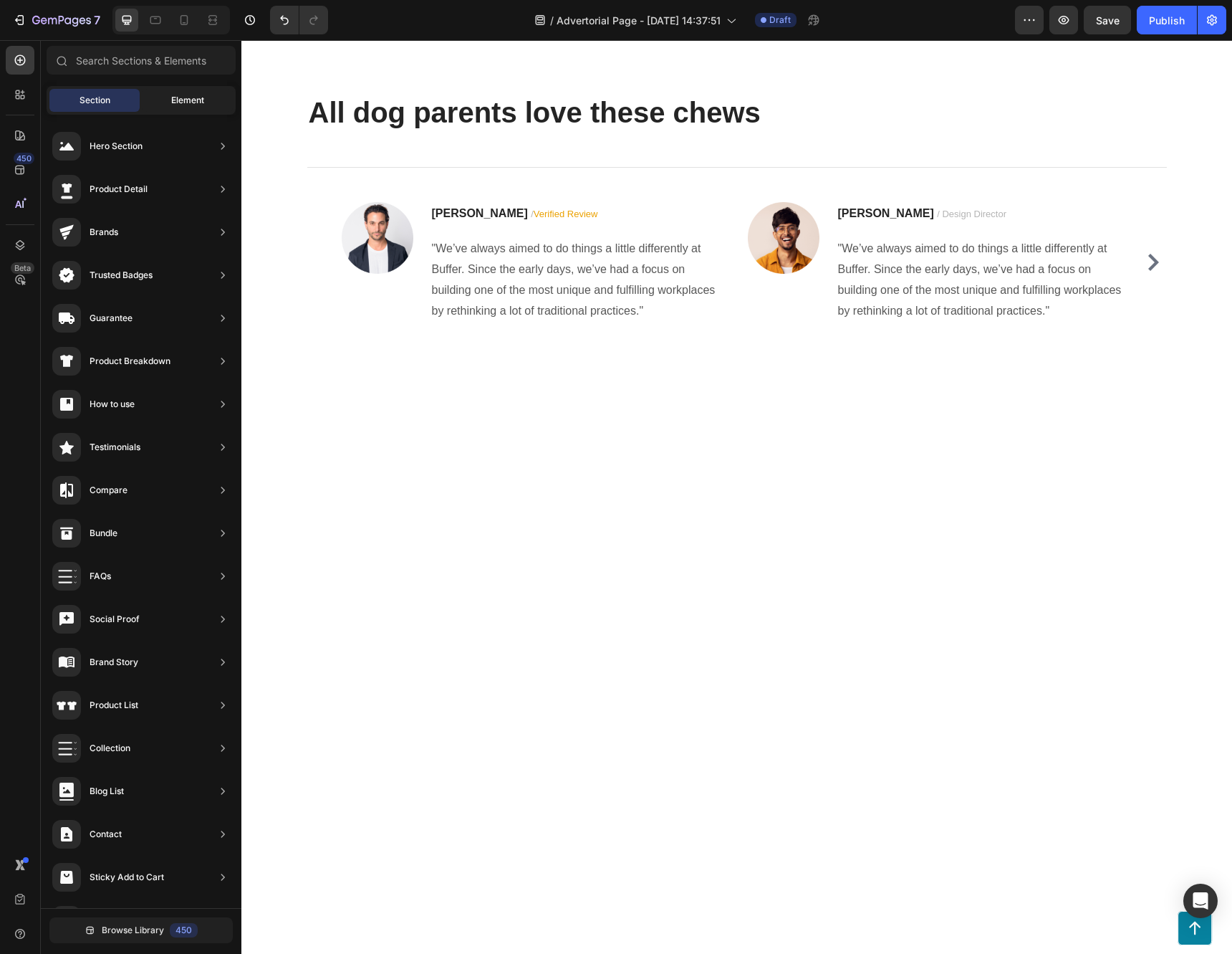
click at [202, 102] on span "Element" at bounding box center [187, 100] width 33 height 13
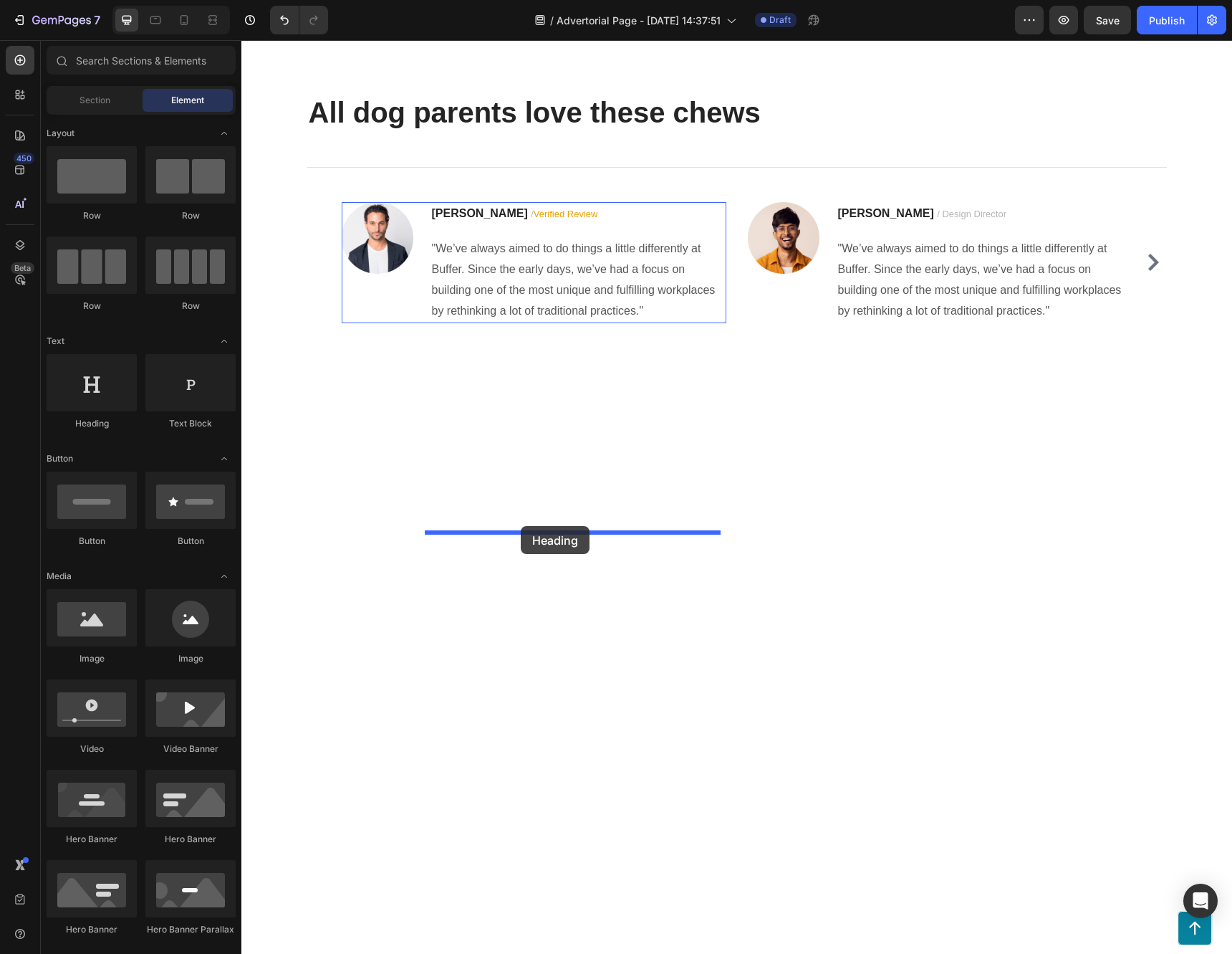
drag, startPoint x: 332, startPoint y: 432, endPoint x: 520, endPoint y: 526, distance: 210.2
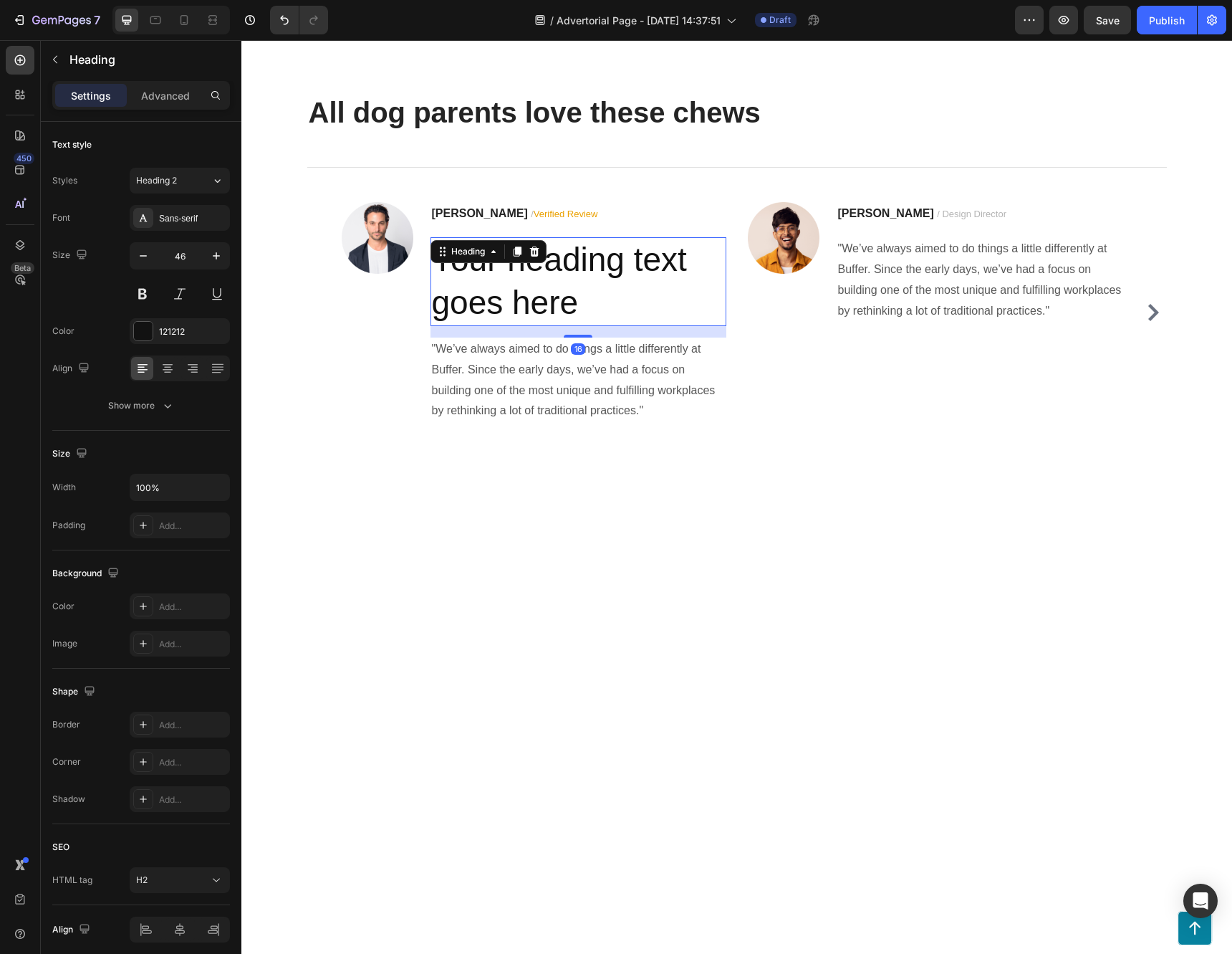
click at [531, 326] on h2 "Your heading text goes here" at bounding box center [578, 281] width 296 height 89
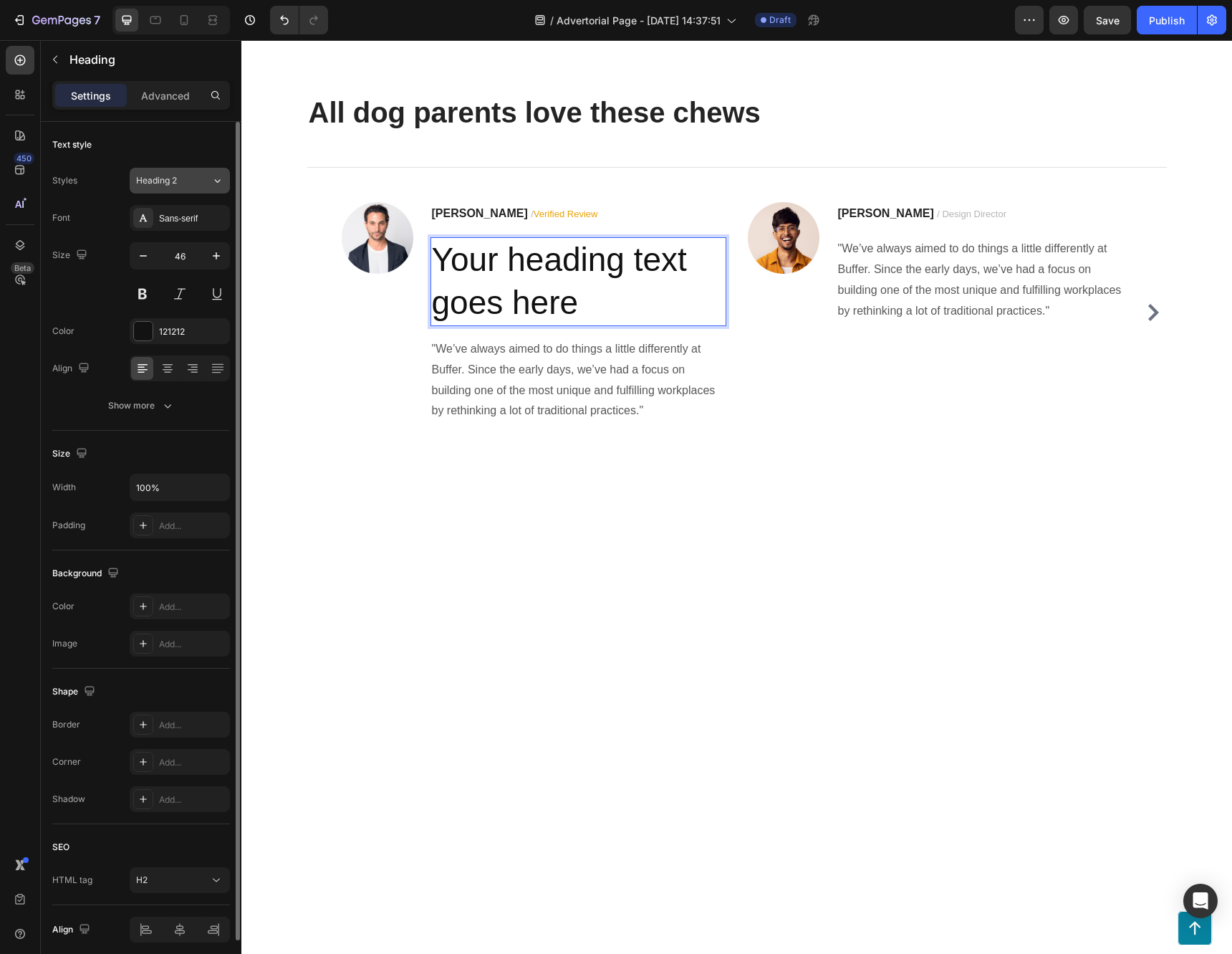
click at [178, 179] on div "Heading 2" at bounding box center [165, 180] width 58 height 13
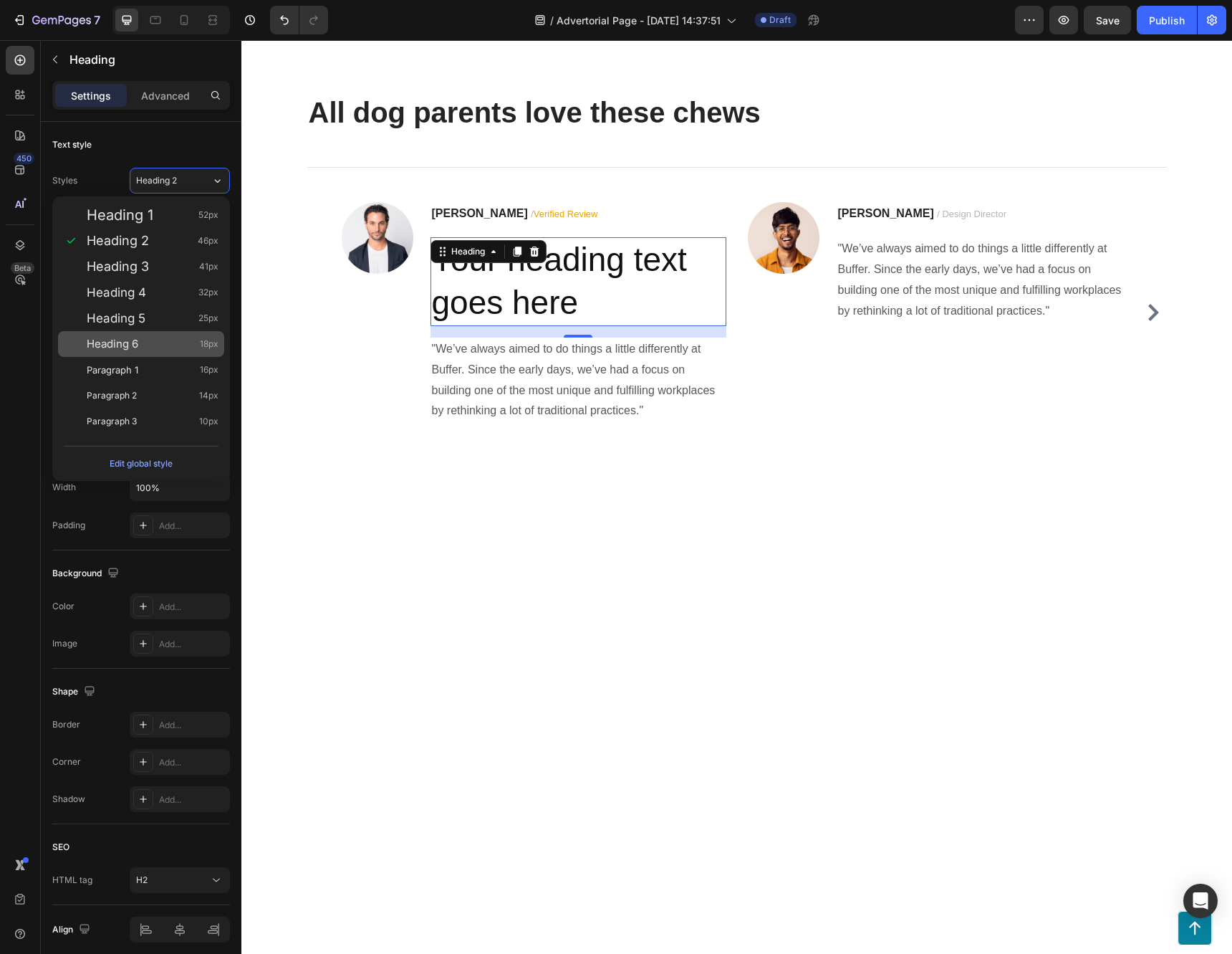
click at [175, 350] on div "Heading 6 18px" at bounding box center [152, 344] width 132 height 14
type input "18"
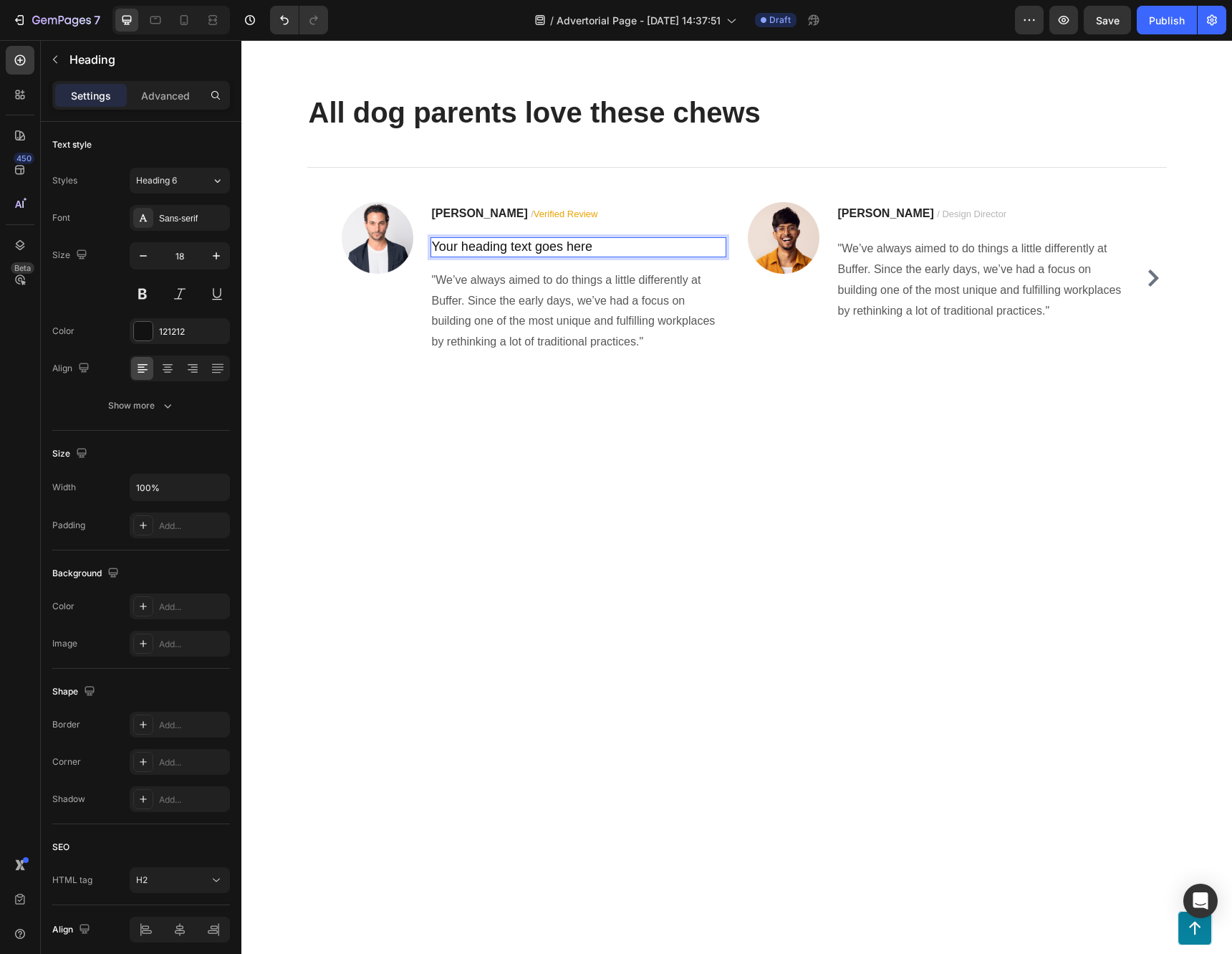
click at [593, 255] on p "Your heading text goes here" at bounding box center [578, 247] width 293 height 17
click at [529, 353] on p ""We’ve always aimed to do things a little differently at Buffer. Since the earl…" at bounding box center [578, 312] width 293 height 82
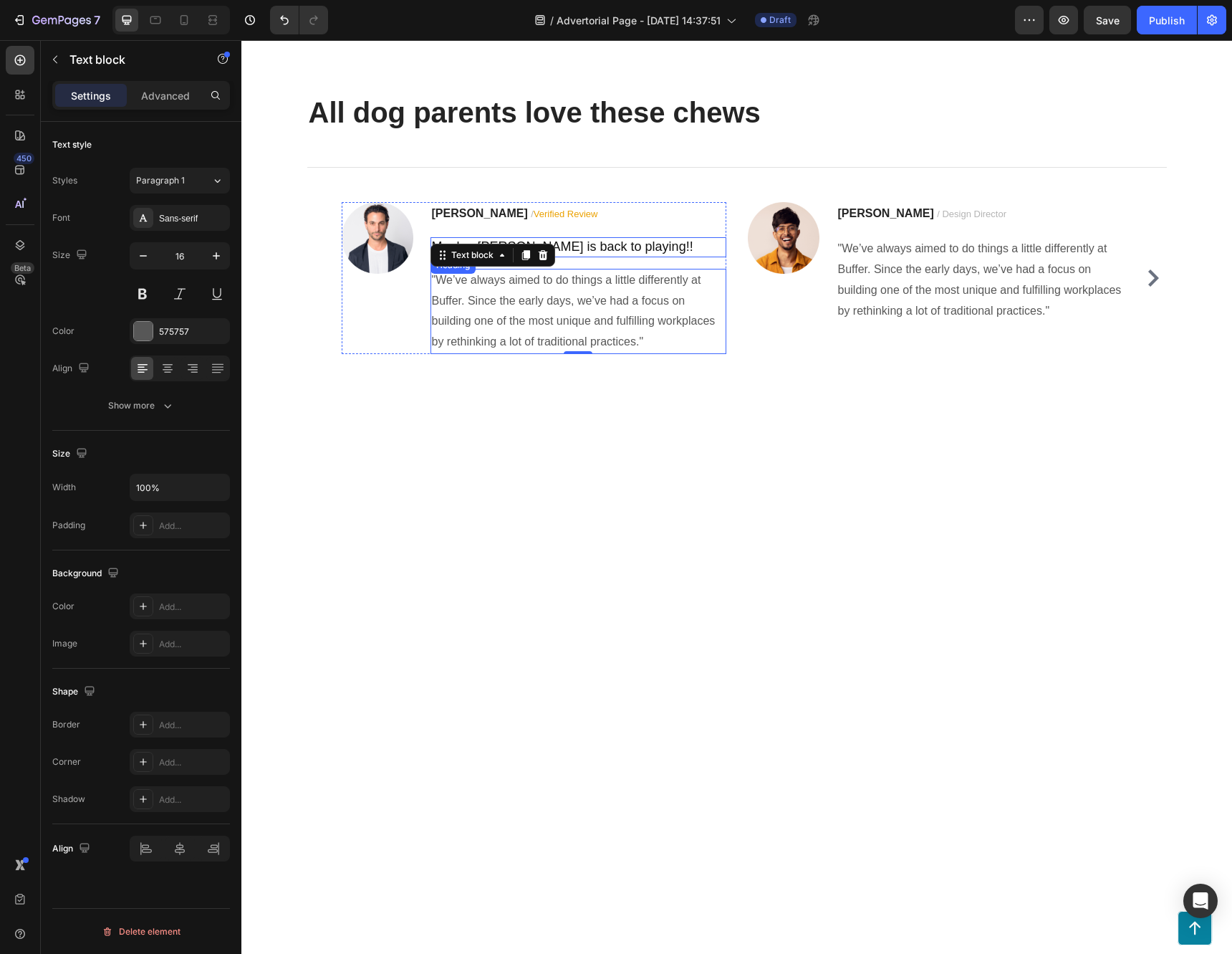
click at [621, 255] on p "My dog [PERSON_NAME] is back to playing!!" at bounding box center [578, 247] width 293 height 17
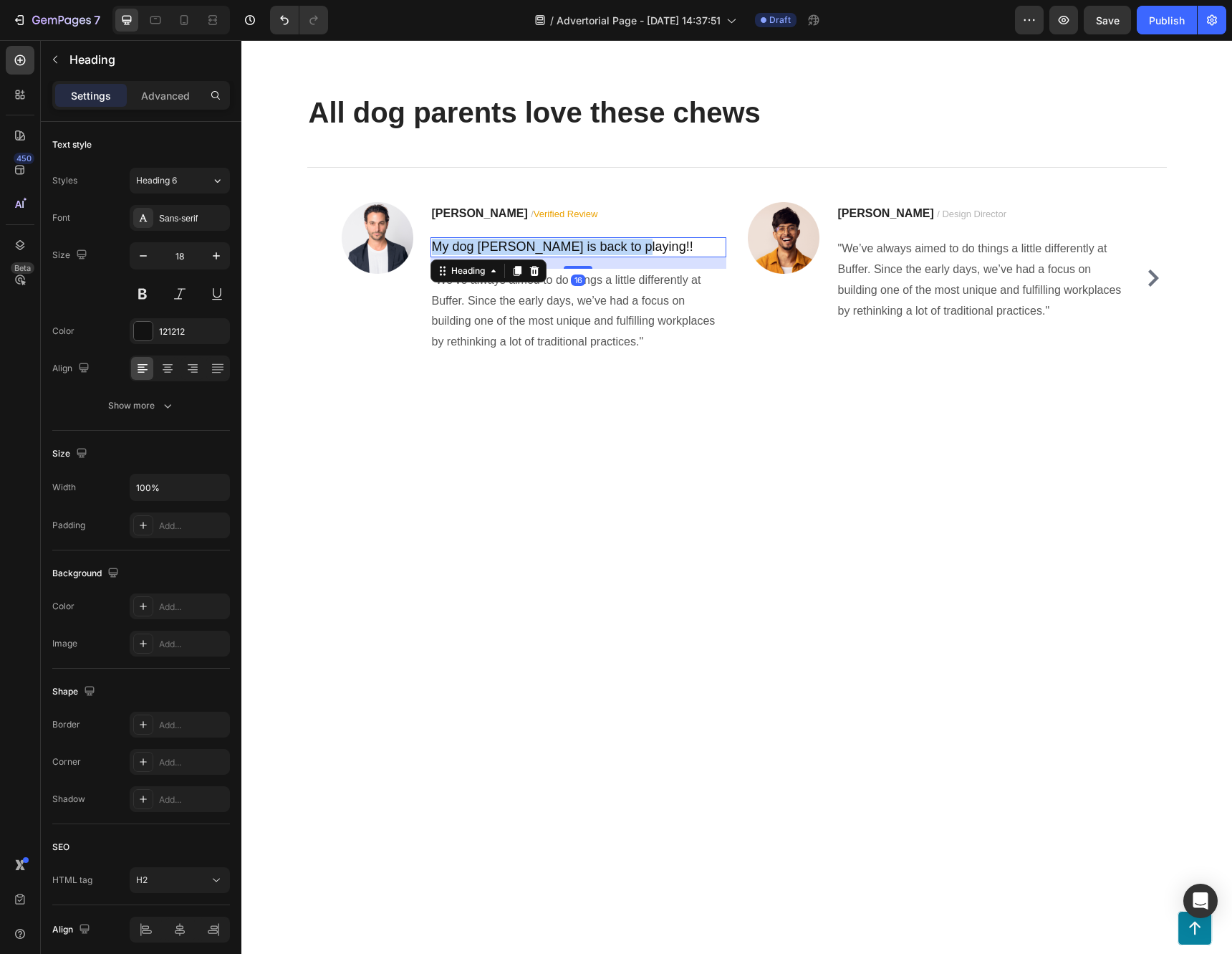
click at [621, 255] on p "My dog [PERSON_NAME] is back to playing!!" at bounding box center [578, 247] width 293 height 17
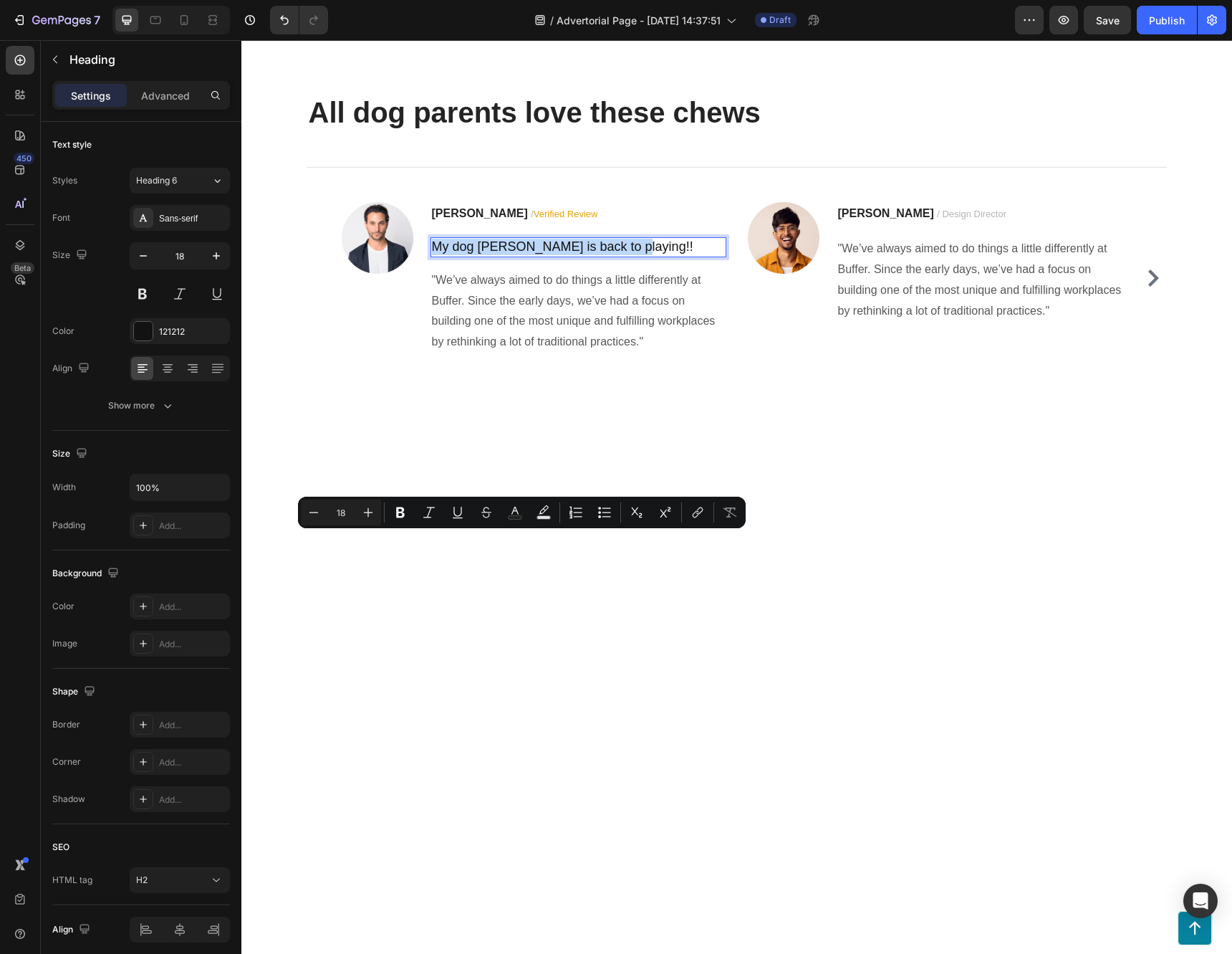
click at [621, 255] on p "My dog [PERSON_NAME] is back to playing!!" at bounding box center [578, 247] width 293 height 17
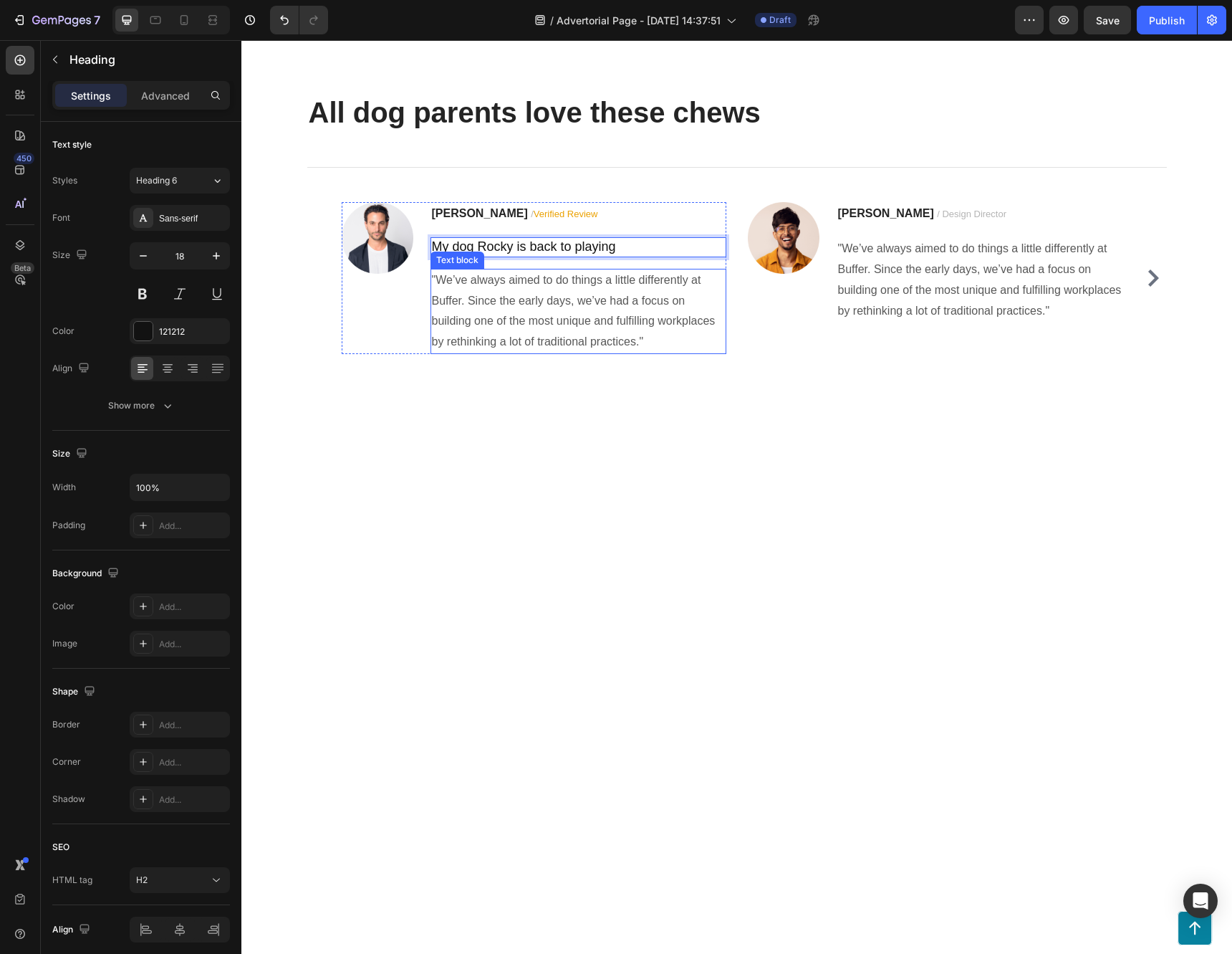
click at [525, 353] on p ""We’ve always aimed to do things a little differently at Buffer. Since the earl…" at bounding box center [578, 312] width 293 height 82
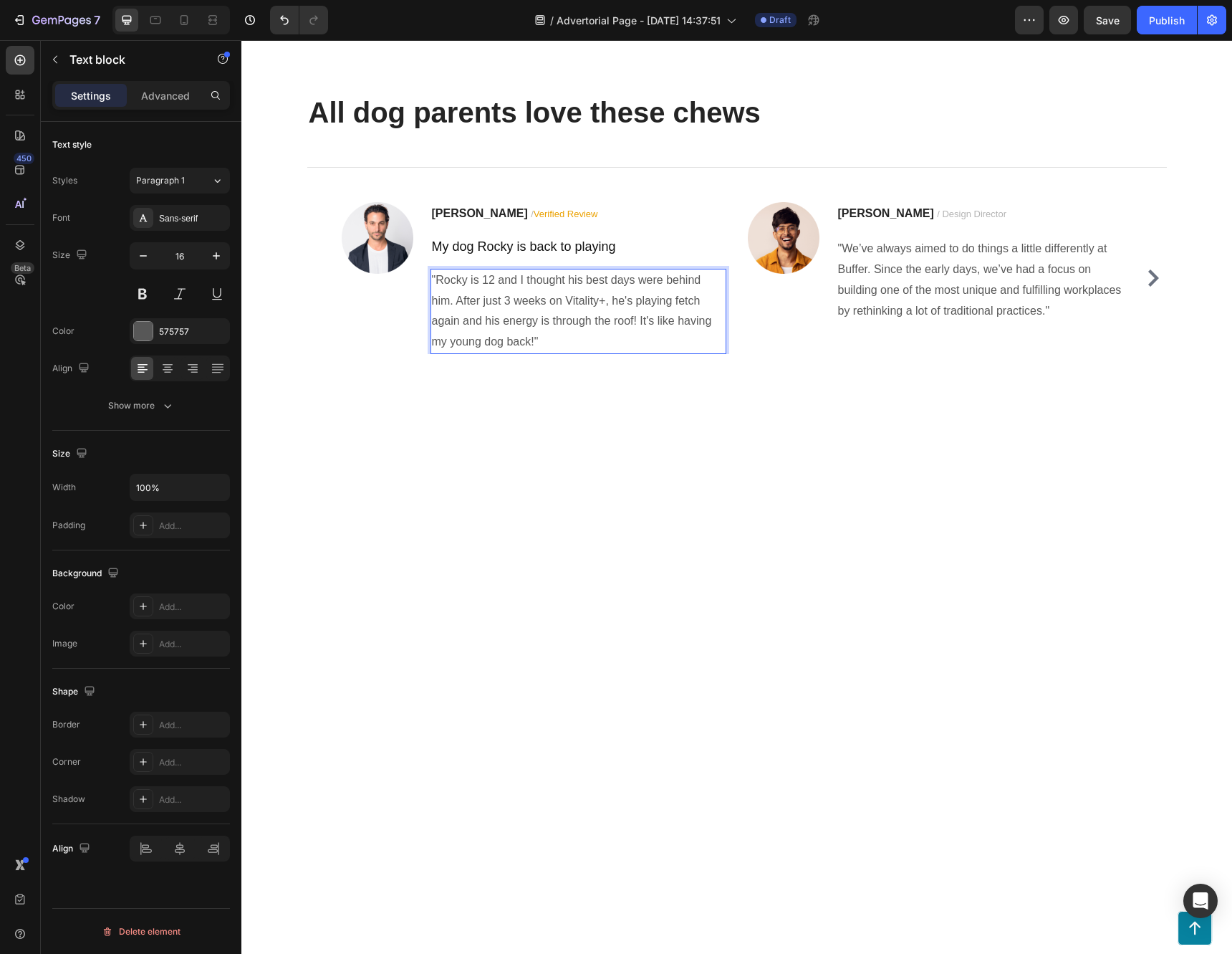
click at [590, 731] on div at bounding box center [737, 724] width 991 height 580
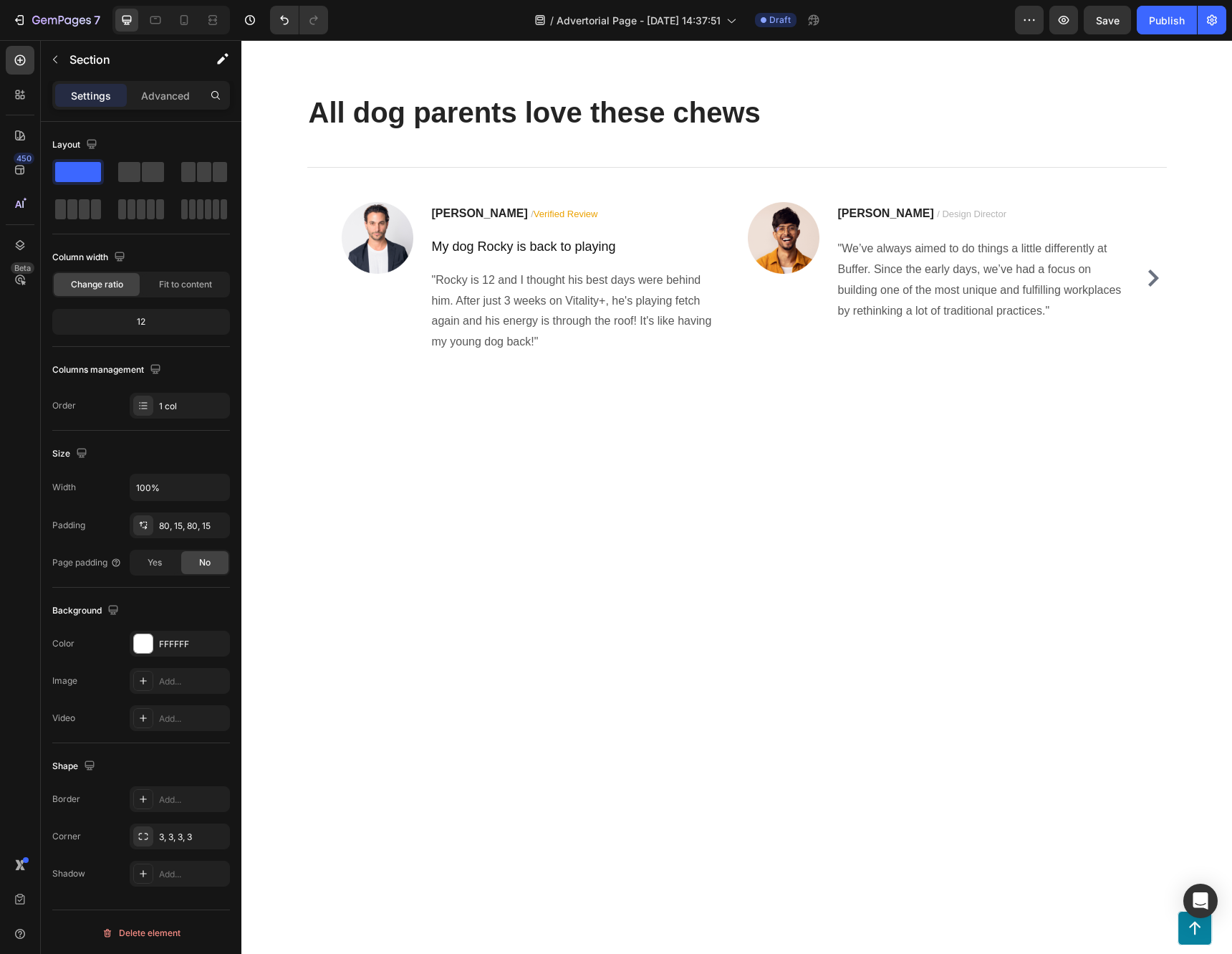
click at [364, 274] on img at bounding box center [377, 237] width 71 height 71
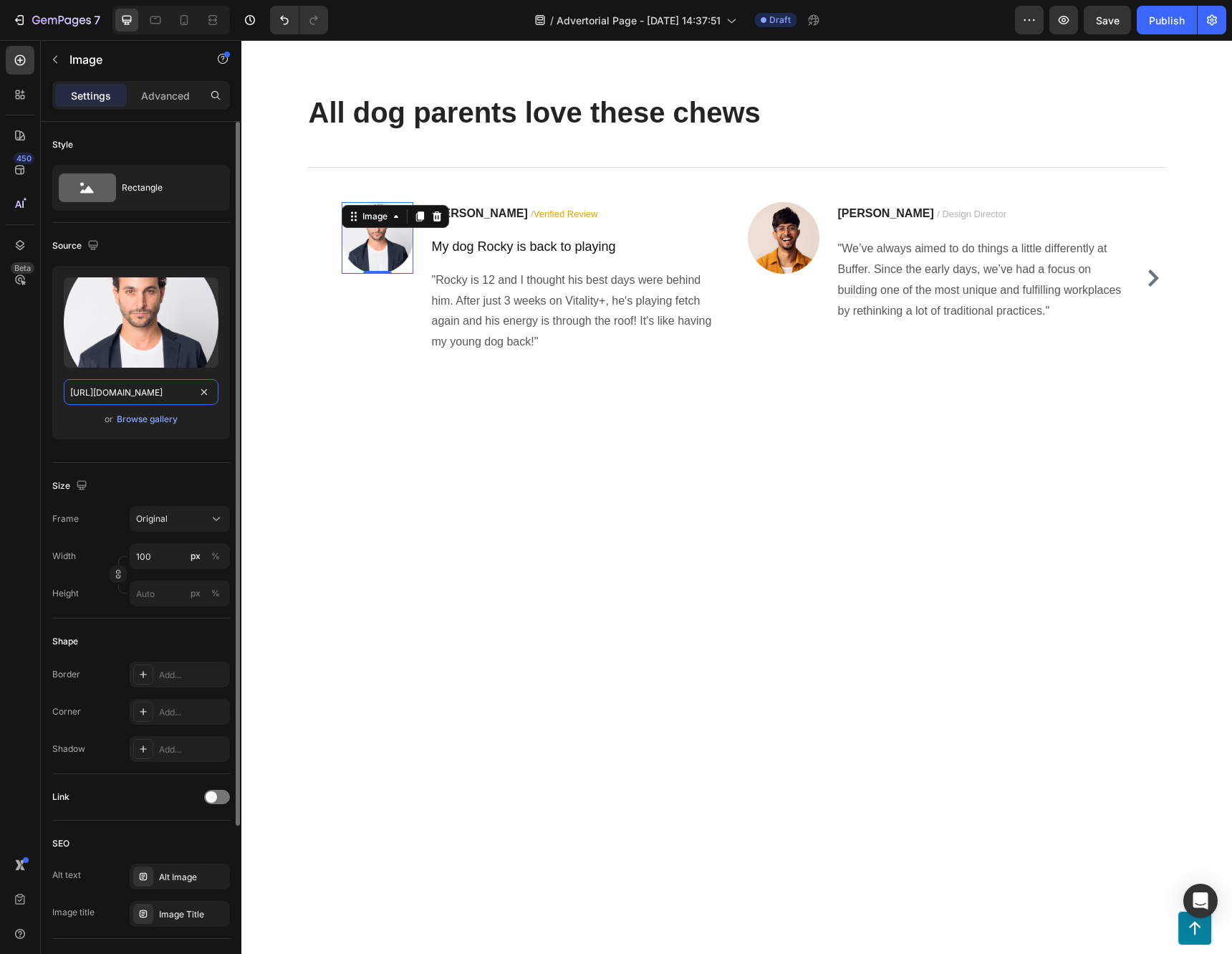
click at [165, 389] on input "https://ucarecdn.com/d98d20c8-dc2a-44d3-94c0-8a8af1feace2/-/format/auto/" at bounding box center [141, 392] width 155 height 26
paste input "text"
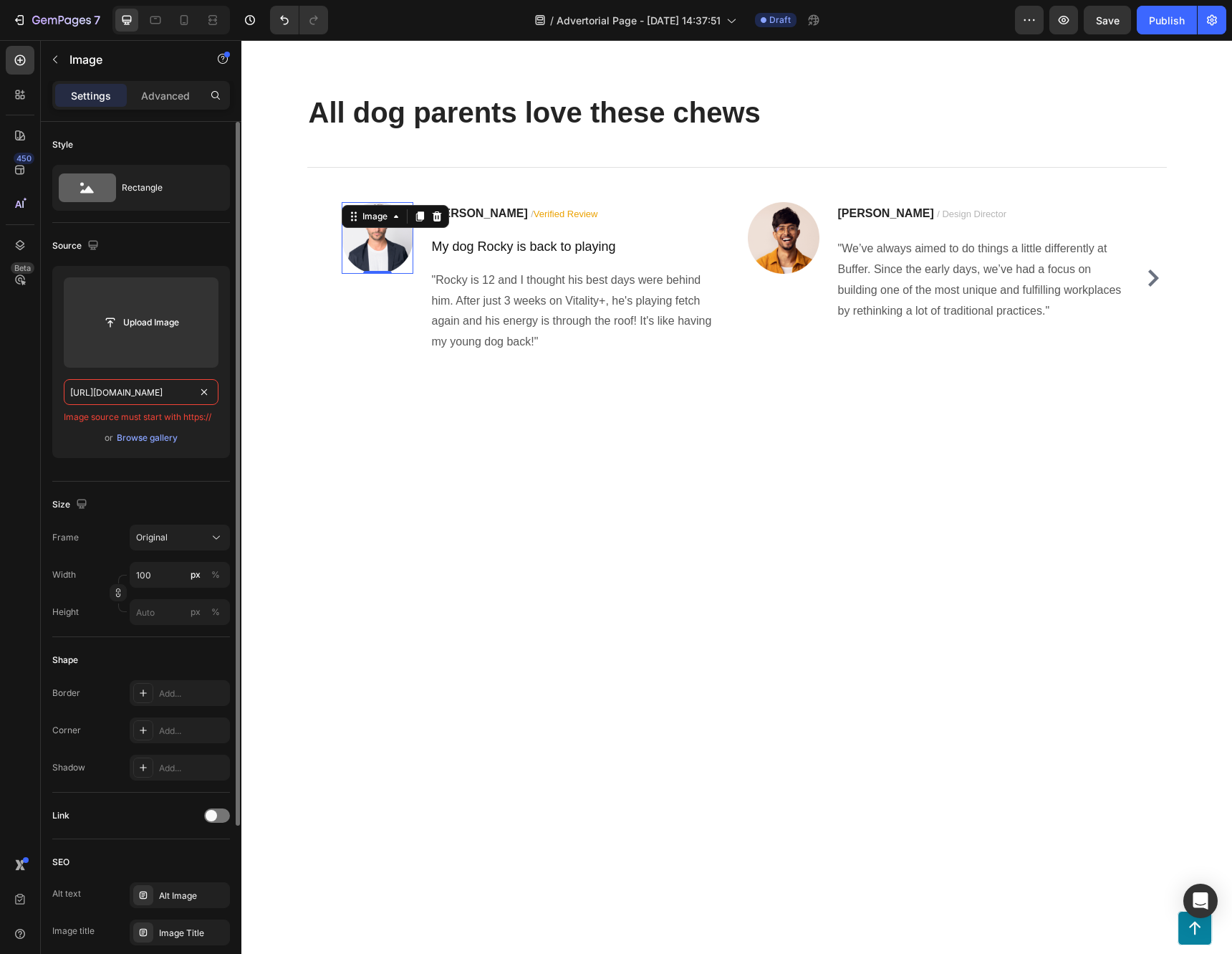
click at [141, 392] on input "https://ucarecdn.com/d98d20c8-dc2a-44d3-94c0-8a8af1feace2/-/format/auto/" at bounding box center [141, 392] width 155 height 26
paste input "people.com/thmb/cKLzXbpuRoX3DFJmxDr8XajPtI4=/1500x0/filters:no_upscale():max_by…"
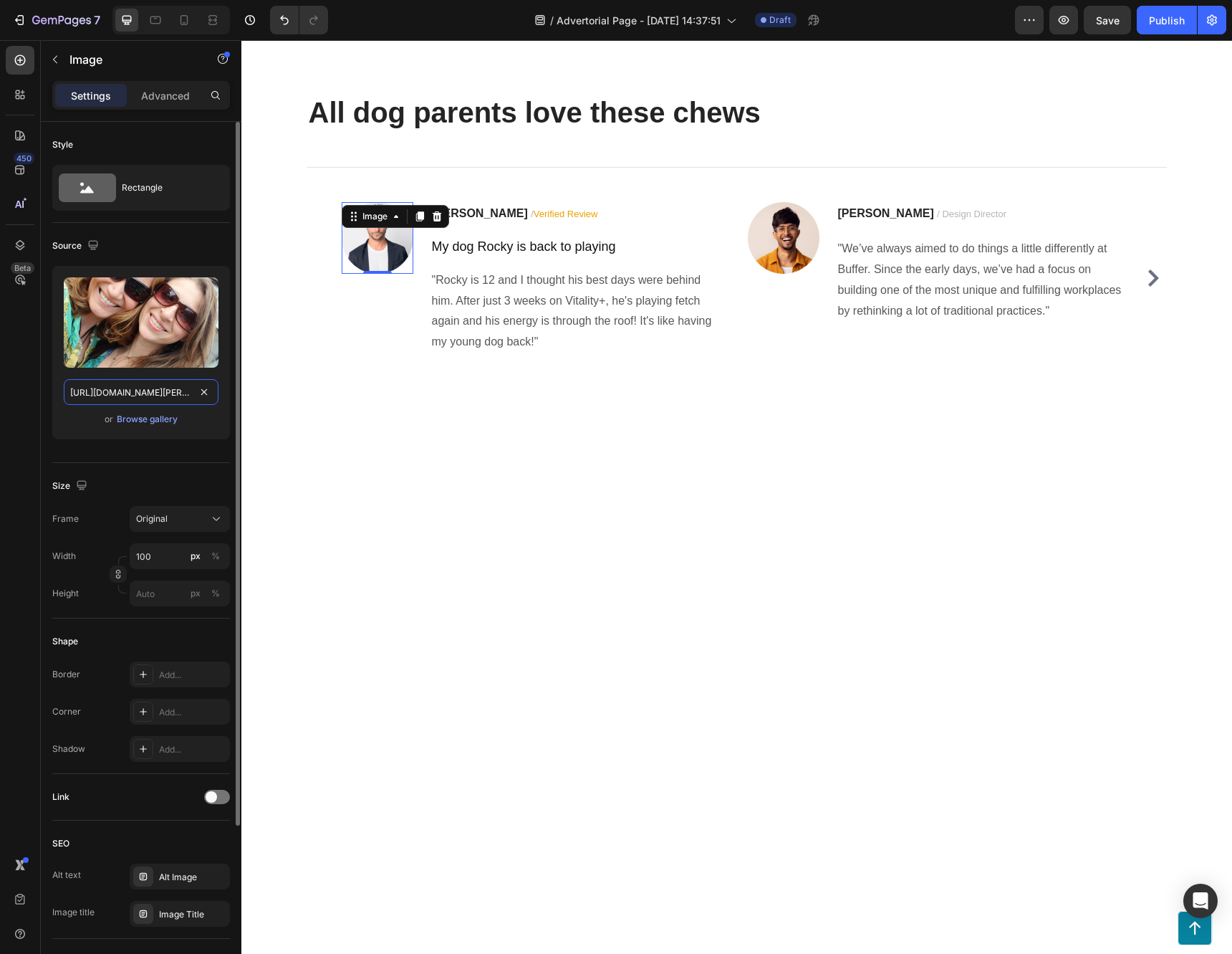
scroll to position [0, 665]
type input "https://people.com/thmb/cKLzXbpuRoX3DFJmxDr8XajPtI4=/1500x0/filters:no_upscale(…"
click at [34, 412] on div "450 Beta" at bounding box center [20, 449] width 29 height 805
click at [105, 821] on div "Source Upload Image https://people.com/thmb/cKLzXbpuRoX3DFJmxDr8XajPtI4=/1500x0…" at bounding box center [141, 880] width 177 height 118
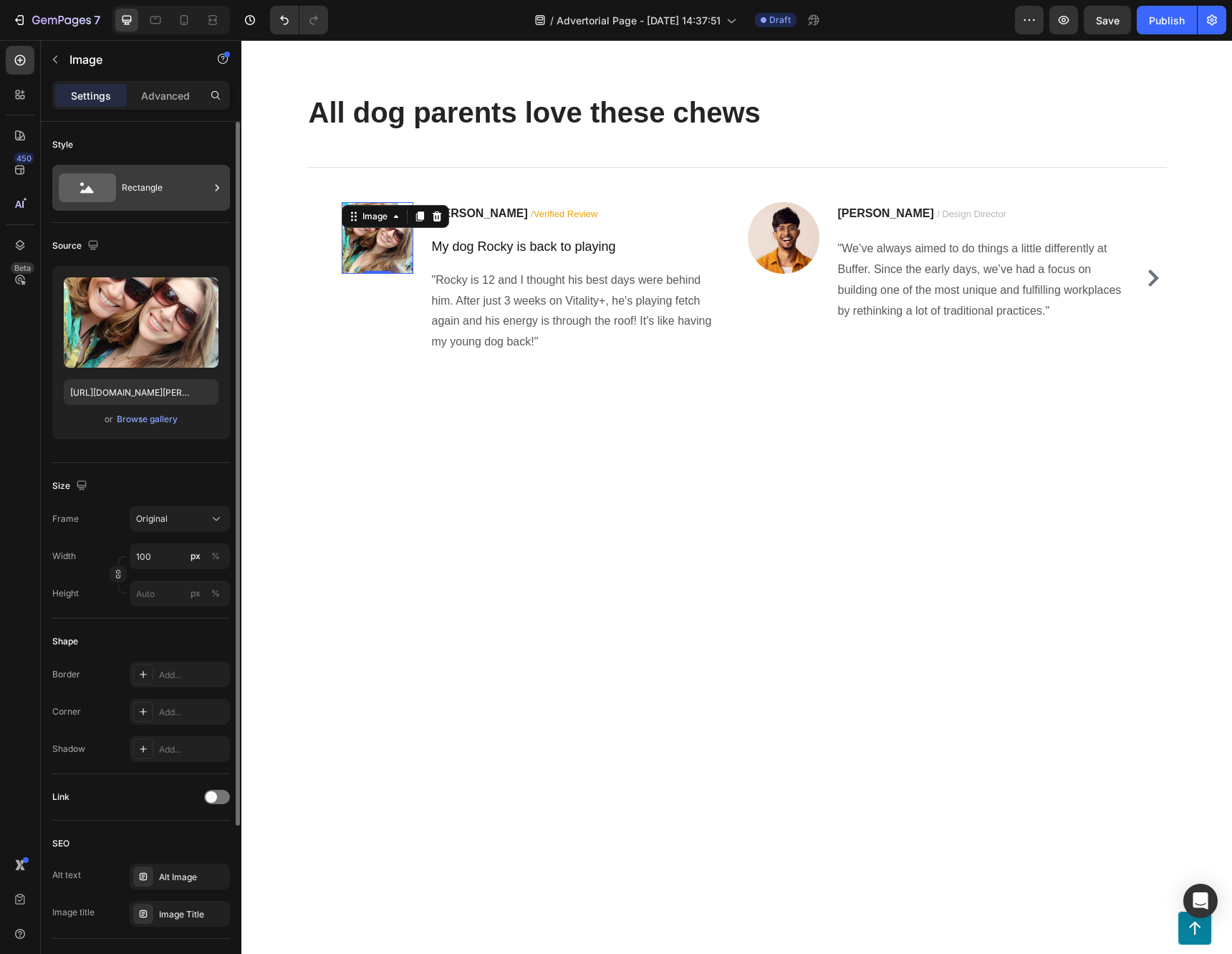
click at [143, 171] on div "Rectangle" at bounding box center [165, 187] width 87 height 33
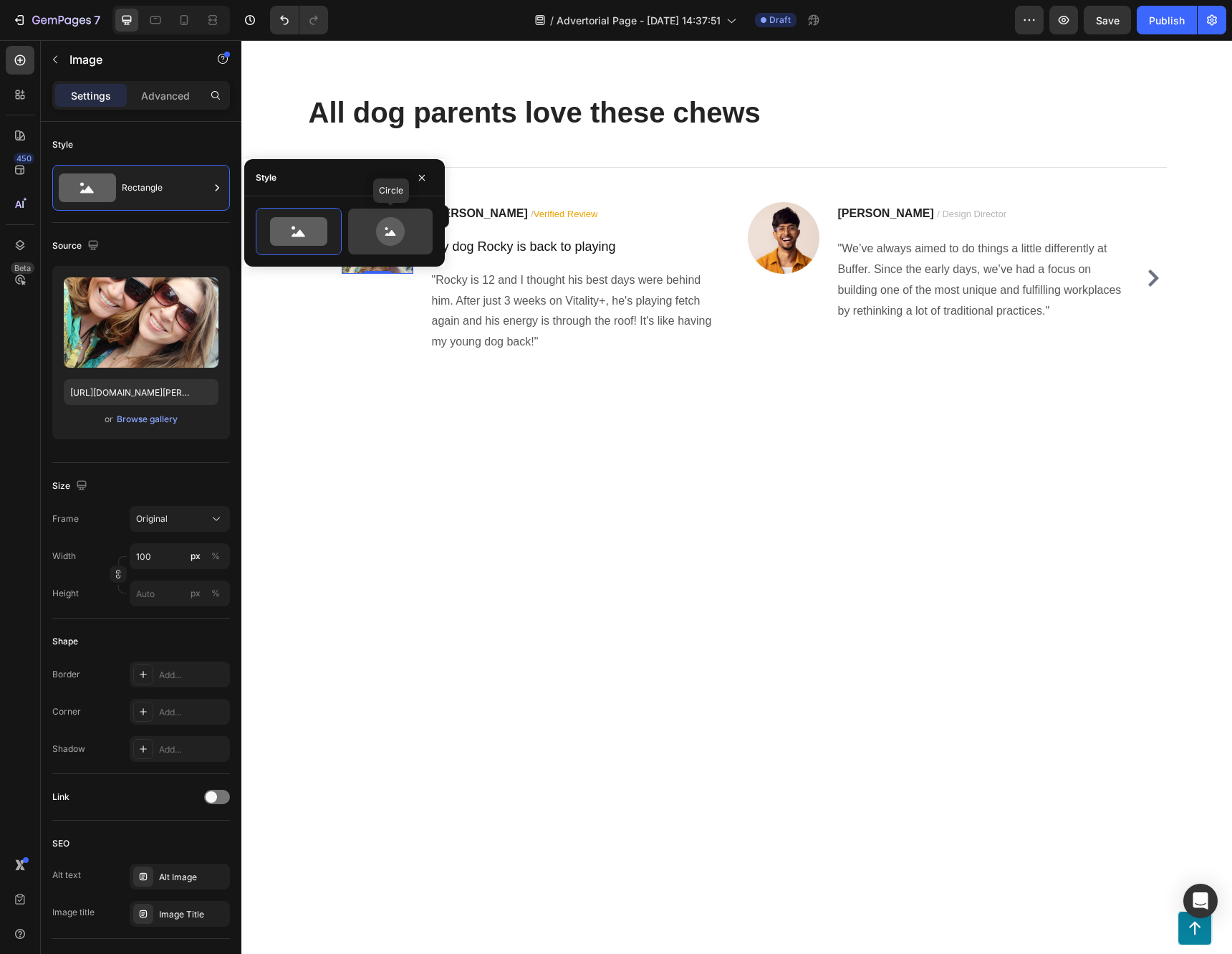
click at [376, 223] on icon at bounding box center [390, 231] width 67 height 29
type input "80"
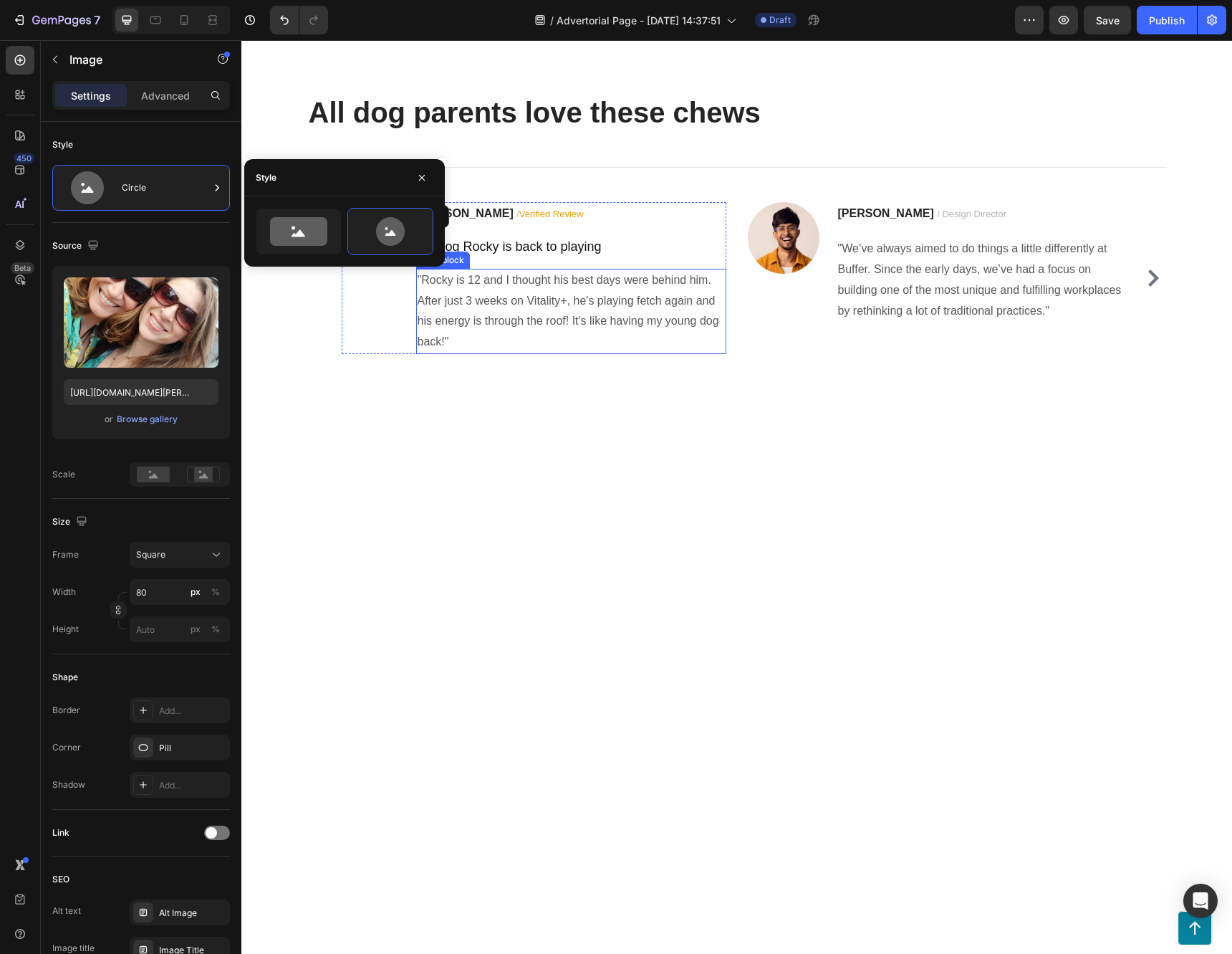
click at [533, 353] on p ""Rocky is 12 and I thought his best days were behind him. After just 3 weeks on…" at bounding box center [571, 312] width 307 height 82
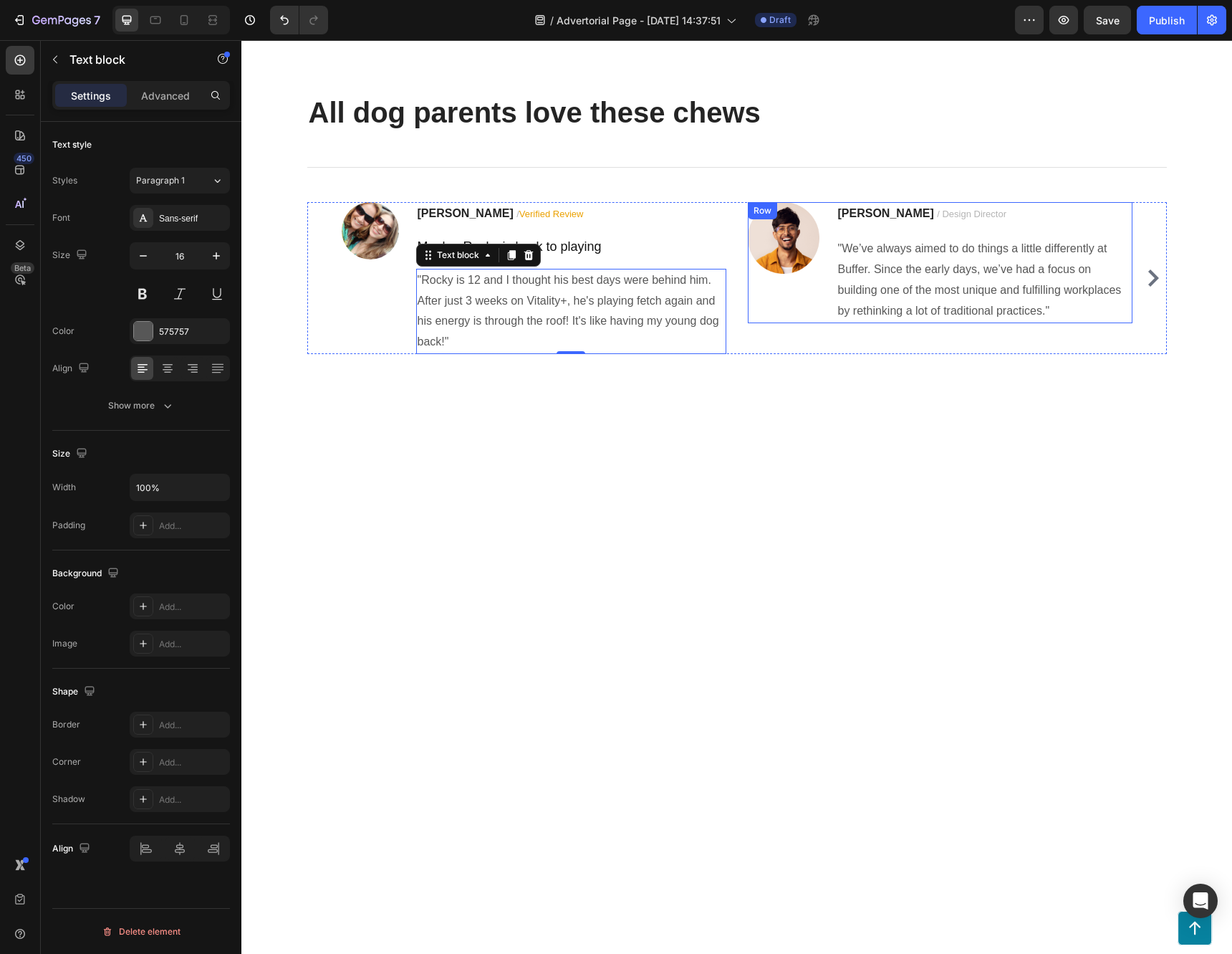
click at [817, 323] on div "Image Ryan S. / Design Director Text block "We’ve always aimed to do things a l…" at bounding box center [940, 262] width 385 height 121
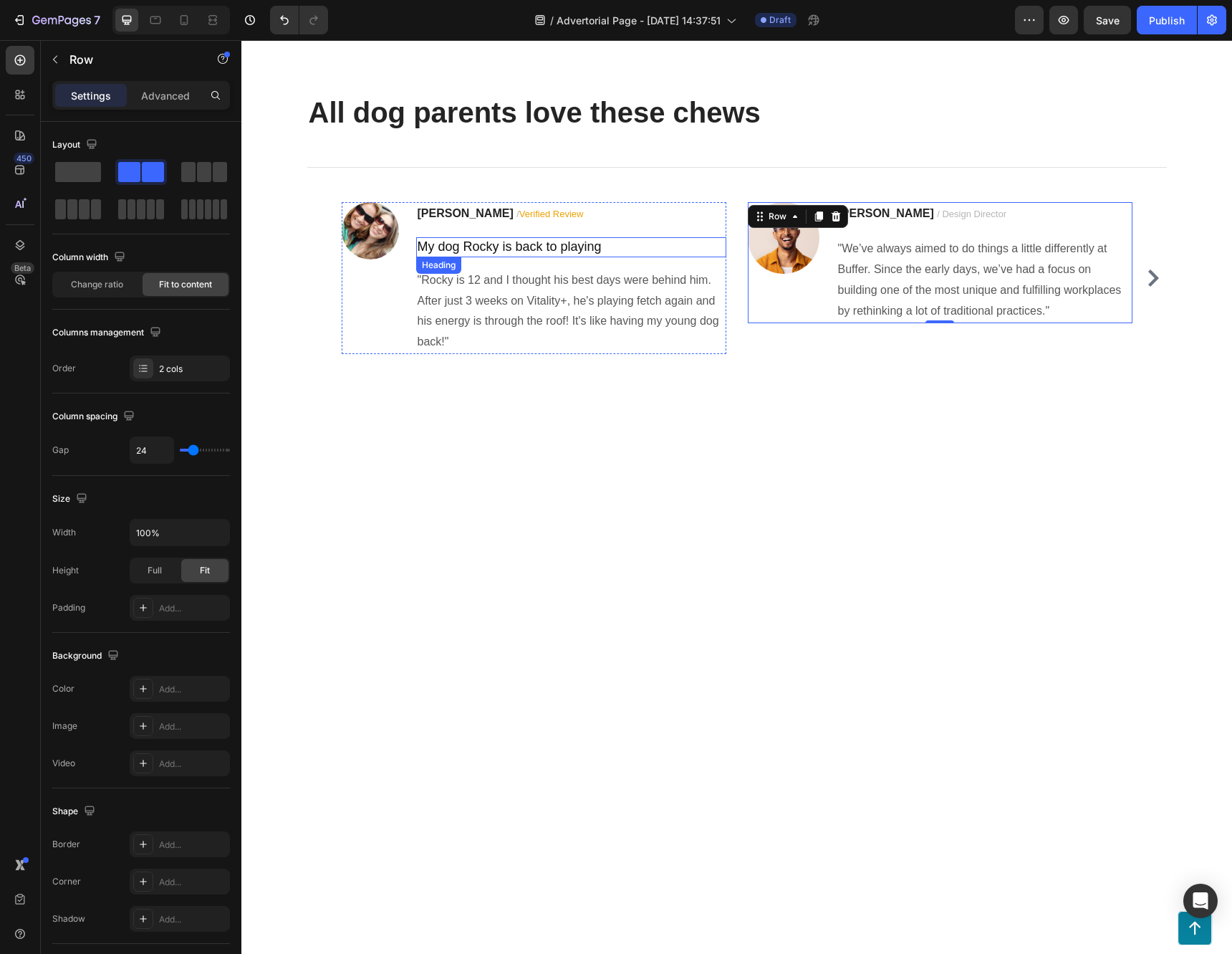
click at [593, 255] on p "My dog Rocky is back to playing" at bounding box center [571, 247] width 307 height 17
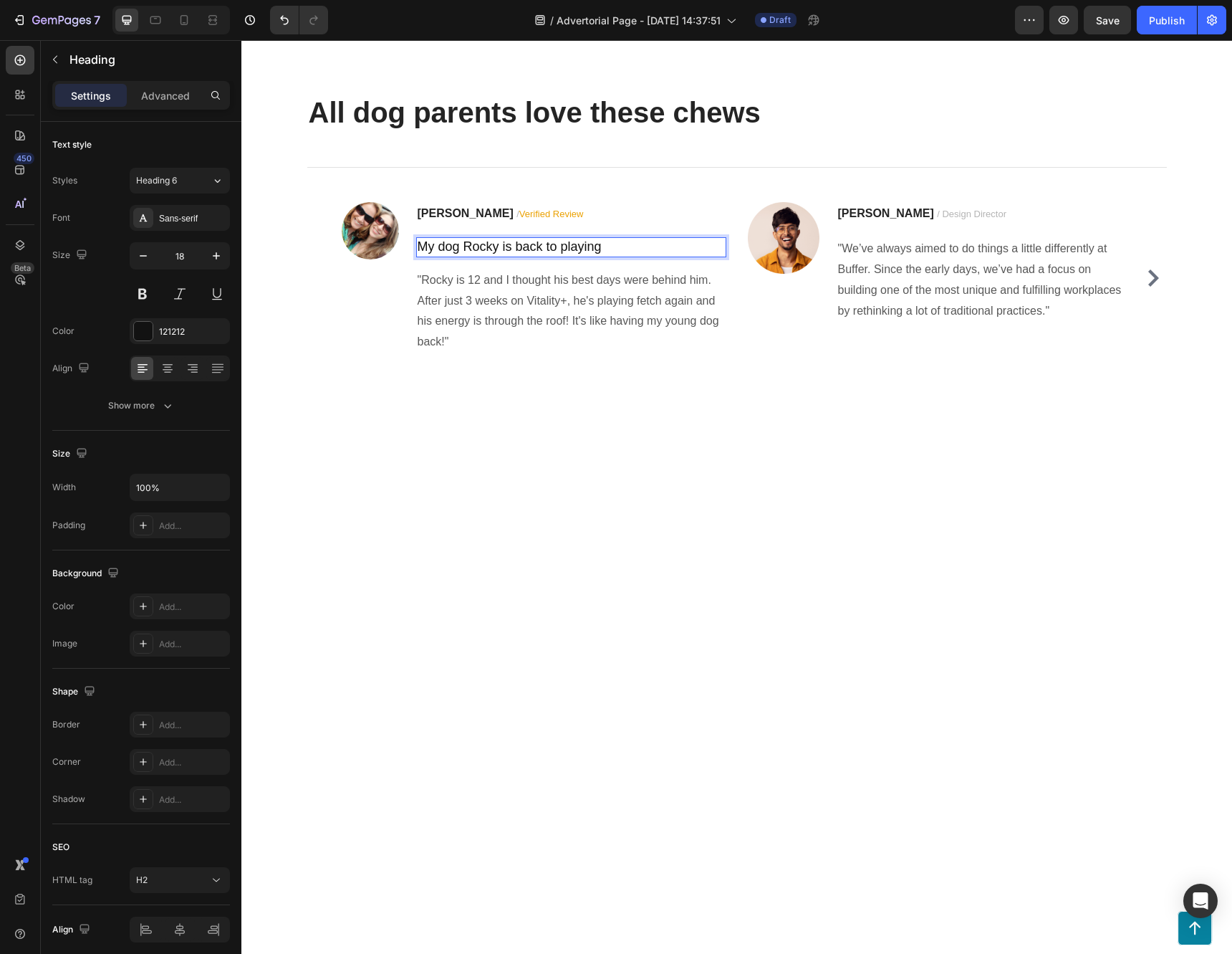
click at [618, 255] on p "My dog Rocky is back to playing" at bounding box center [571, 247] width 307 height 17
click at [789, 274] on img at bounding box center [783, 237] width 71 height 71
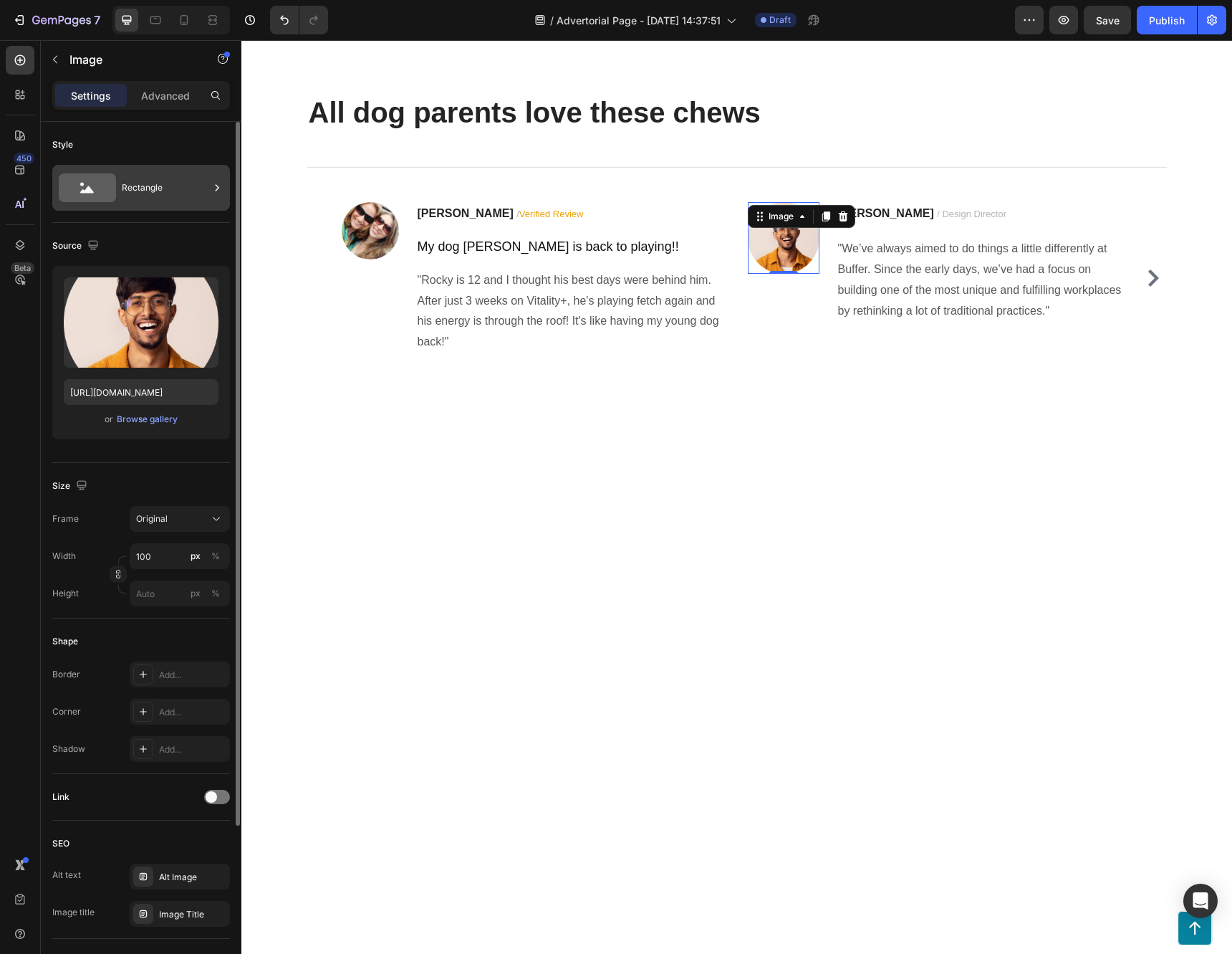
click at [168, 186] on div "Rectangle" at bounding box center [165, 187] width 87 height 33
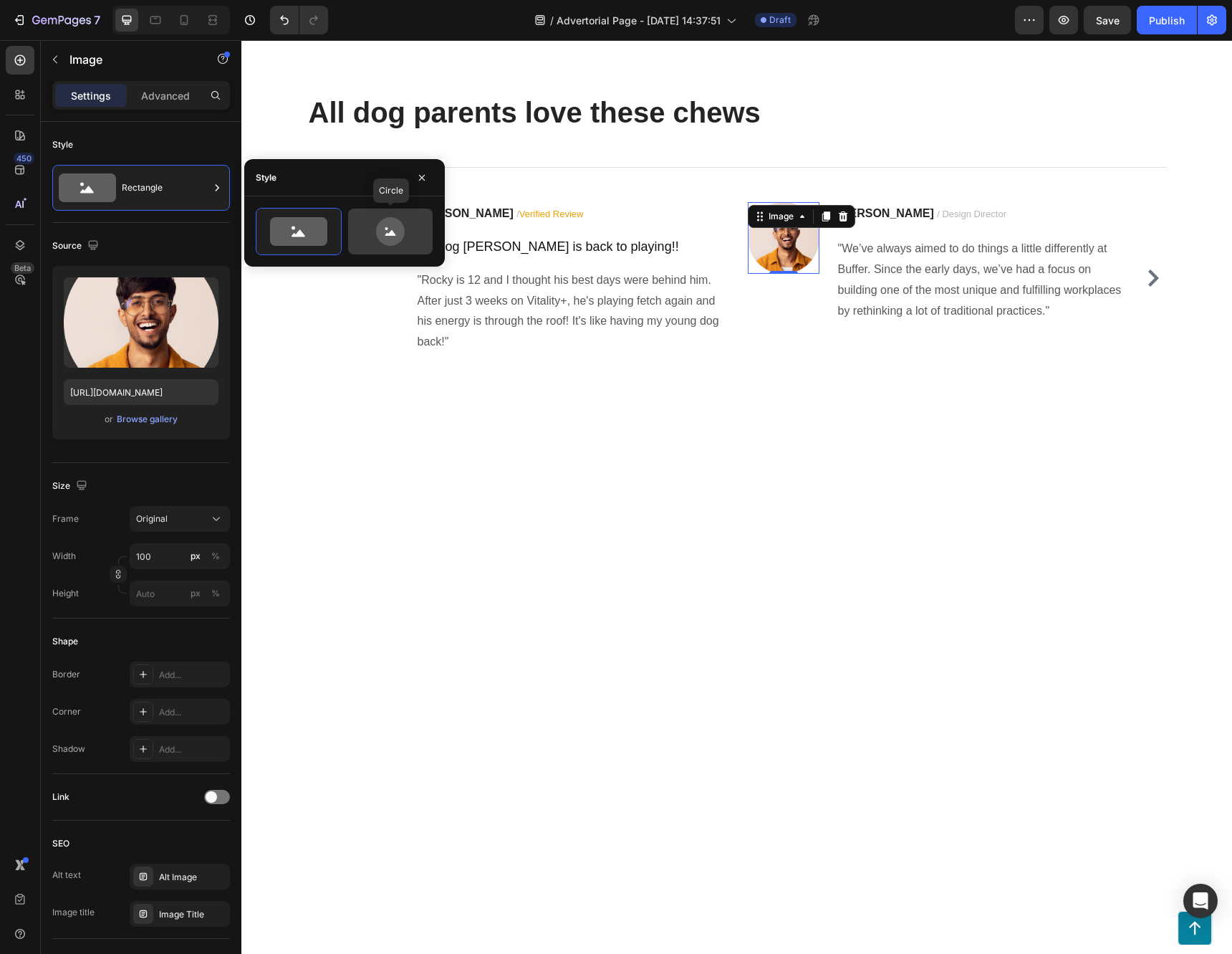
click at [368, 228] on icon at bounding box center [390, 231] width 67 height 29
type input "80"
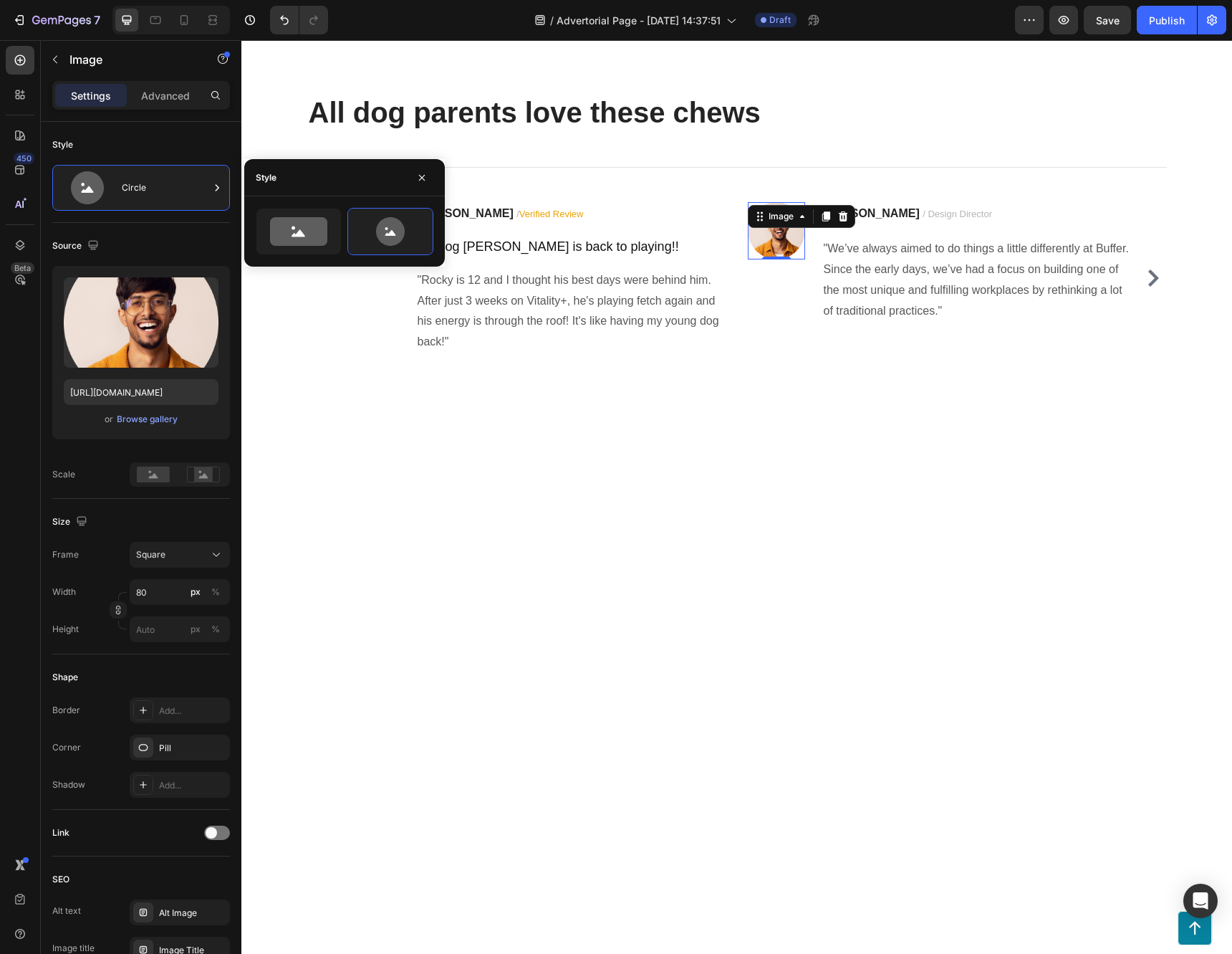
click at [13, 427] on div "450 Beta" at bounding box center [20, 449] width 29 height 805
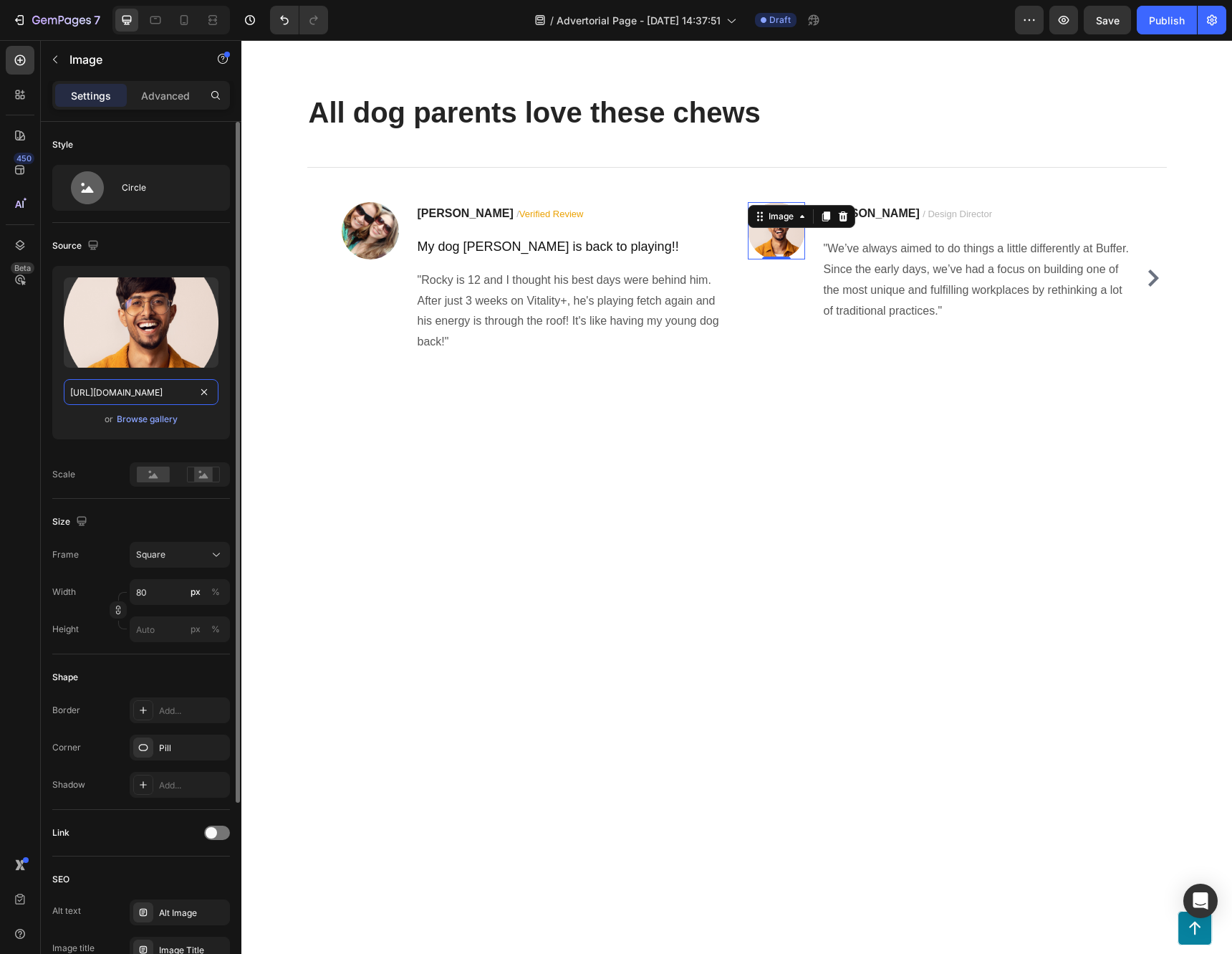
click at [193, 390] on input "https://ucarecdn.com/16658089-ff96-4e93-bc32-9c9ed622dcc0/-/format/auto/" at bounding box center [141, 392] width 155 height 26
paste input "encrypted-tbn0.gstatic.com/images?q=tbn:ANd9GcRyu_8yGG2HFItKUfQYfXJx8OytQpbDSq-…"
type input "https://encrypted-tbn0.gstatic.com/images?q=tbn:ANd9GcRyu_8yGG2HFItKUfQYfXJx8Oy…"
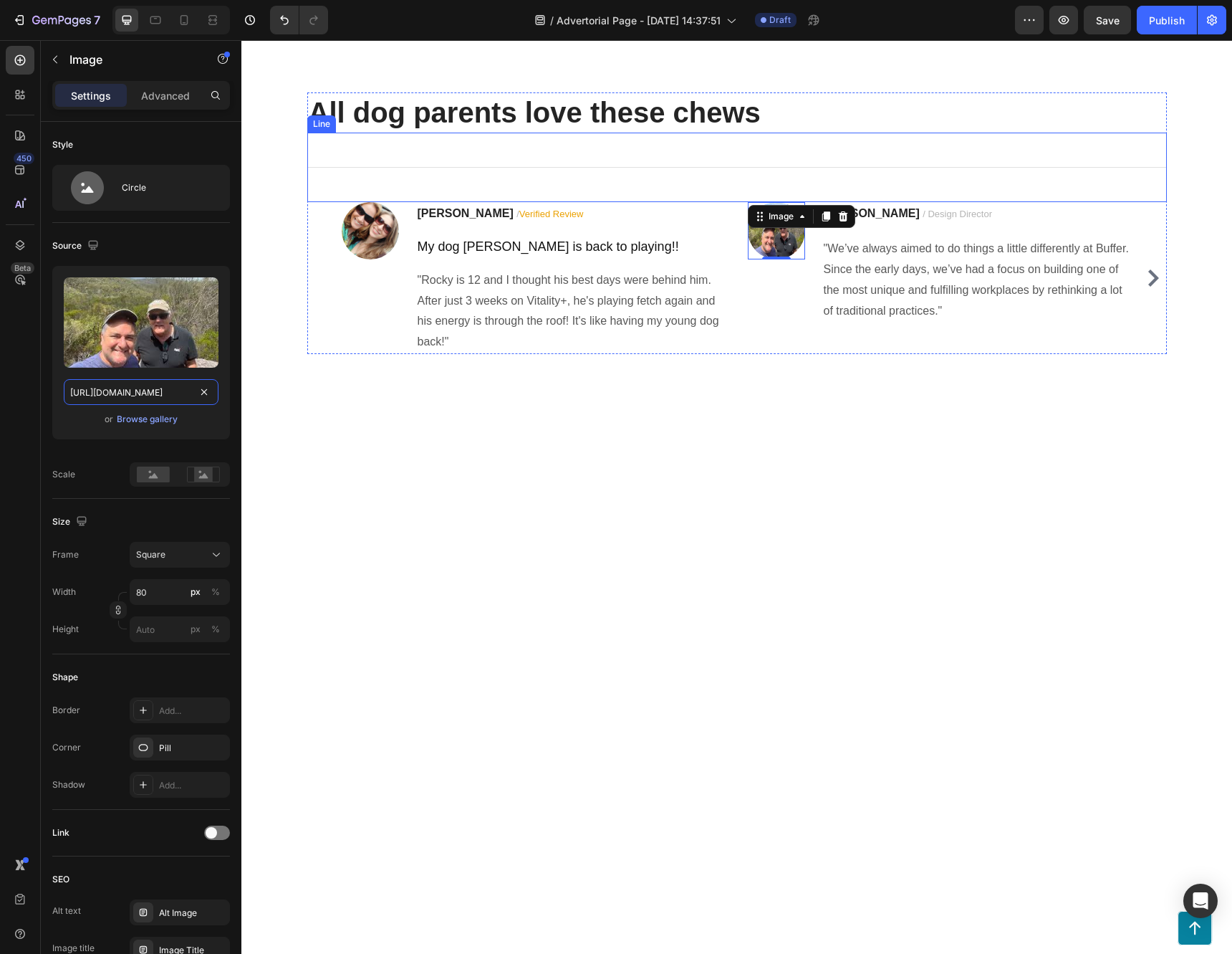
scroll to position [0, 311]
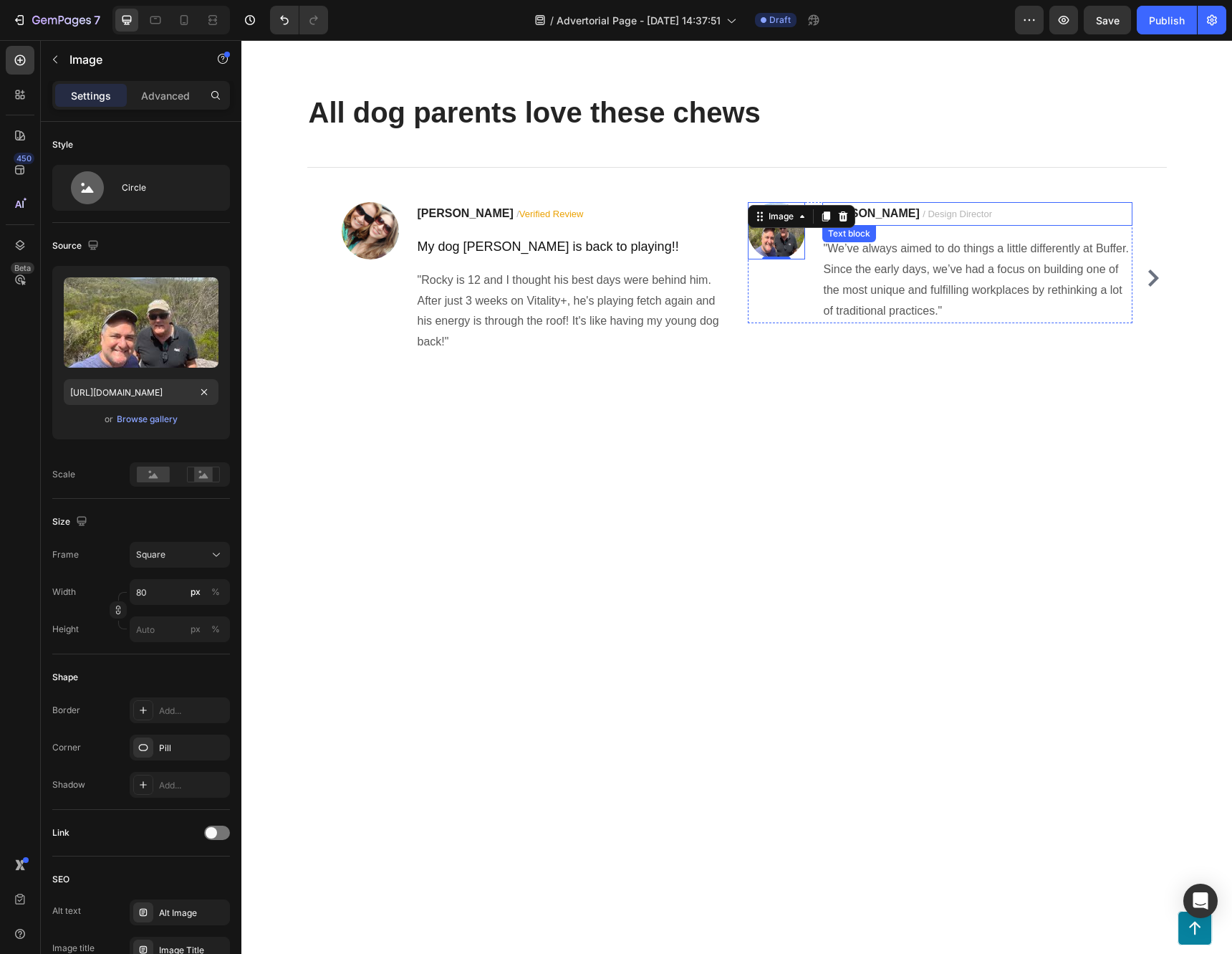
click at [936, 225] on p "Ryan S. / Design Director" at bounding box center [978, 214] width 307 height 22
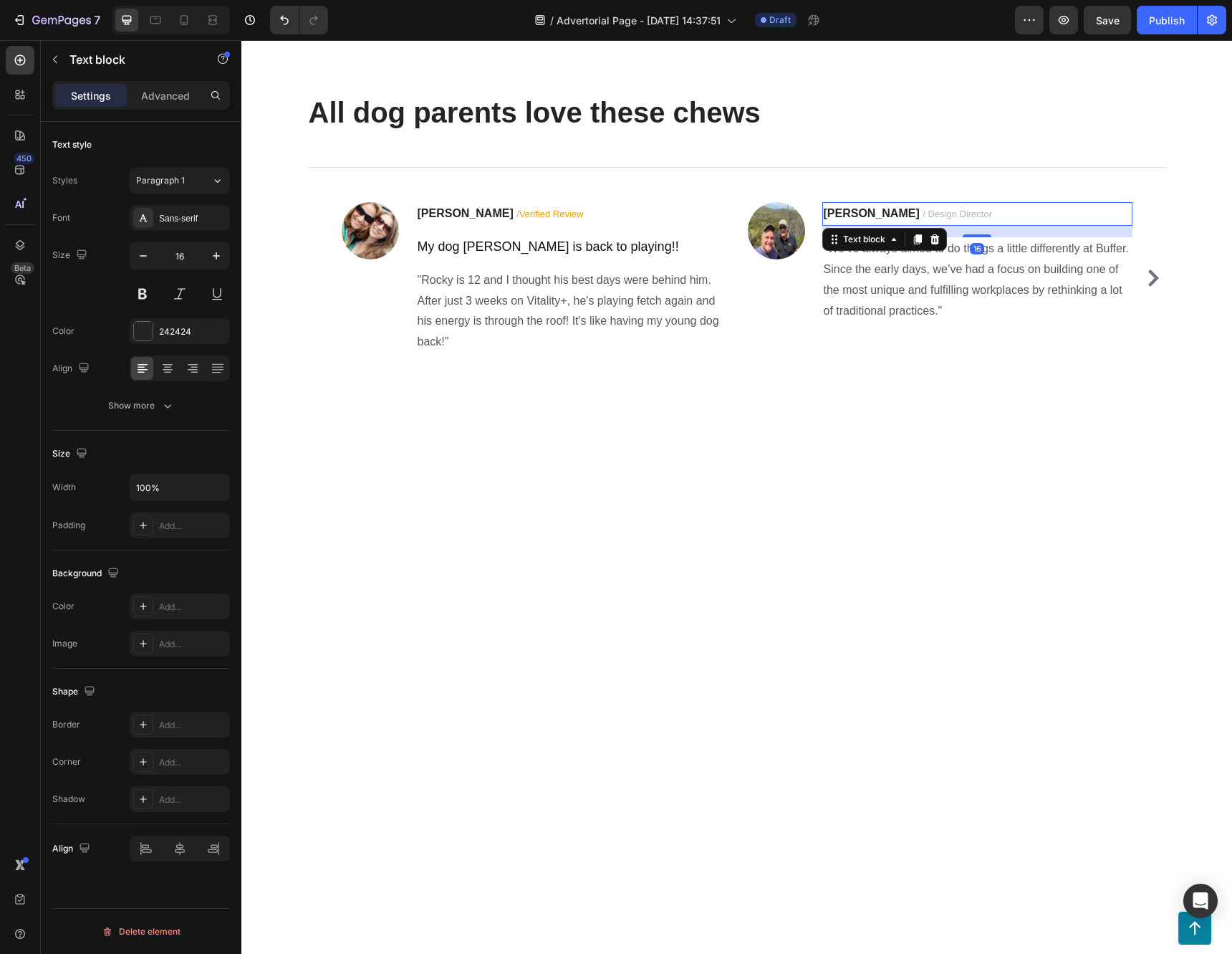
click at [828, 219] on strong "[PERSON_NAME]" at bounding box center [872, 213] width 96 height 12
click at [783, 260] on div "Image" at bounding box center [776, 230] width 57 height 57
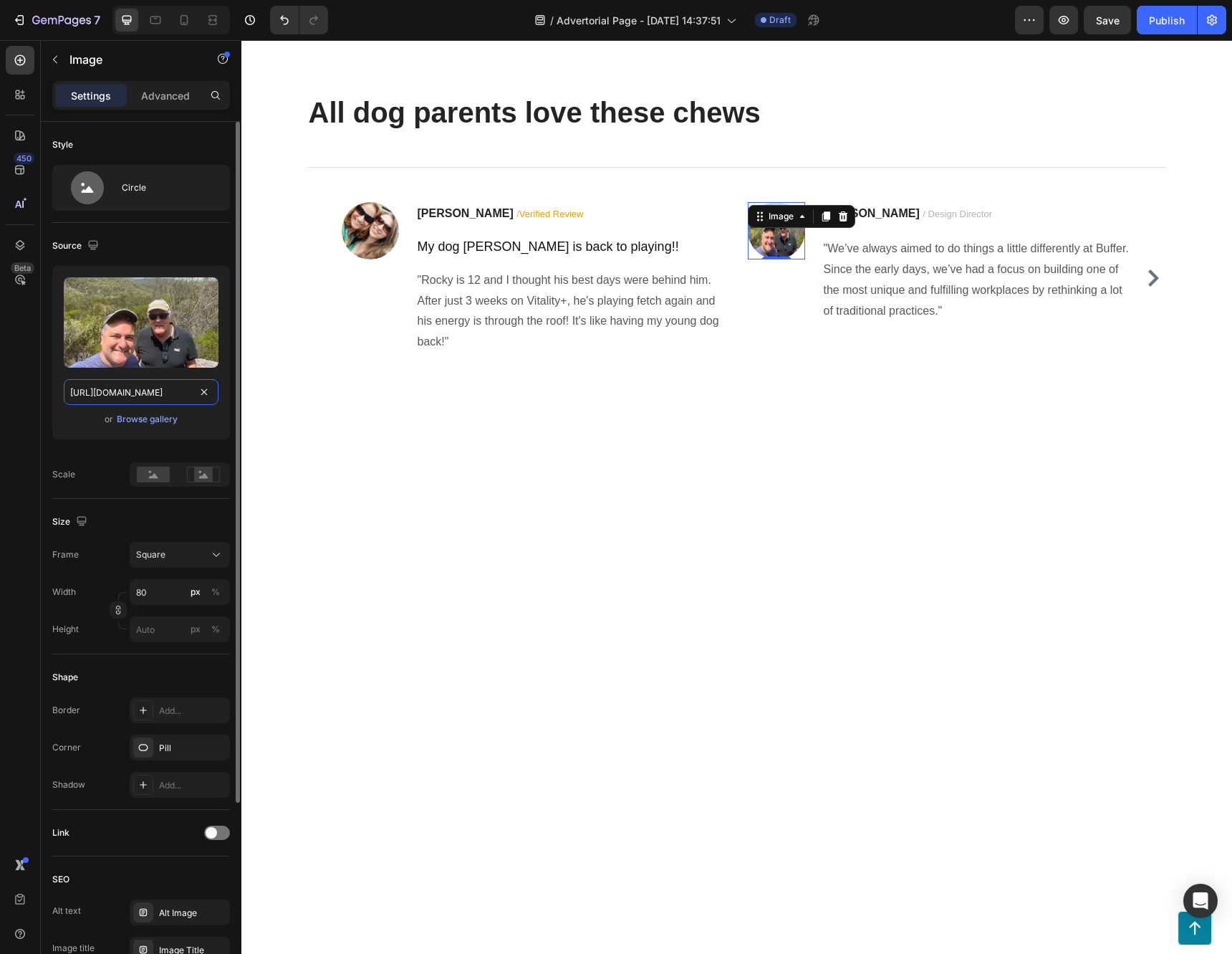
click at [149, 391] on input "https://encrypted-tbn0.gstatic.com/images?q=tbn:ANd9GcRyu_8yGG2HFItKUfQYfXJx8Oy…" at bounding box center [141, 392] width 155 height 26
paste input "i2-prod.mirror.co.uk/incoming/article22545190.ece/ALTERNATES/n310p/0_PAY-ailey-…"
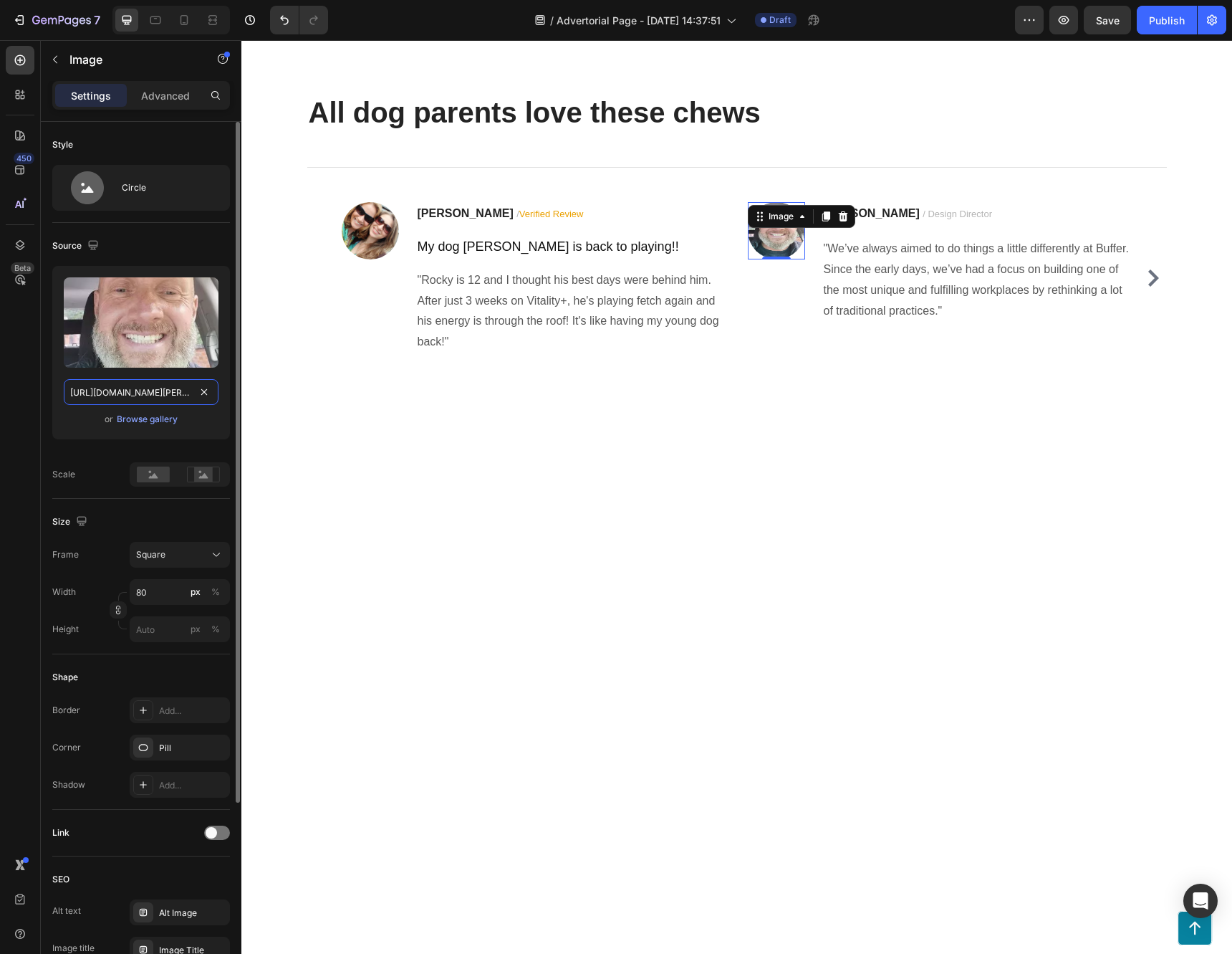
scroll to position [0, 548]
type input "https://i2-prod.mirror.co.uk/incoming/article22545190.ece/ALTERNATES/n310p/0_PA…"
click at [132, 392] on input "https://i2-prod.mirror.co.uk/incoming/article22545190.ece/ALTERNATES/n310p/0_PA…" at bounding box center [141, 392] width 155 height 26
paste input "text"
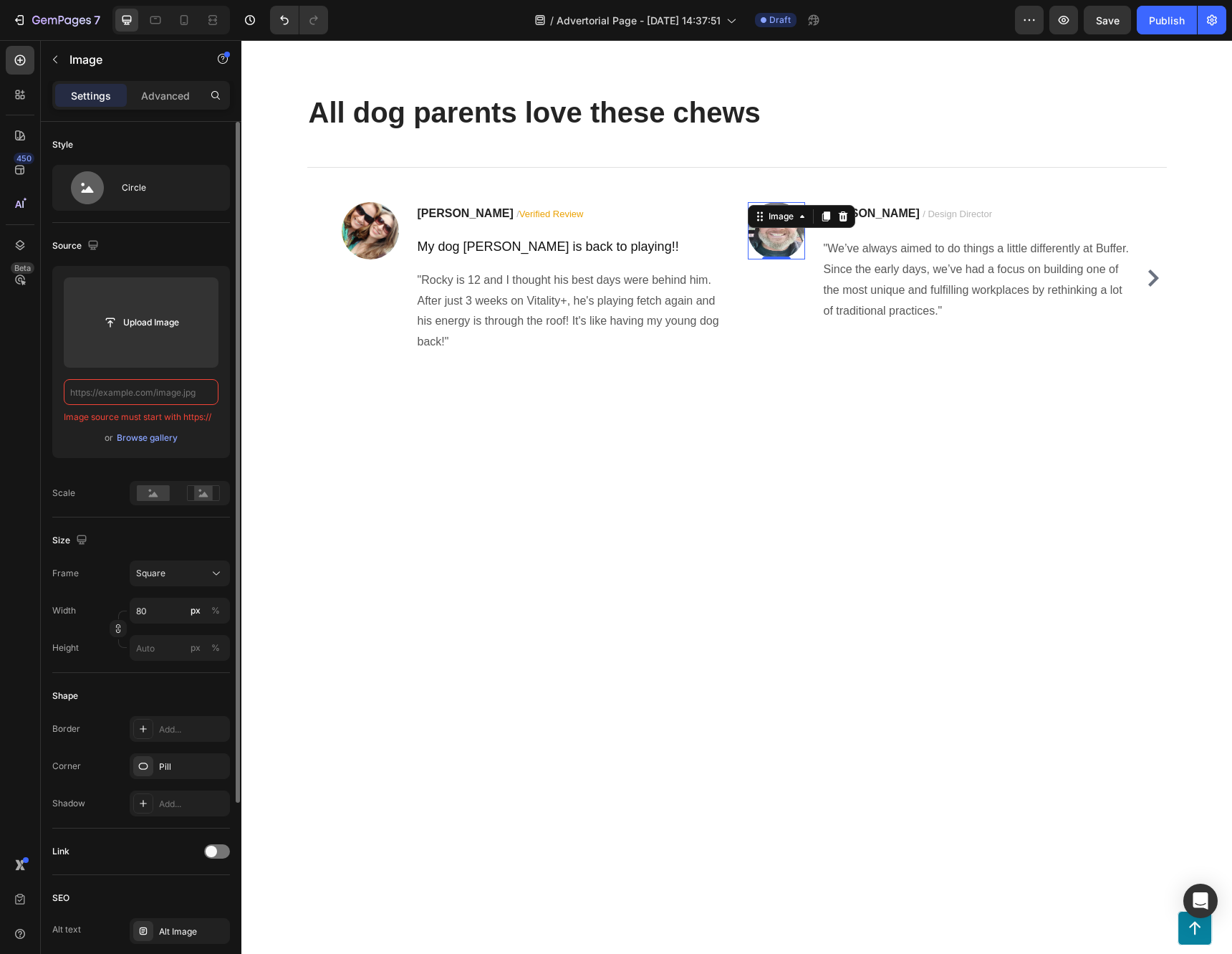
paste input "text"
click at [129, 392] on input "https://i2-prod.mirror.co.uk/incoming/article22545190.ece/ALTERNATES/n310p/0_PA…" at bounding box center [141, 392] width 155 height 26
paste input "encrypted-tbn0.gstatic.com/images?q=tbn:ANd9GcRd9W1KTOe-LQluMd-JYMX6AEUWI72K-Lt…"
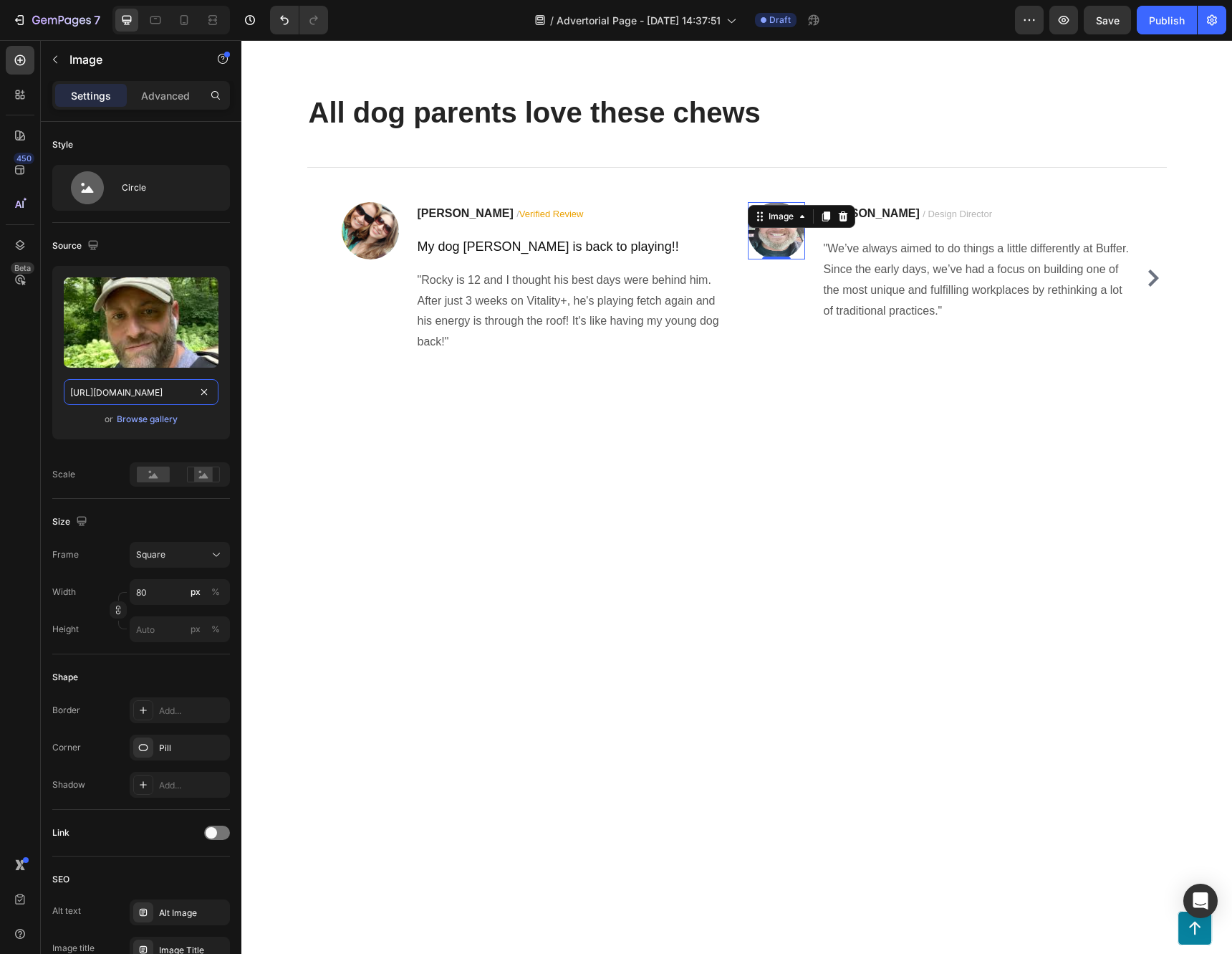
scroll to position [0, 326]
type input "https://encrypted-tbn0.gstatic.com/images?q=tbn:ANd9GcRd9W1KTOe-LQluMd-JYMX6AEU…"
click at [26, 381] on div "450 Beta" at bounding box center [20, 449] width 29 height 805
click at [866, 321] on p ""We’ve always aimed to do things a little differently at Buffer. Since the earl…" at bounding box center [978, 280] width 307 height 82
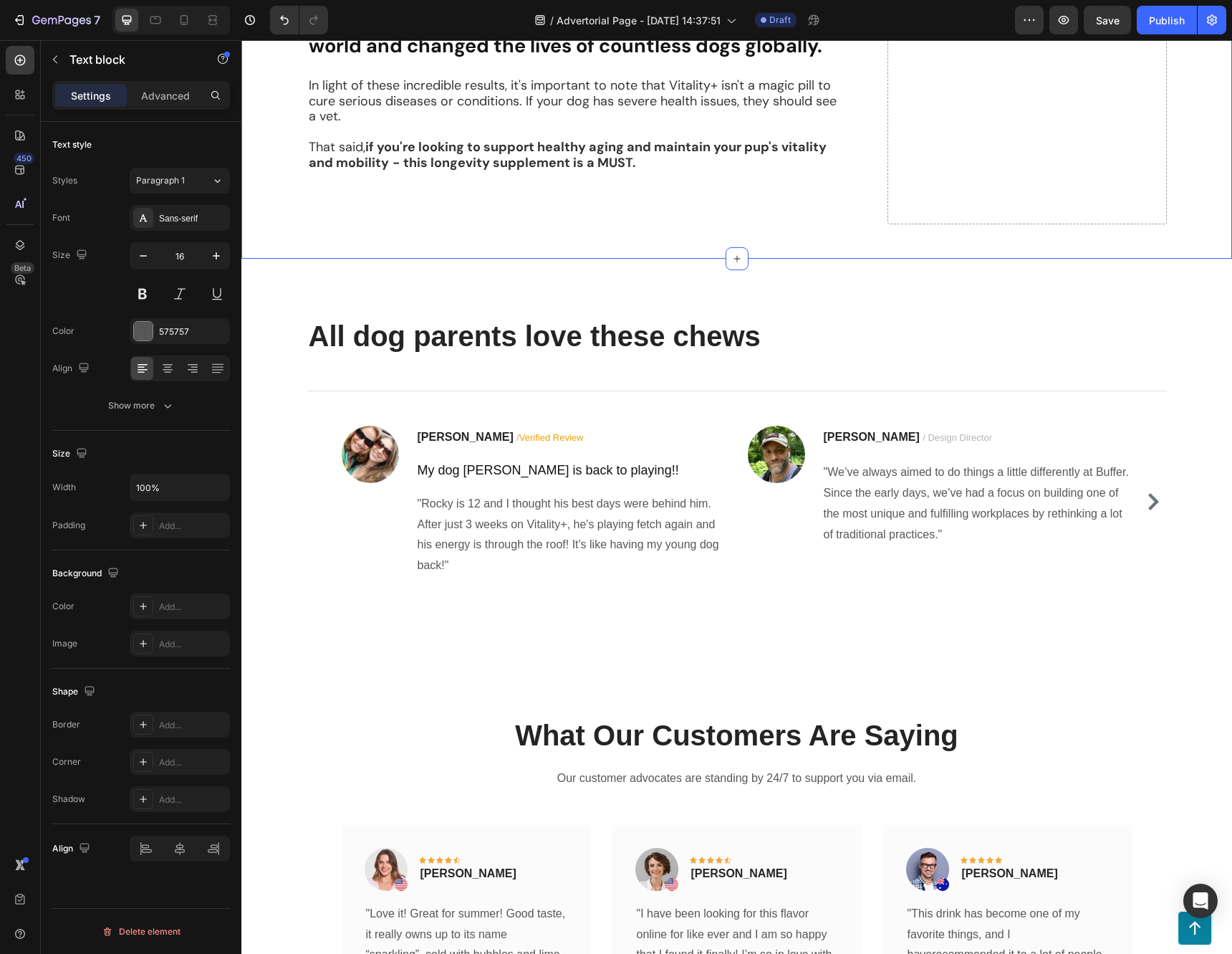
scroll to position [4085, 0]
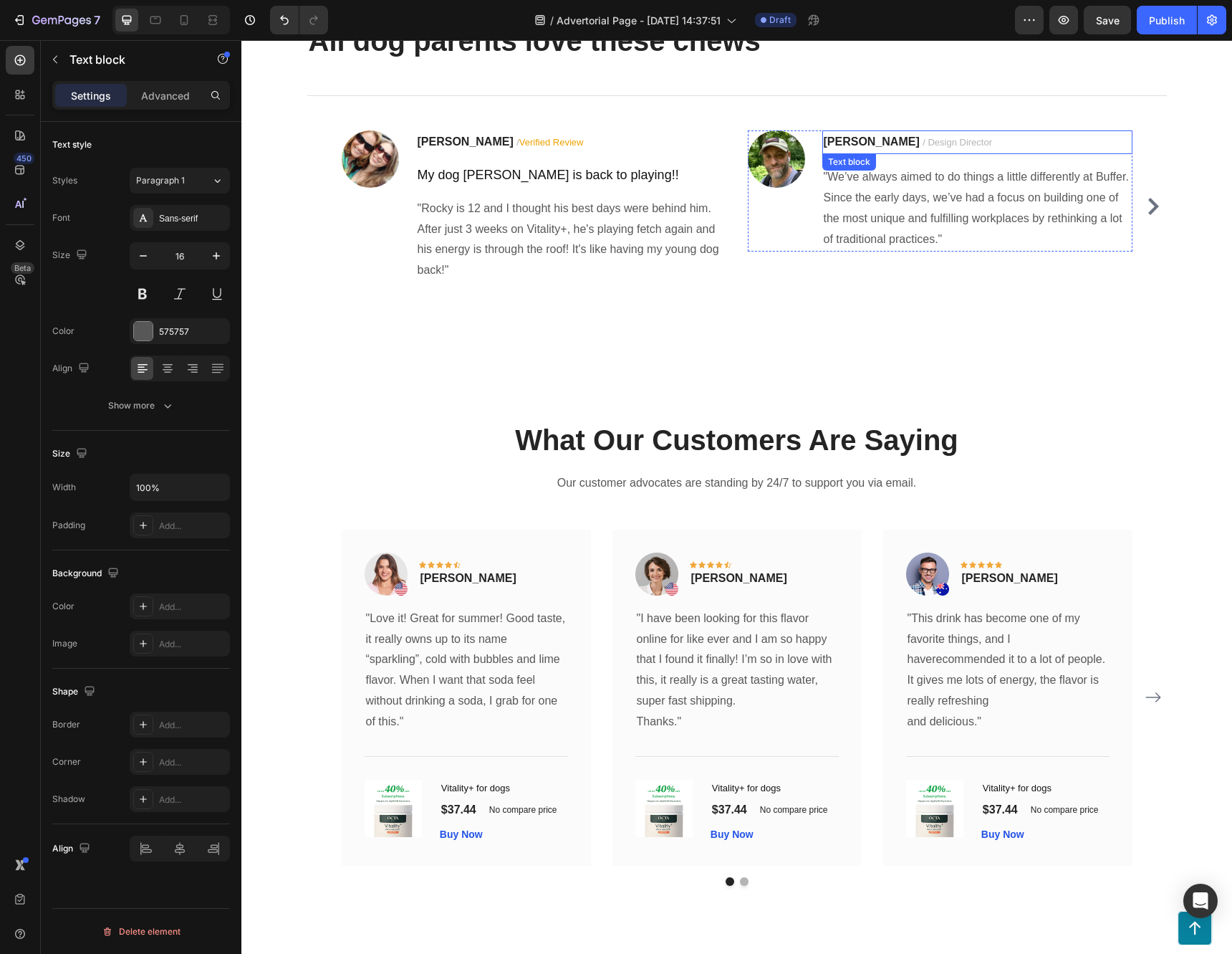
click at [923, 148] on span "/ Design Director" at bounding box center [957, 142] width 69 height 11
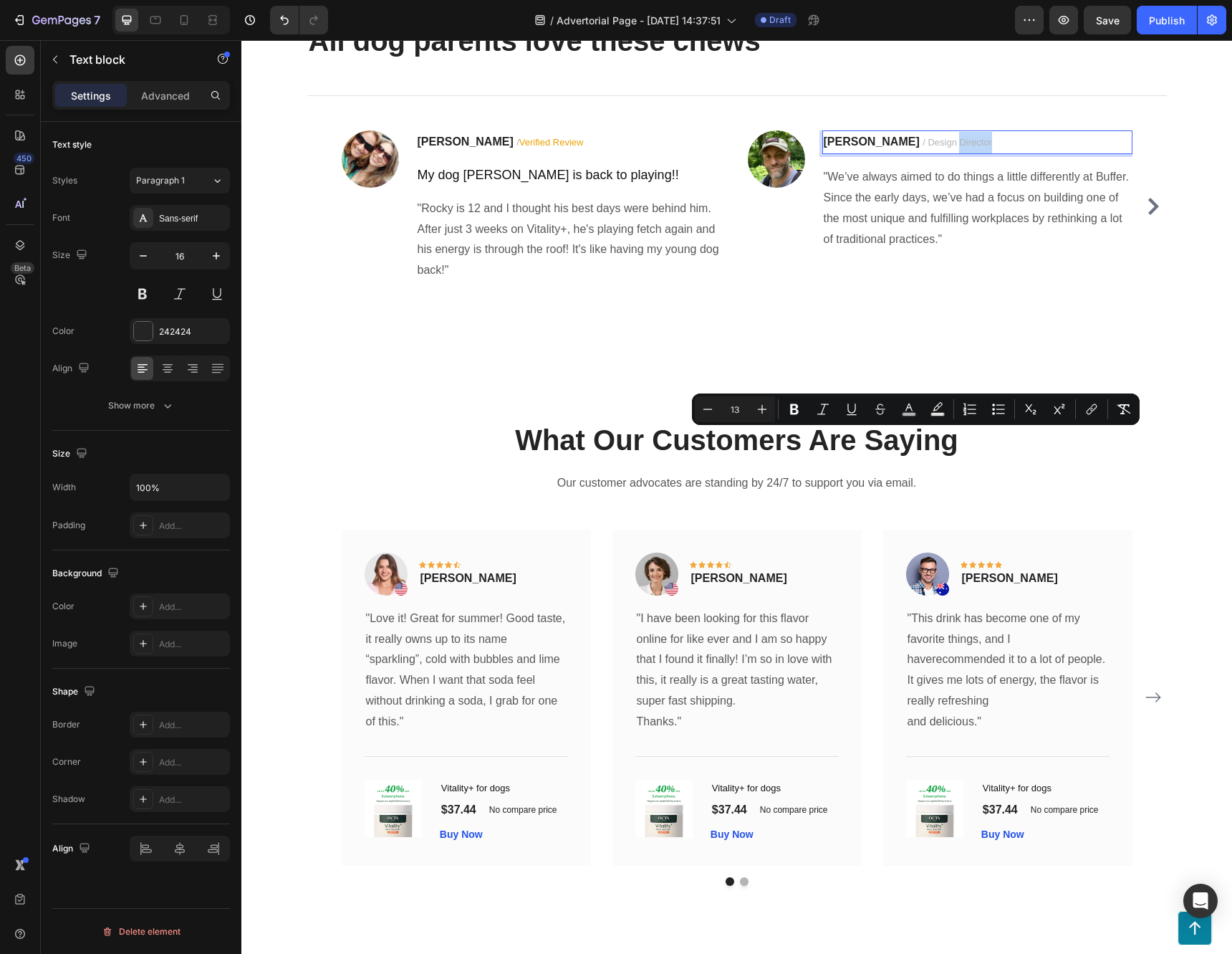
click at [944, 154] on p "Ryan S. / Design Director" at bounding box center [978, 143] width 307 height 22
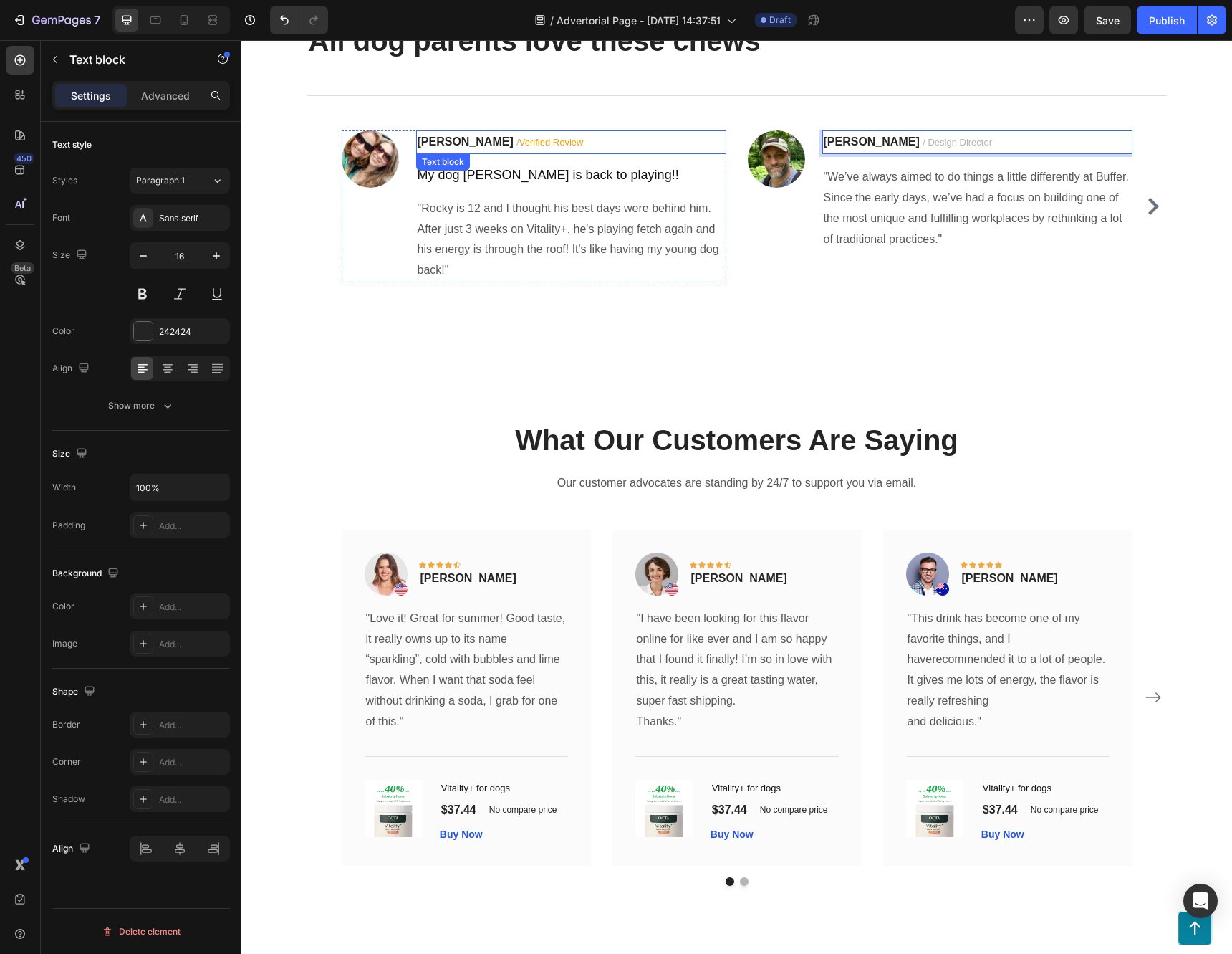
click at [533, 148] on span "Verified Review" at bounding box center [551, 142] width 64 height 11
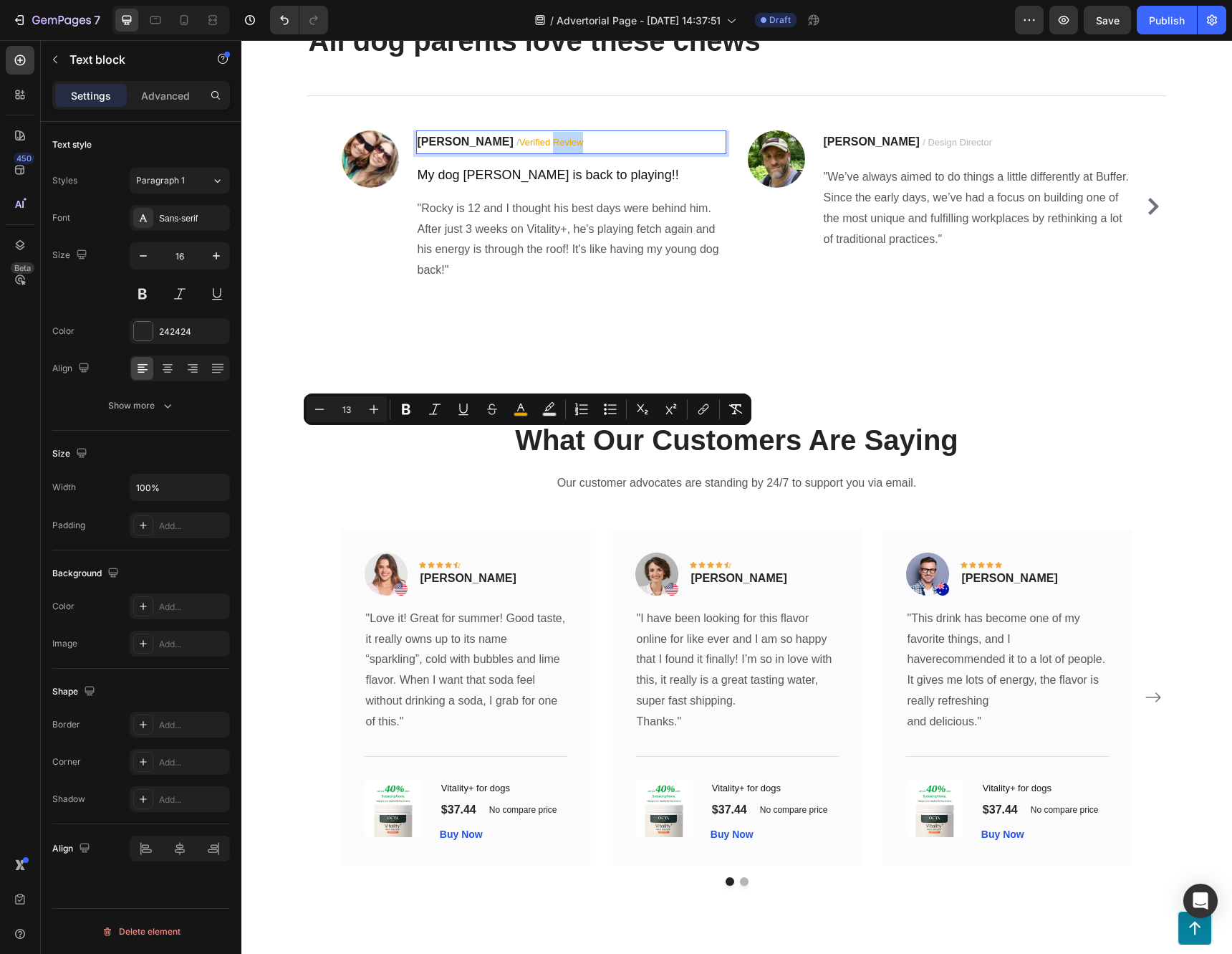
click at [546, 154] on p "Jennifer S. / Verified Review" at bounding box center [571, 143] width 307 height 22
drag, startPoint x: 546, startPoint y: 438, endPoint x: 478, endPoint y: 438, distance: 68.0
click at [478, 154] on p "Jennifer S. / Verified Review" at bounding box center [571, 143] width 307 height 22
copy span "Verified Review"
click at [931, 148] on span "/ Design Director" at bounding box center [957, 142] width 69 height 11
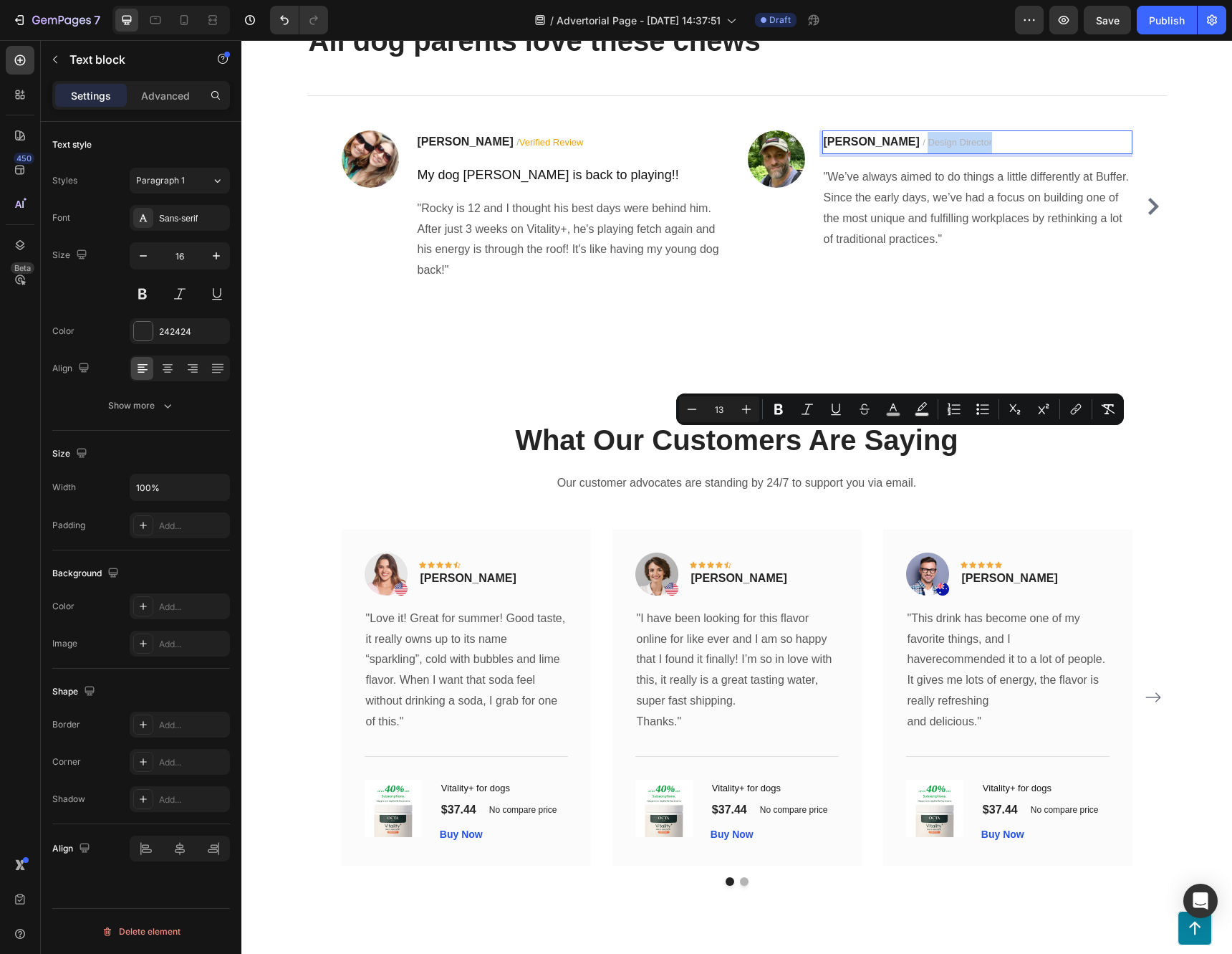
drag, startPoint x: 947, startPoint y: 439, endPoint x: 869, endPoint y: 444, distance: 78.2
click at [869, 154] on p "Ryan S. / Design Director" at bounding box center [978, 143] width 307 height 22
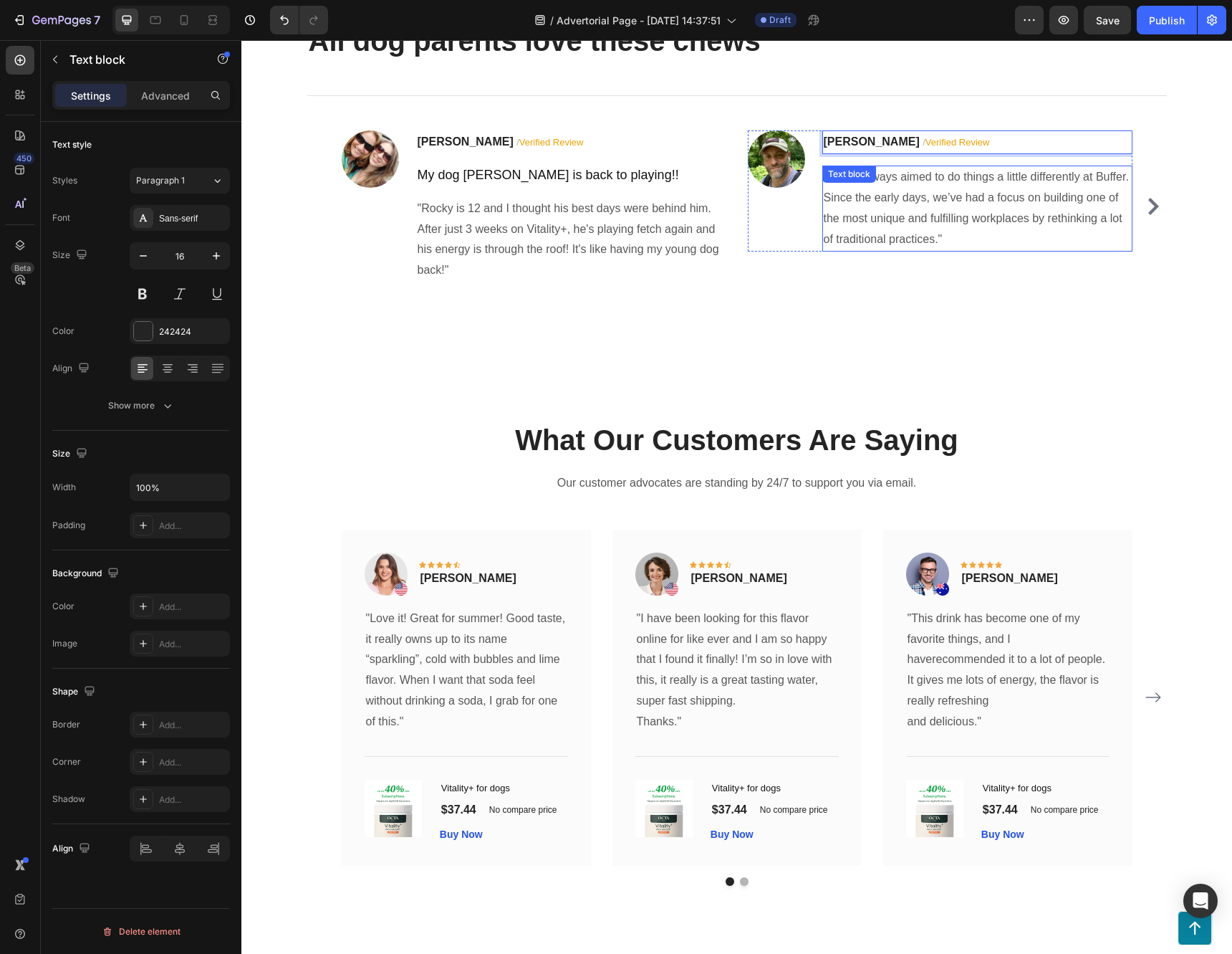
click at [894, 249] on p ""We’ve always aimed to do things a little differently at Buffer. Since the earl…" at bounding box center [978, 208] width 307 height 82
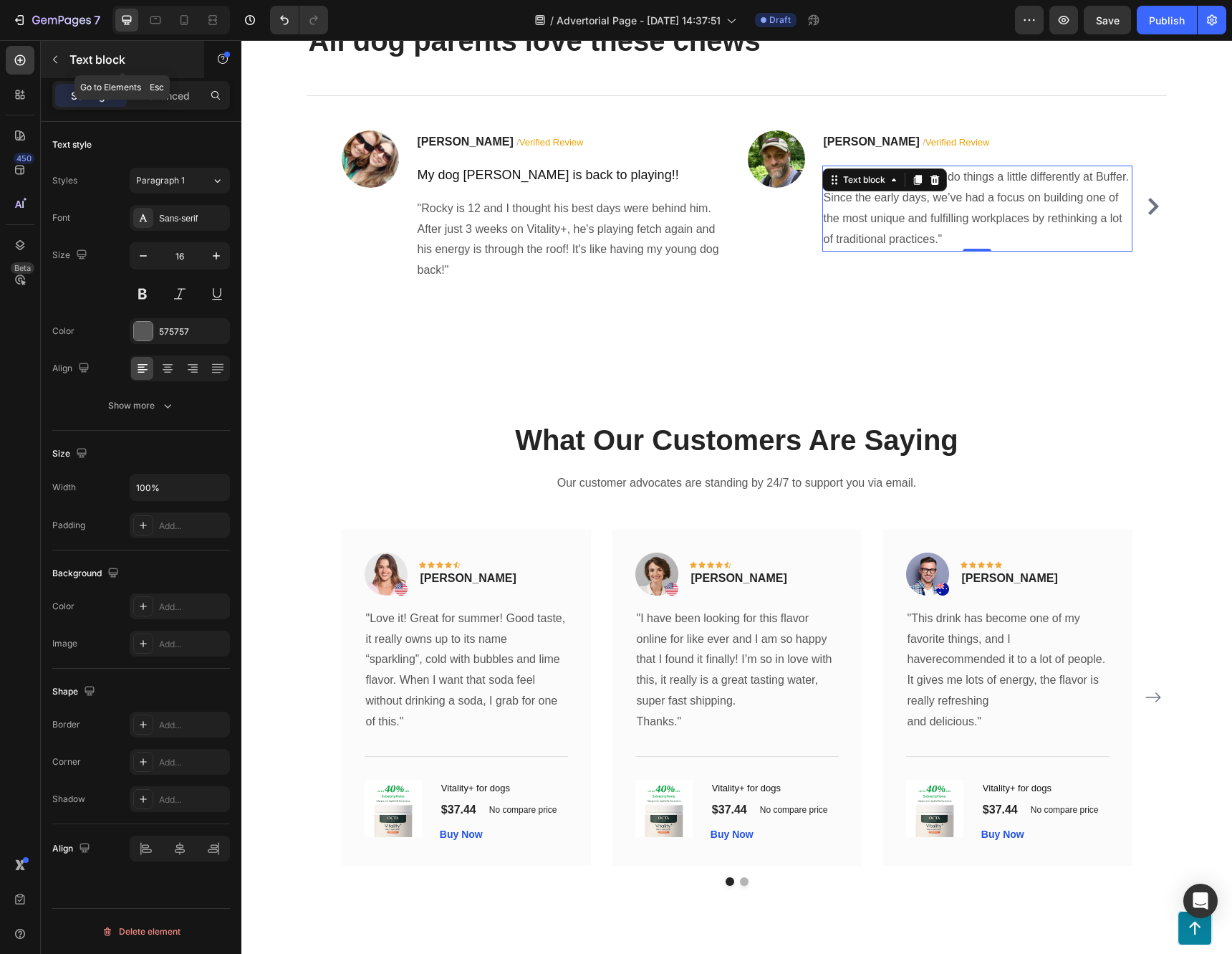
click at [50, 58] on icon "button" at bounding box center [56, 60] width 12 height 12
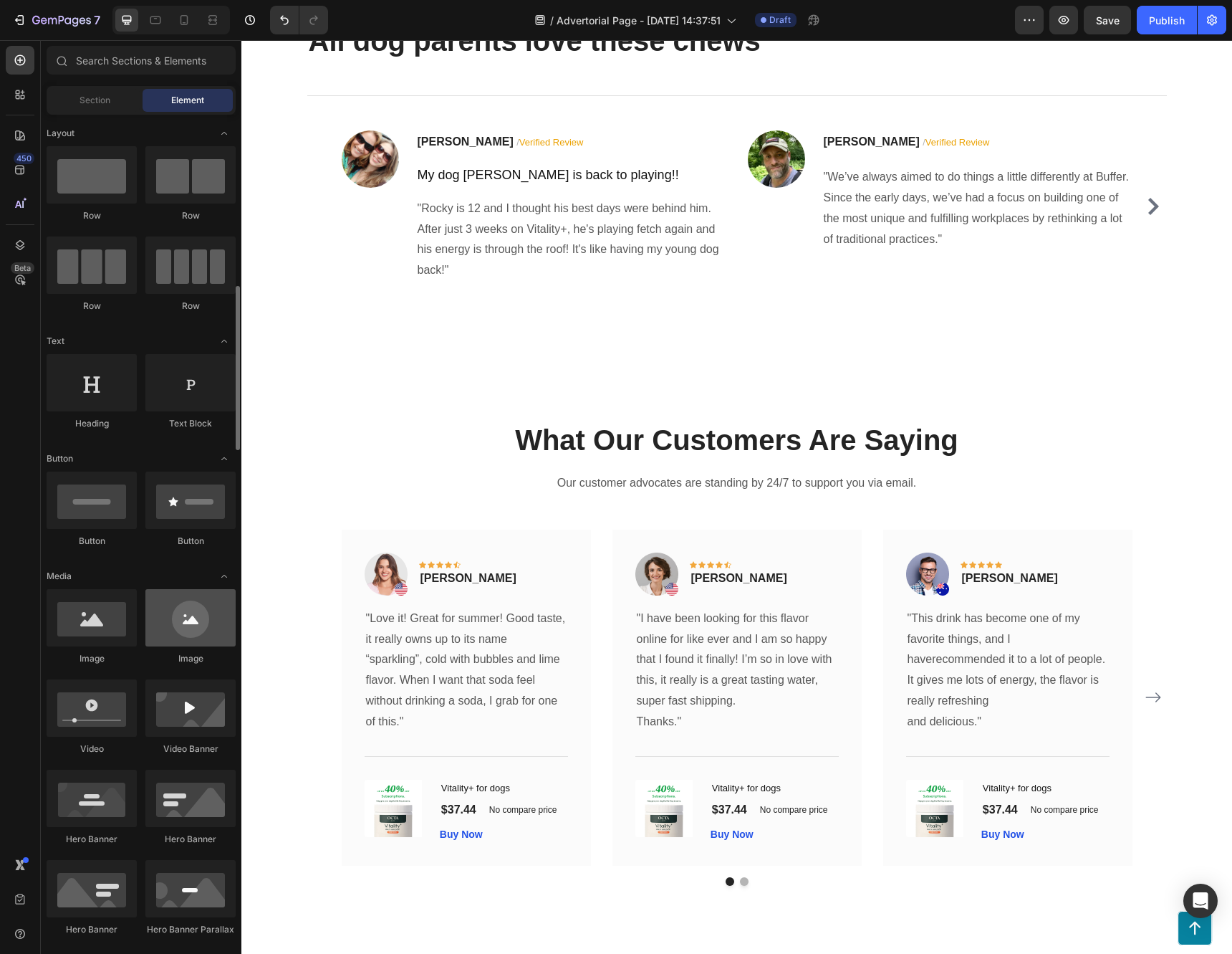
scroll to position [502, 0]
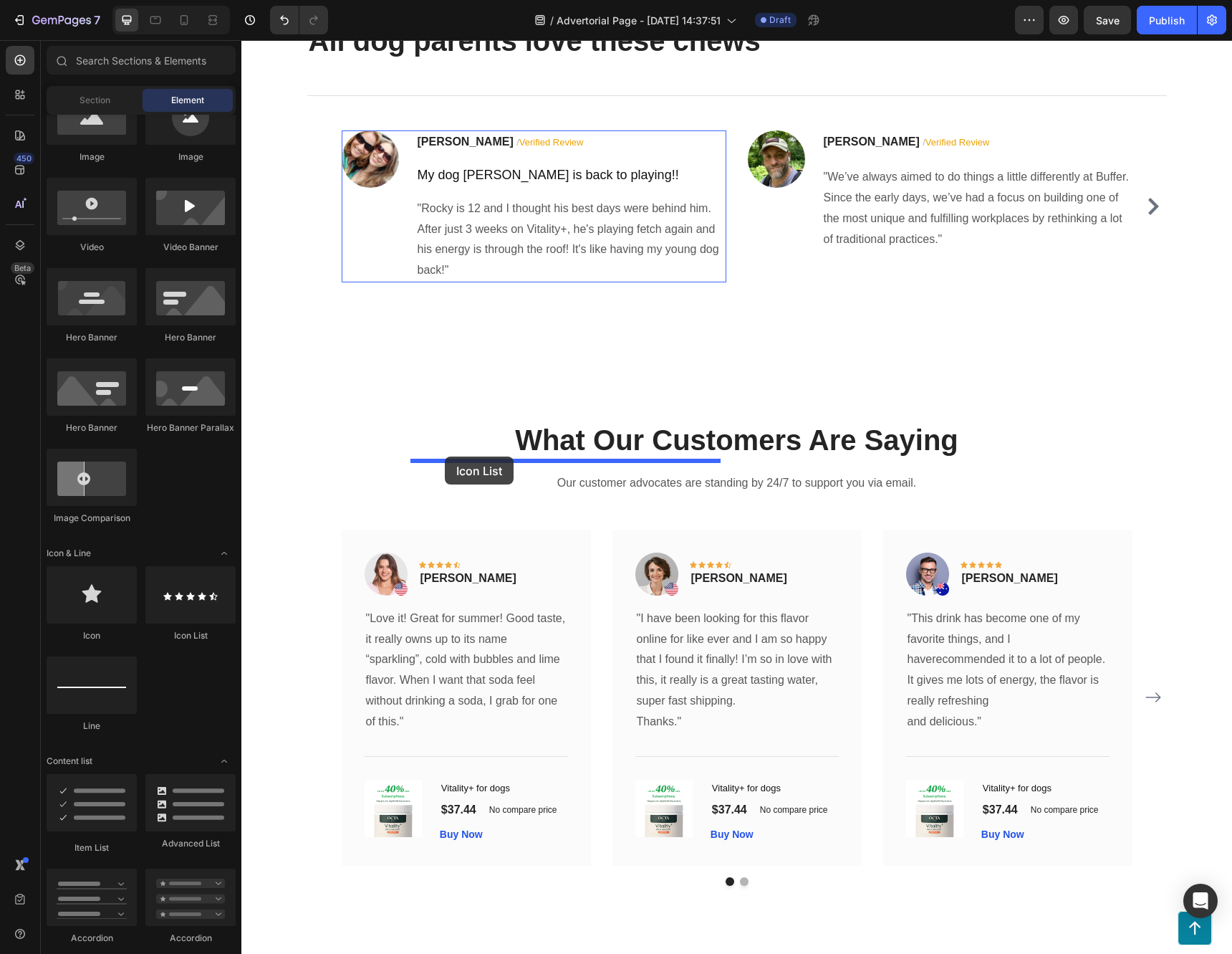
drag, startPoint x: 417, startPoint y: 645, endPoint x: 445, endPoint y: 456, distance: 191.1
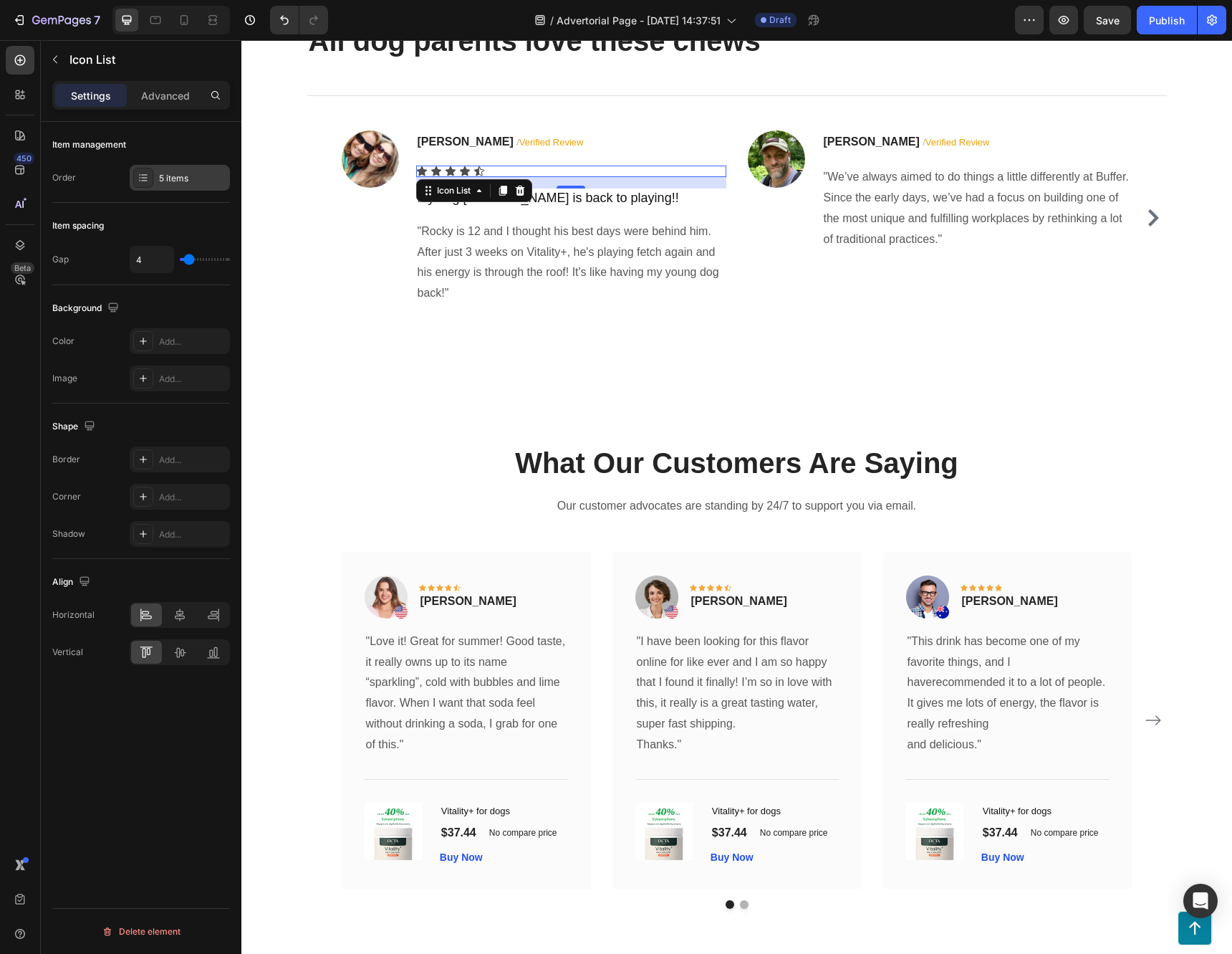
click at [146, 179] on icon at bounding box center [143, 177] width 12 height 12
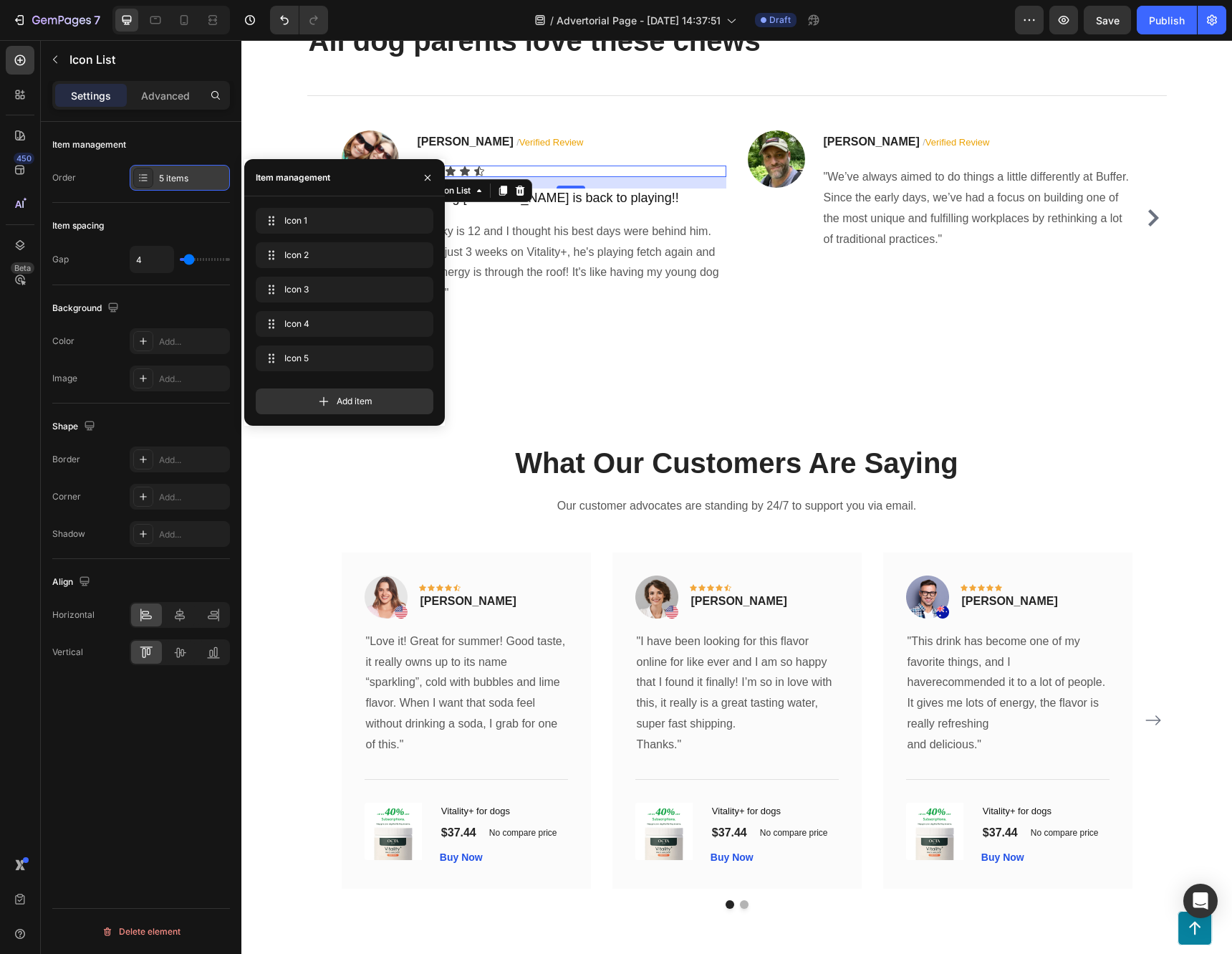
click at [146, 179] on icon at bounding box center [143, 177] width 12 height 12
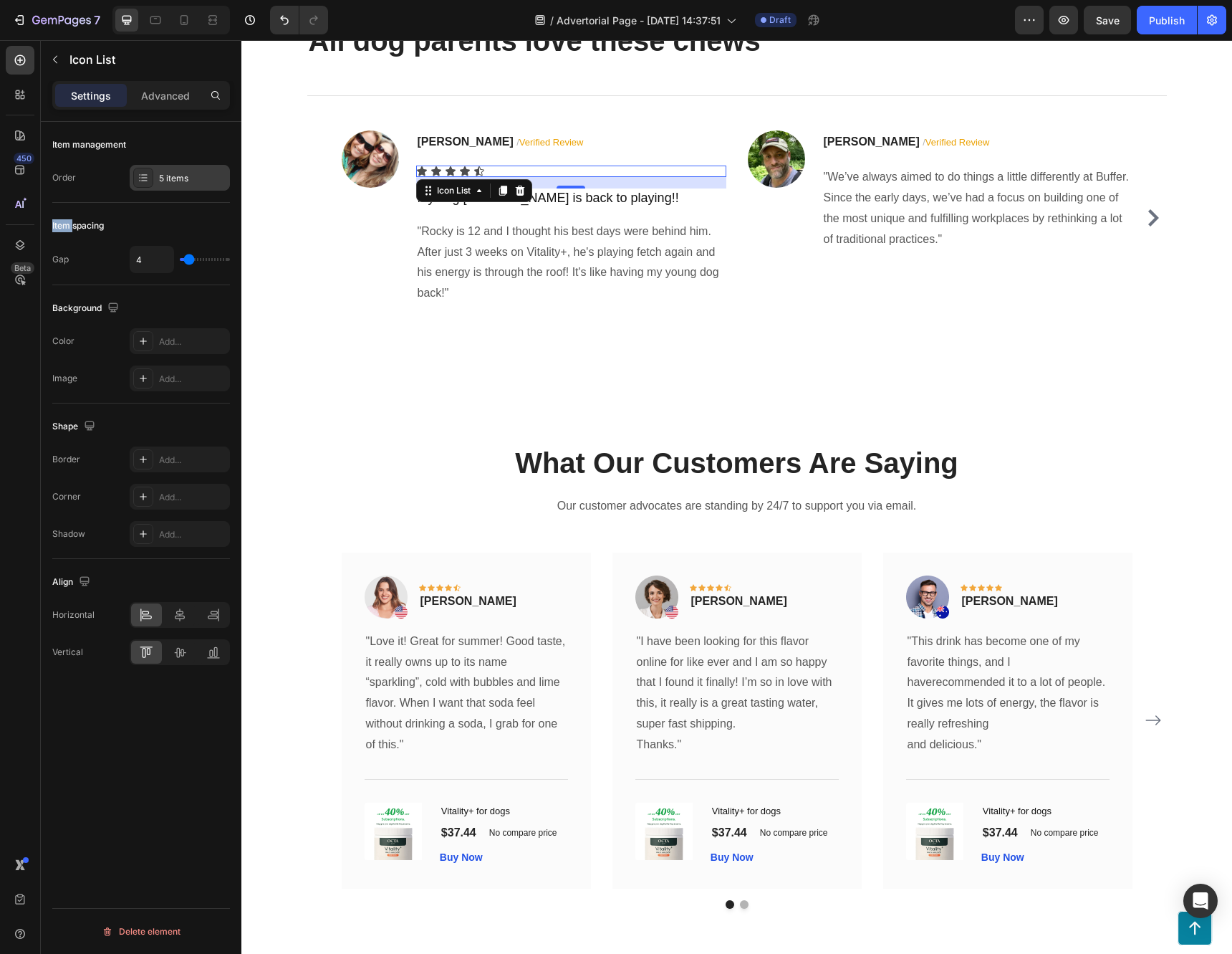
click at [146, 179] on icon at bounding box center [143, 177] width 12 height 12
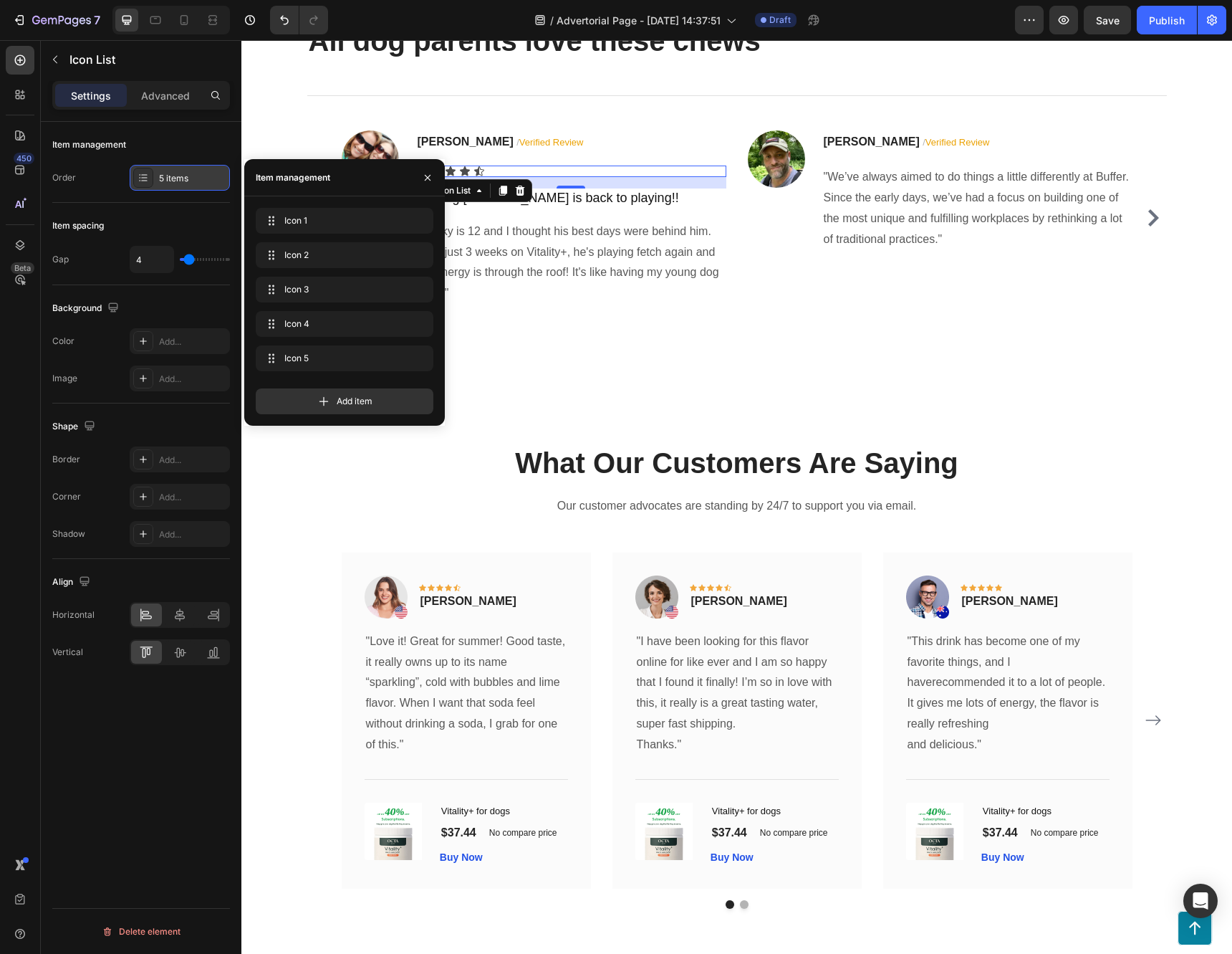
click at [146, 179] on icon at bounding box center [143, 177] width 12 height 12
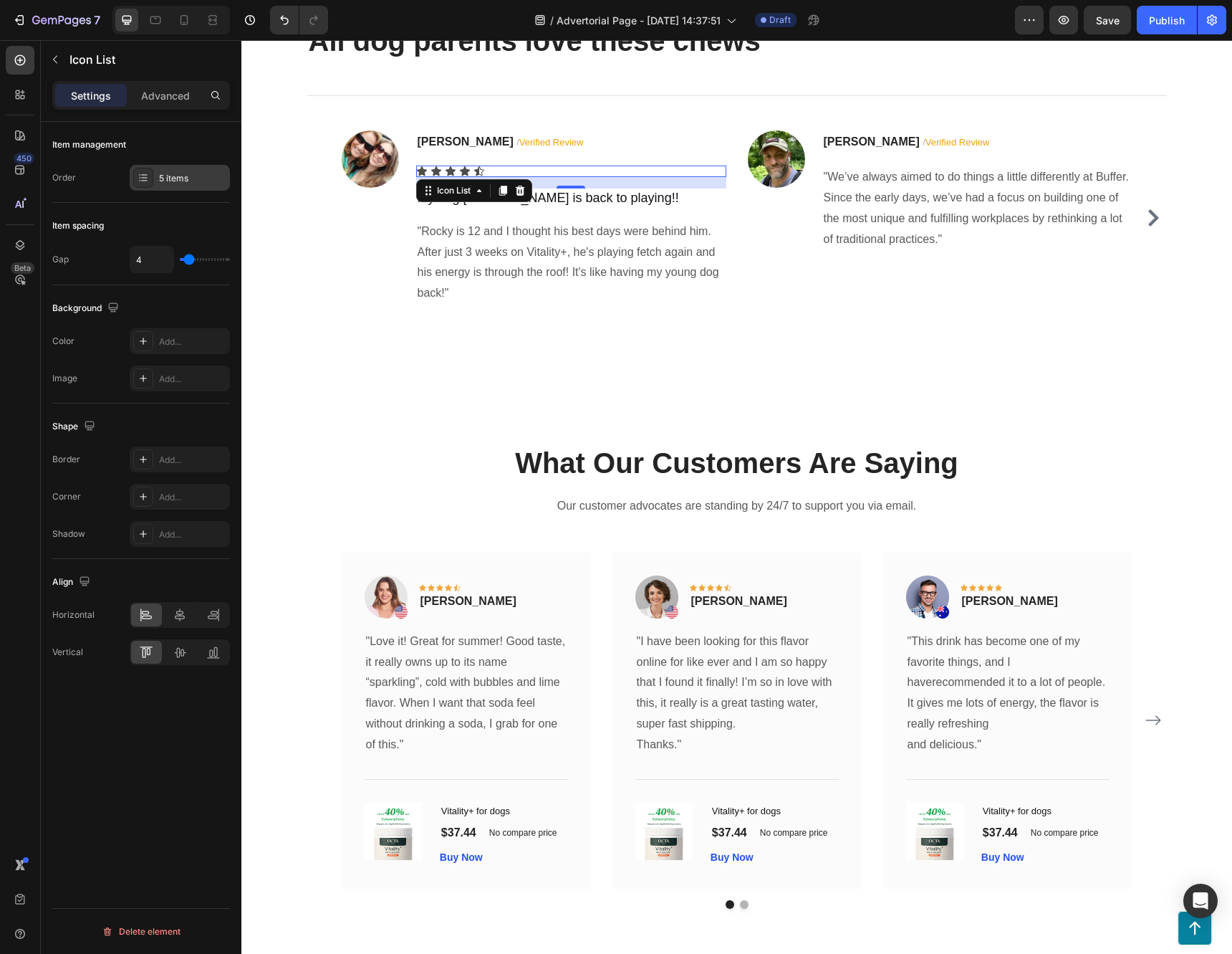
click at [144, 175] on icon at bounding box center [144, 174] width 6 height 1
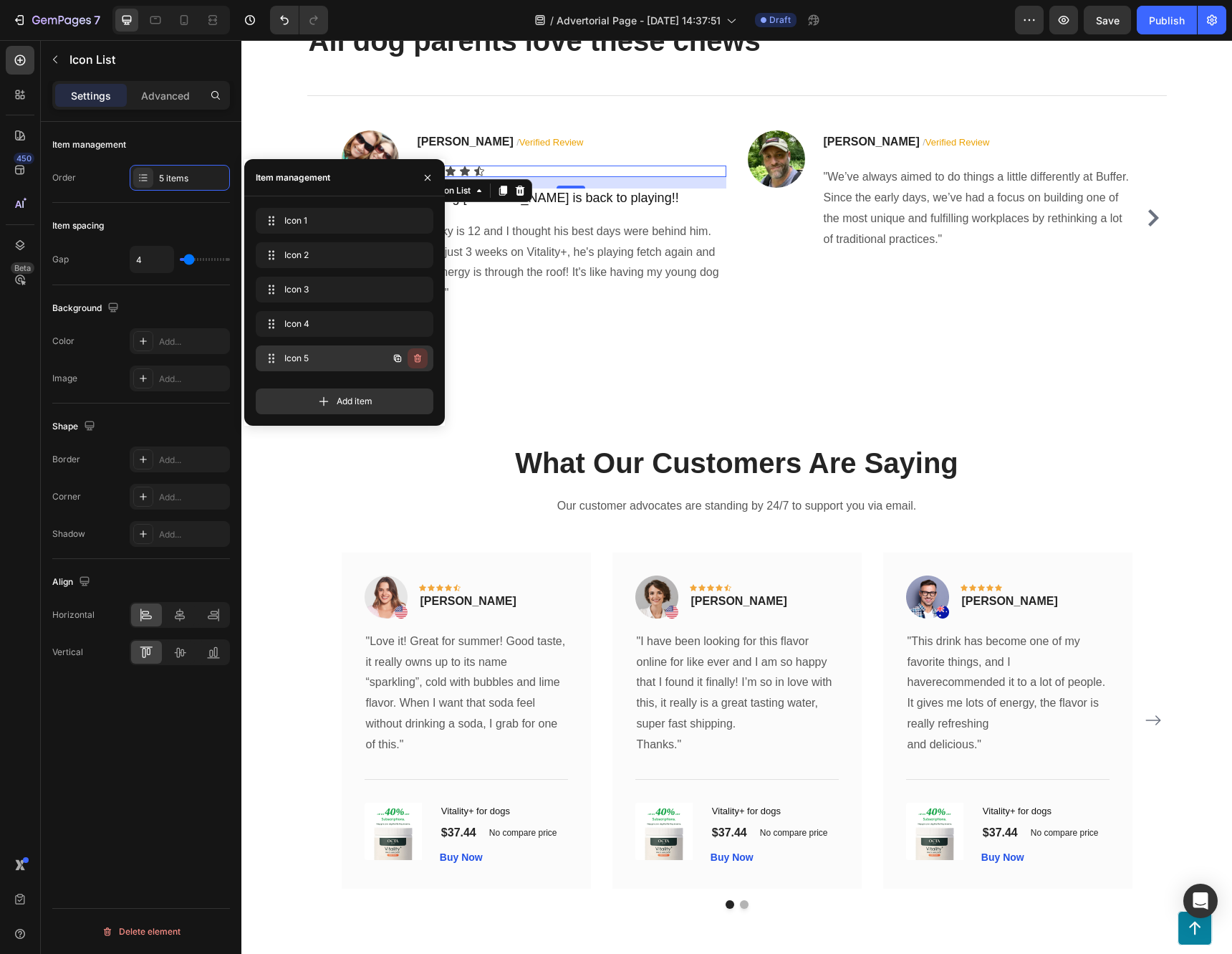
click at [417, 356] on icon "button" at bounding box center [417, 358] width 7 height 9
click at [411, 363] on div "Delete" at bounding box center [407, 358] width 27 height 13
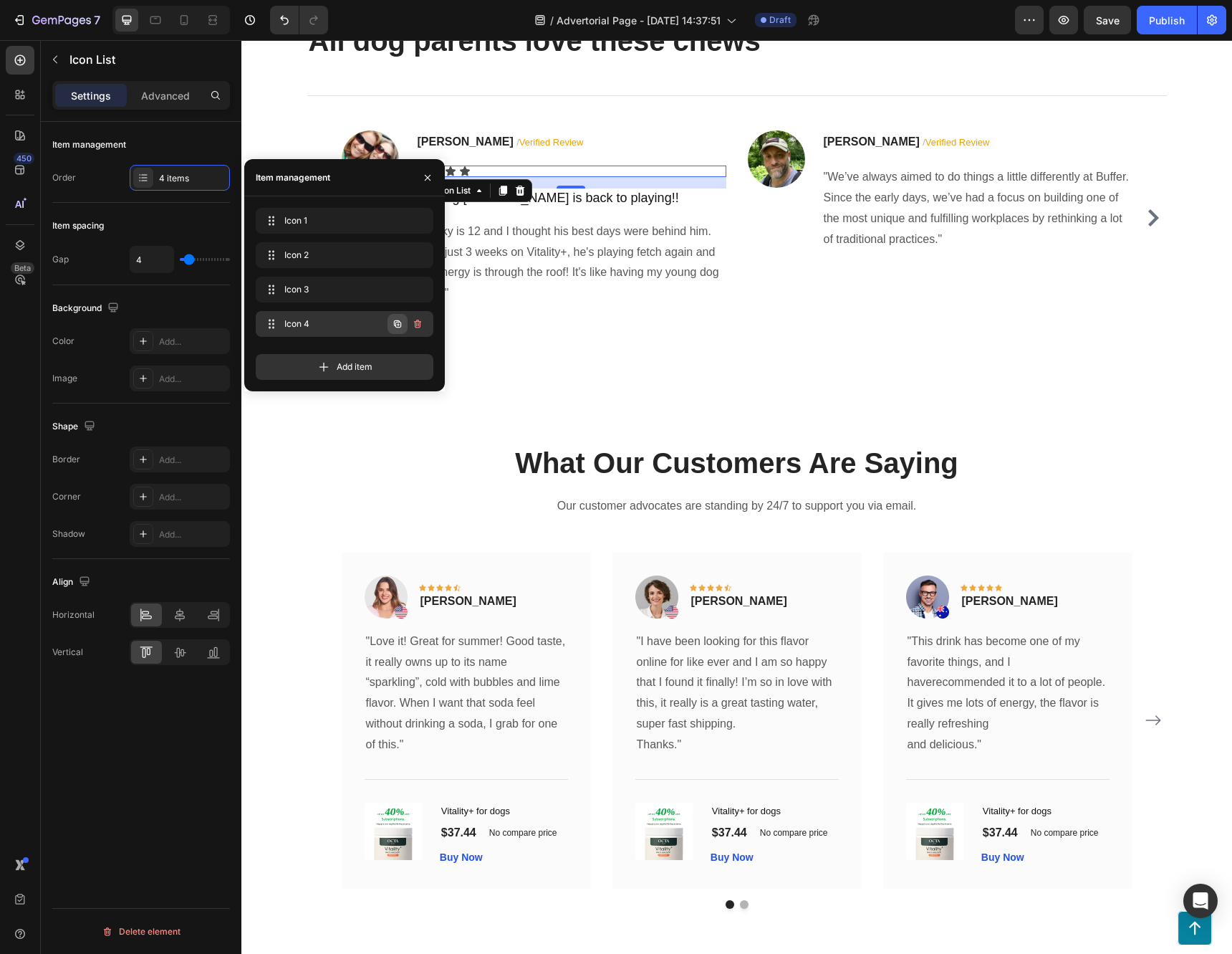
click at [397, 324] on icon "button" at bounding box center [398, 324] width 12 height 12
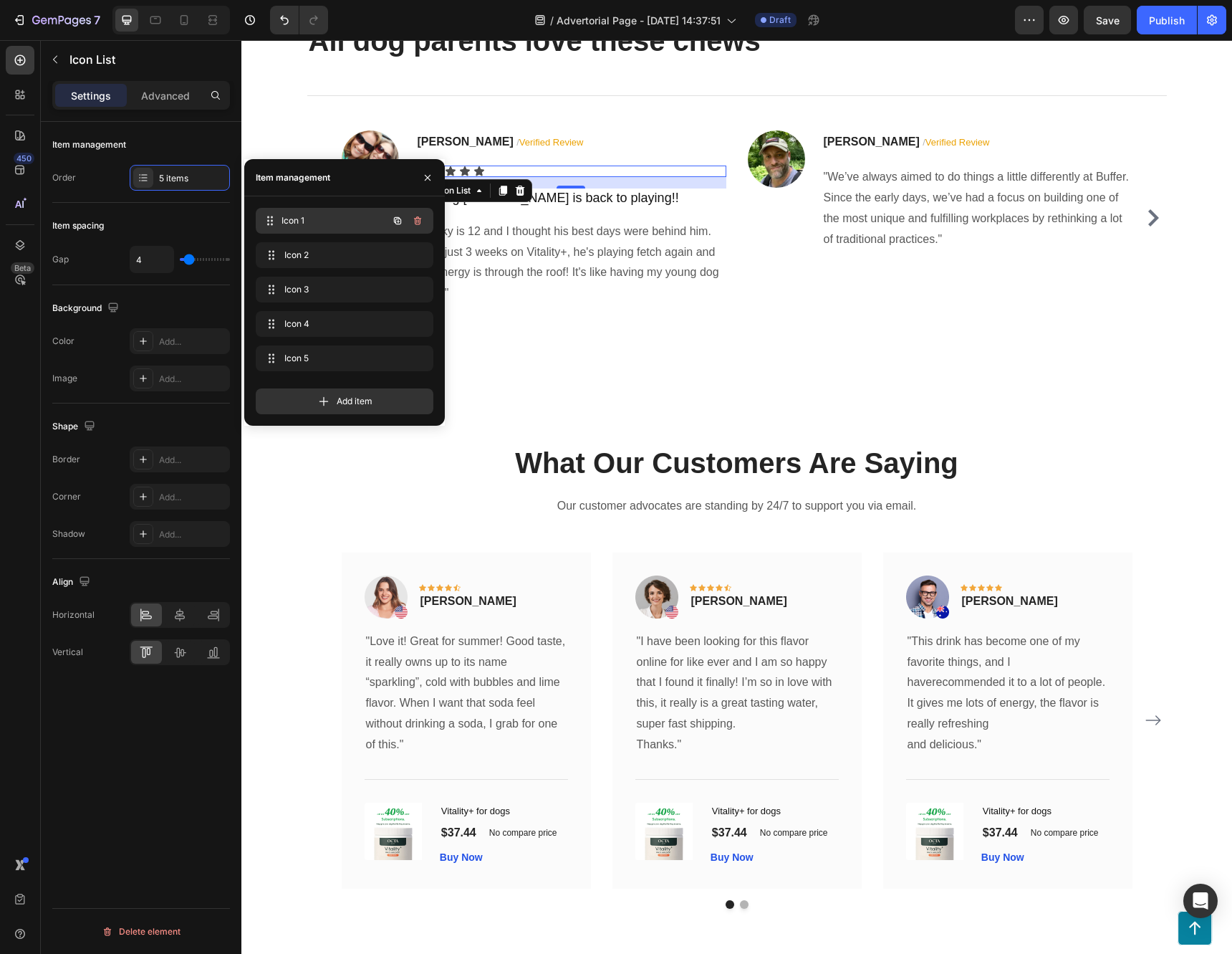
click at [290, 211] on div "Icon 1 Icon 1" at bounding box center [324, 221] width 126 height 20
click at [289, 218] on span "Icon 1" at bounding box center [334, 221] width 106 height 13
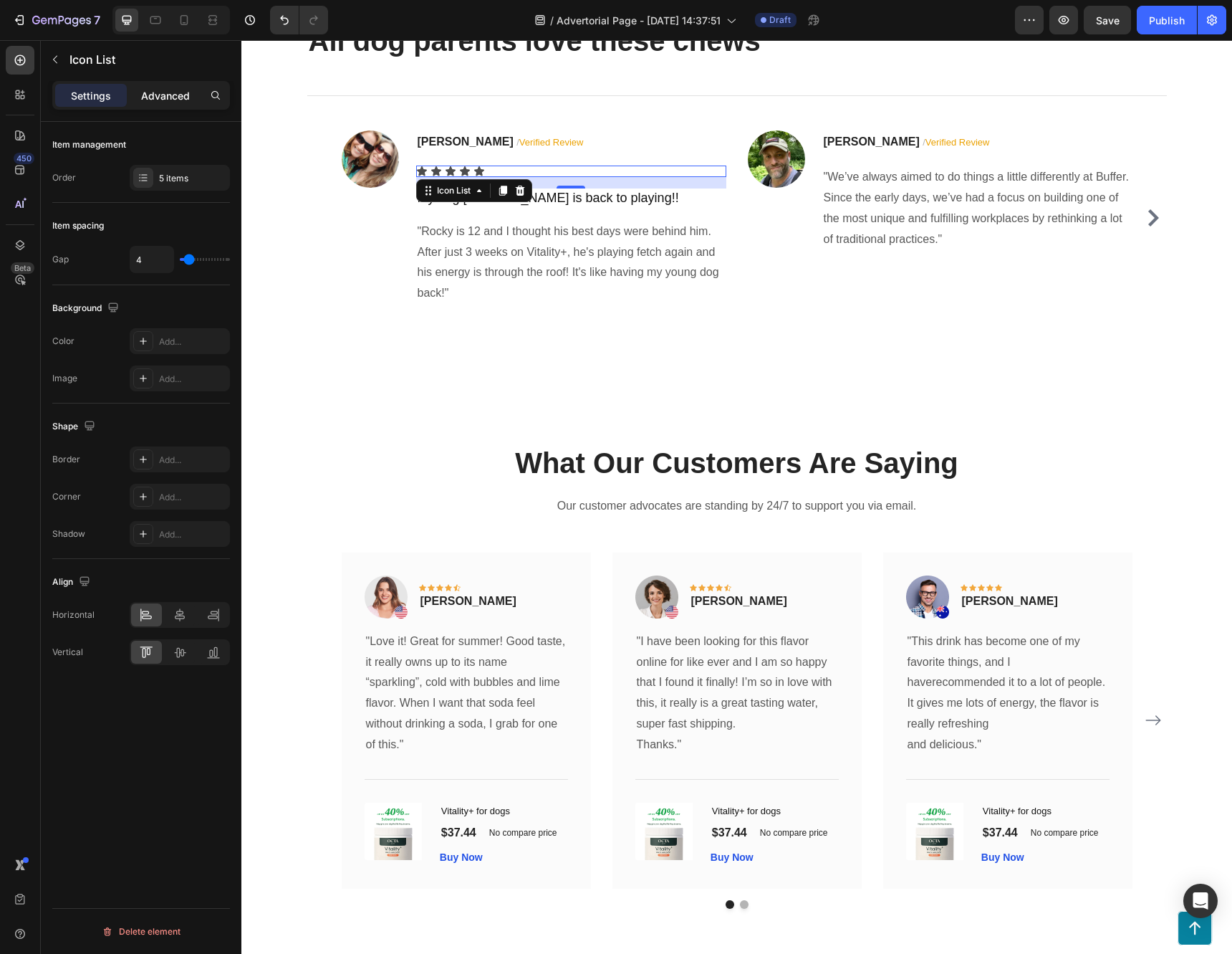
click at [156, 94] on p "Advanced" at bounding box center [166, 95] width 49 height 15
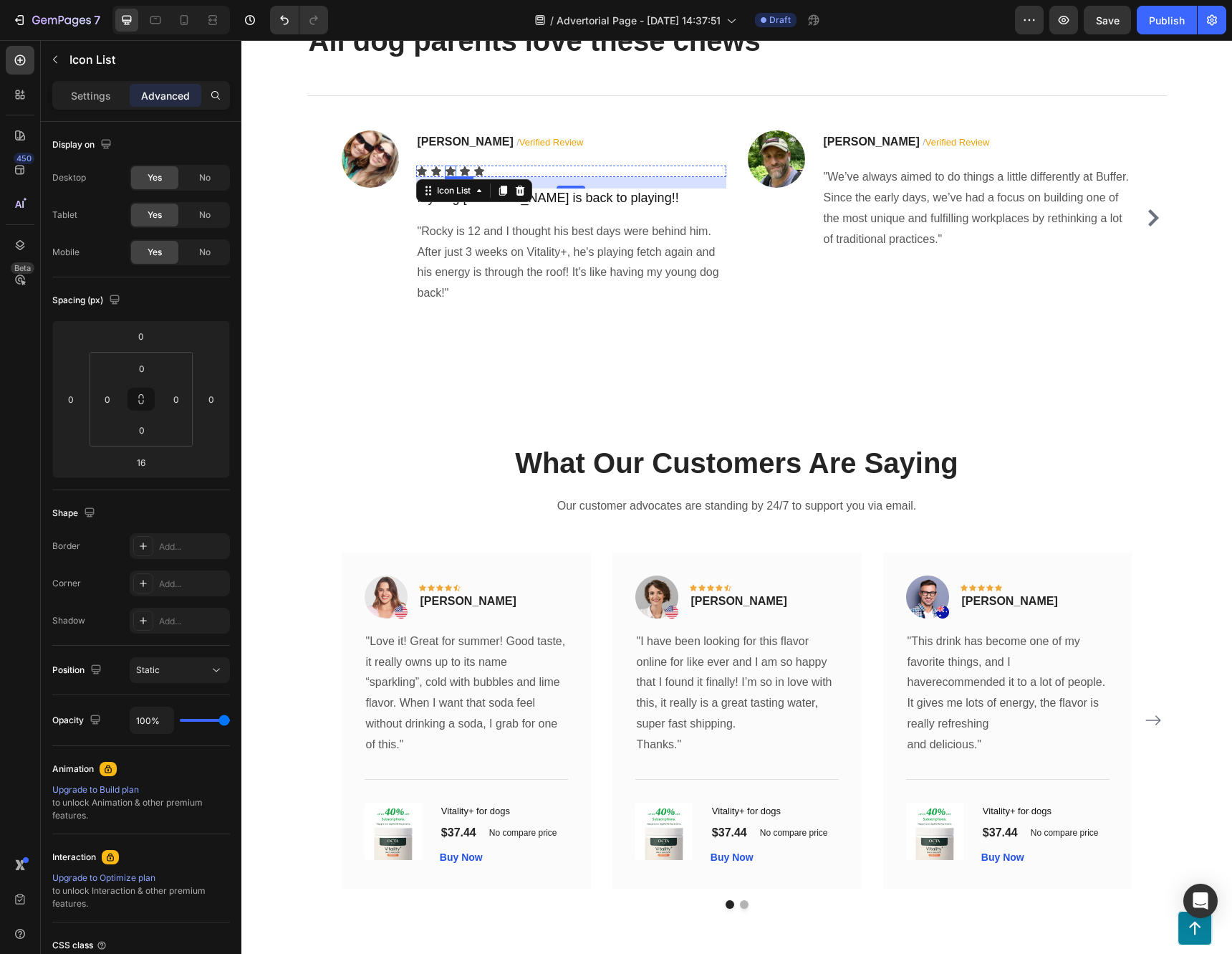
click at [448, 177] on icon at bounding box center [451, 172] width 12 height 12
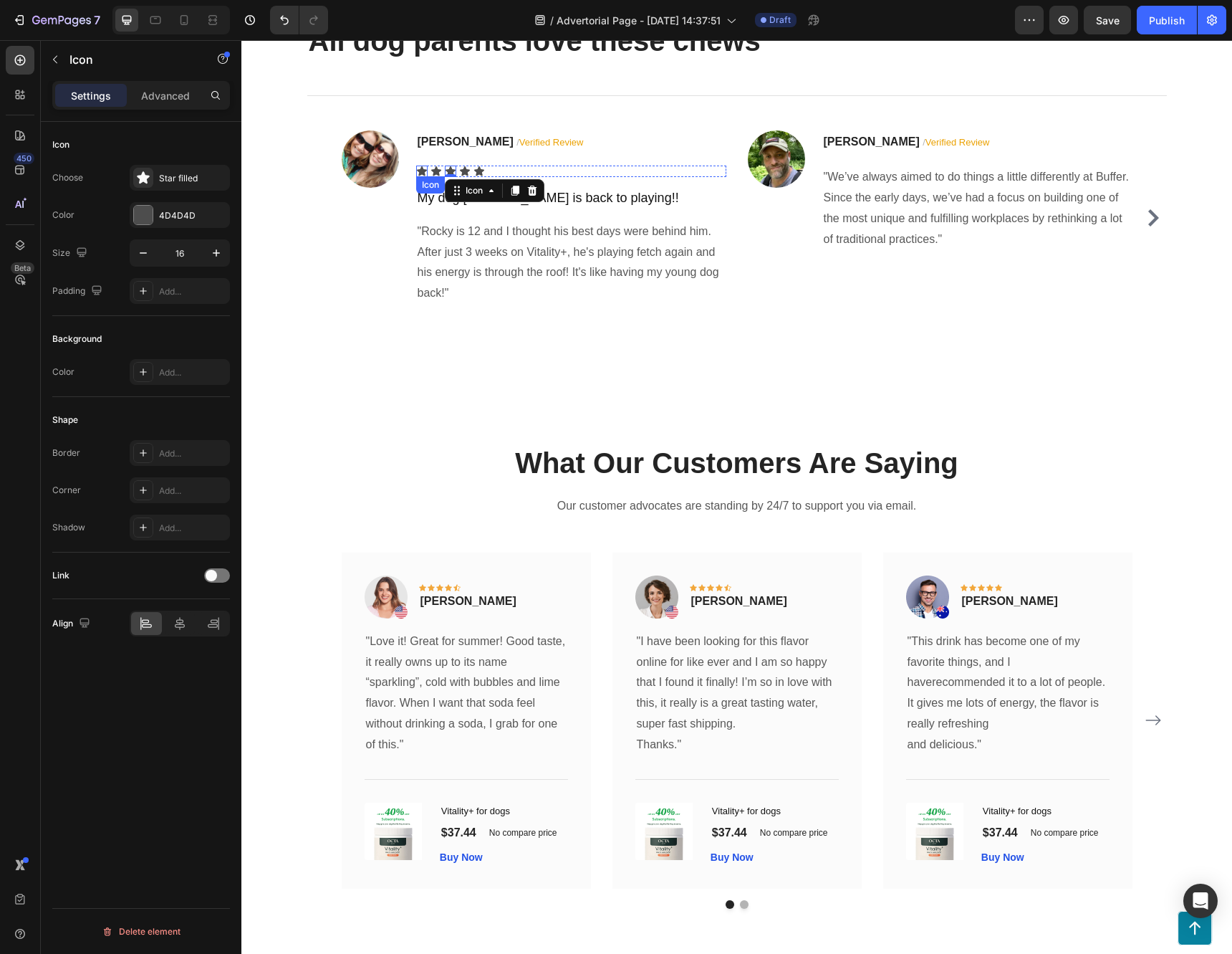
click at [417, 175] on icon at bounding box center [422, 171] width 10 height 9
click at [159, 218] on div "4D4D4D" at bounding box center [180, 215] width 100 height 26
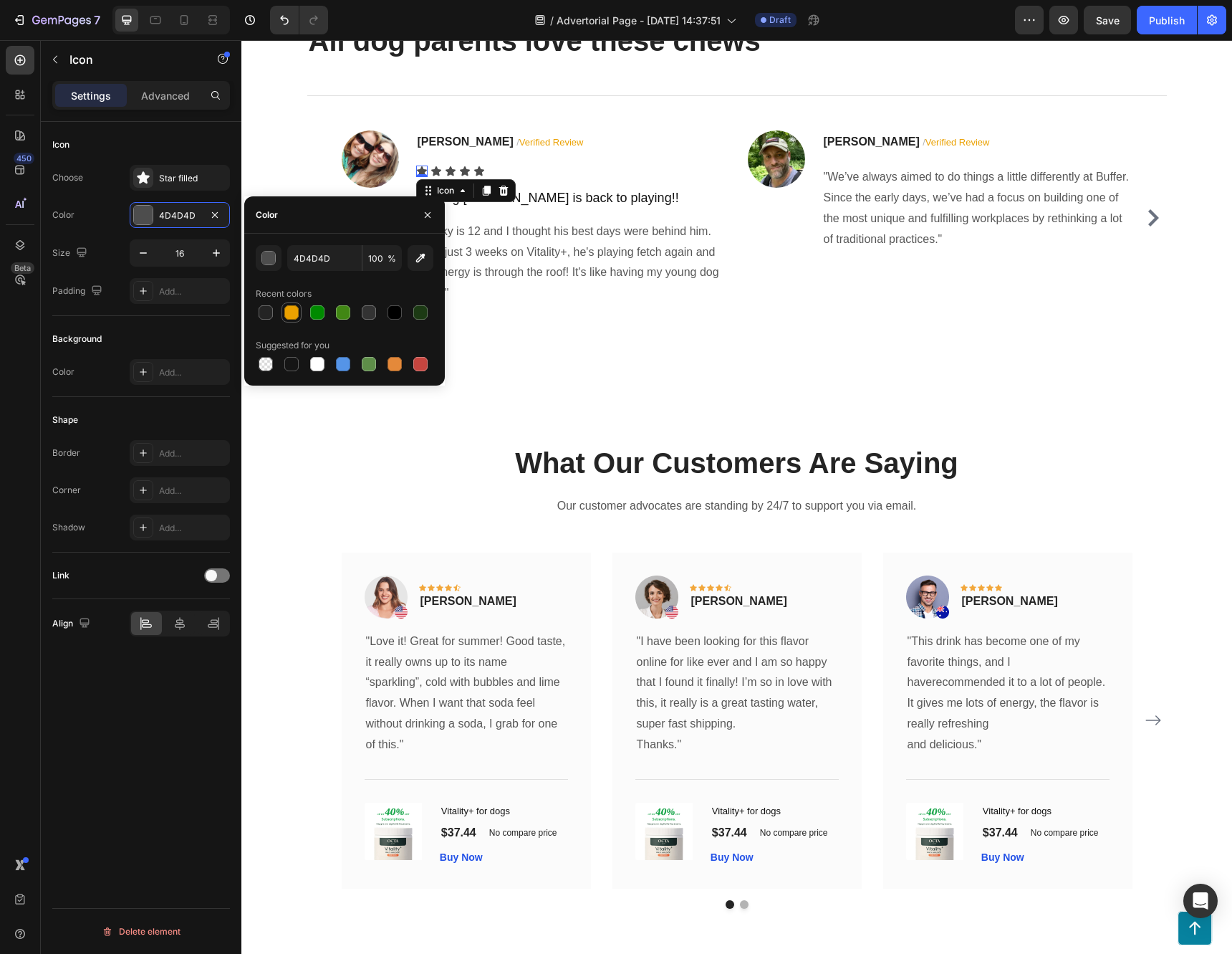
click at [294, 310] on div at bounding box center [291, 312] width 14 height 14
type input "EBA100"
click at [433, 175] on icon at bounding box center [436, 171] width 10 height 9
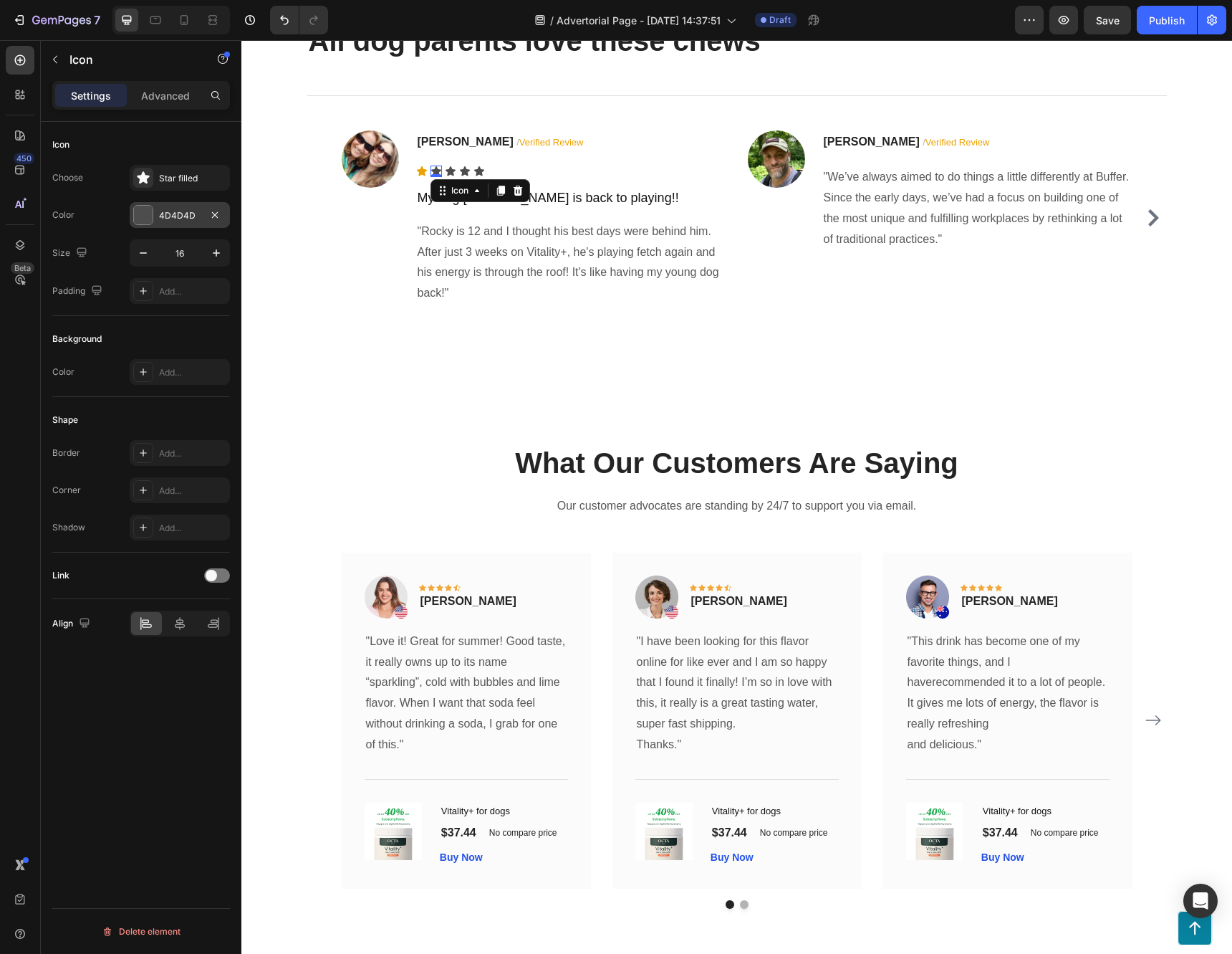
click at [161, 215] on div "4D4D4D" at bounding box center [180, 216] width 42 height 13
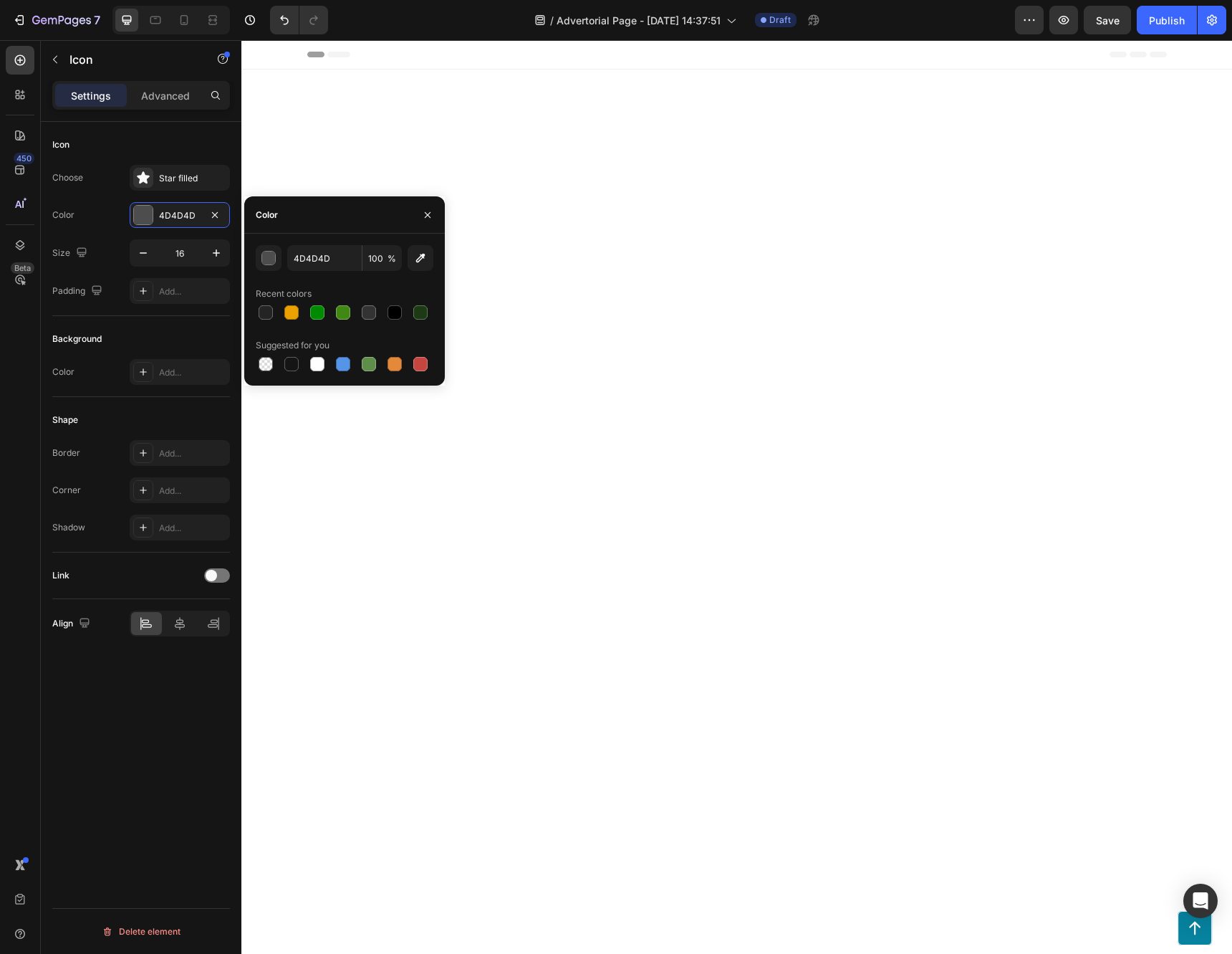
scroll to position [4085, 0]
click at [290, 314] on div at bounding box center [291, 312] width 14 height 14
type input "EBA100"
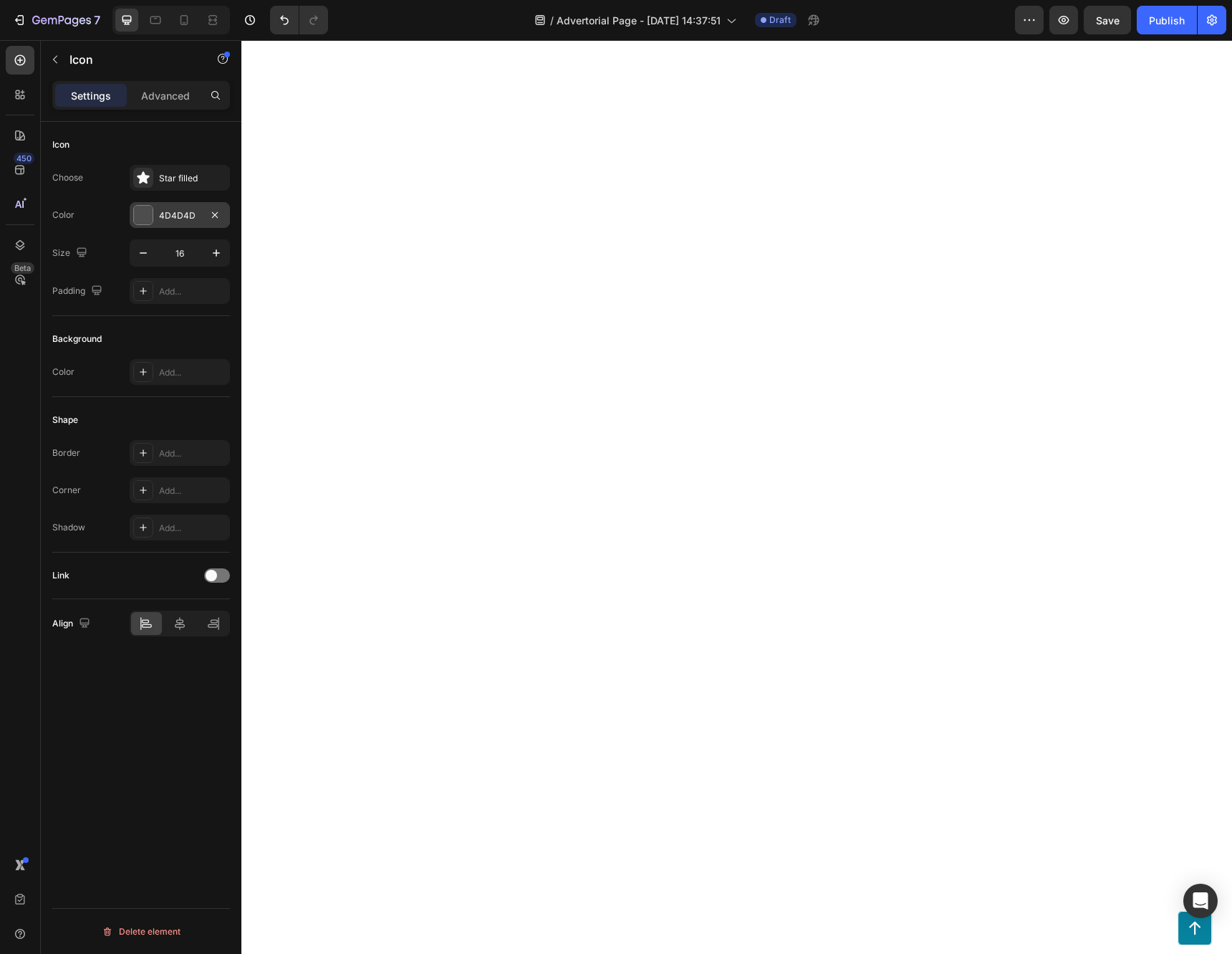
click at [167, 219] on div "4D4D4D" at bounding box center [180, 216] width 42 height 13
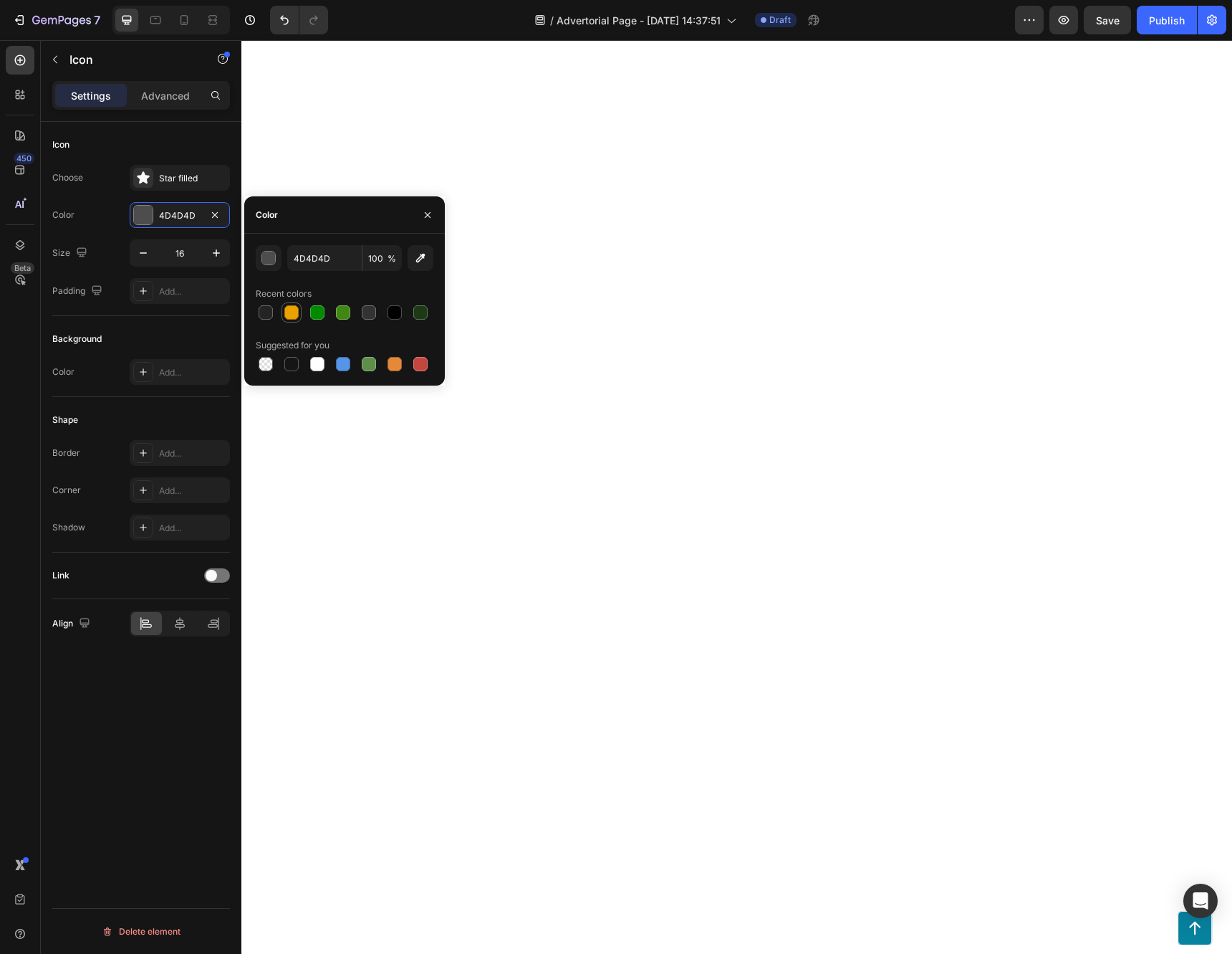
click at [294, 312] on div at bounding box center [291, 312] width 14 height 14
type input "EBA100"
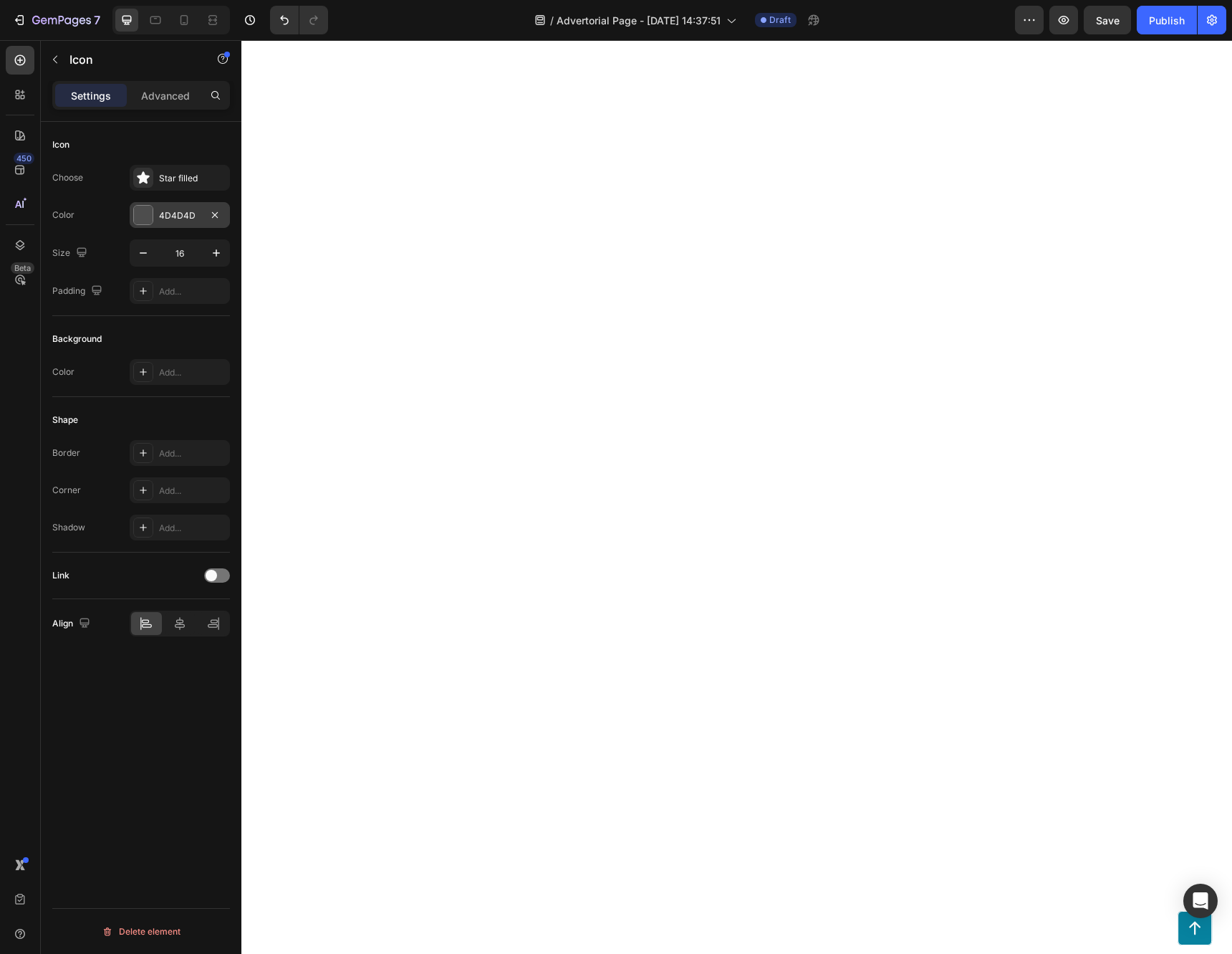
click at [179, 221] on div "4D4D4D" at bounding box center [180, 215] width 100 height 26
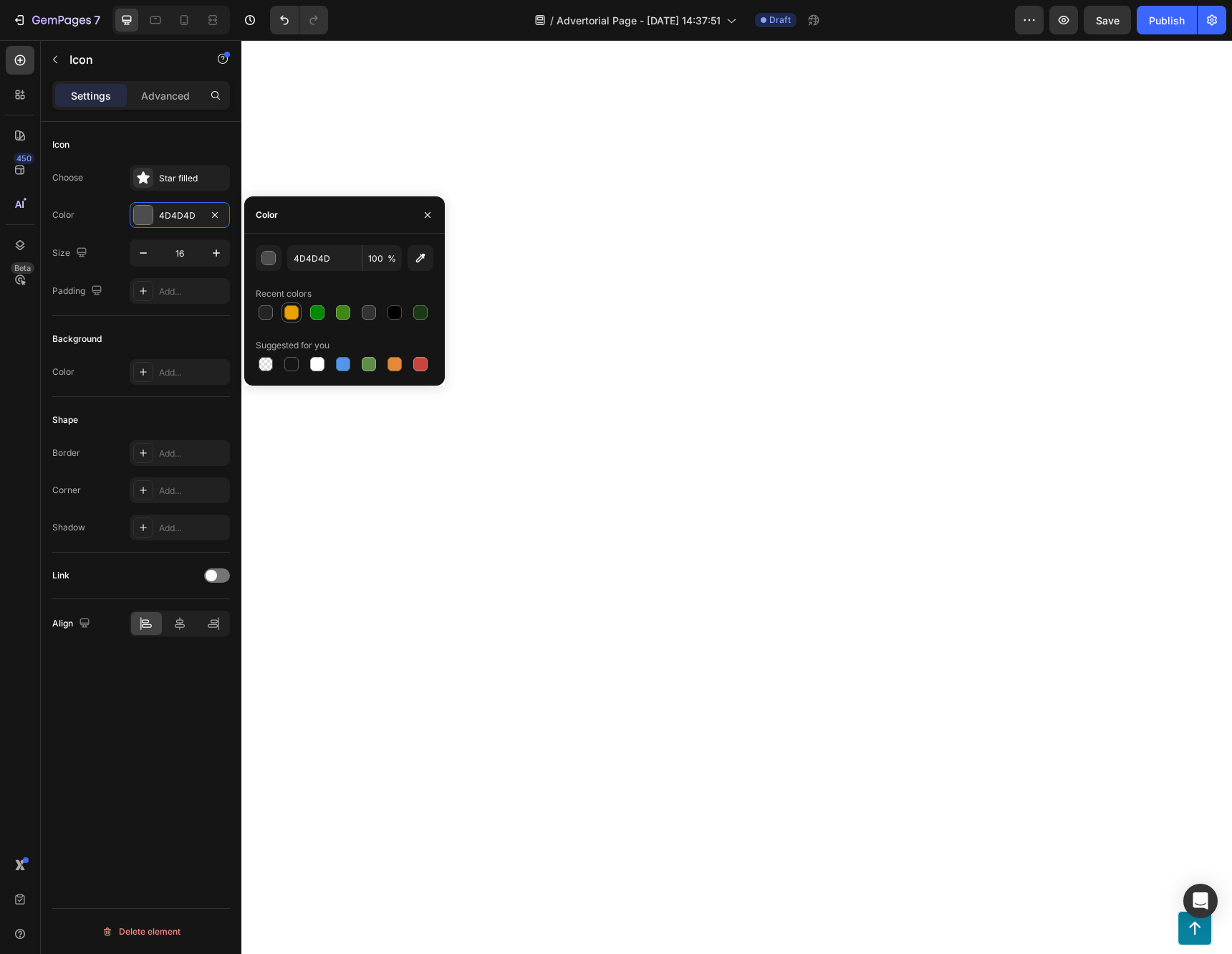
click at [296, 311] on div at bounding box center [291, 312] width 14 height 14
type input "EBA100"
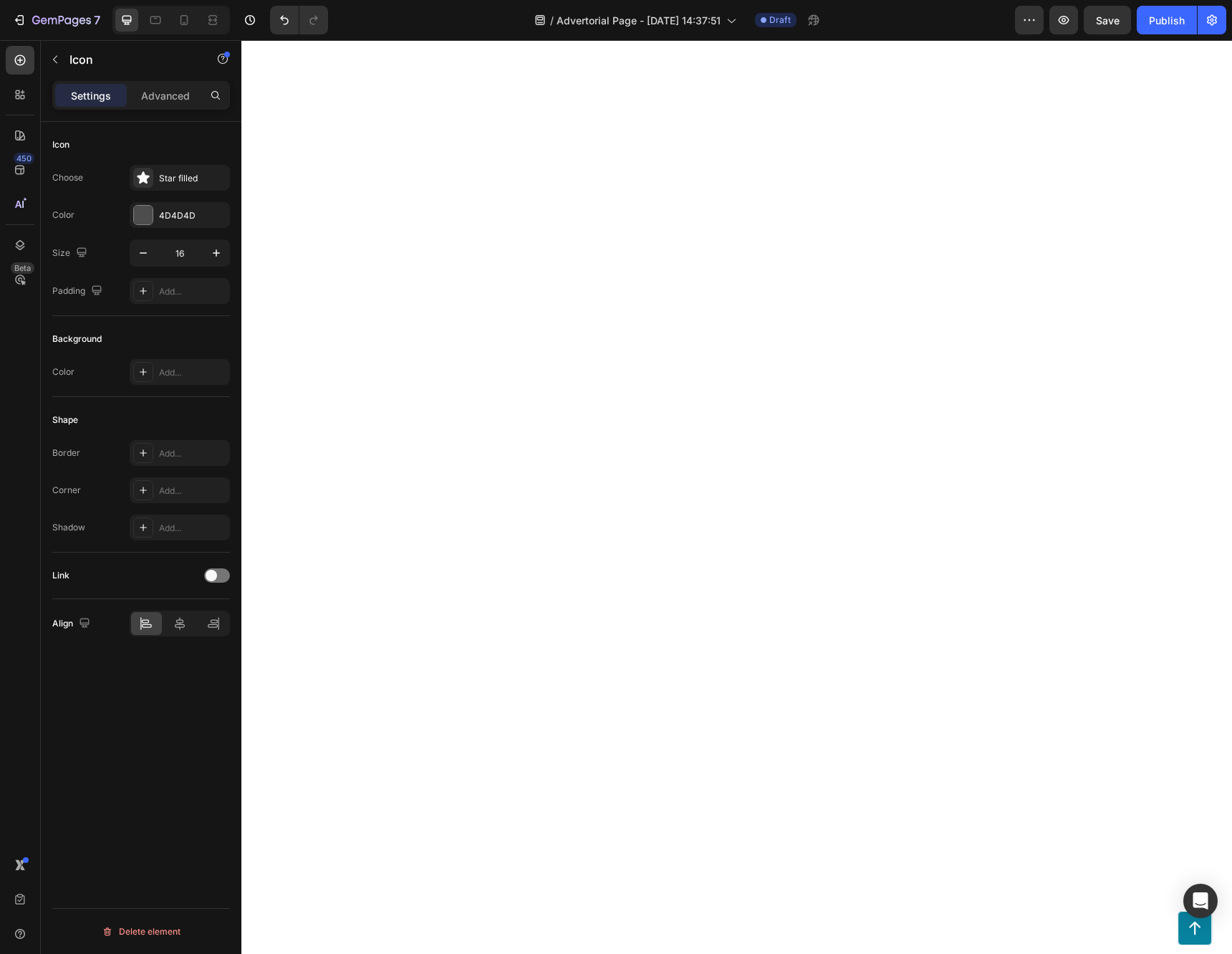
click at [164, 226] on div "4D4D4D" at bounding box center [180, 215] width 100 height 26
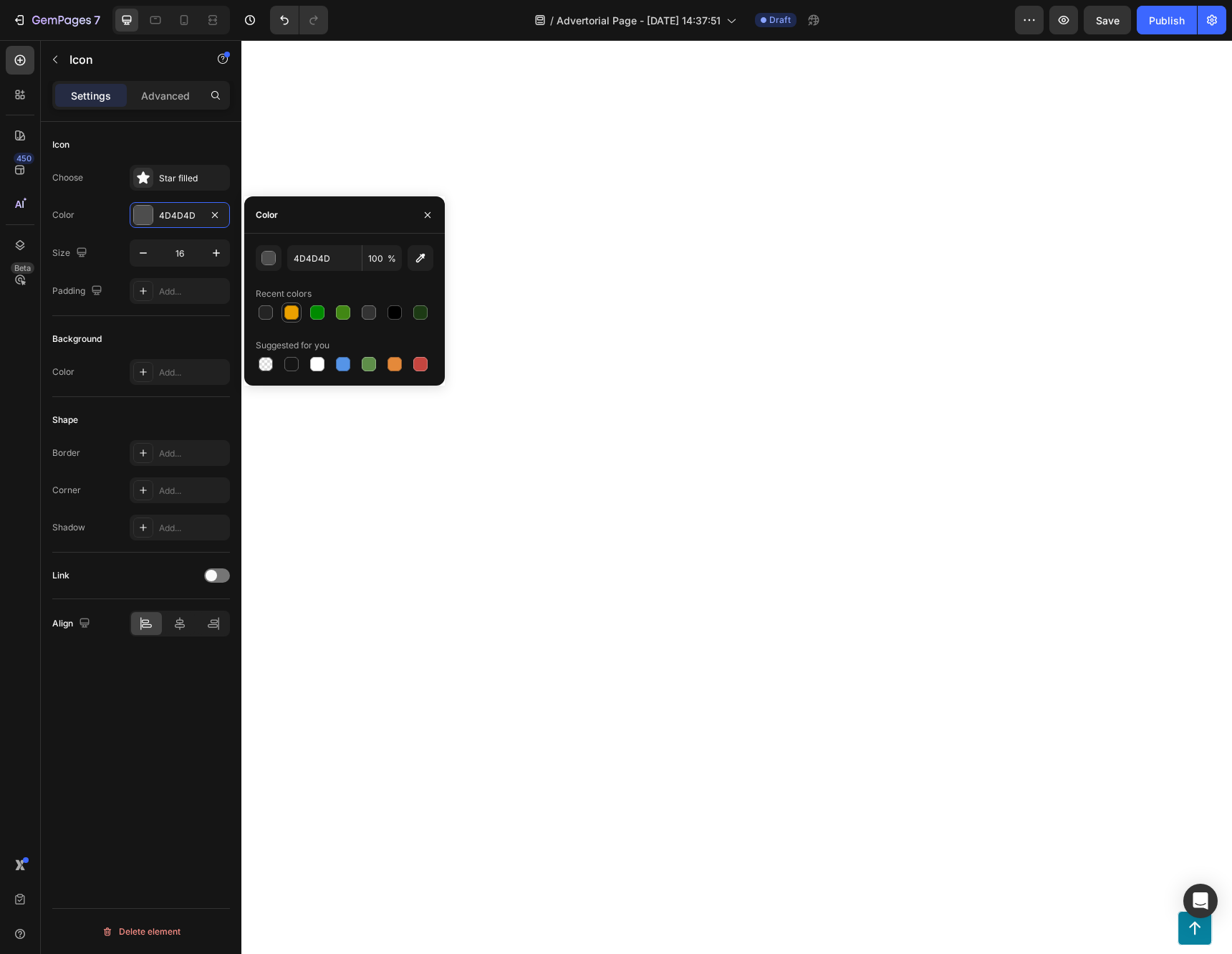
click at [293, 314] on div at bounding box center [291, 312] width 14 height 14
type input "EBA100"
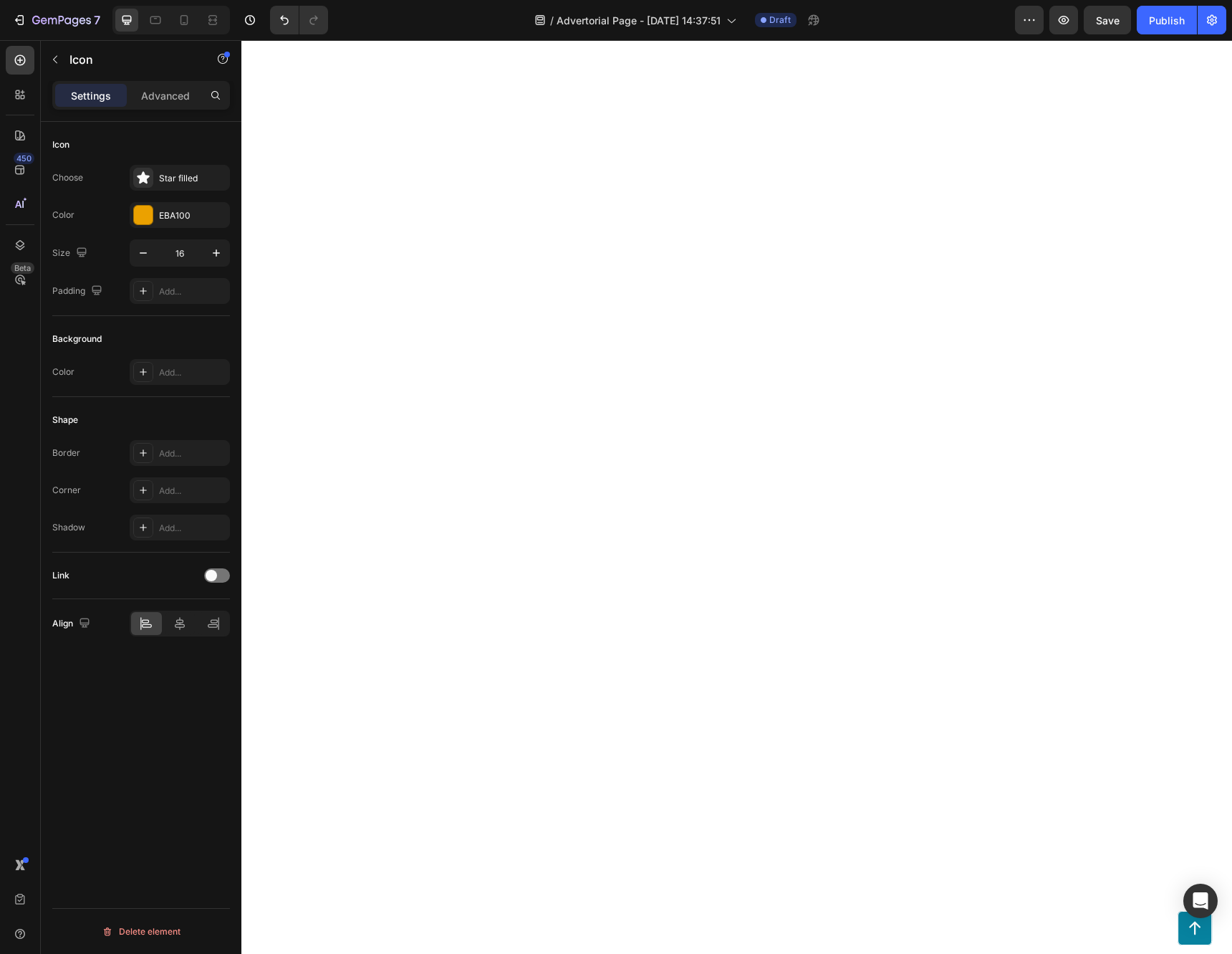
click at [153, 708] on div "Icon Choose Star filled Color EBA100 Size 16 Padding Add... Background Color Ad…" at bounding box center [141, 558] width 200 height 873
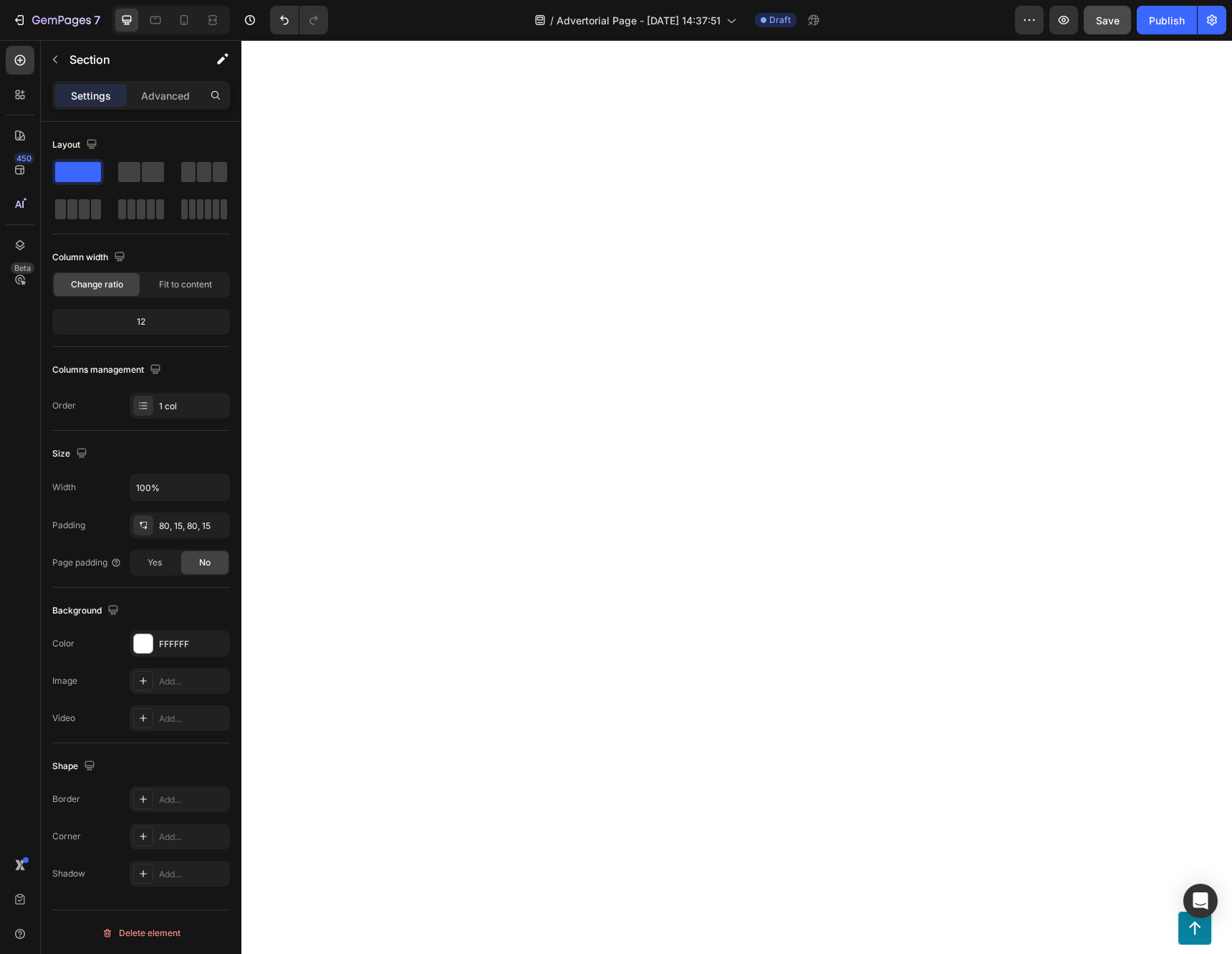
click at [1112, 19] on span "Save" at bounding box center [1107, 20] width 24 height 12
